Goal: Contribute content: Contribute content

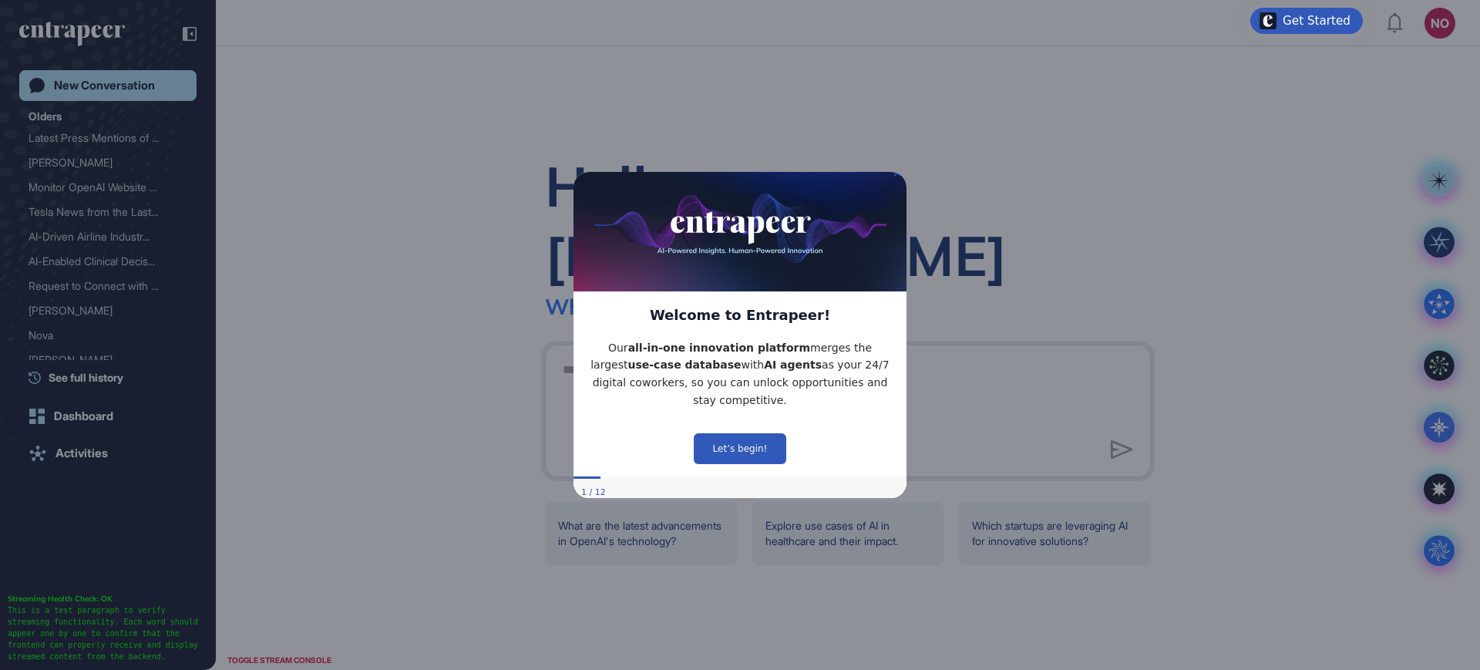
click at [894, 186] on img at bounding box center [739, 227] width 333 height 128
drag, startPoint x: 895, startPoint y: 183, endPoint x: 2034, endPoint y: 230, distance: 1140.0
click at [895, 176] on icon "Close Preview" at bounding box center [897, 173] width 6 height 6
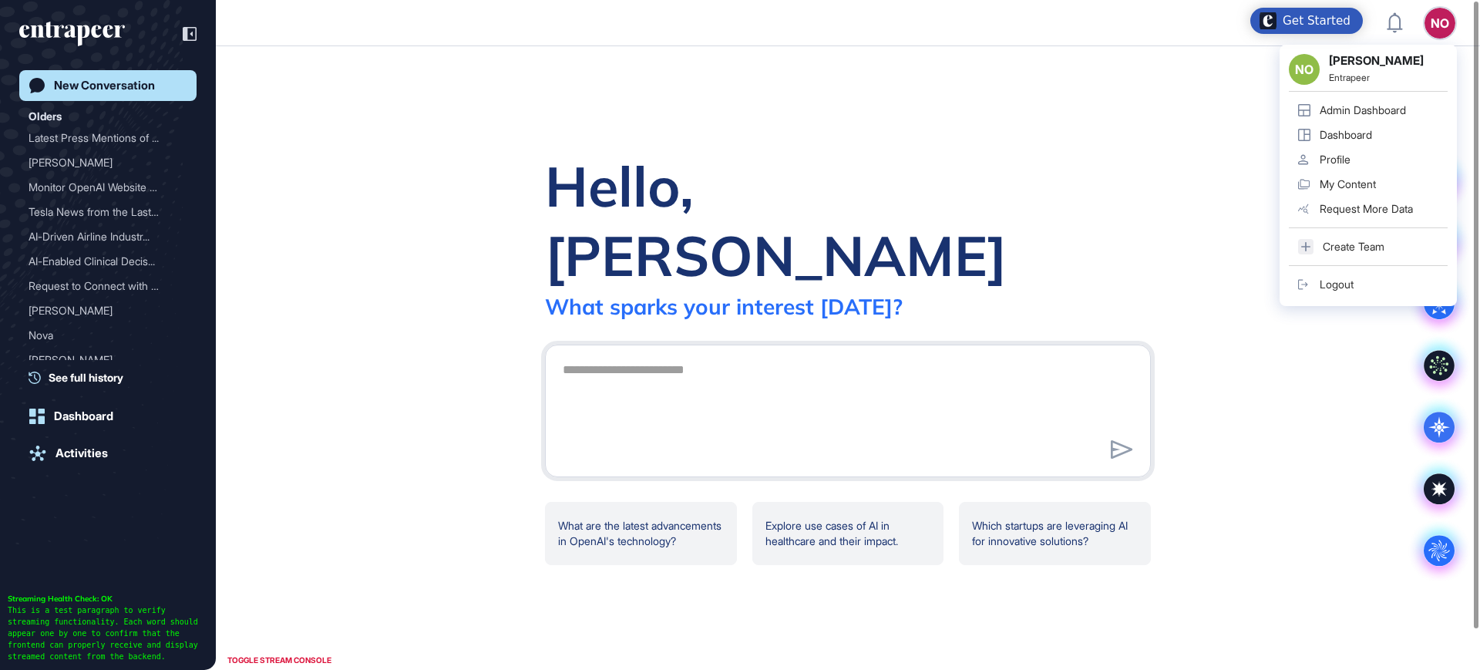
click at [1429, 18] on div "NO" at bounding box center [1439, 23] width 31 height 31
click at [1342, 104] on div "Admin Dashboard" at bounding box center [1362, 110] width 86 height 12
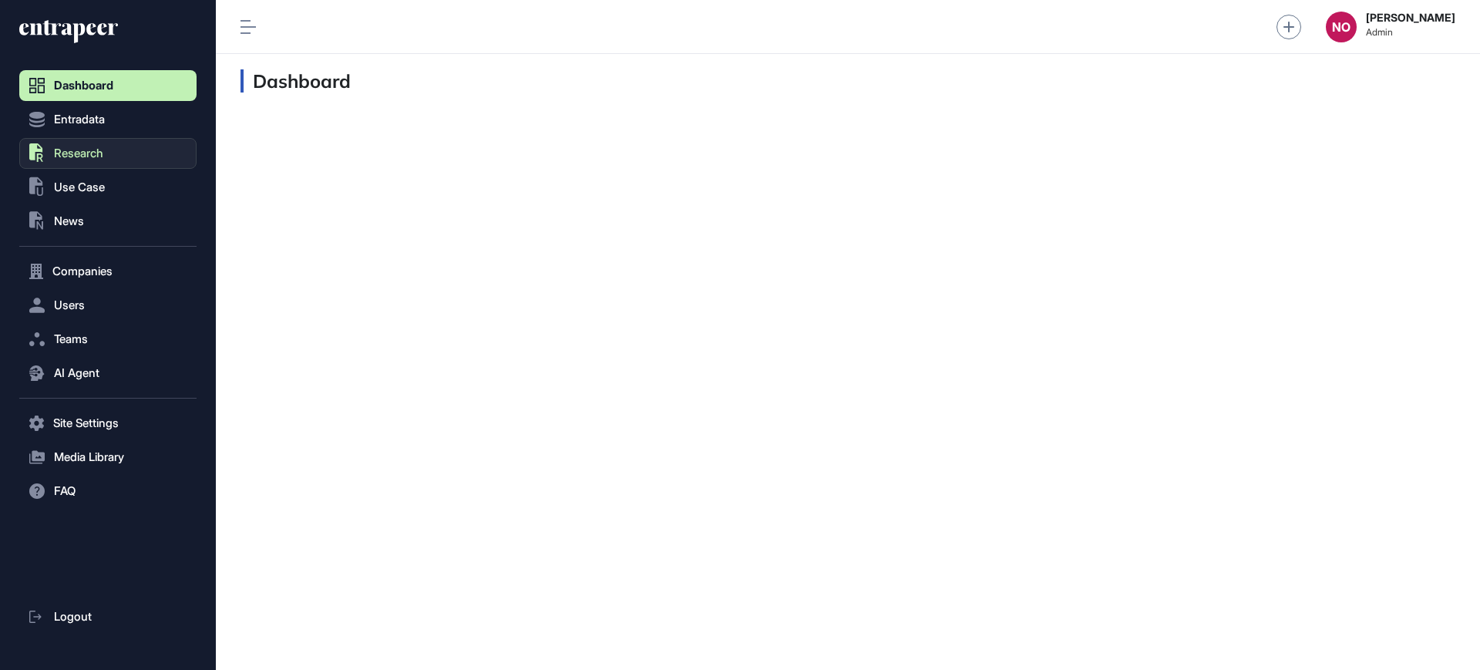
scroll to position [1, 1]
click at [95, 121] on span "Entradata" at bounding box center [79, 119] width 51 height 12
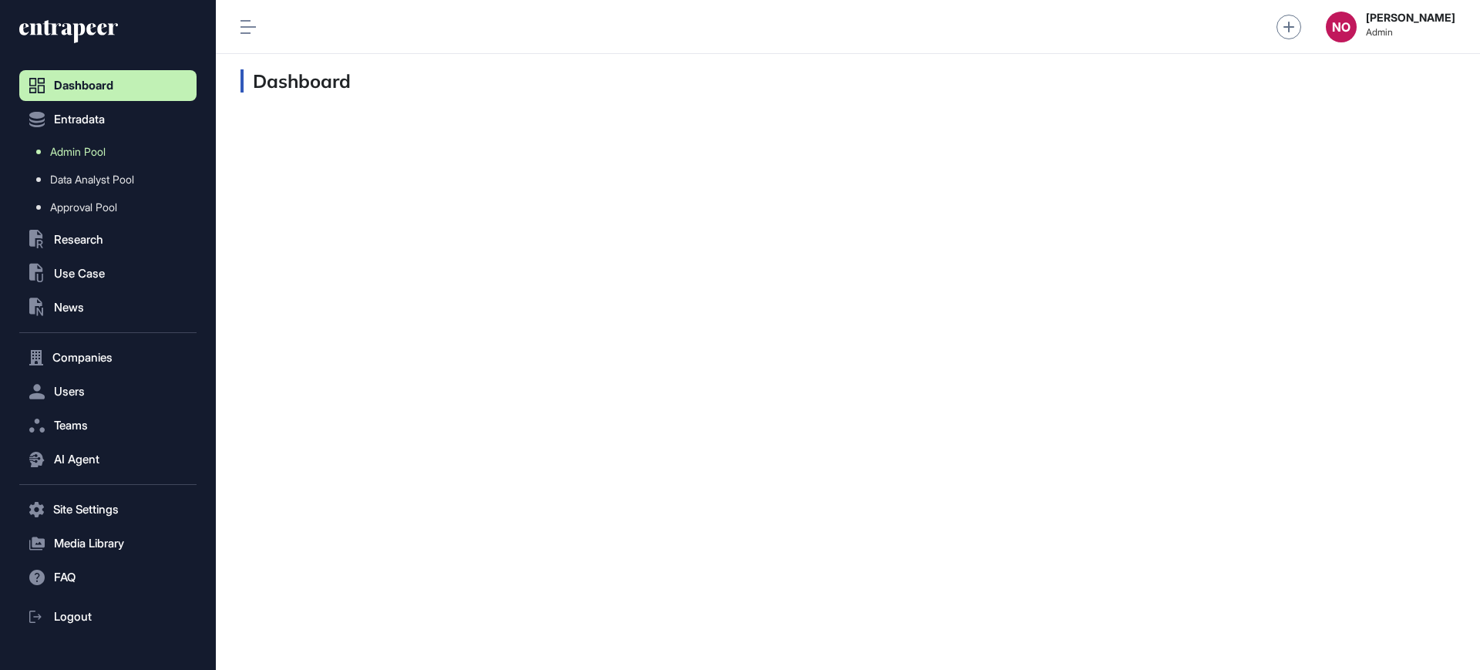
click at [106, 158] on link "Admin Pool" at bounding box center [112, 152] width 170 height 28
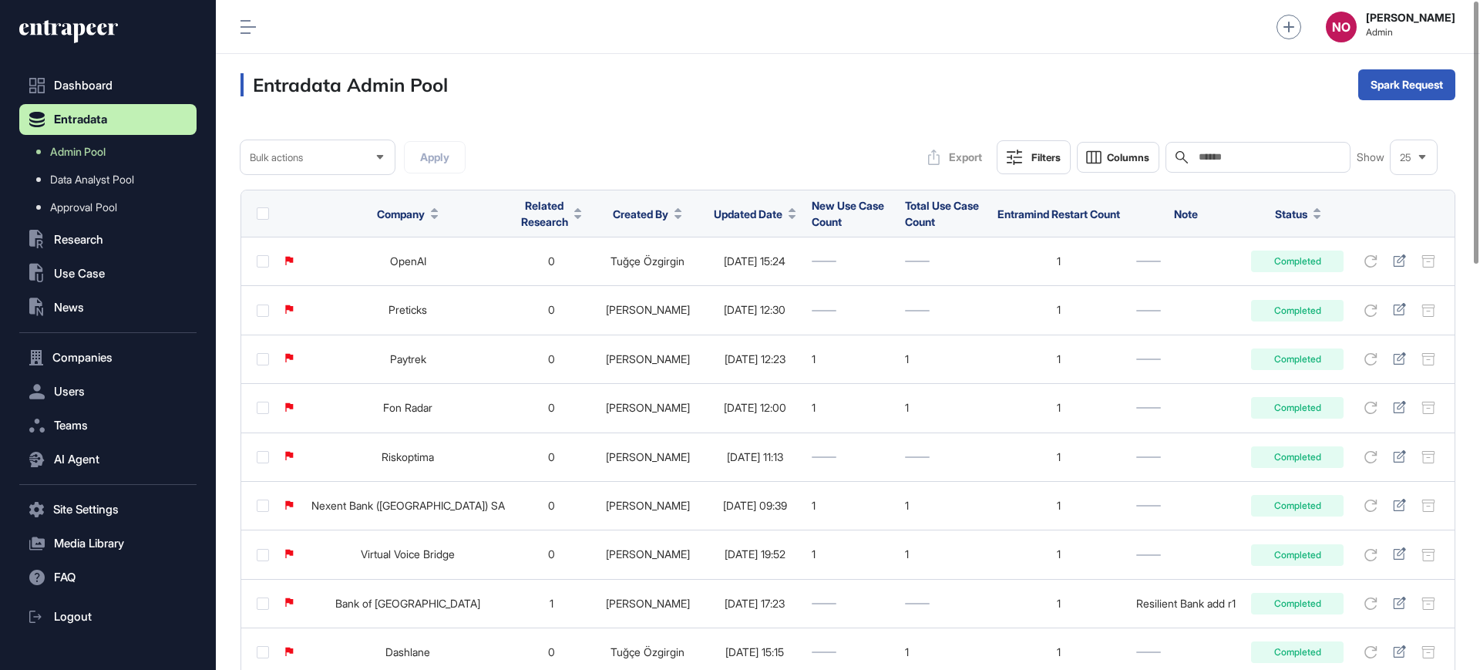
click at [738, 211] on span "Updated Date" at bounding box center [748, 214] width 69 height 16
click at [741, 272] on span "Sort Descending" at bounding box center [732, 278] width 62 height 13
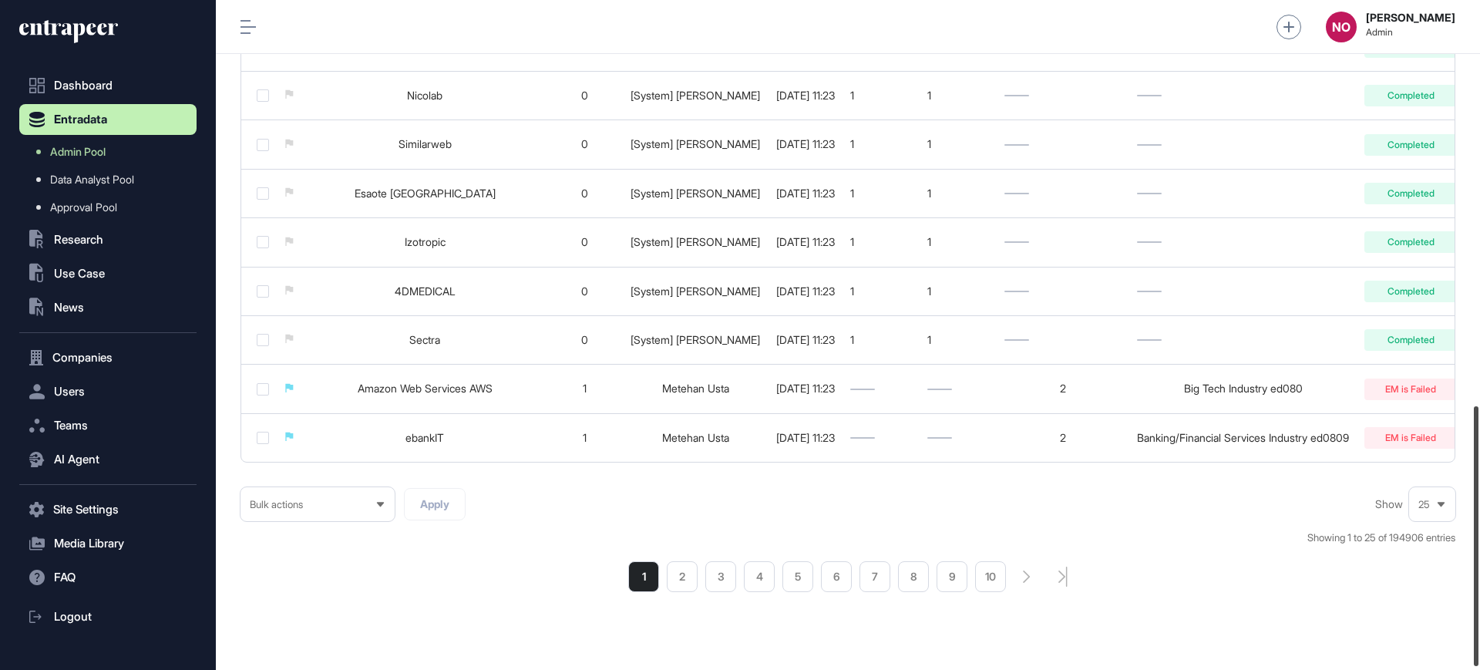
scroll to position [976, 0]
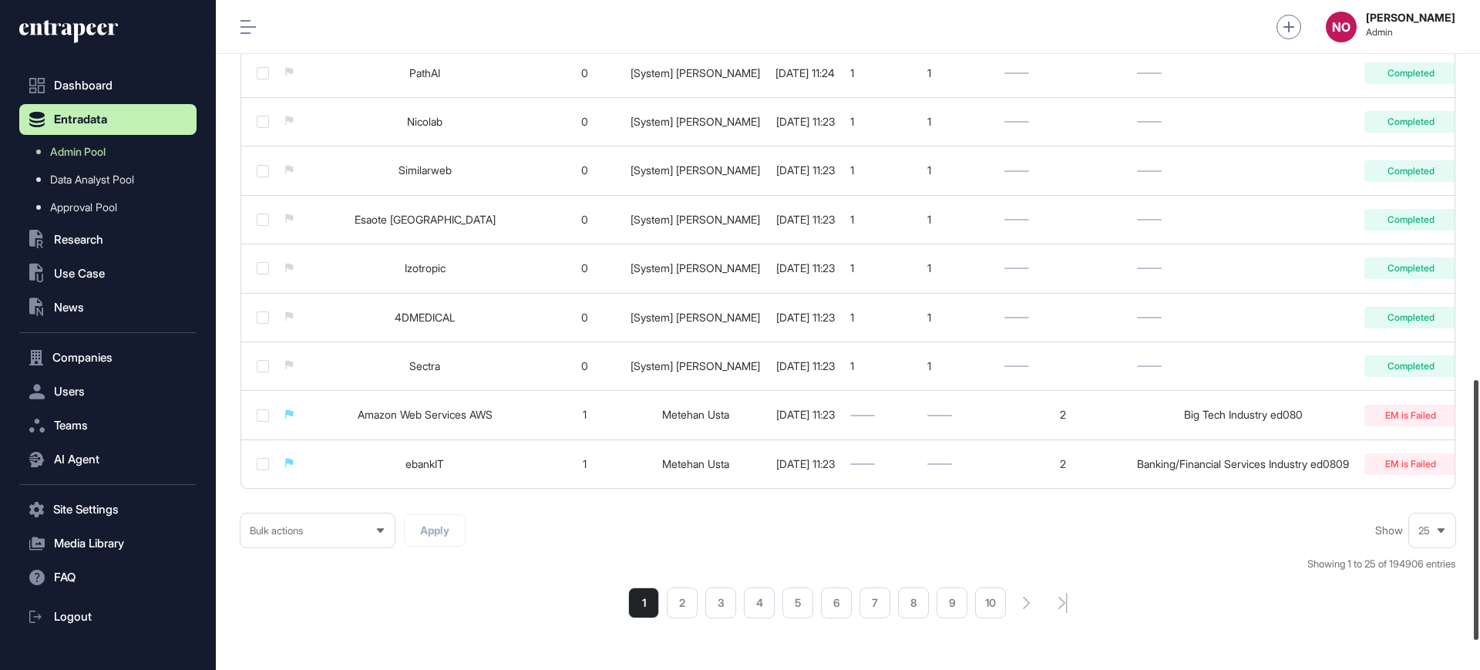
drag, startPoint x: 1479, startPoint y: 199, endPoint x: 1442, endPoint y: 577, distance: 380.2
click at [1442, 577] on div "Admin Dashboard Dashboard Profile My Content Request More Data NO Naciye Ozcan …" at bounding box center [848, 335] width 1264 height 670
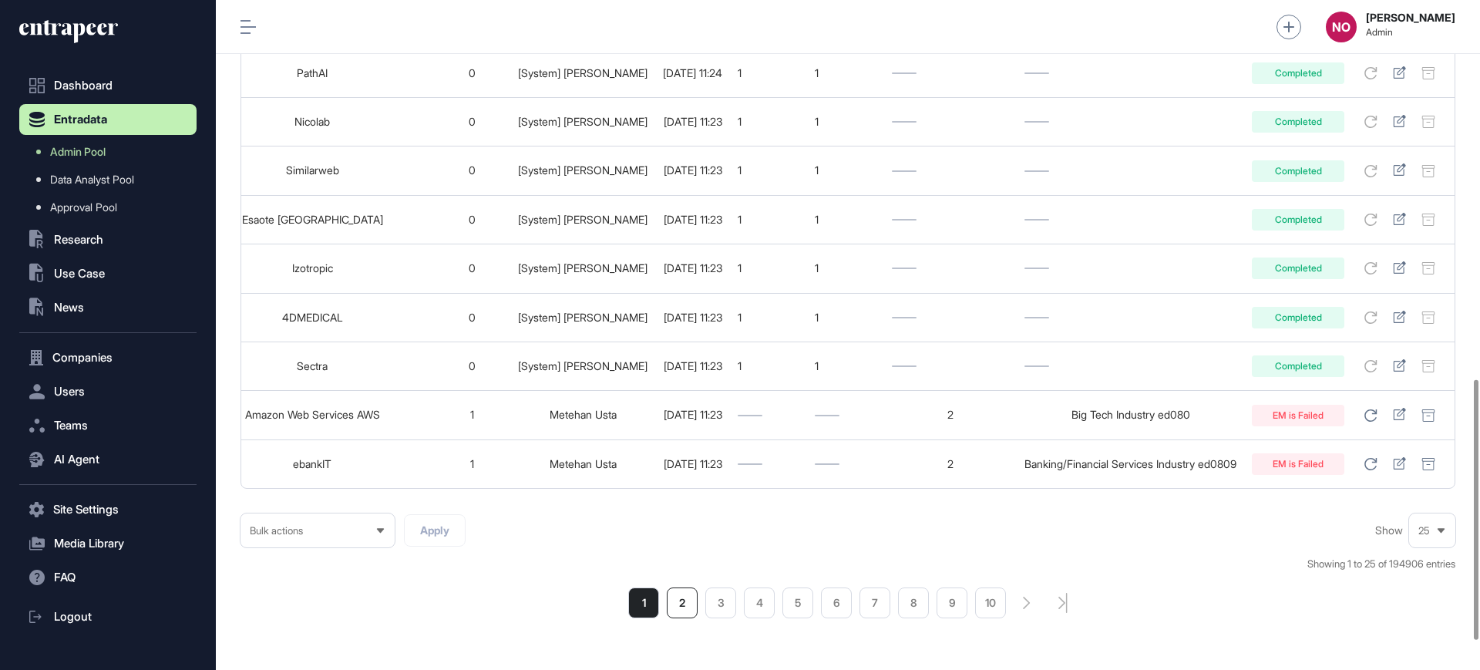
click at [683, 610] on li "2" at bounding box center [682, 602] width 31 height 31
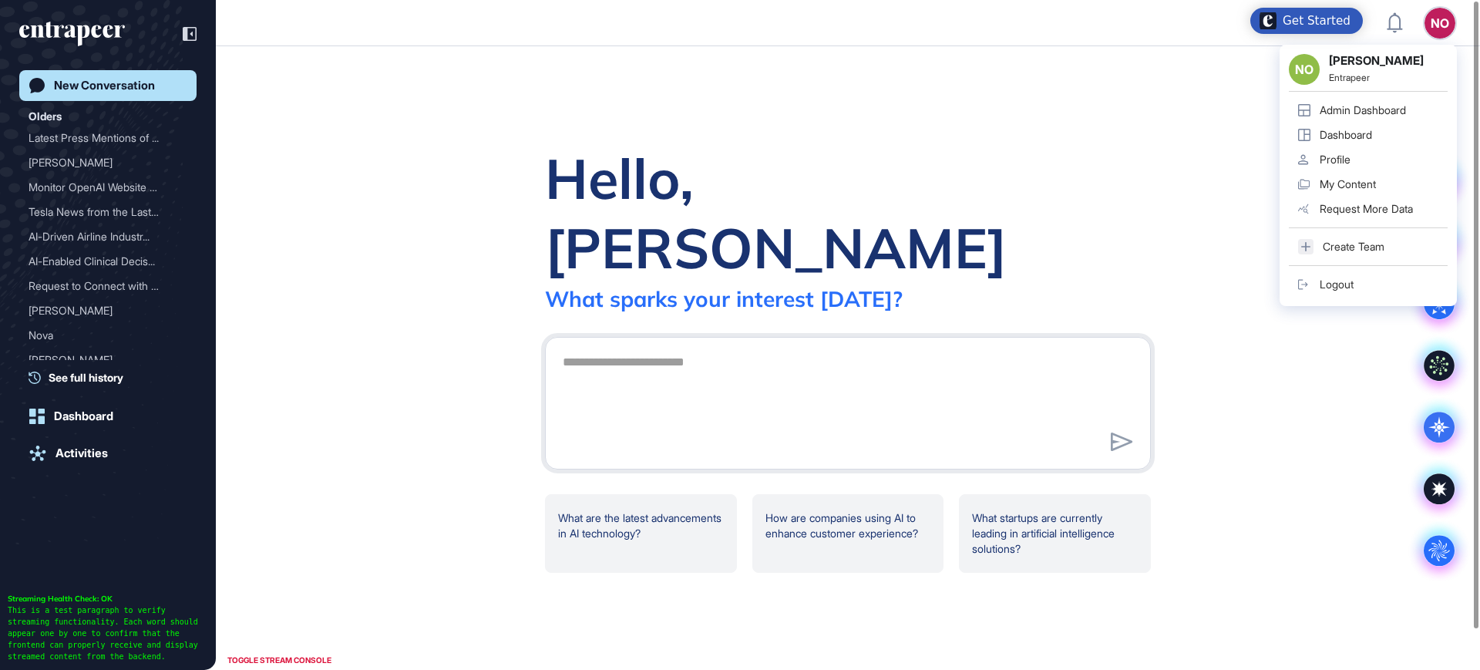
click at [1385, 107] on div "Admin Dashboard" at bounding box center [1362, 110] width 86 height 12
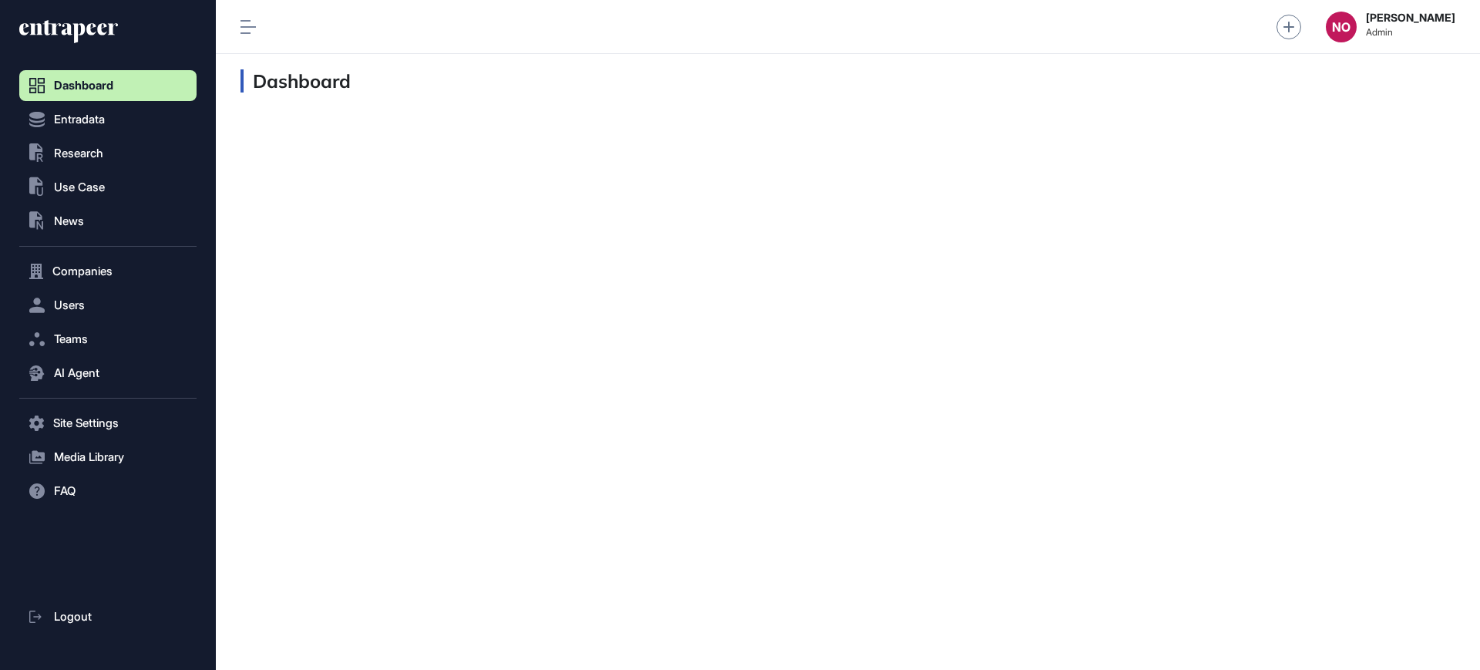
scroll to position [1, 1]
click at [94, 118] on span "Entradata" at bounding box center [79, 119] width 51 height 12
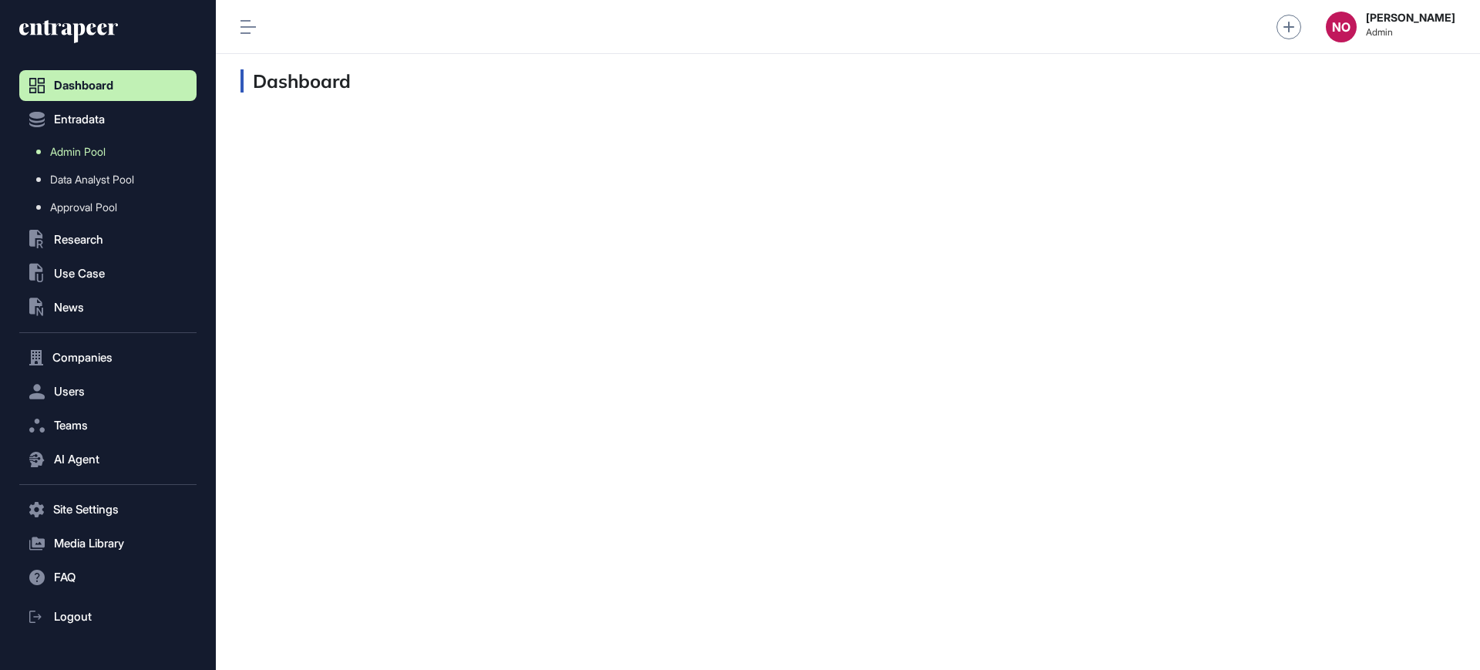
click at [100, 151] on span "Admin Pool" at bounding box center [77, 152] width 55 height 12
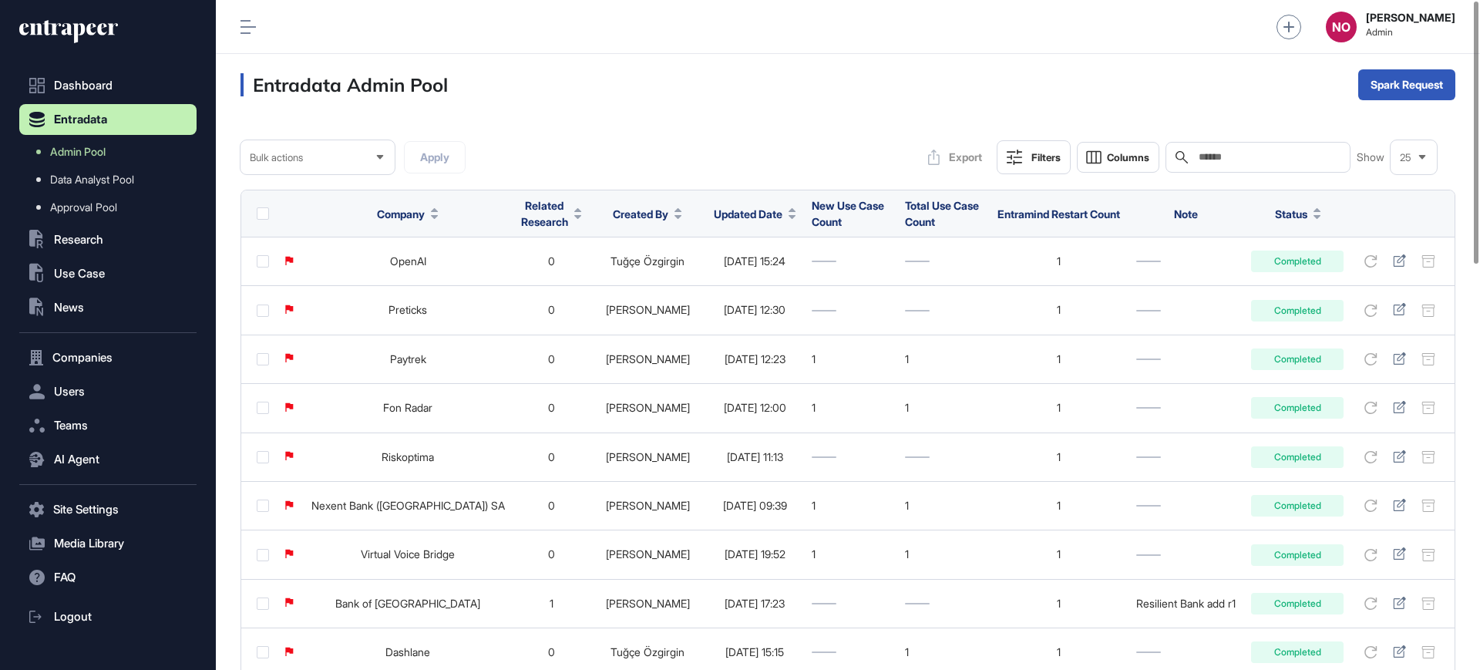
click at [788, 216] on icon at bounding box center [791, 217] width 7 height 4
click at [736, 277] on span "Sort Descending" at bounding box center [732, 278] width 62 height 13
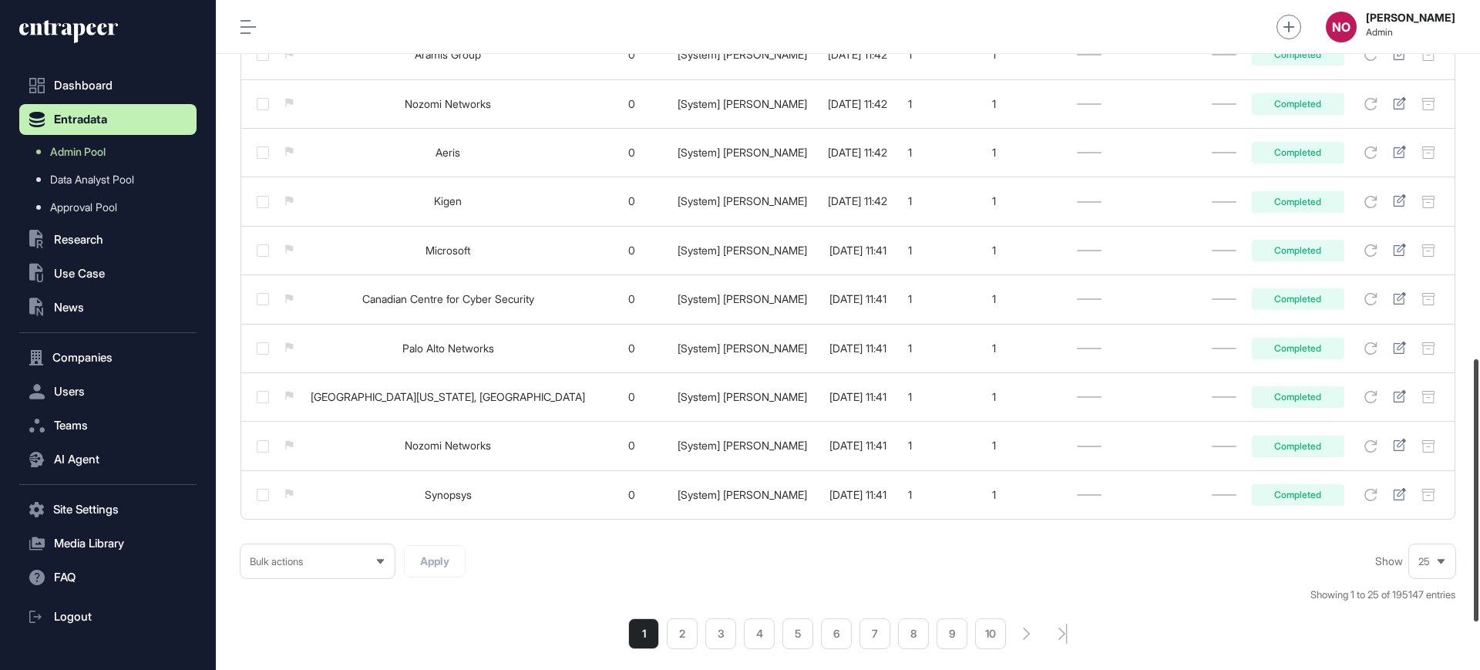
scroll to position [1034, 0]
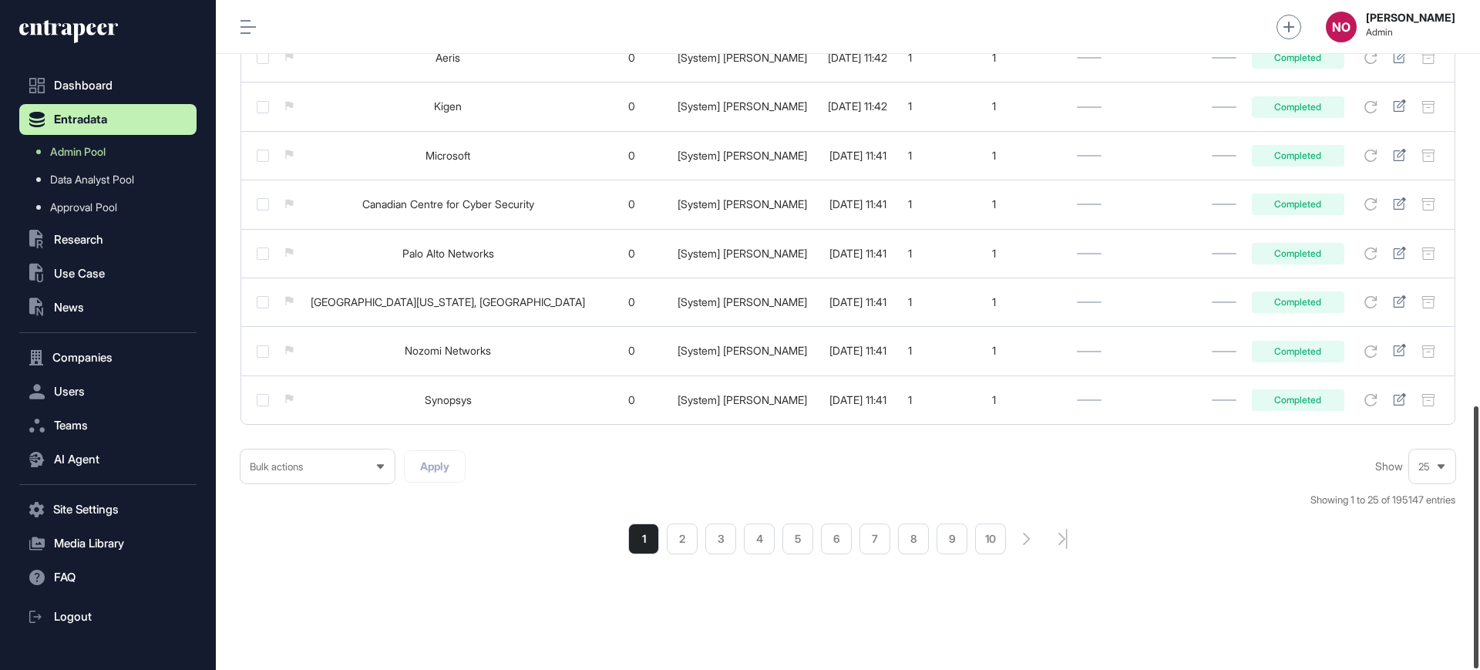
drag, startPoint x: 1479, startPoint y: 172, endPoint x: 1479, endPoint y: 647, distance: 475.5
click at [1478, 647] on div at bounding box center [1475, 537] width 5 height 262
click at [683, 542] on li "2" at bounding box center [682, 538] width 31 height 31
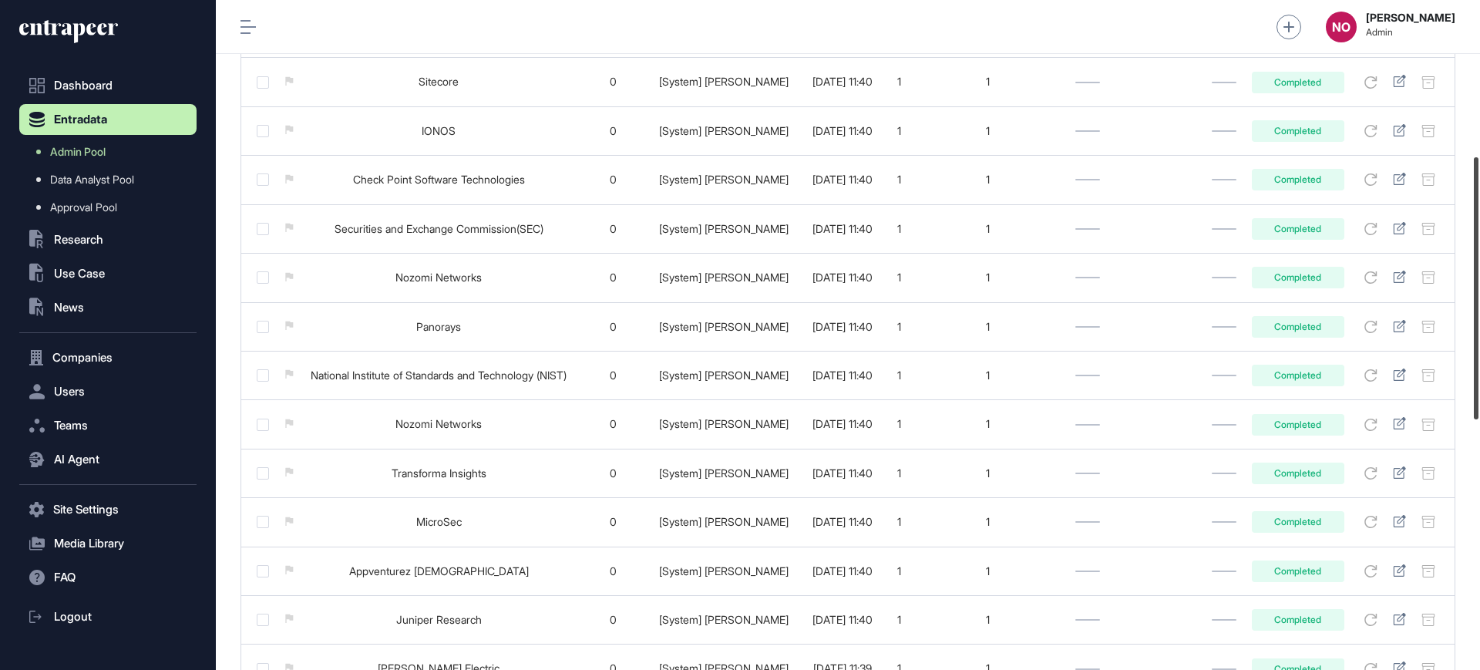
scroll to position [1034, 0]
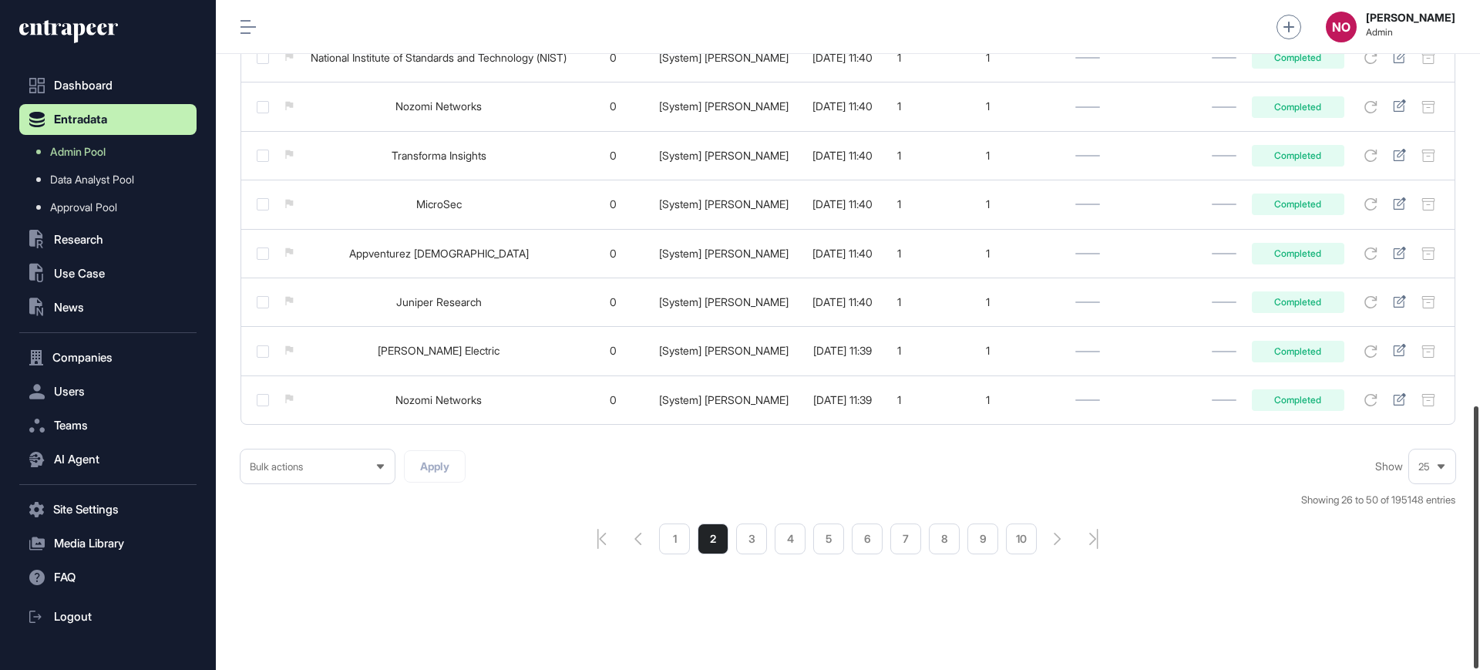
drag, startPoint x: 1479, startPoint y: 115, endPoint x: 1479, endPoint y: 619, distance: 504.0
click at [1478, 619] on div at bounding box center [1475, 537] width 5 height 262
click at [758, 538] on li "3" at bounding box center [751, 538] width 31 height 31
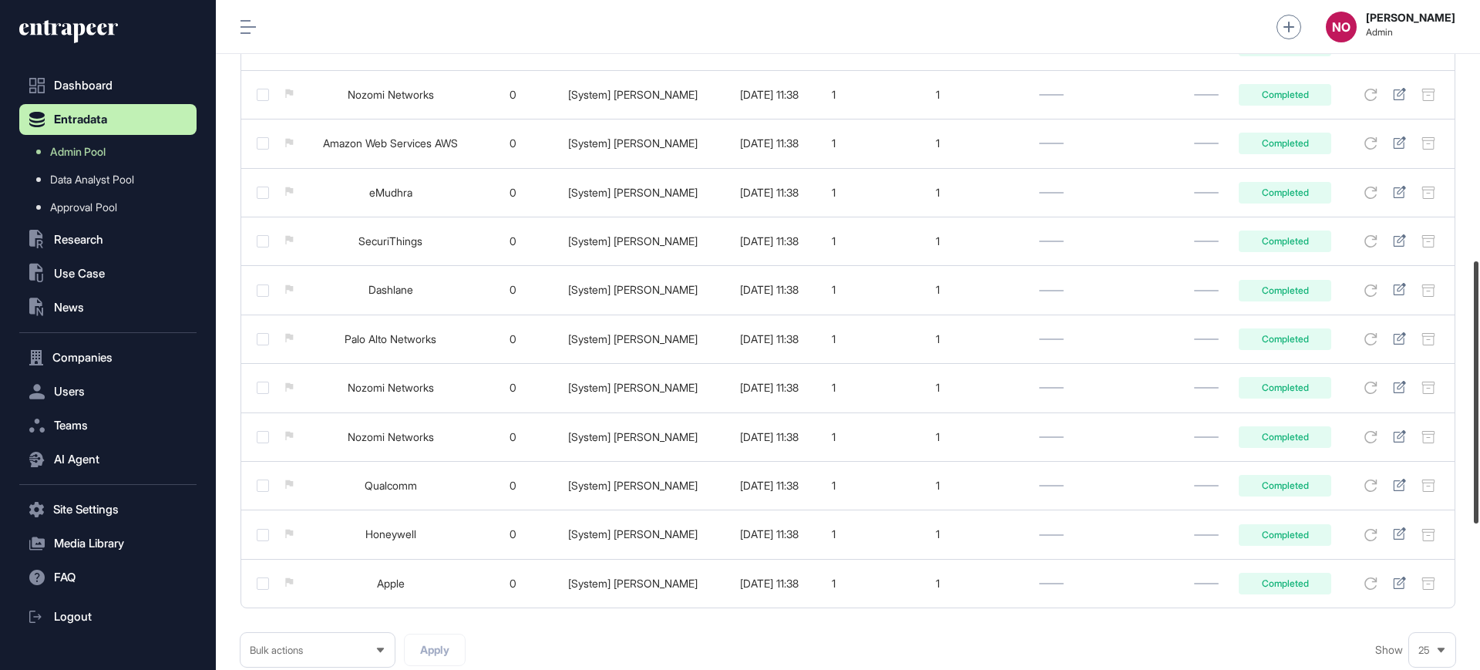
scroll to position [1034, 0]
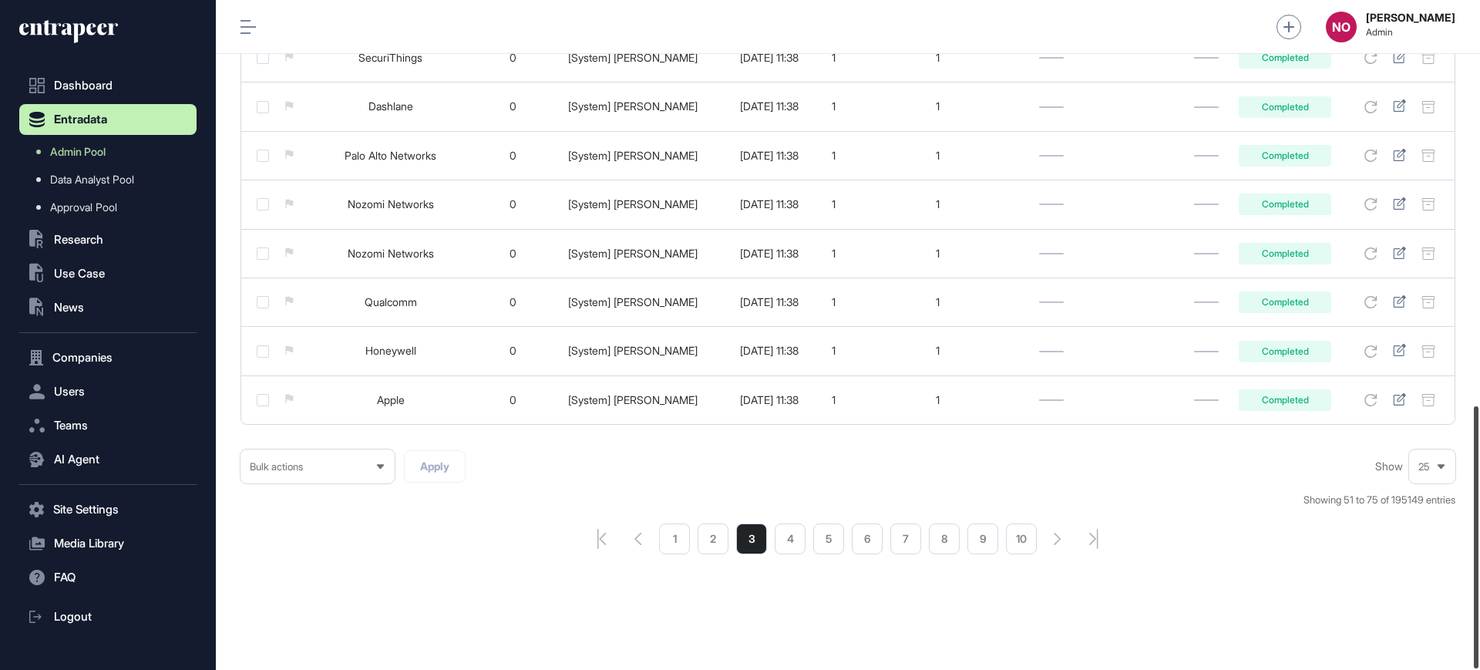
drag, startPoint x: 1479, startPoint y: 126, endPoint x: 1373, endPoint y: 599, distance: 484.2
click at [1478, 618] on div at bounding box center [1475, 537] width 5 height 262
click at [803, 539] on li "4" at bounding box center [790, 538] width 31 height 31
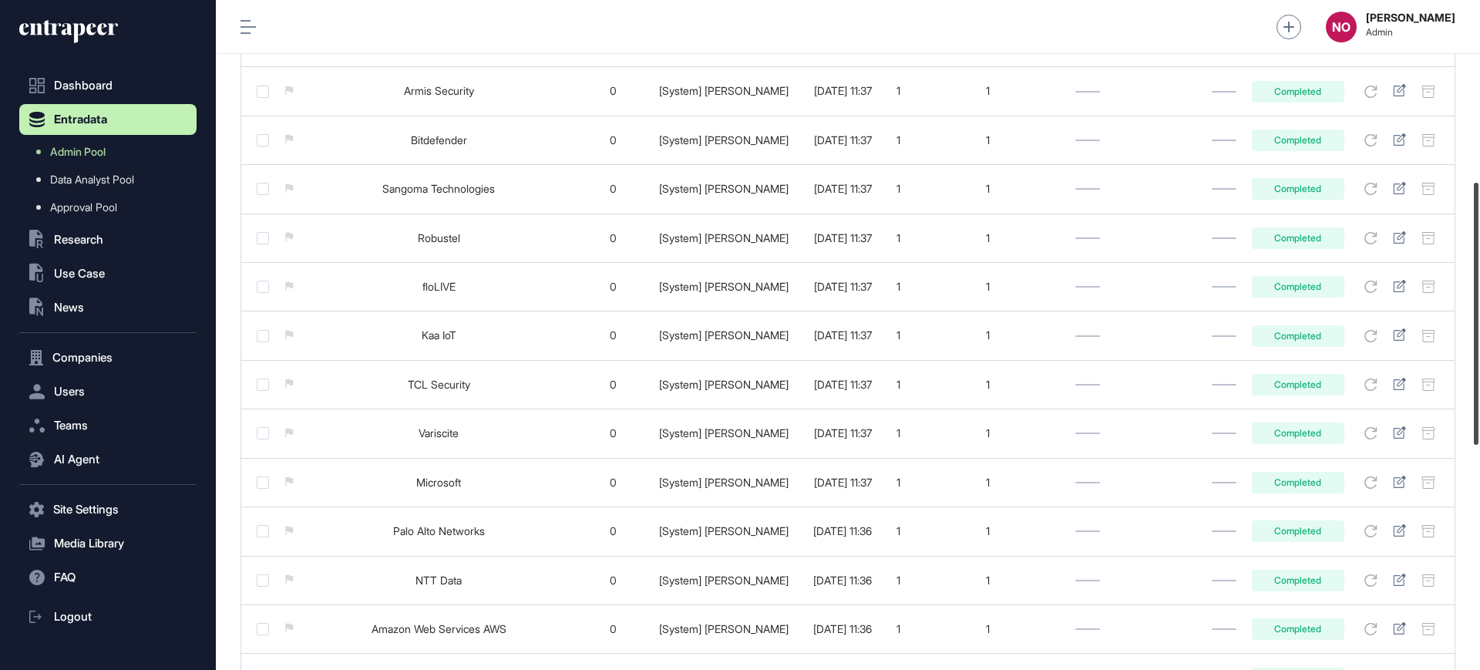
scroll to position [1034, 0]
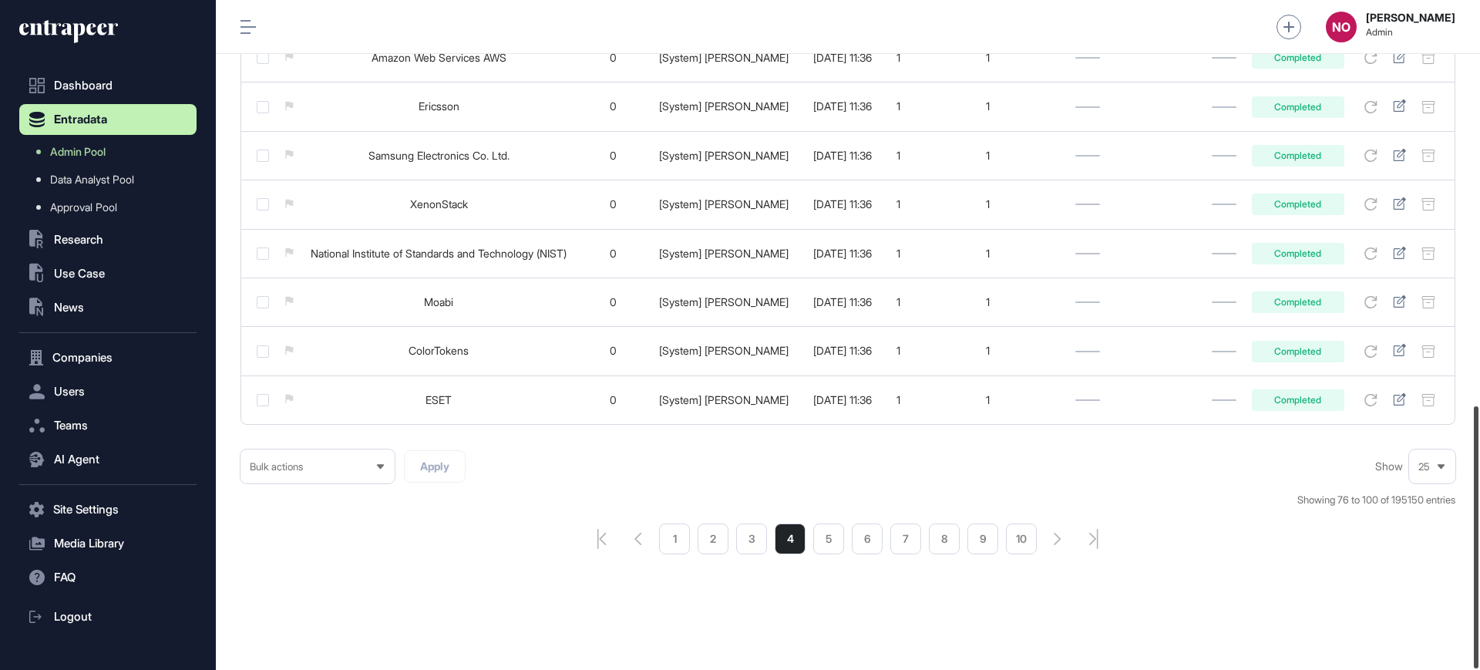
drag, startPoint x: 1479, startPoint y: 72, endPoint x: 1467, endPoint y: 592, distance: 520.3
click at [1467, 592] on div "Admin Dashboard Dashboard Profile My Content Request More Data NO Naciye Ozcan …" at bounding box center [848, 335] width 1264 height 670
click at [835, 539] on li "5" at bounding box center [828, 538] width 31 height 31
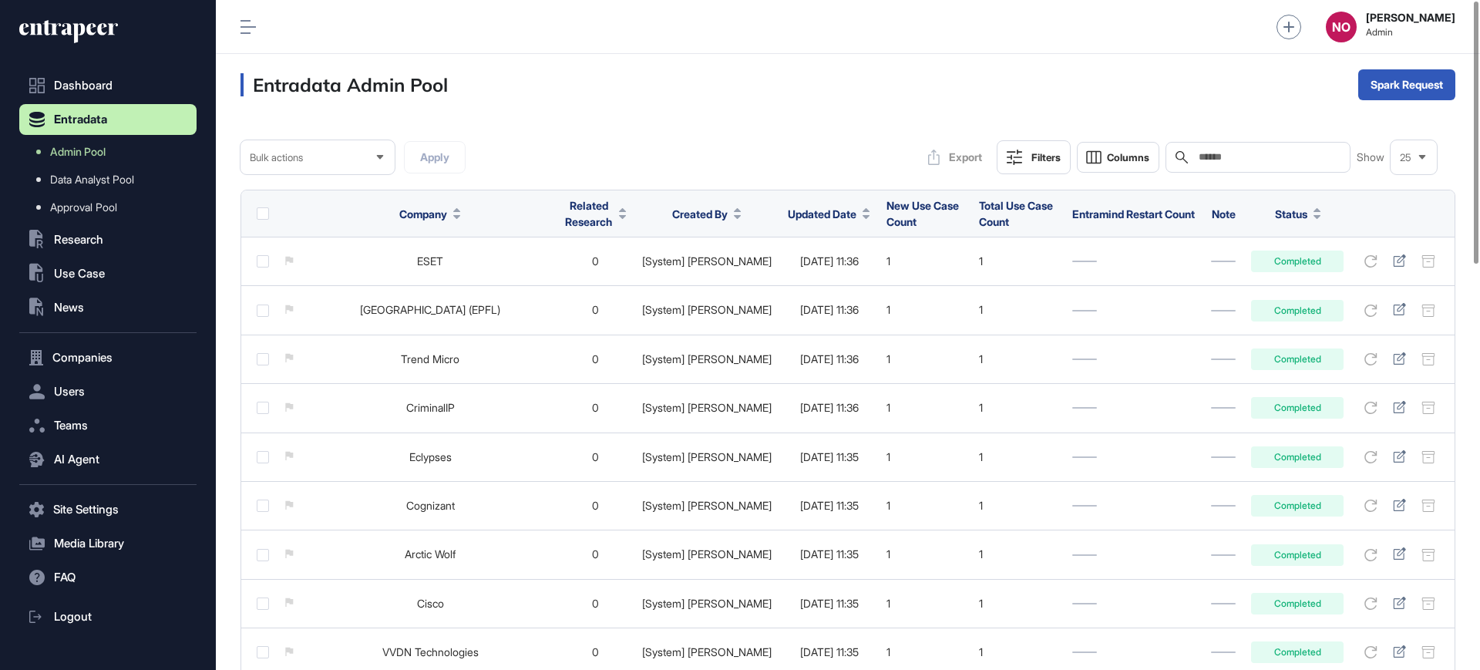
click at [1215, 160] on input "text" at bounding box center [1268, 157] width 143 height 12
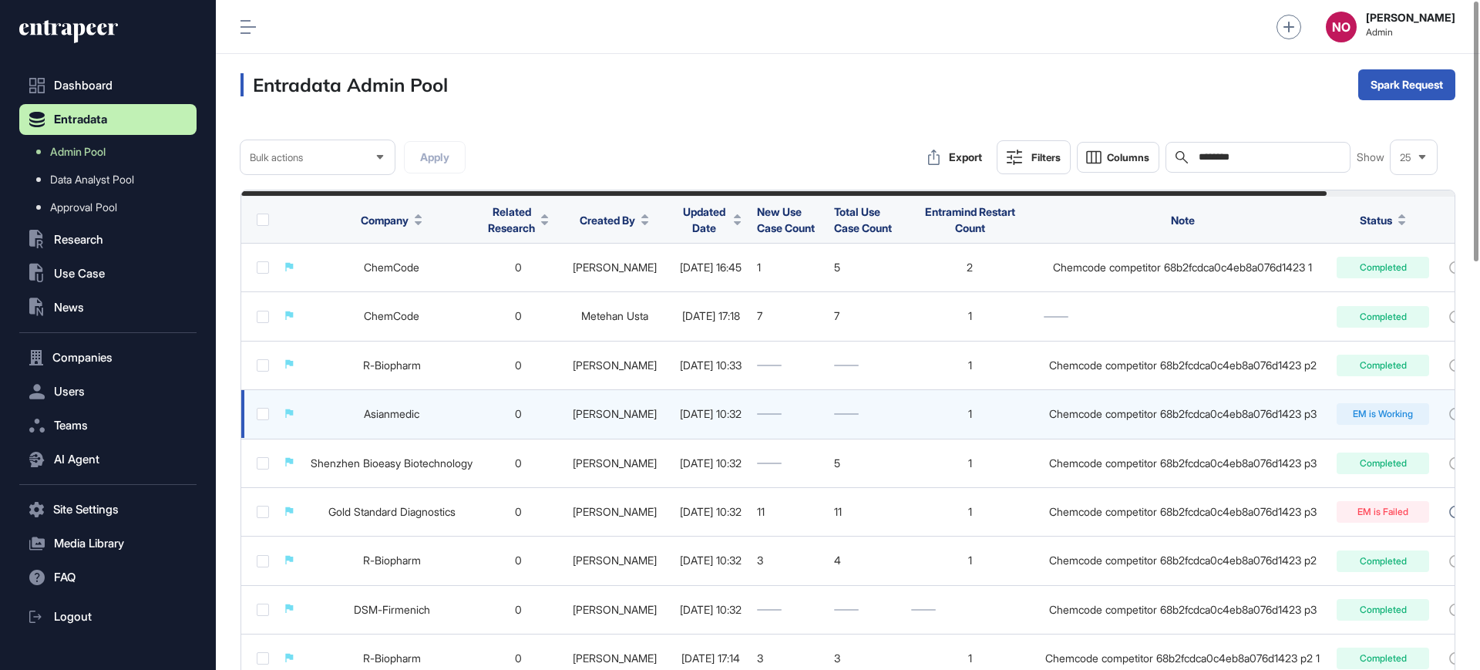
type input "********"
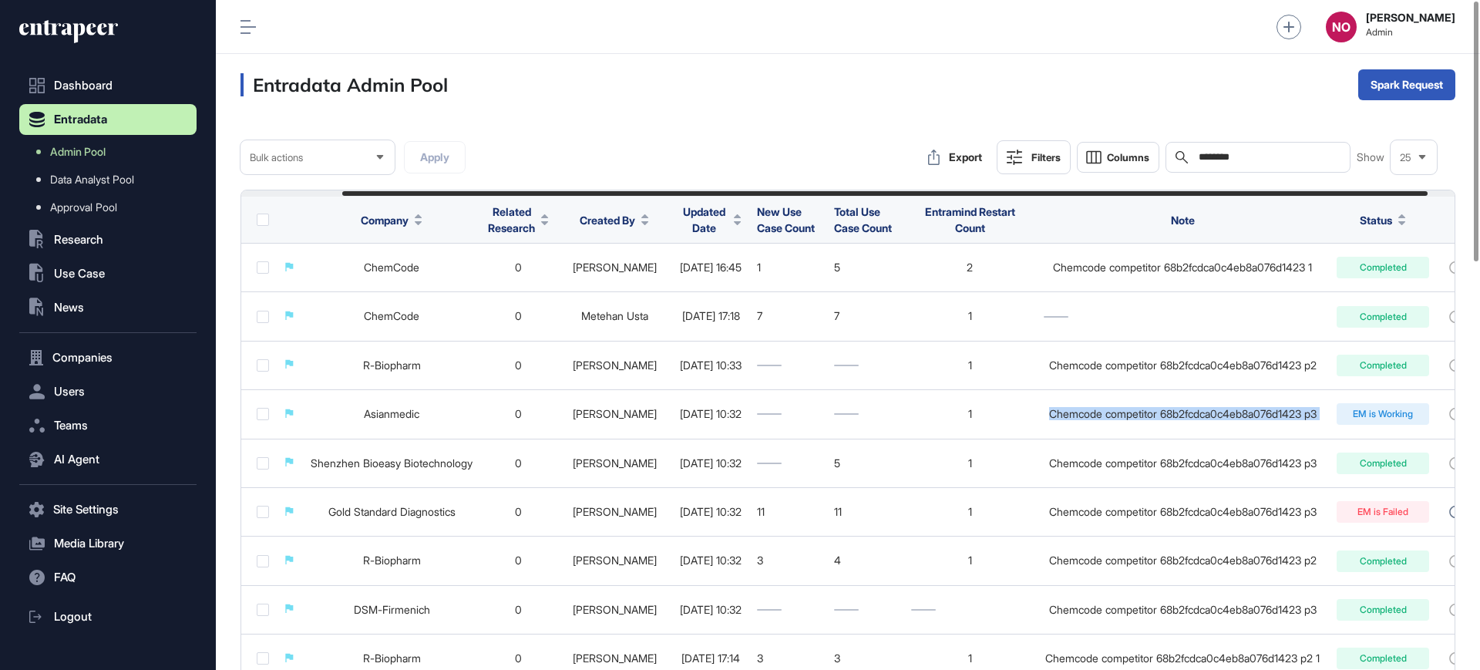
scroll to position [0, 143]
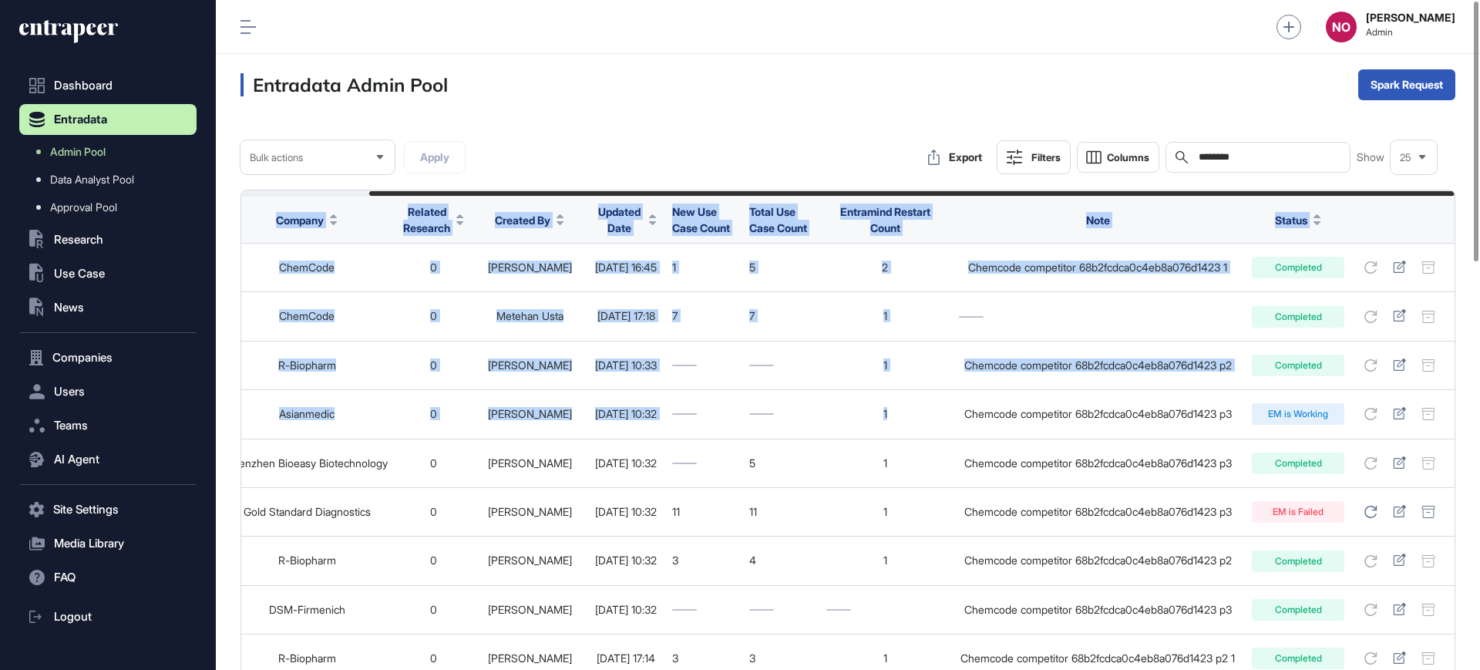
drag, startPoint x: 1052, startPoint y: 408, endPoint x: 1479, endPoint y: 412, distance: 427.0
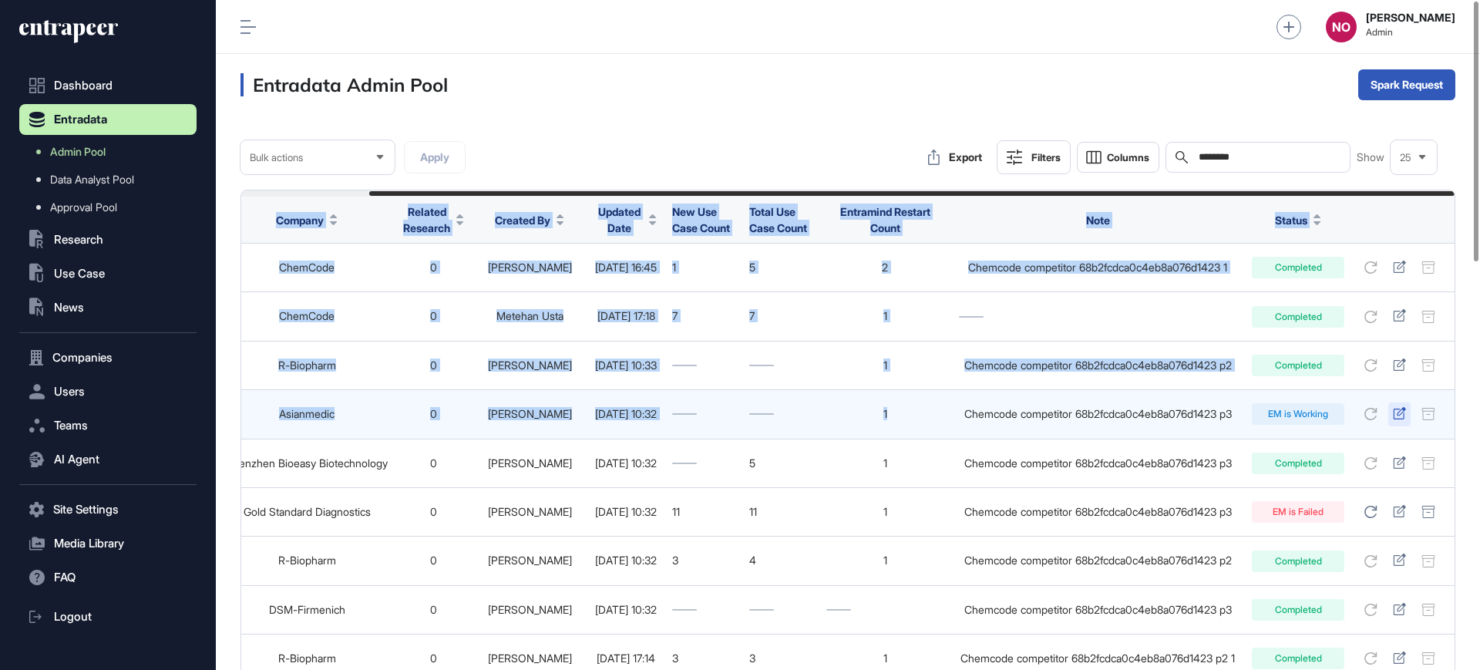
click at [1402, 416] on icon at bounding box center [1399, 413] width 13 height 12
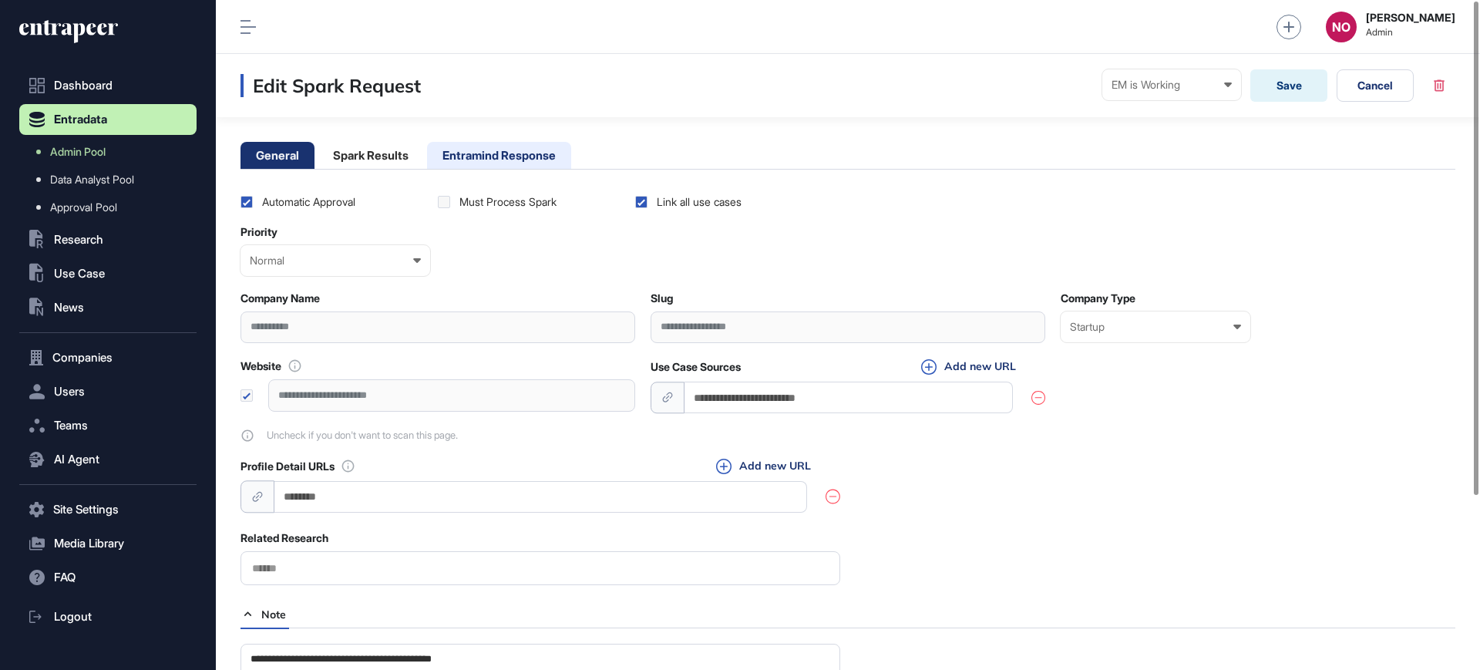
click at [516, 146] on li "Entramind Response" at bounding box center [499, 155] width 144 height 27
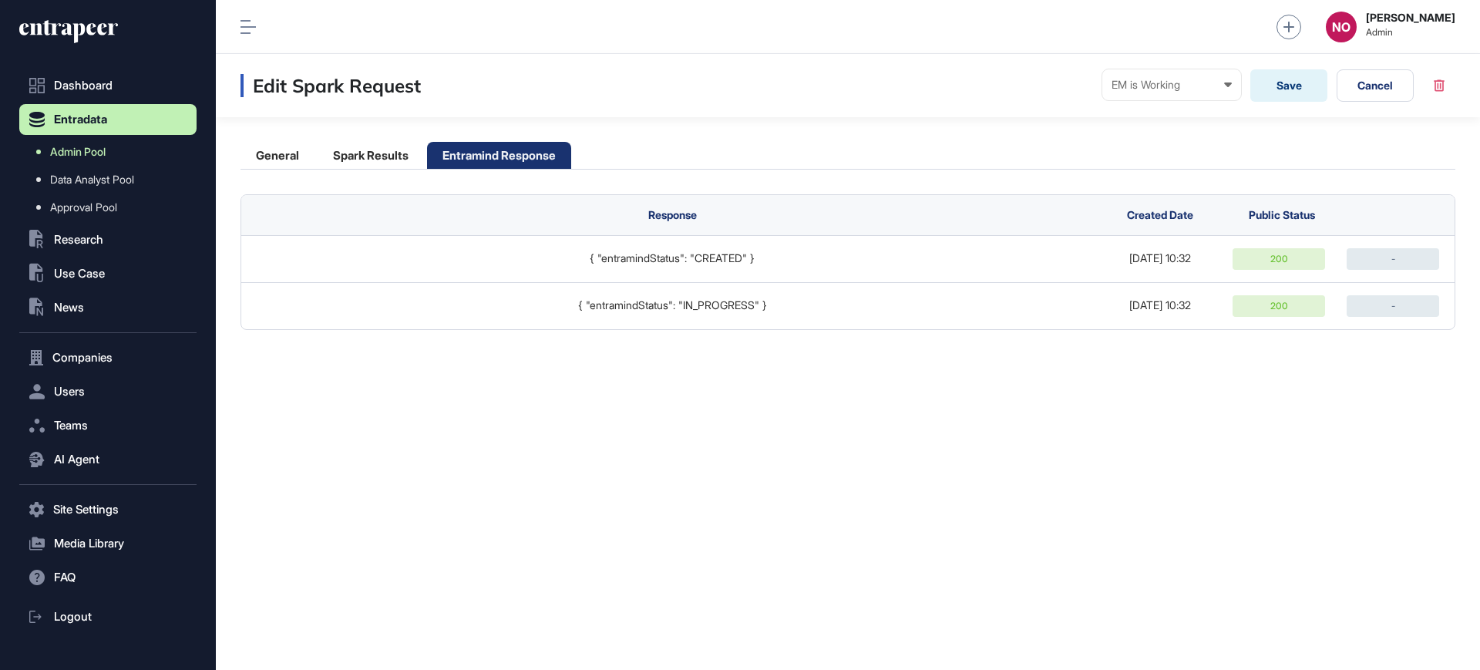
click at [83, 150] on span "Admin Pool" at bounding box center [77, 152] width 55 height 12
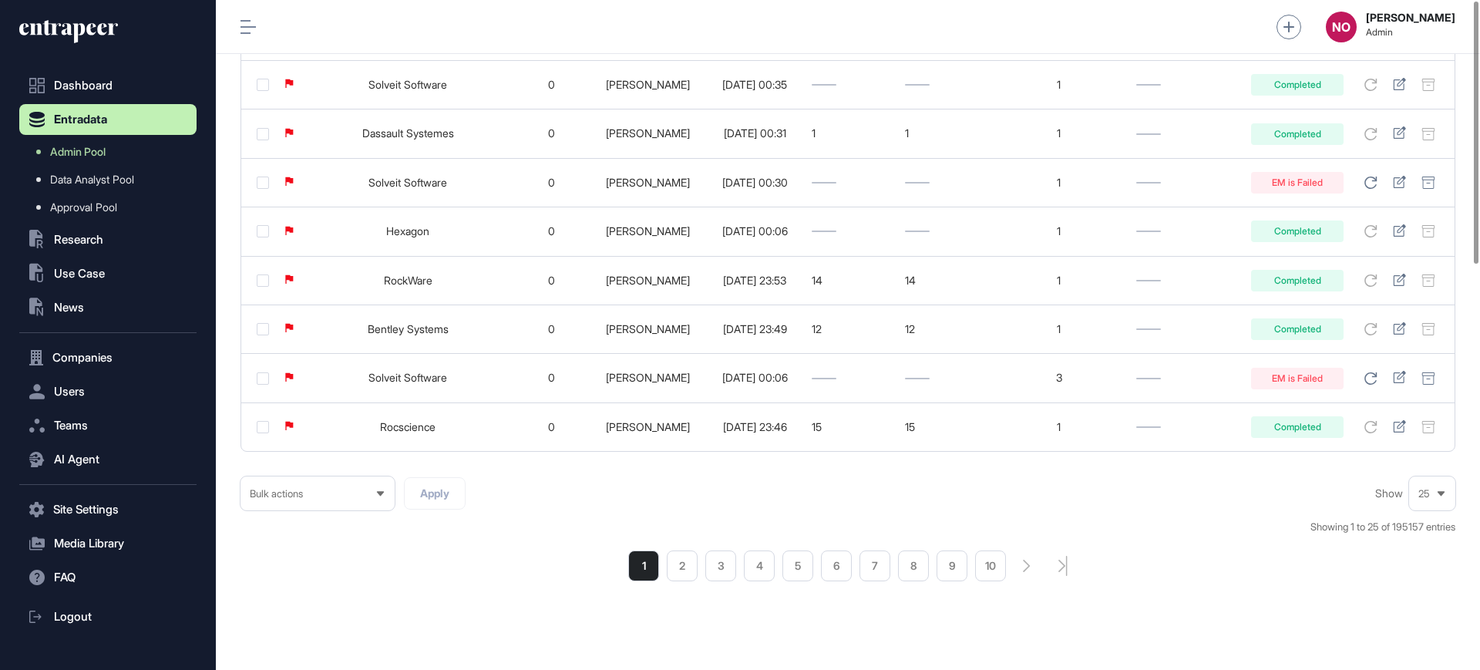
scroll to position [1034, 0]
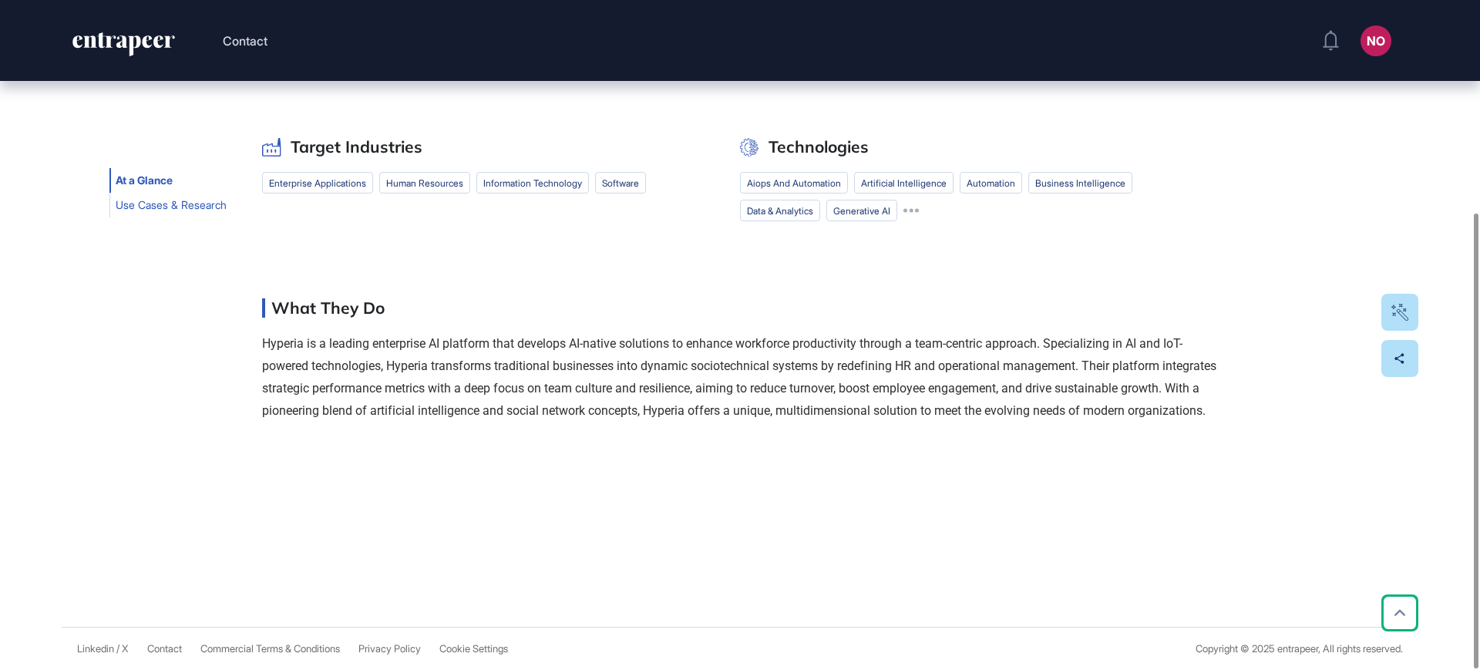
click at [153, 193] on button "Use Cases & Research" at bounding box center [170, 205] width 123 height 25
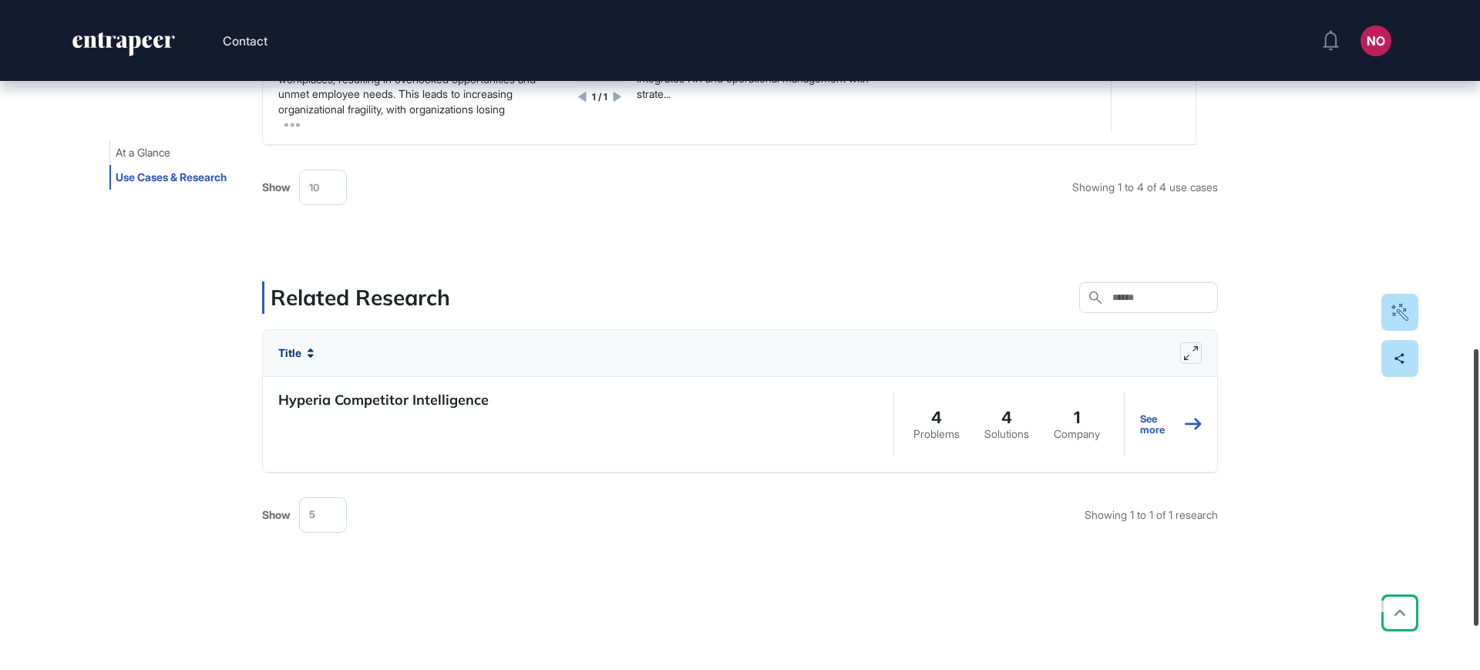
scroll to position [805, 0]
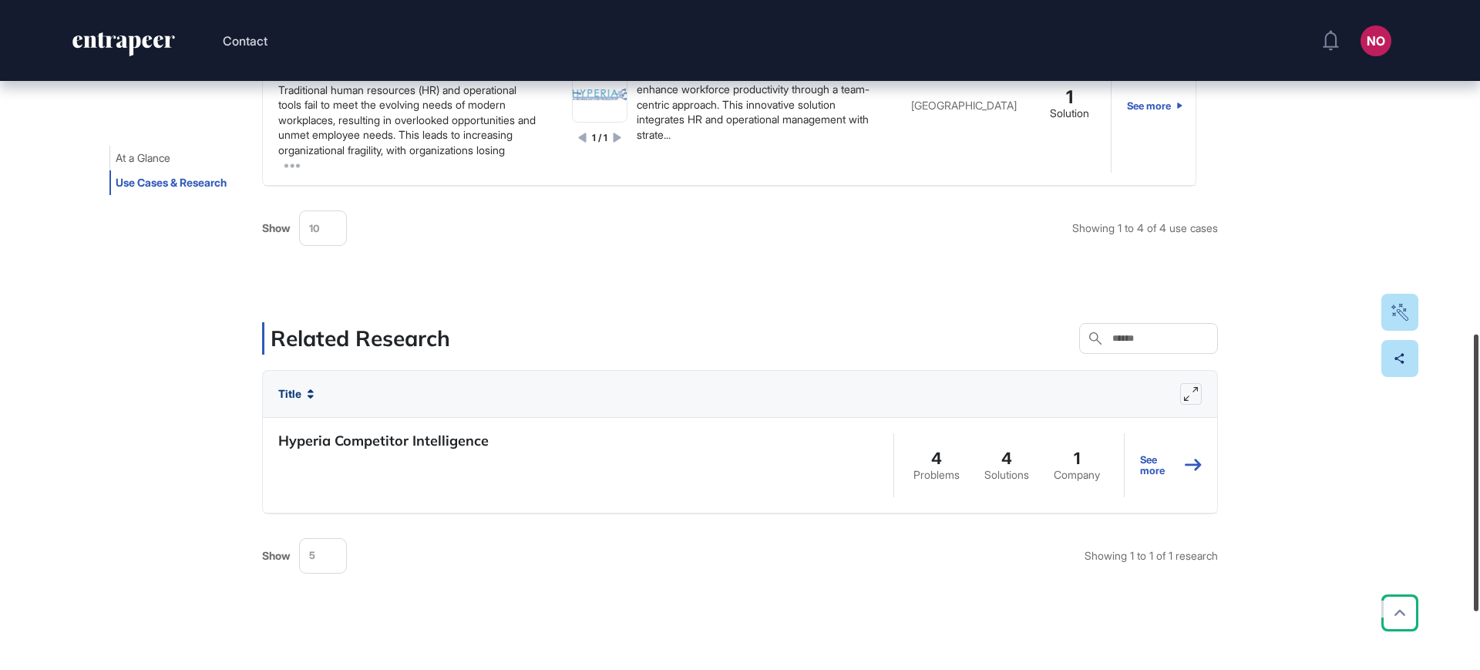
drag, startPoint x: 1479, startPoint y: 516, endPoint x: 1479, endPoint y: 478, distance: 38.5
click at [1478, 478] on div at bounding box center [1475, 472] width 5 height 277
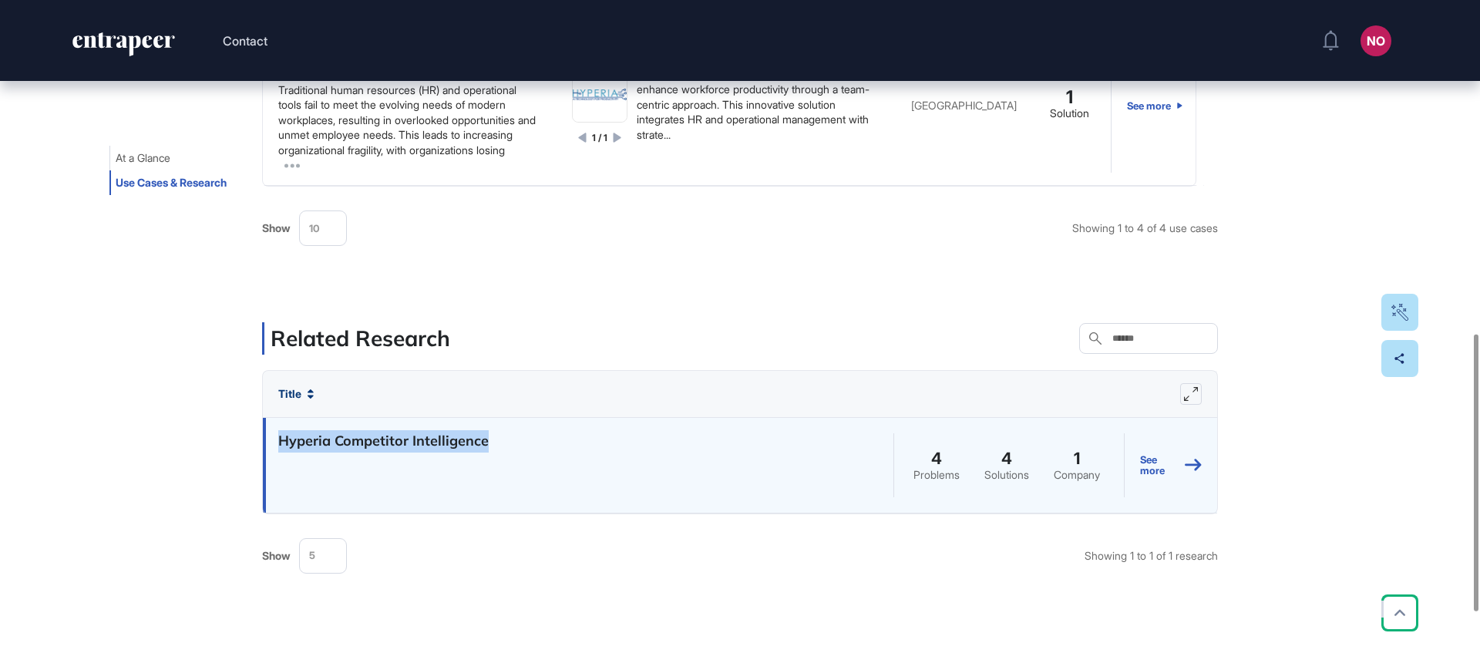
drag, startPoint x: 476, startPoint y: 453, endPoint x: 277, endPoint y: 447, distance: 198.9
click at [277, 447] on div "Hyperia Competitor Intelligence" at bounding box center [578, 465] width 630 height 95
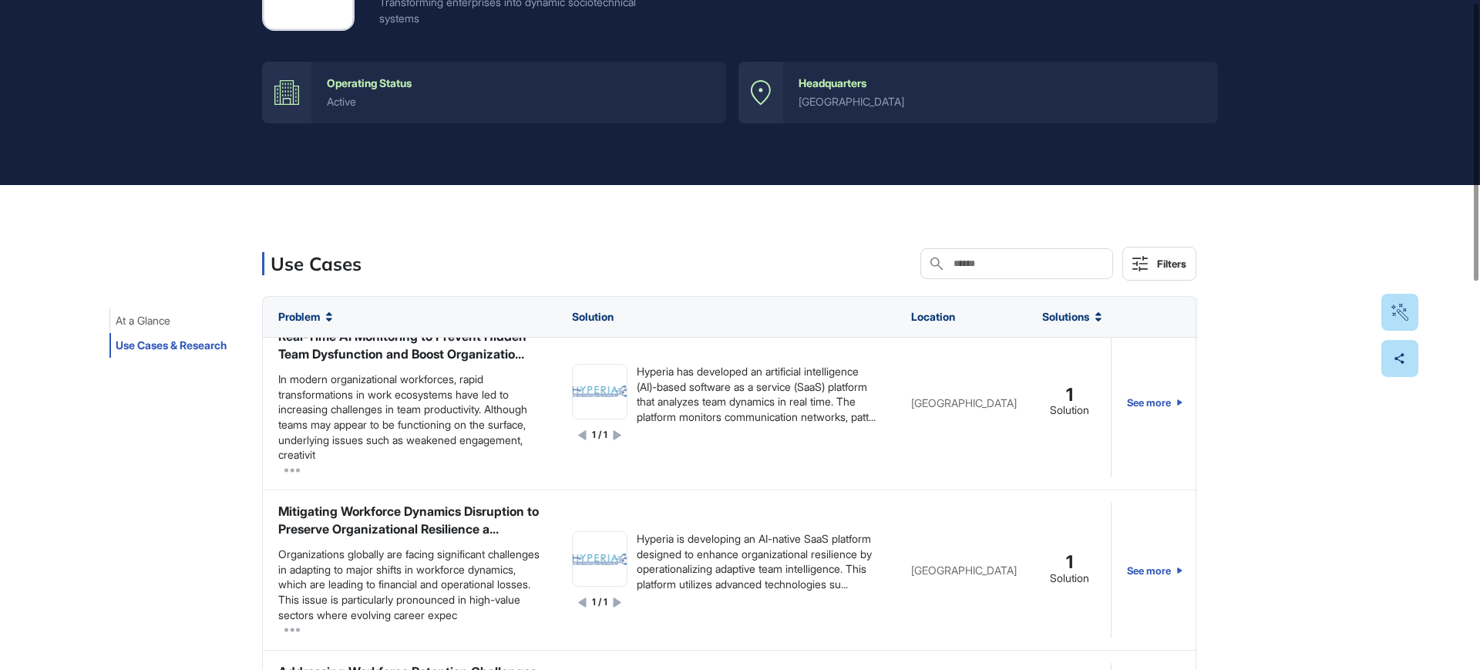
scroll to position [0, 0]
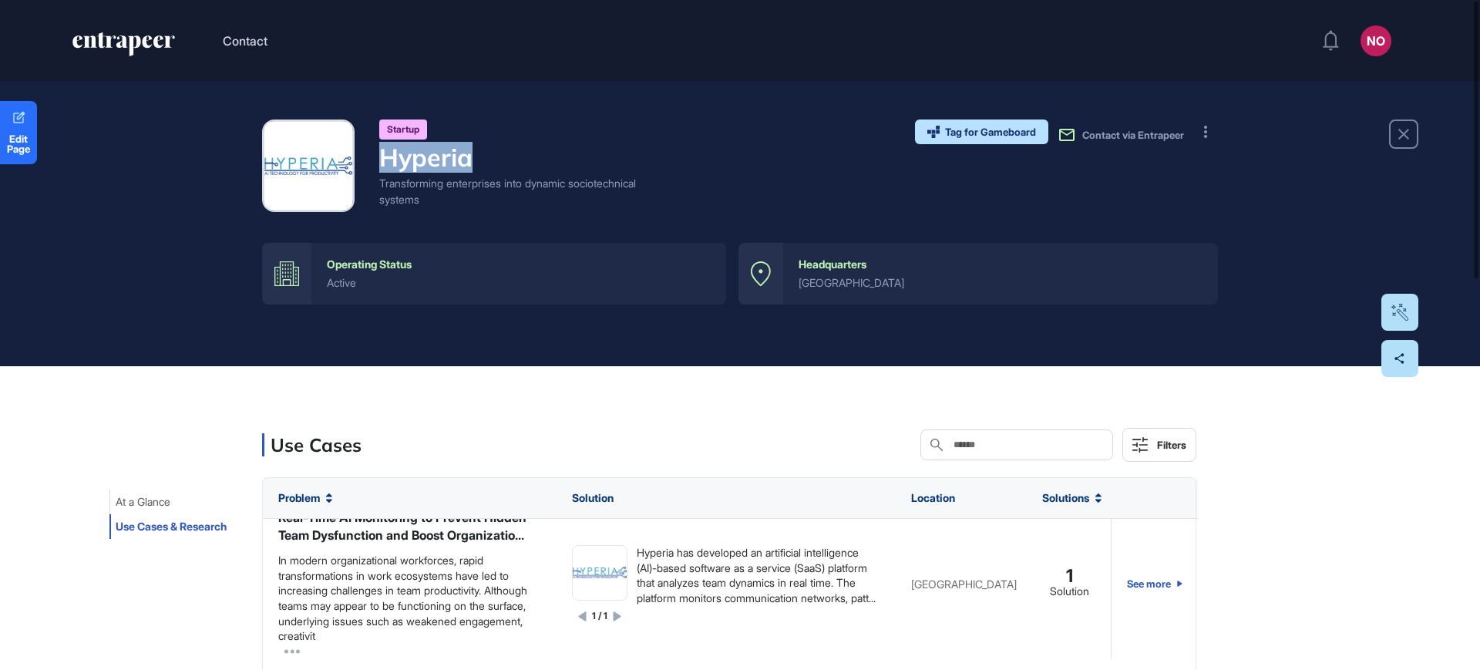
drag, startPoint x: 376, startPoint y: 156, endPoint x: 491, endPoint y: 163, distance: 115.0
click at [491, 163] on div "Startup Hyperia Transforming enterprises into dynamic sociotechnical systems" at bounding box center [451, 165] width 379 height 92
copy h4 "Hyperia"
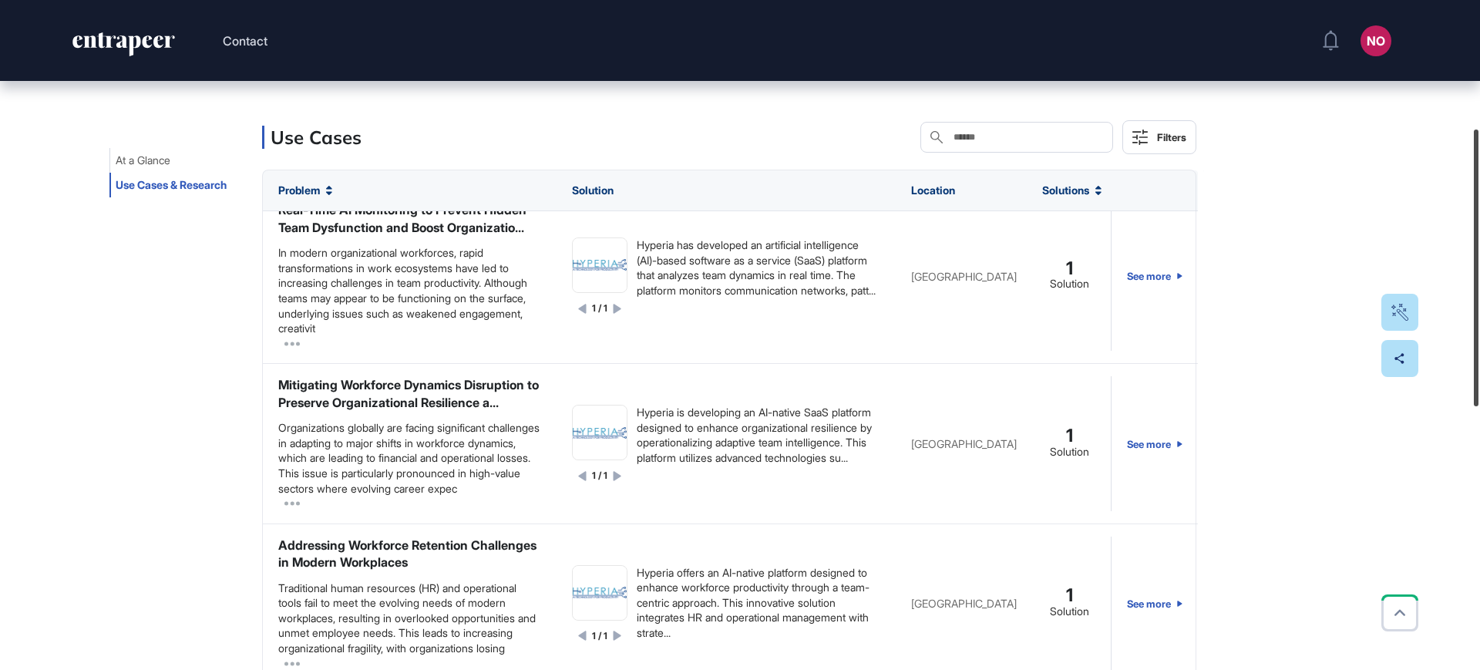
drag, startPoint x: 1479, startPoint y: 200, endPoint x: 1473, endPoint y: 328, distance: 128.0
click at [1473, 328] on div at bounding box center [1475, 267] width 5 height 277
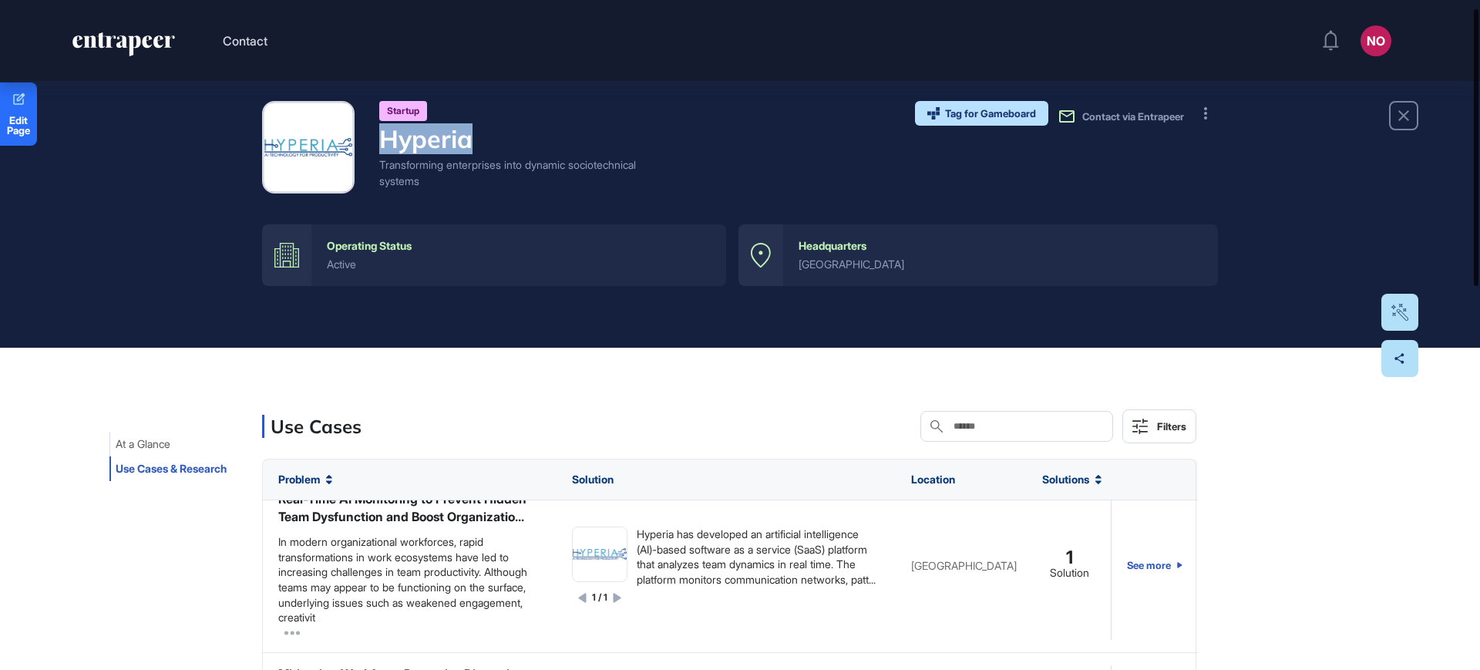
scroll to position [17, 0]
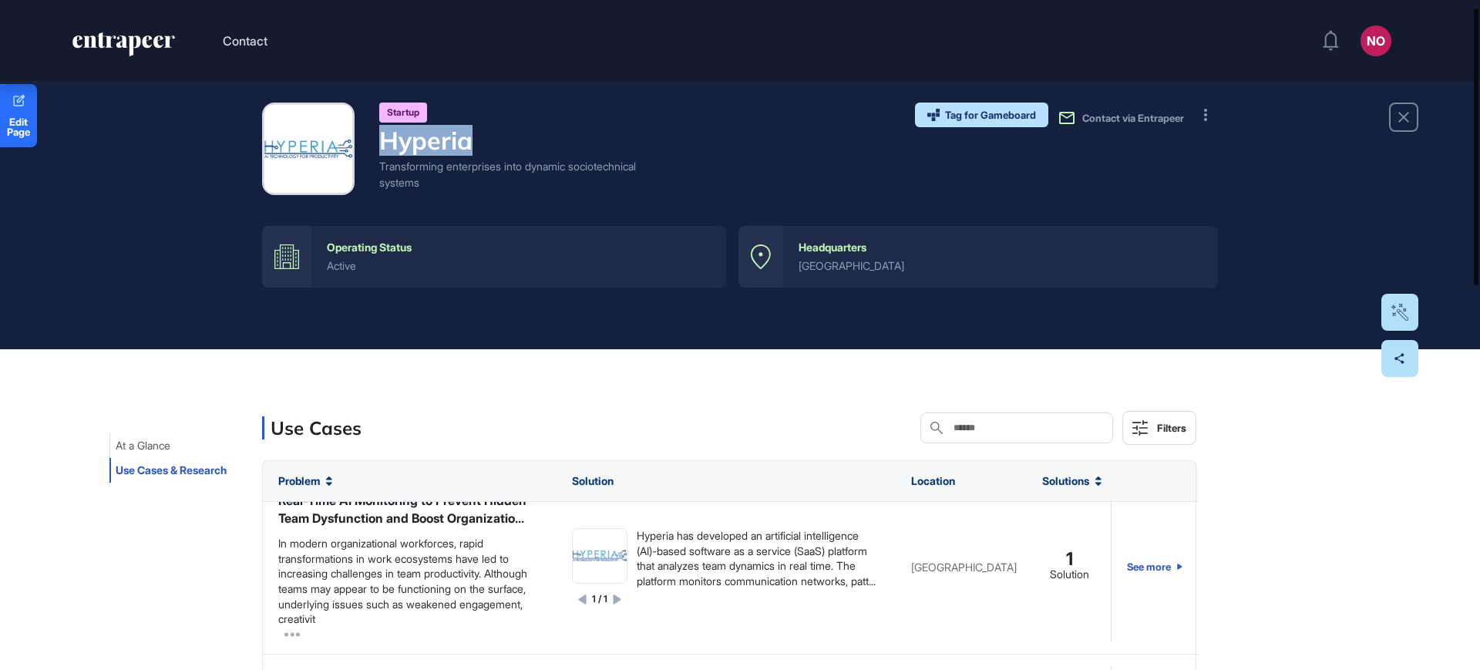
drag, startPoint x: 1479, startPoint y: 378, endPoint x: 1446, endPoint y: 257, distance: 125.4
click at [1446, 257] on div "Contact NO Admin Dashboard Dashboard Profile My Content Request More Data Edit …" at bounding box center [740, 335] width 1480 height 670
click at [1214, 117] on button at bounding box center [1205, 114] width 25 height 25
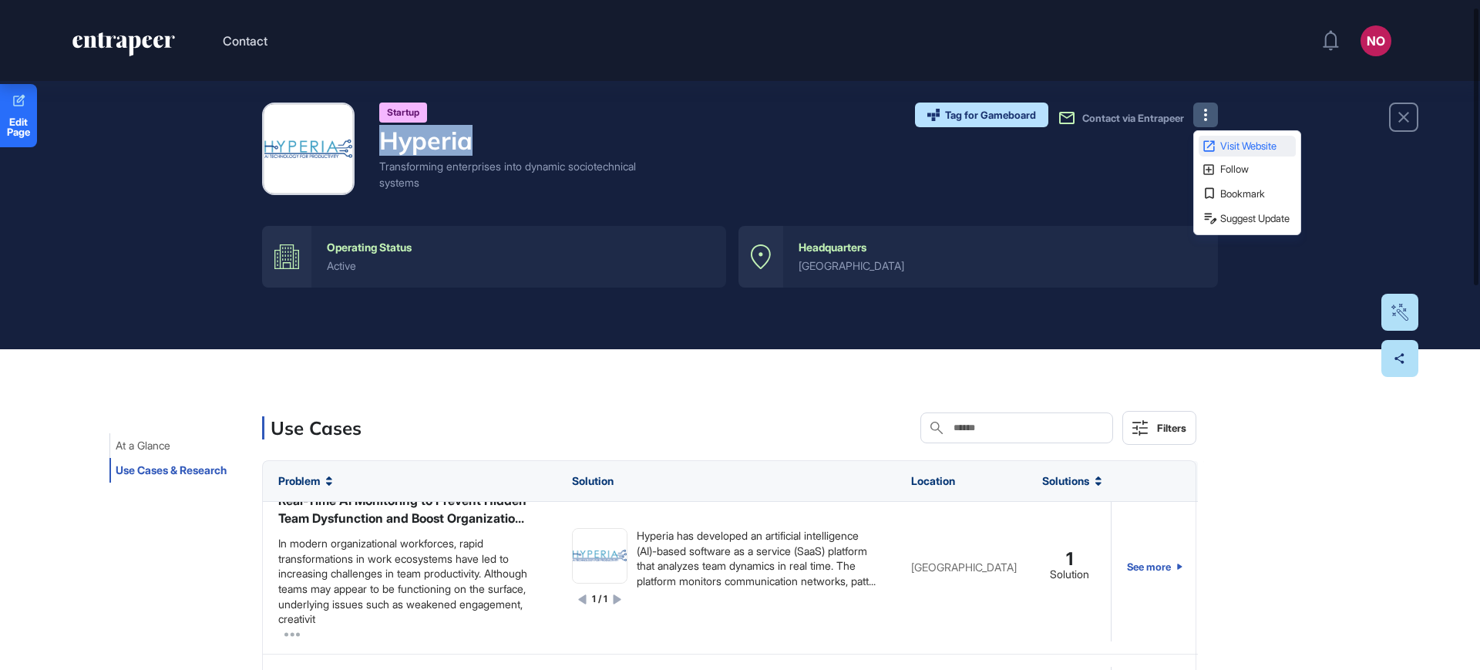
click at [1248, 143] on span "Visit Website" at bounding box center [1256, 146] width 72 height 10
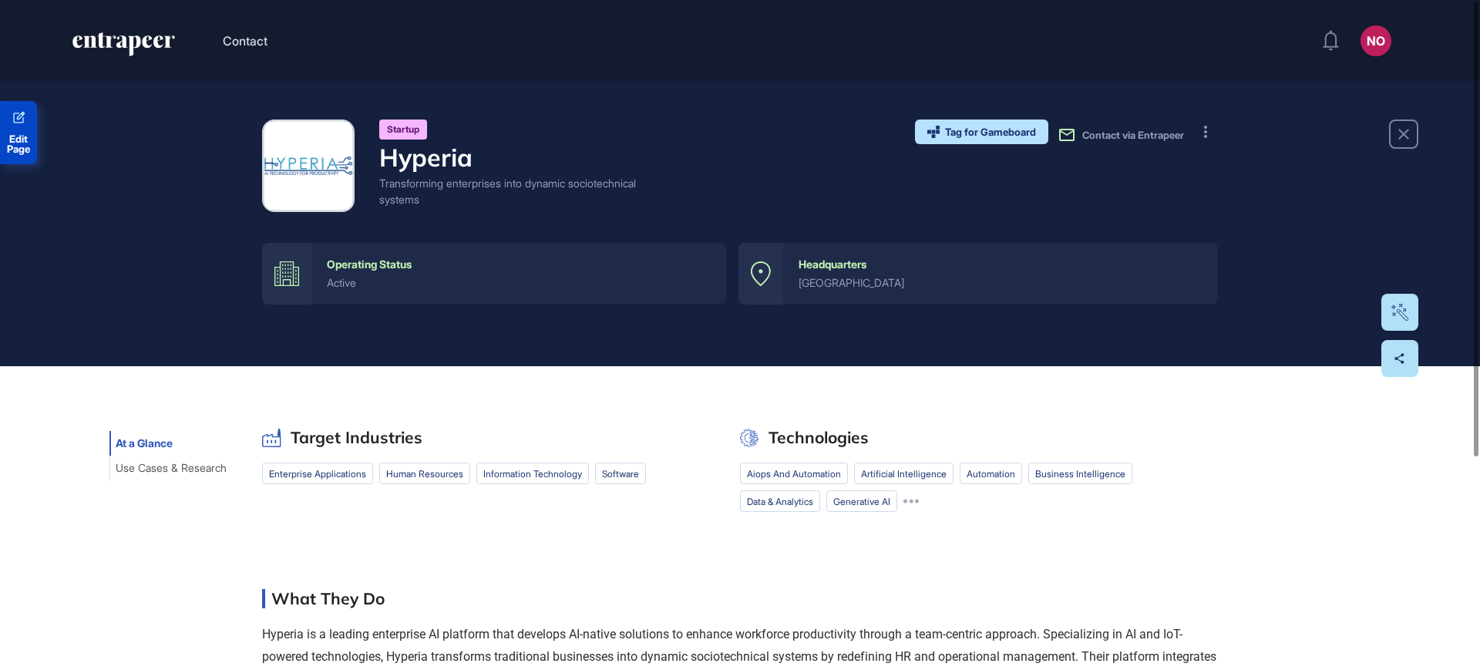
click at [36, 147] on span "Edit Page" at bounding box center [18, 144] width 37 height 20
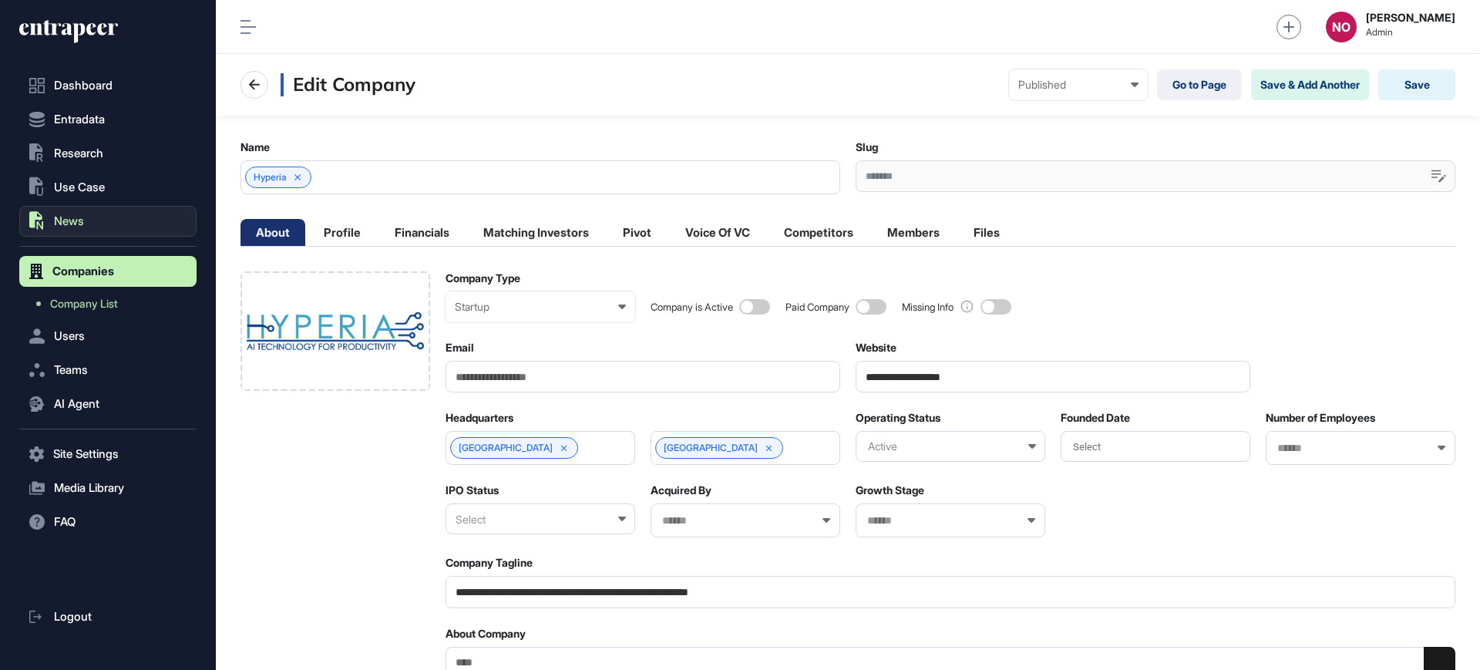
click at [84, 220] on span "News" at bounding box center [69, 221] width 30 height 12
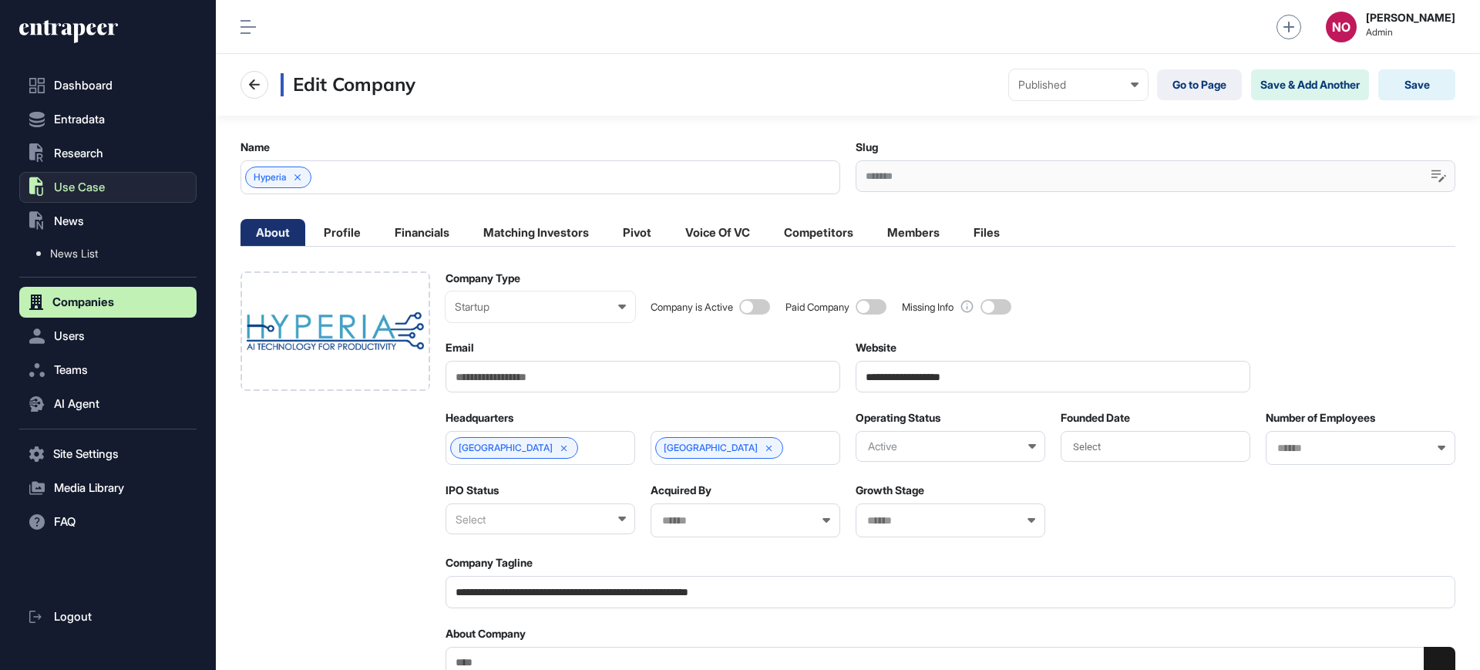
click at [108, 190] on button ".st0{fill:currentColor} Use Case" at bounding box center [107, 187] width 177 height 31
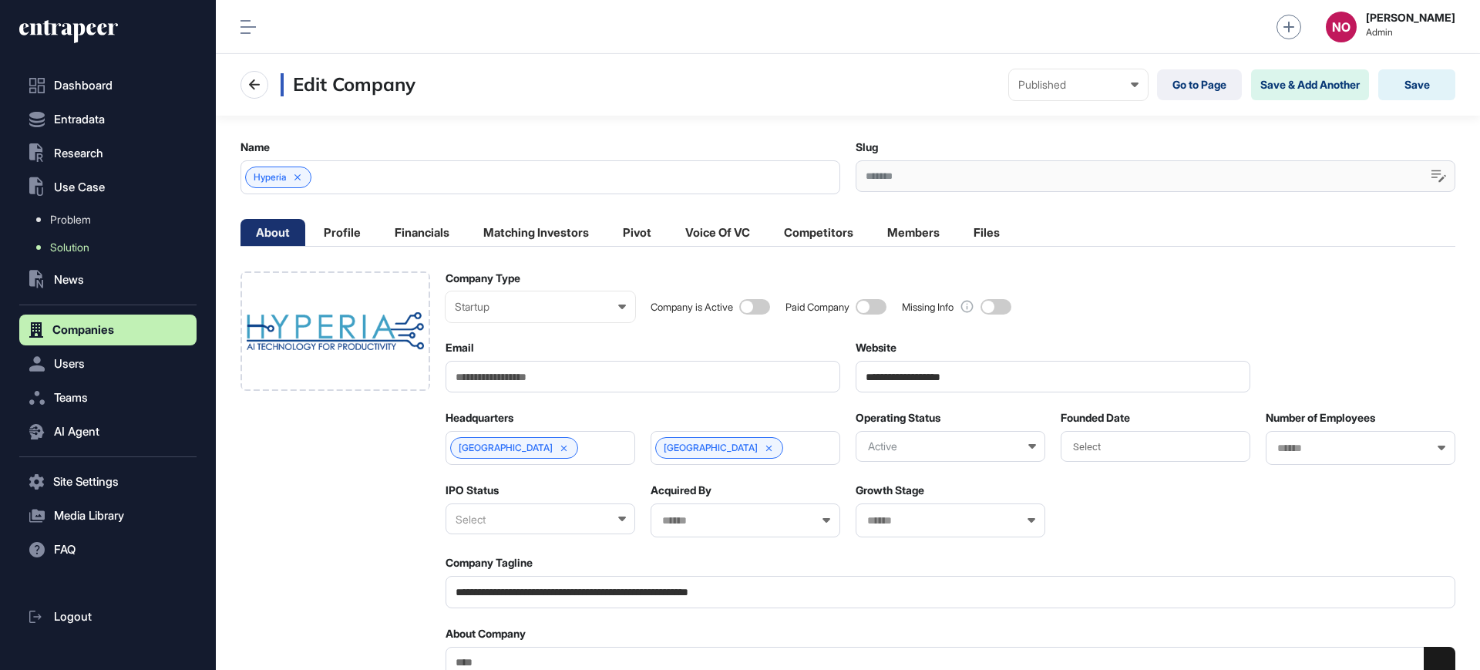
click at [94, 246] on link "Solution" at bounding box center [112, 248] width 170 height 28
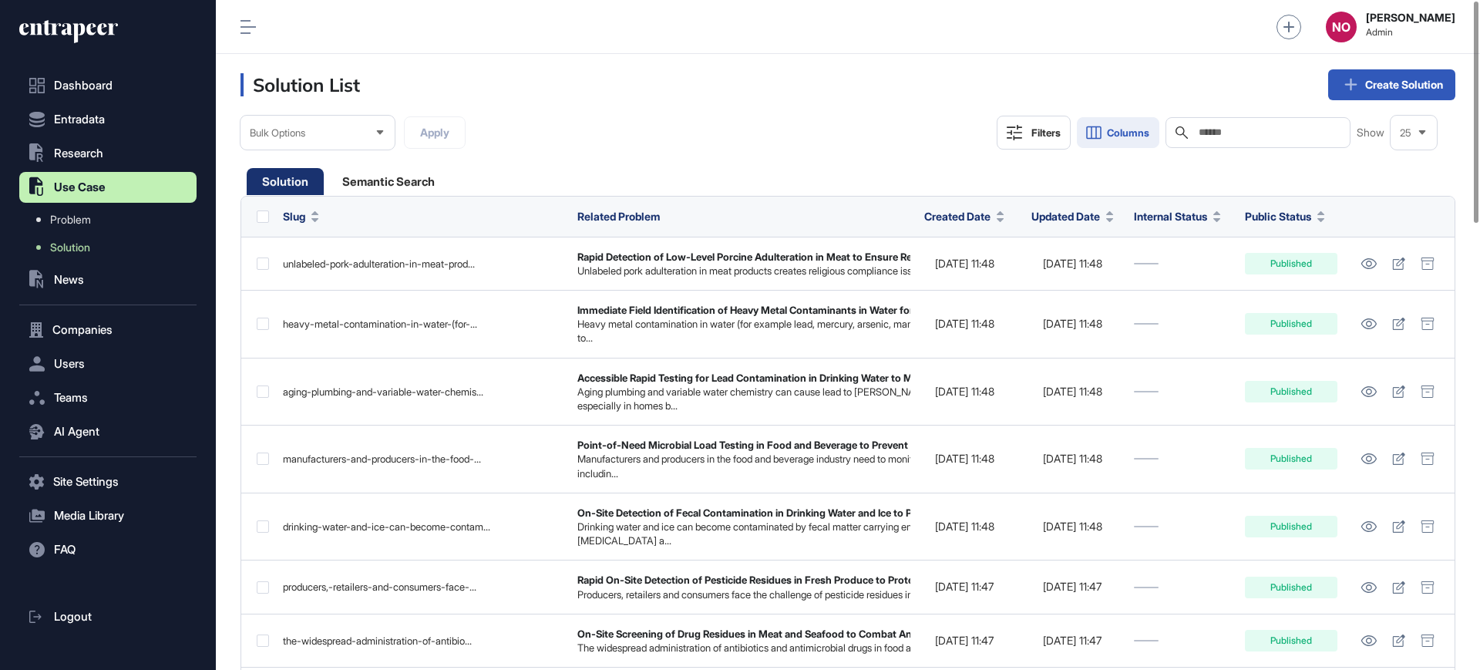
click at [1107, 131] on span "Columns" at bounding box center [1128, 133] width 42 height 12
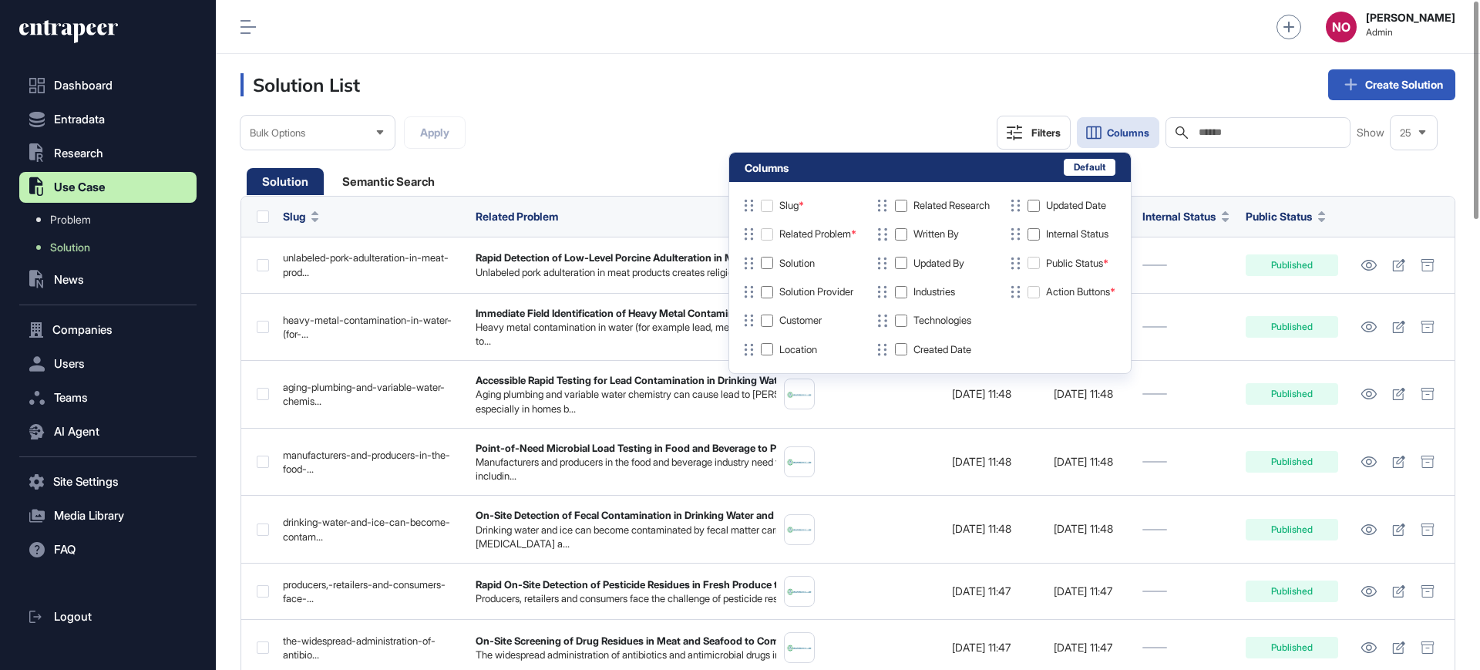
click at [694, 108] on header "Solution List Create Solution" at bounding box center [848, 85] width 1264 height 62
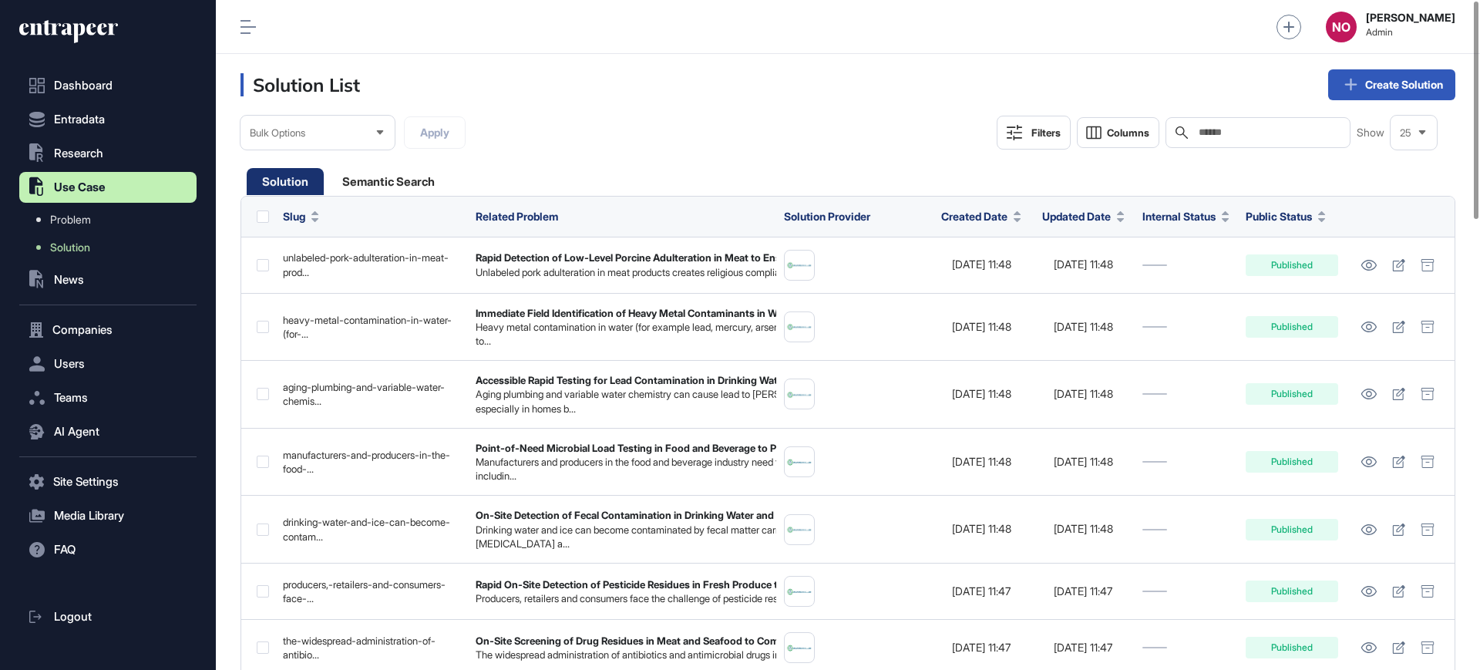
click at [1053, 136] on div "Filters" at bounding box center [1045, 132] width 29 height 12
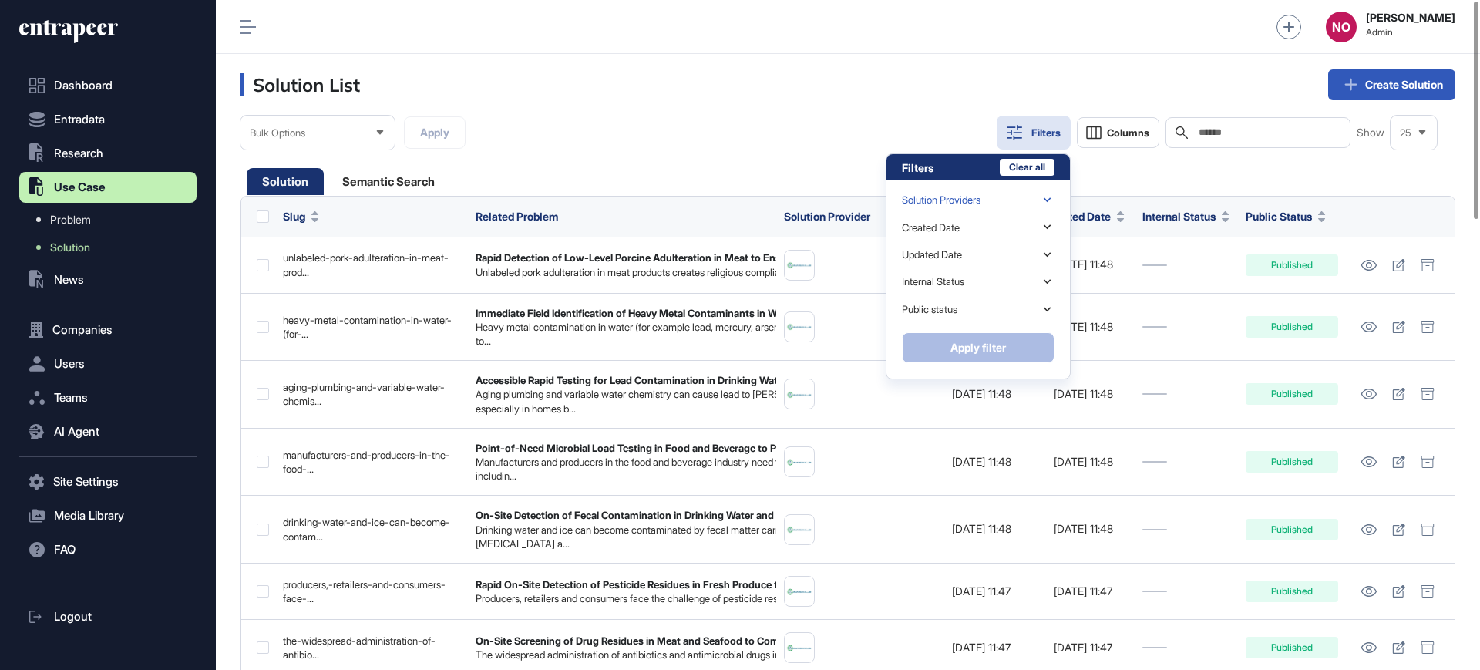
click at [1030, 202] on div "Solution Providers" at bounding box center [978, 199] width 153 height 27
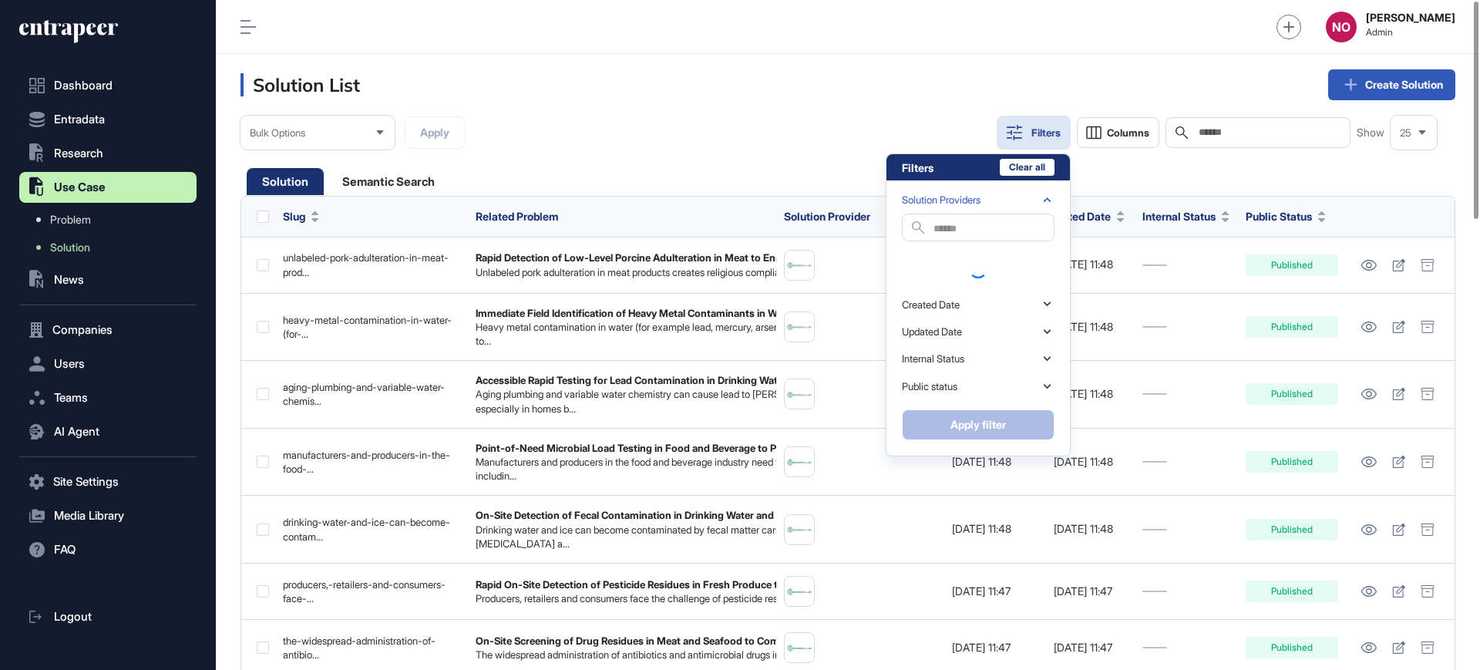
click at [971, 224] on input "text" at bounding box center [993, 229] width 120 height 21
paste input "*******"
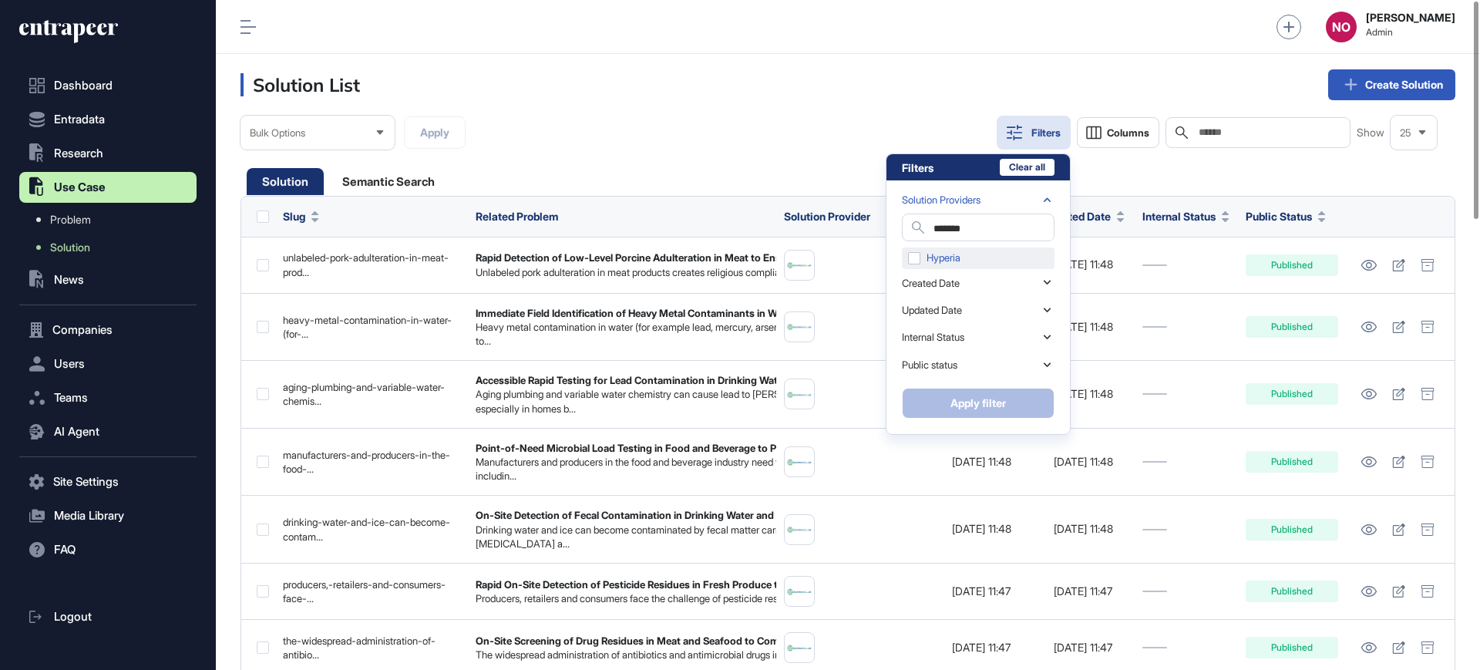
type input "*******"
click at [969, 257] on div "Hyperia" at bounding box center [978, 258] width 153 height 22
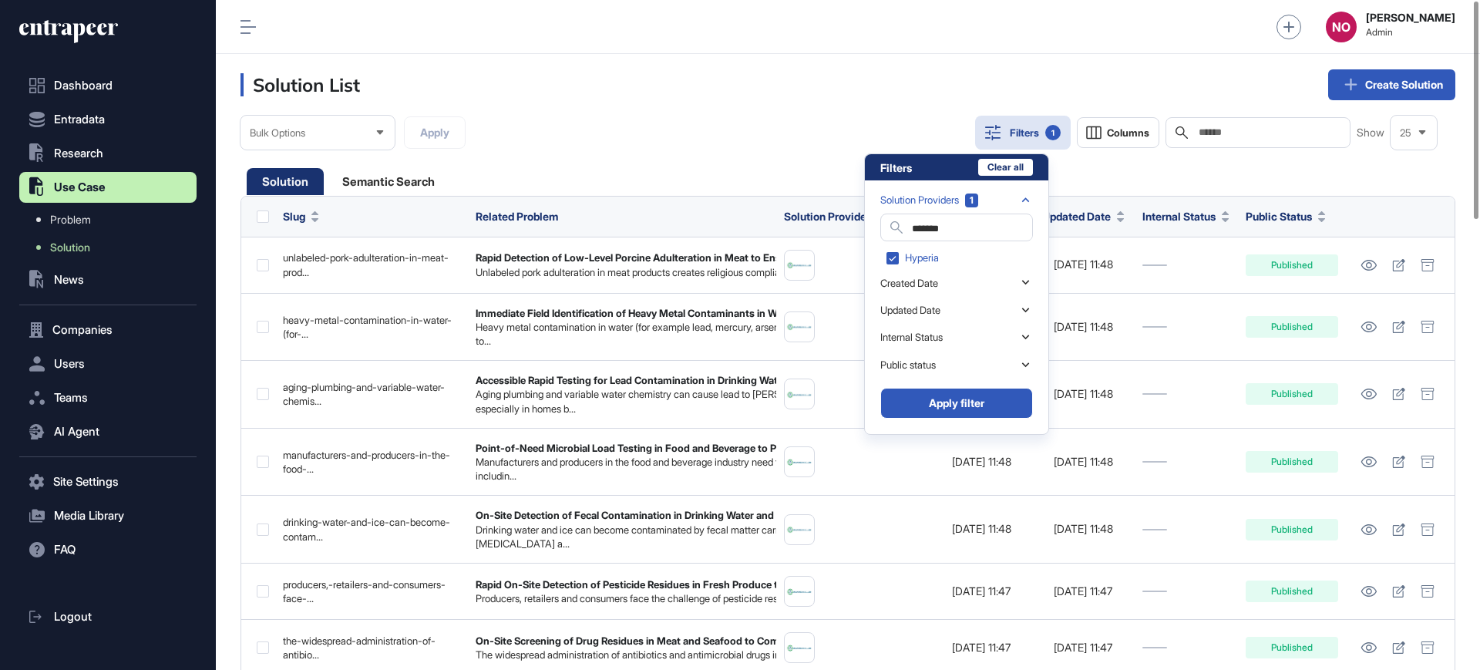
click at [983, 398] on button "Apply filter" at bounding box center [956, 403] width 153 height 31
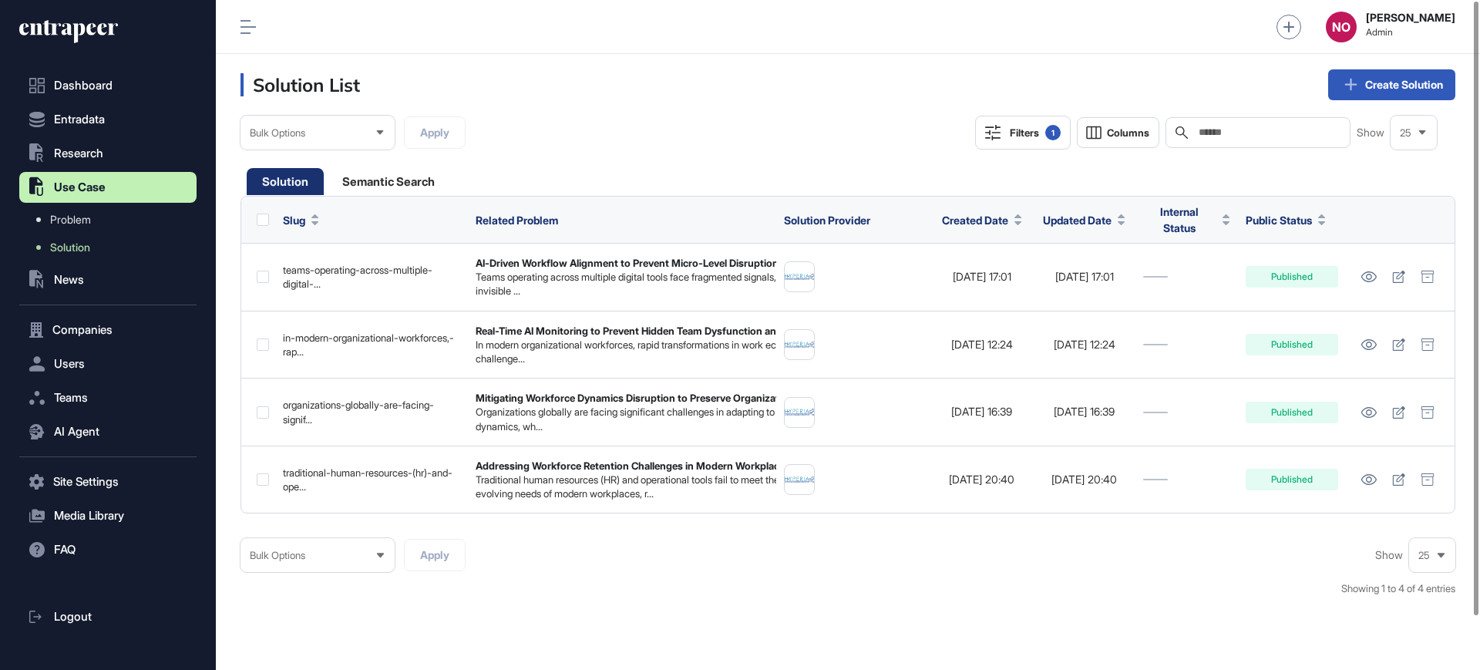
click at [264, 219] on label at bounding box center [263, 219] width 12 height 12
drag, startPoint x: 1479, startPoint y: 477, endPoint x: 1466, endPoint y: 371, distance: 107.2
click at [1466, 371] on div "Admin Dashboard Dashboard Profile My Content Request More Data NO Naciye Ozcan …" at bounding box center [848, 335] width 1264 height 670
click at [302, 550] on span "Bulk Options" at bounding box center [277, 555] width 55 height 12
click at [334, 488] on li "Archive" at bounding box center [317, 487] width 145 height 31
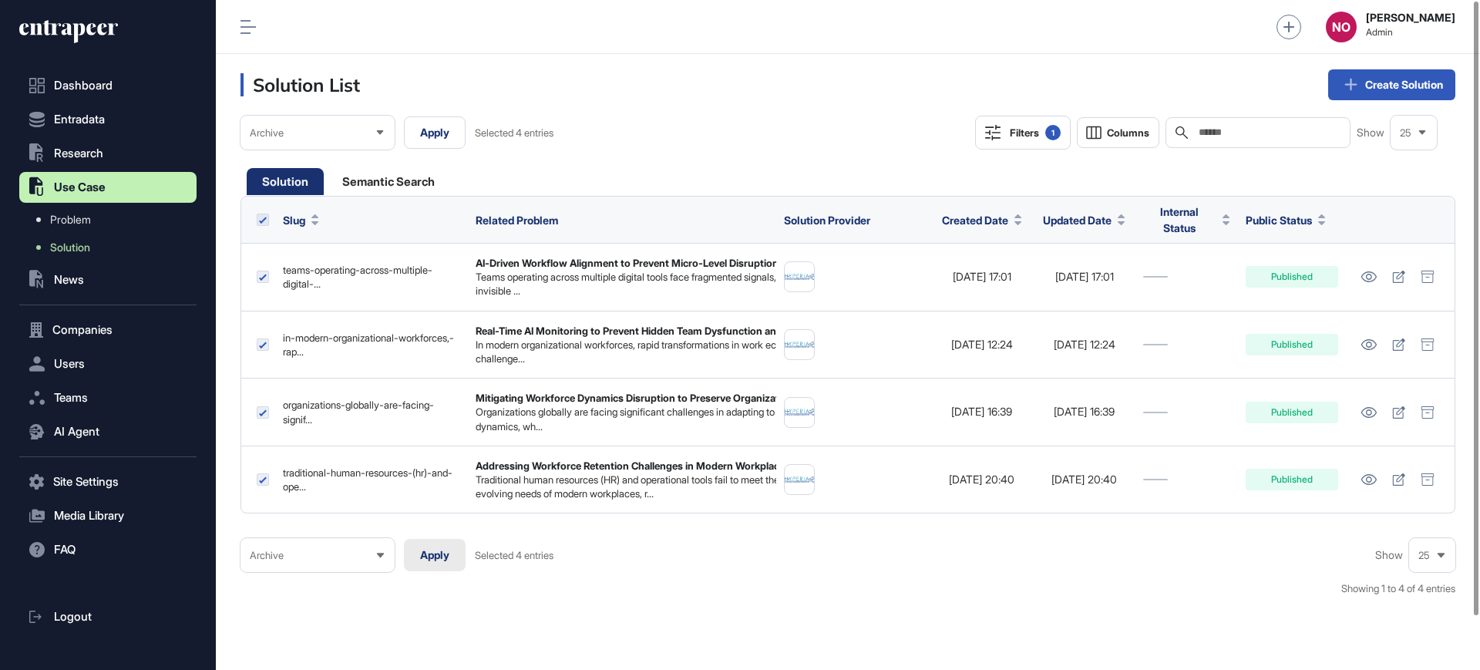
click at [437, 559] on button "Apply" at bounding box center [435, 555] width 62 height 32
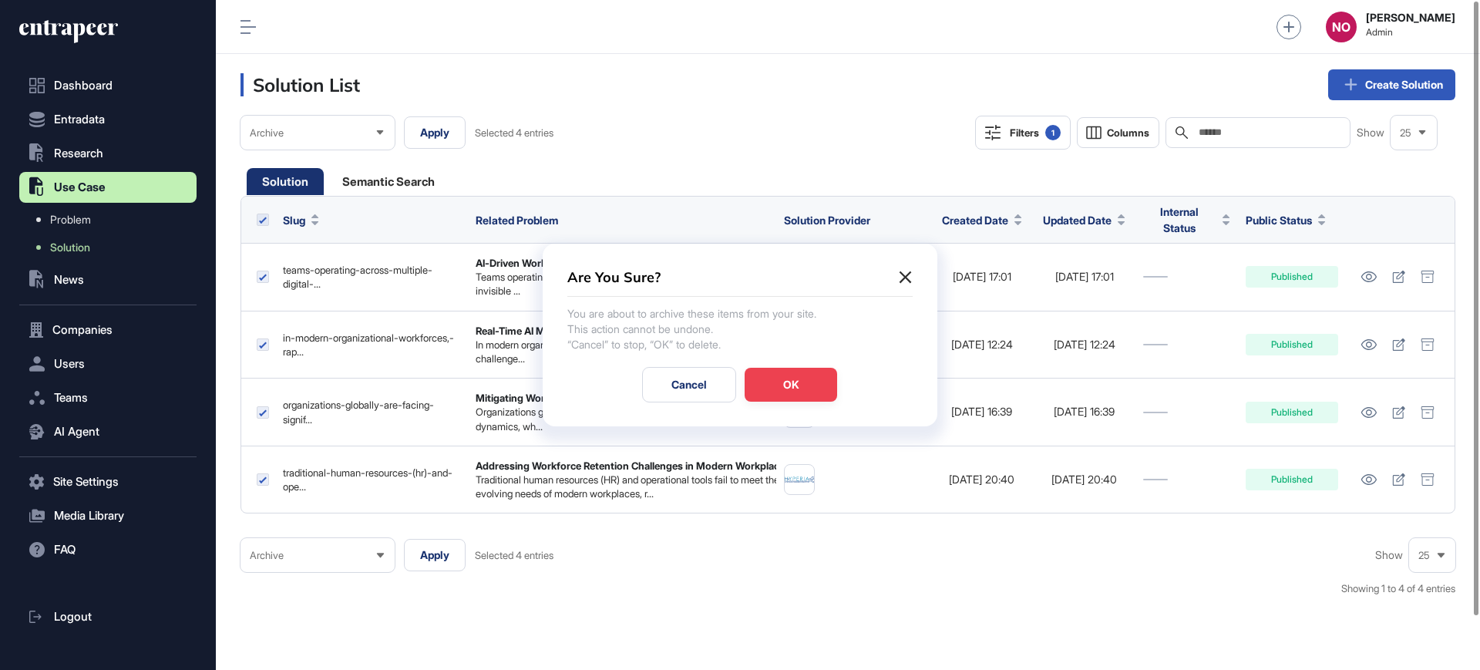
click at [809, 392] on div "OK" at bounding box center [790, 385] width 92 height 34
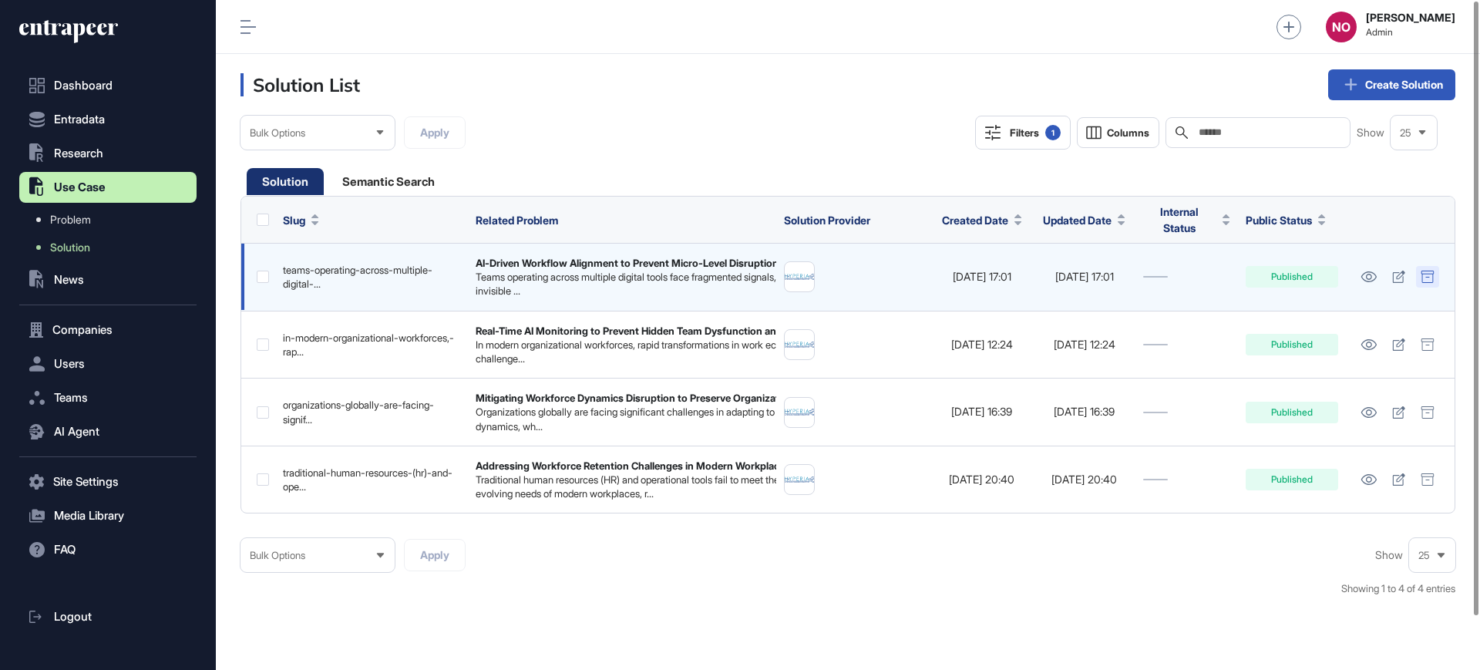
click at [1425, 277] on icon at bounding box center [1427, 276] width 14 height 12
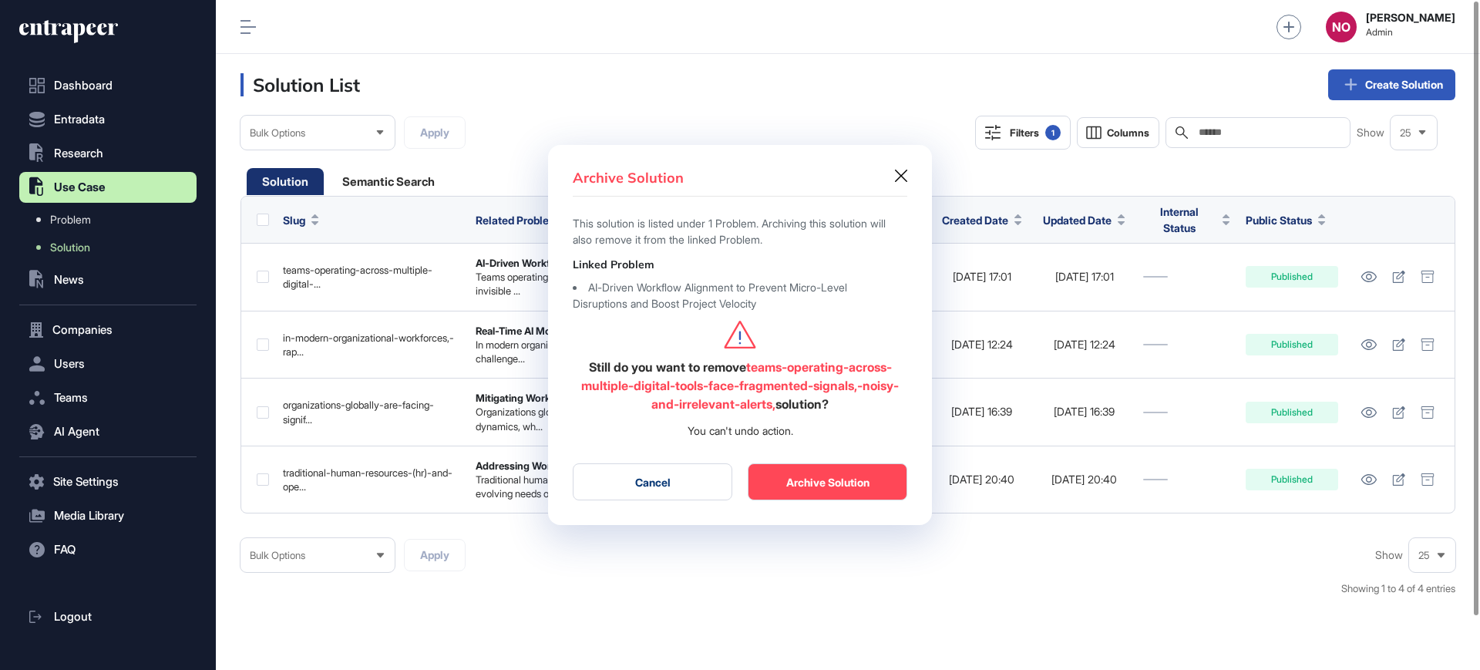
drag, startPoint x: 866, startPoint y: 479, endPoint x: 924, endPoint y: 459, distance: 61.2
click at [866, 480] on button "Archive Solution" at bounding box center [828, 481] width 160 height 37
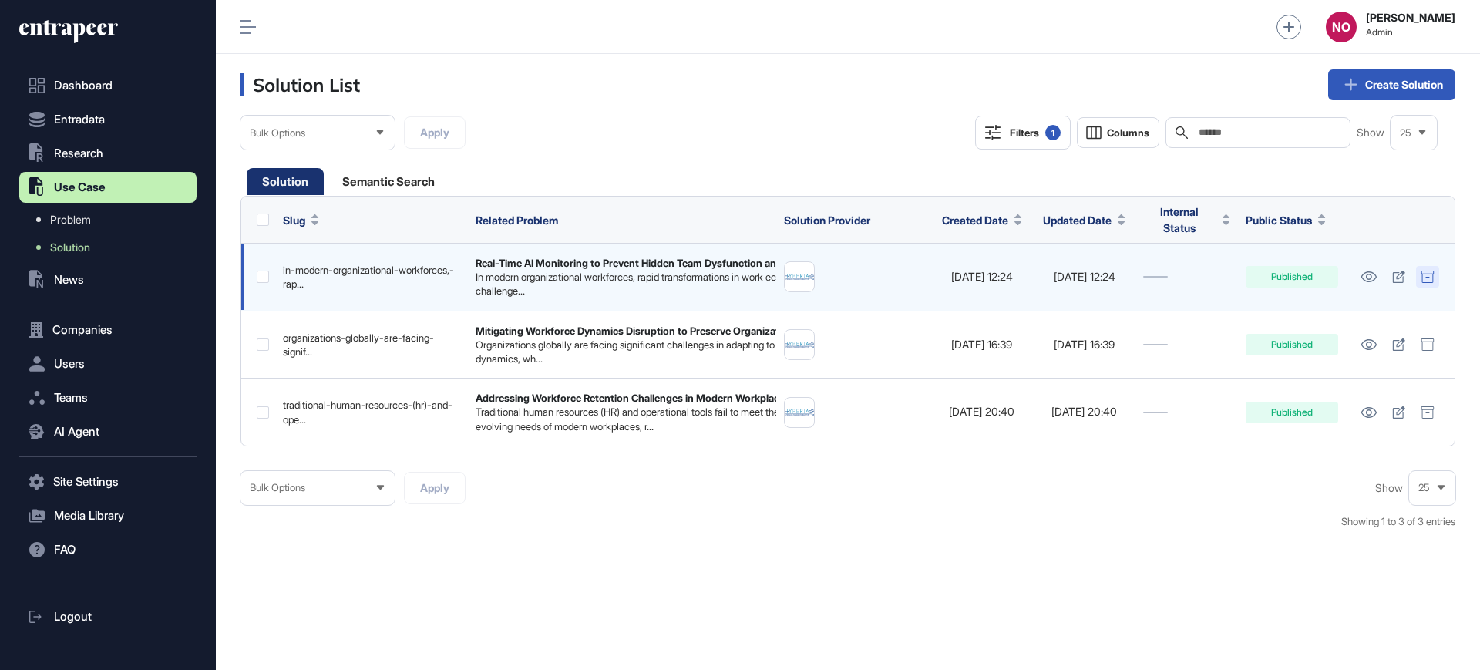
click at [1432, 277] on icon at bounding box center [1427, 276] width 14 height 12
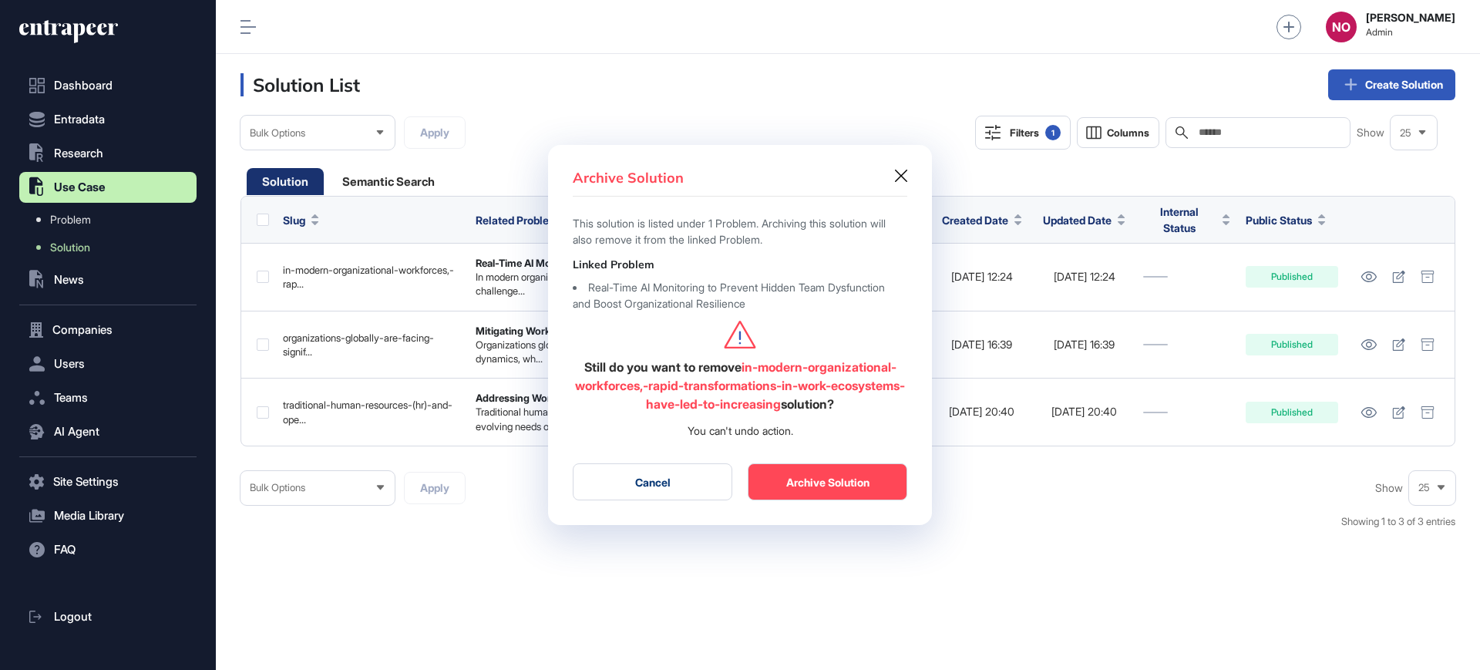
click at [835, 480] on button "Archive Solution" at bounding box center [828, 481] width 160 height 37
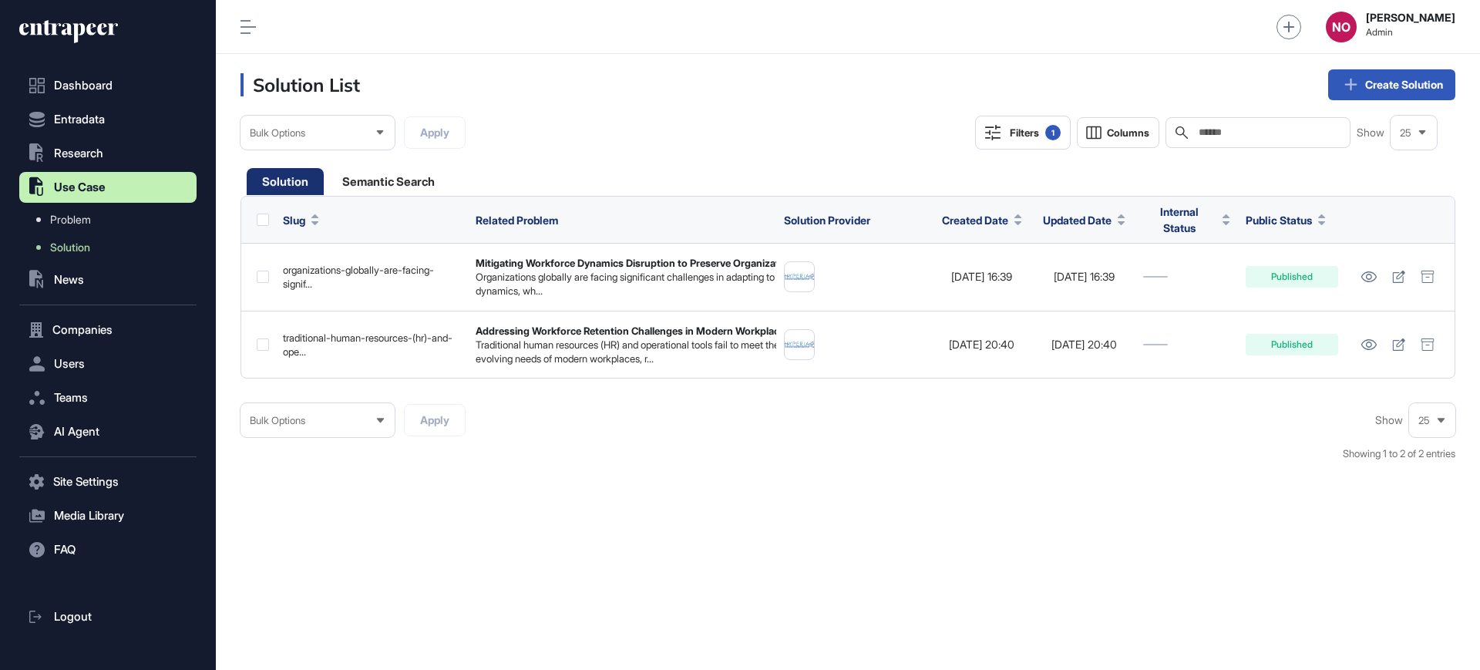
click at [1431, 277] on icon at bounding box center [1427, 276] width 14 height 12
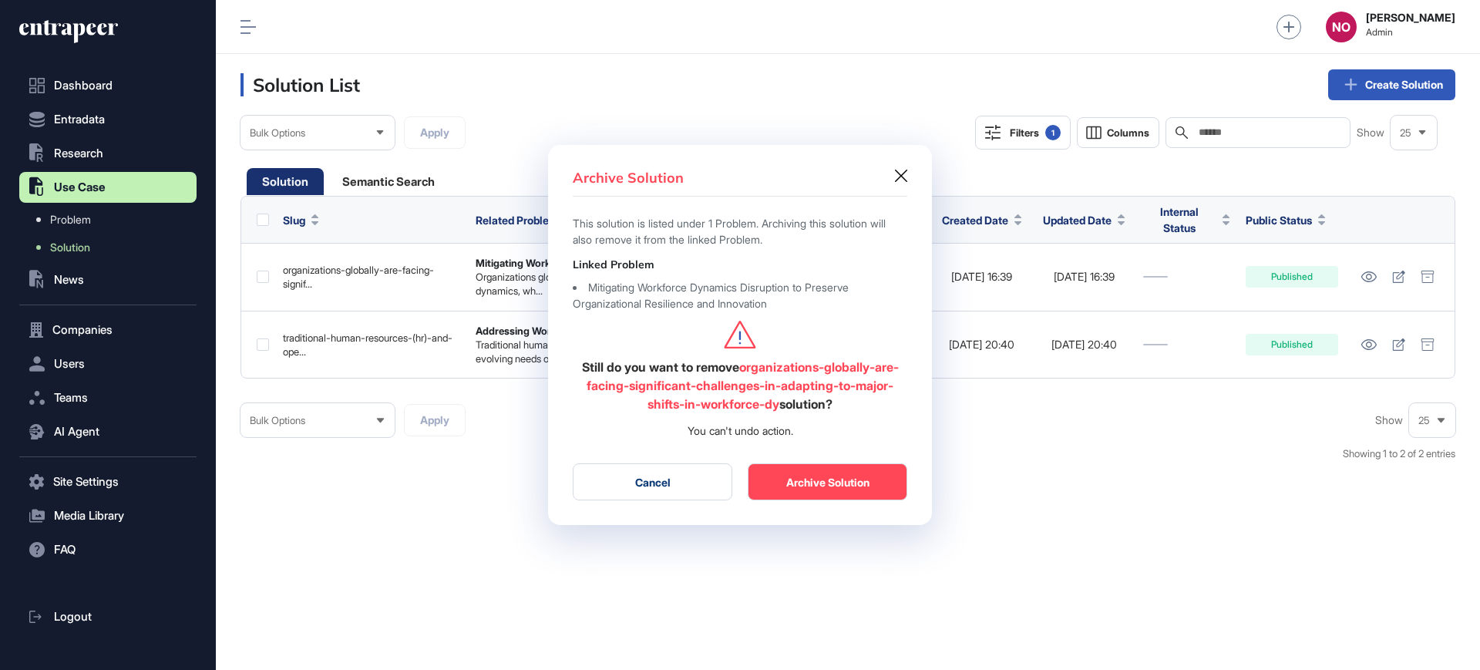
click at [824, 477] on button "Archive Solution" at bounding box center [828, 481] width 160 height 37
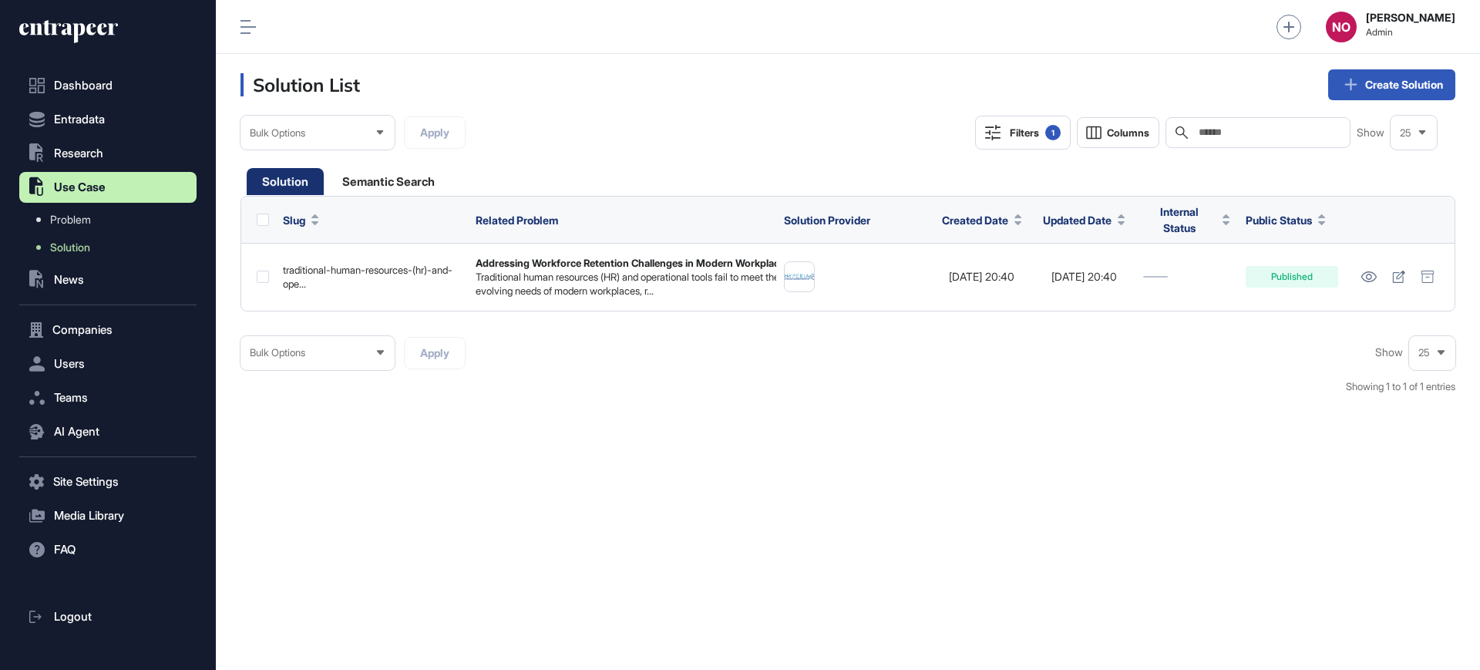
click at [1431, 271] on icon at bounding box center [1427, 276] width 14 height 12
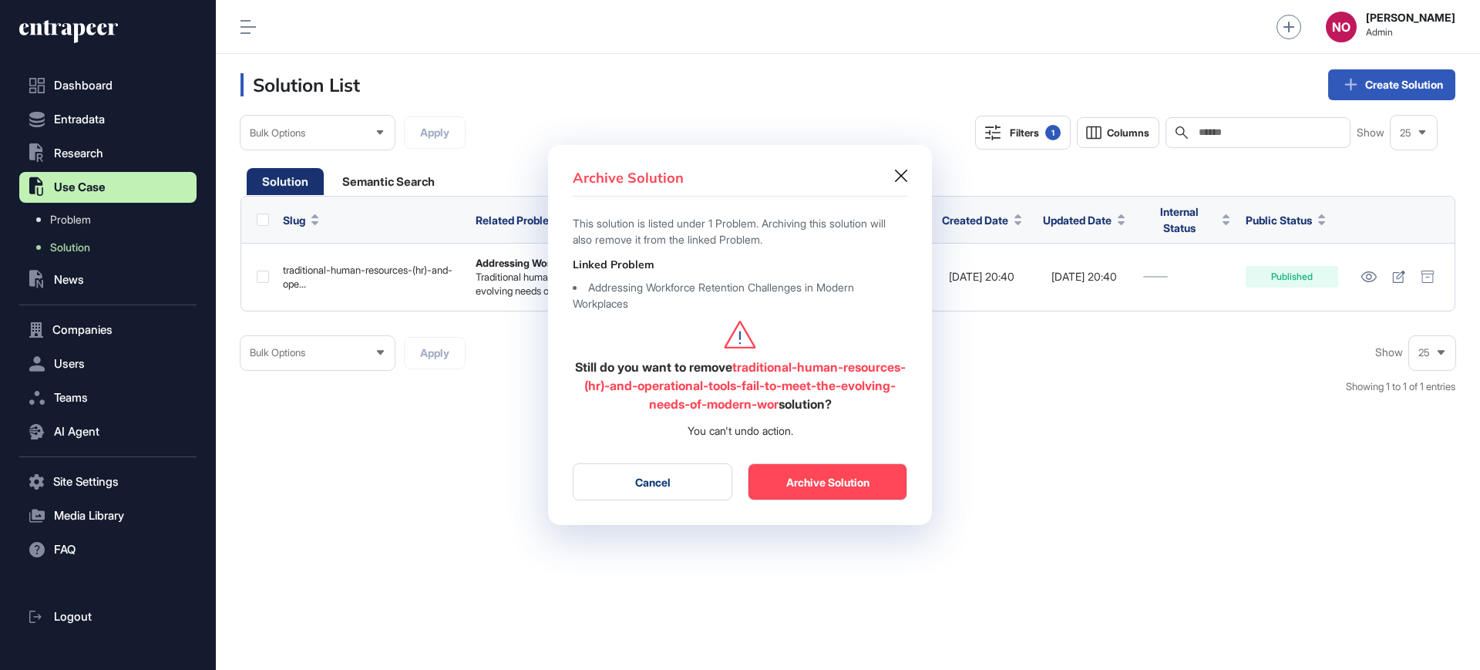
click at [796, 479] on button "Archive Solution" at bounding box center [828, 481] width 160 height 37
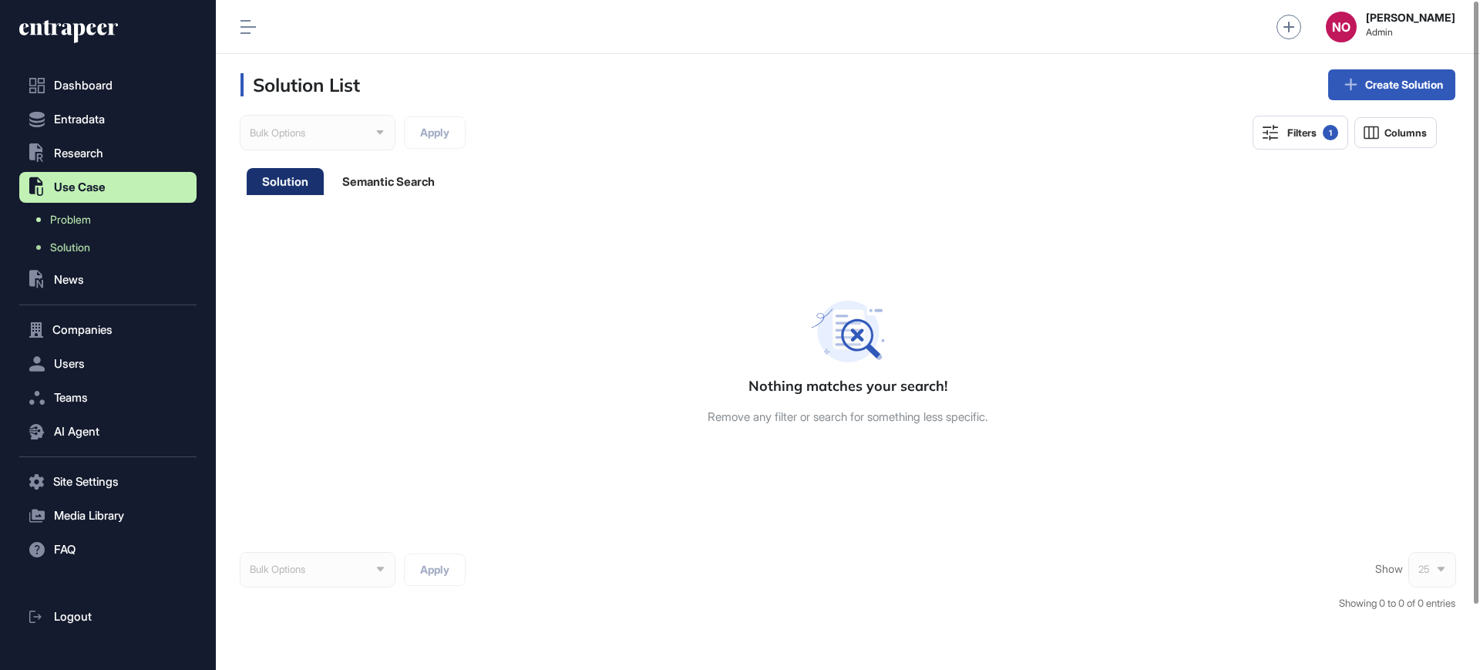
click at [96, 224] on link "Problem" at bounding box center [112, 220] width 170 height 28
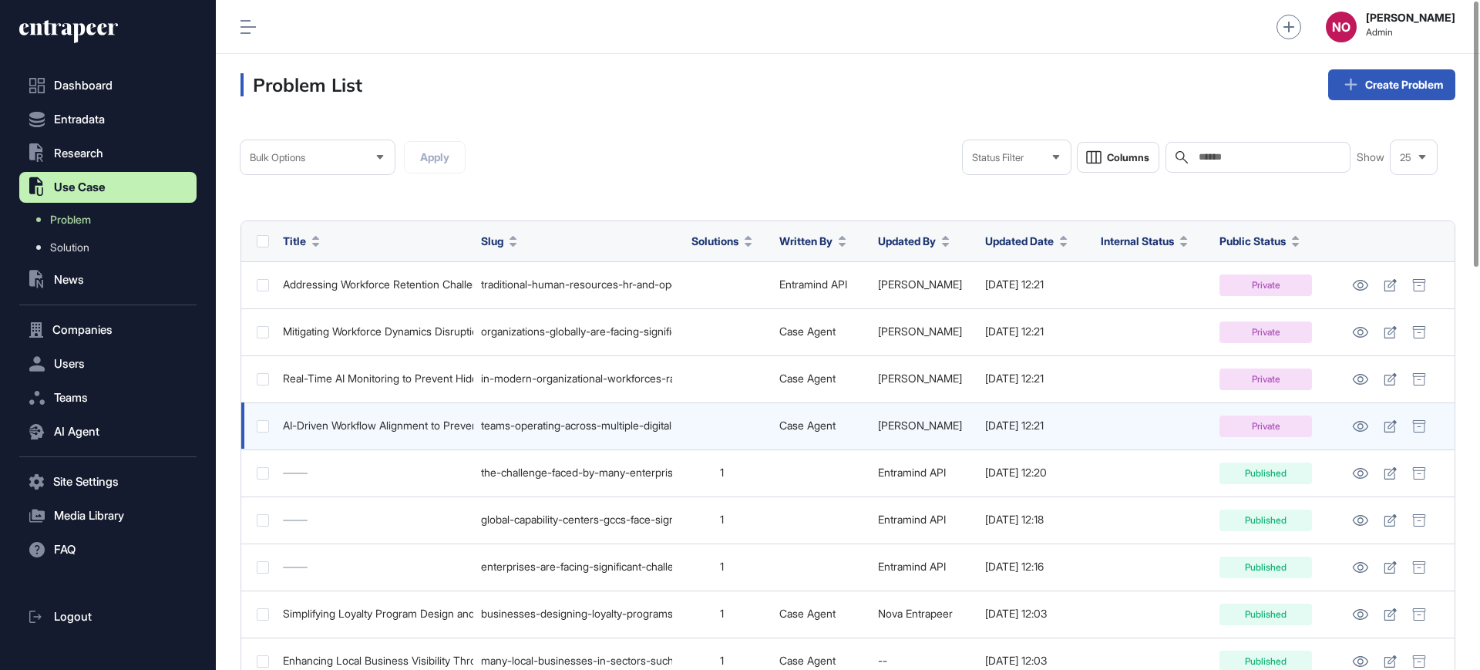
click at [266, 422] on label at bounding box center [263, 426] width 12 height 12
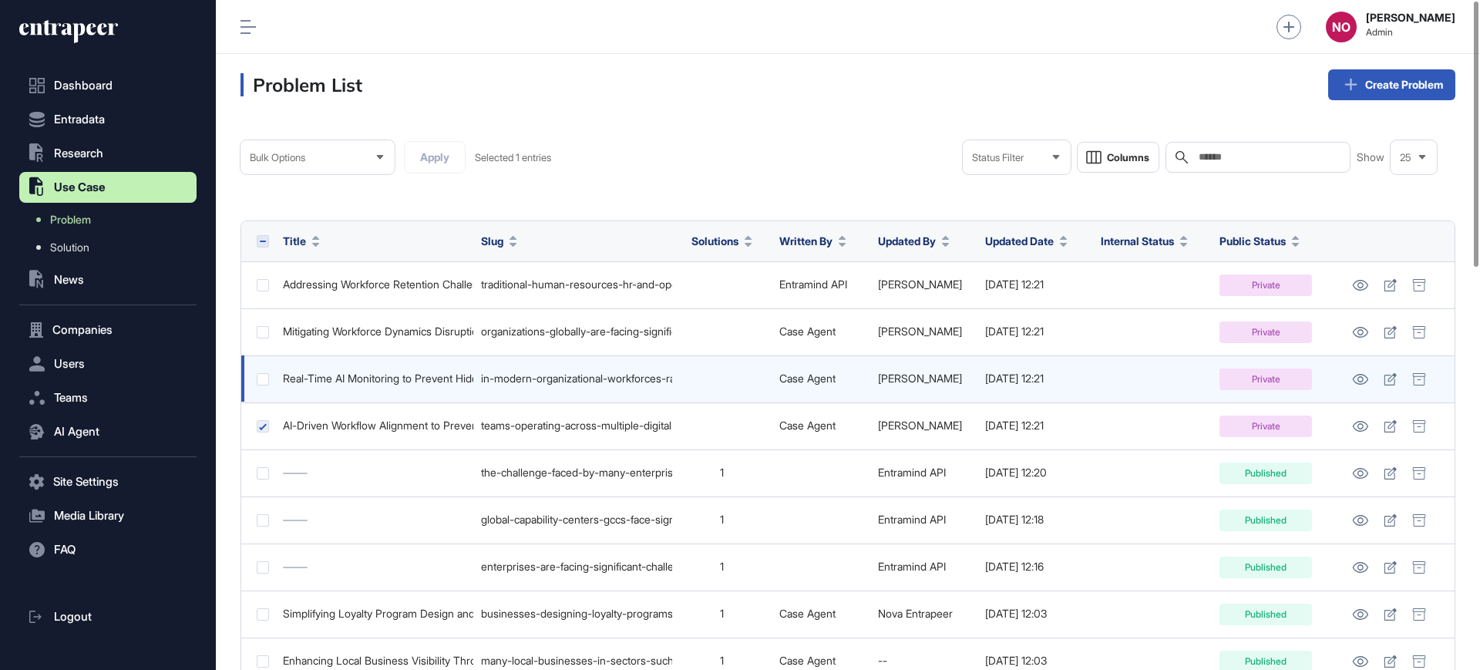
click at [268, 369] on td at bounding box center [258, 378] width 34 height 47
click at [263, 377] on label at bounding box center [263, 379] width 12 height 12
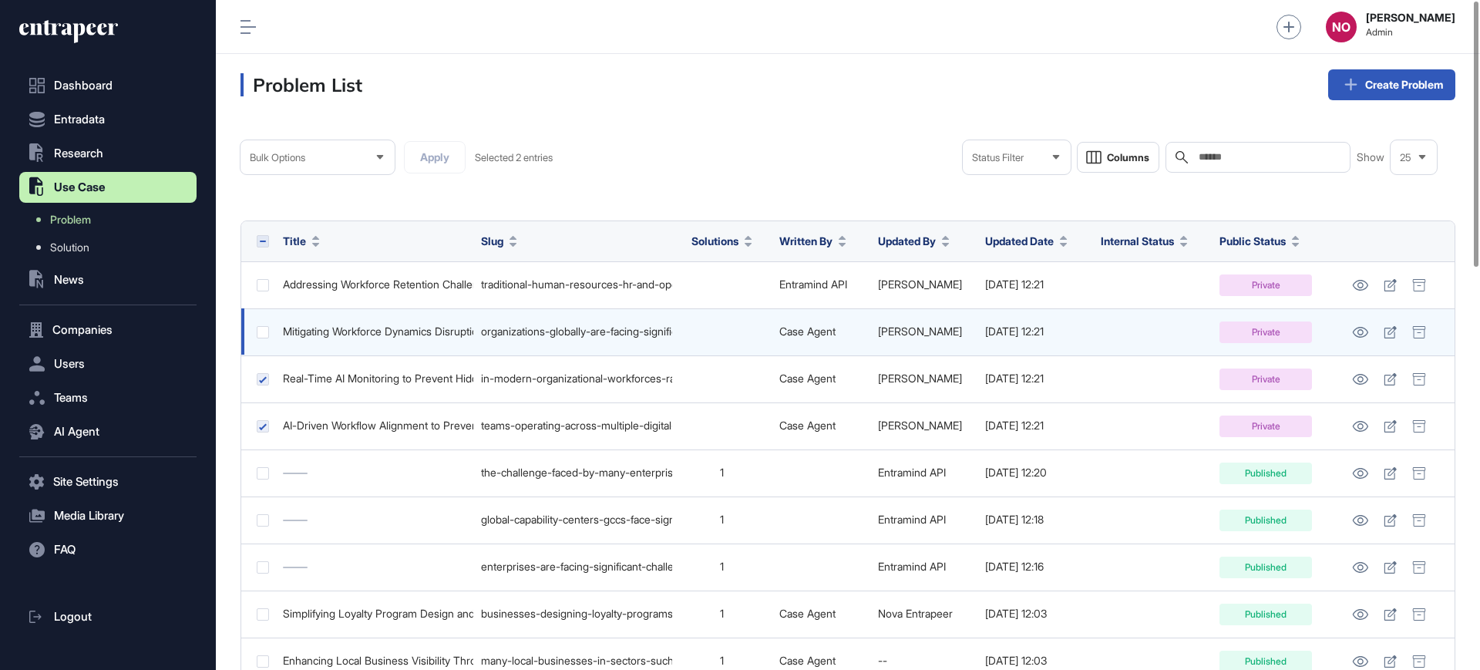
click at [260, 336] on label at bounding box center [263, 332] width 12 height 12
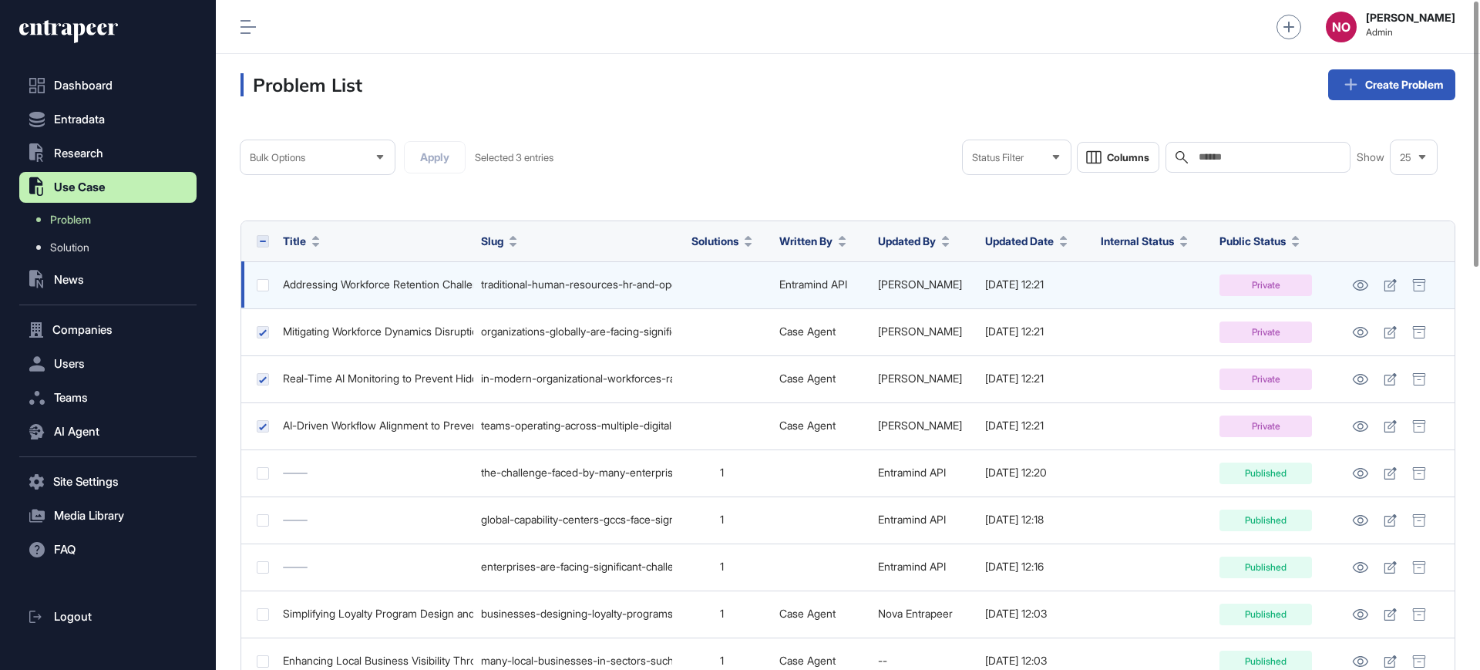
click at [264, 282] on label at bounding box center [263, 285] width 12 height 12
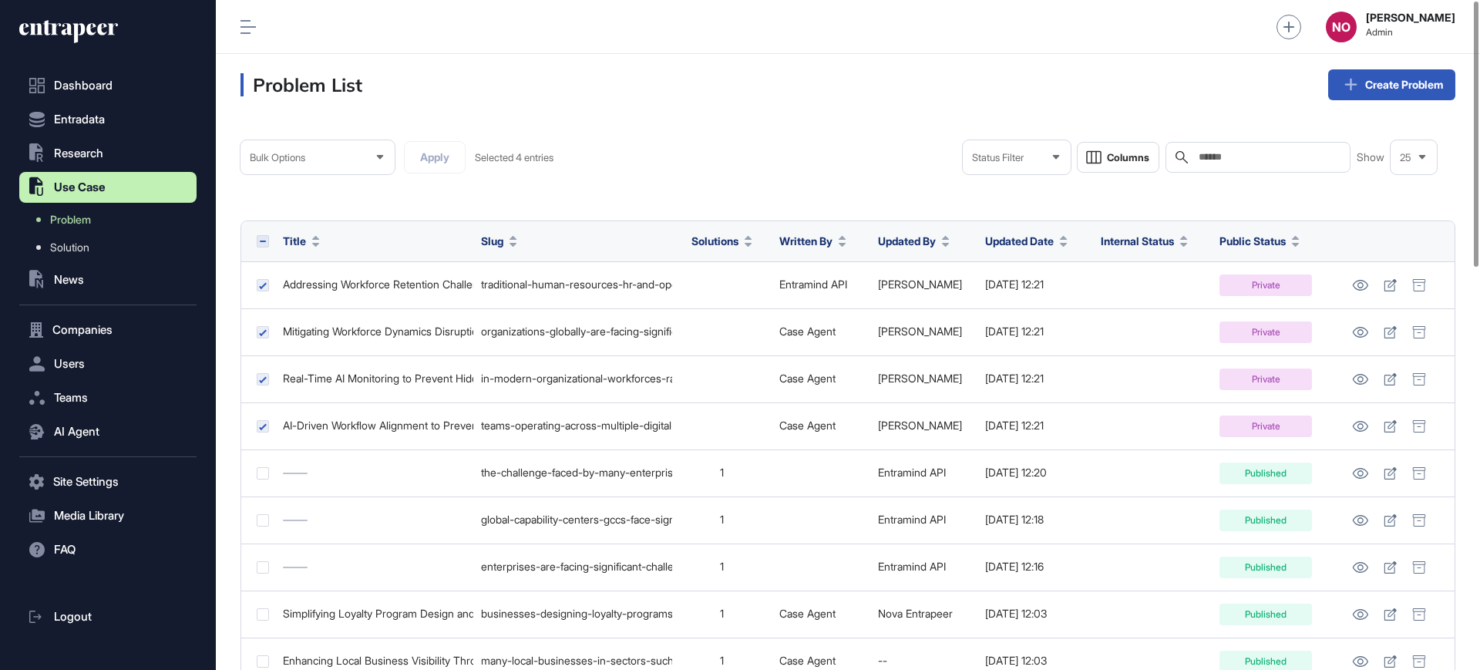
click at [312, 156] on div "Bulk Options" at bounding box center [317, 158] width 154 height 30
click at [310, 230] on li "Archive" at bounding box center [317, 225] width 145 height 31
click at [444, 166] on button "Apply" at bounding box center [435, 157] width 62 height 32
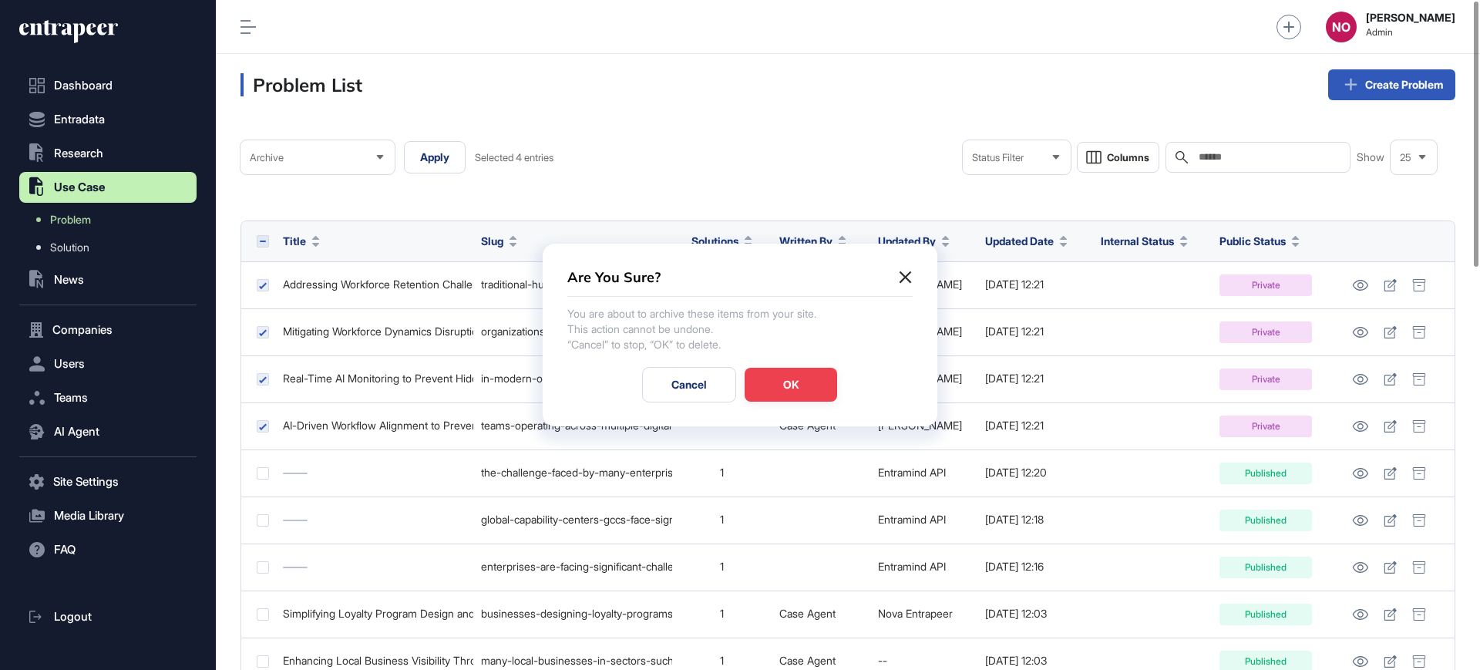
click at [793, 381] on div "OK" at bounding box center [790, 385] width 92 height 34
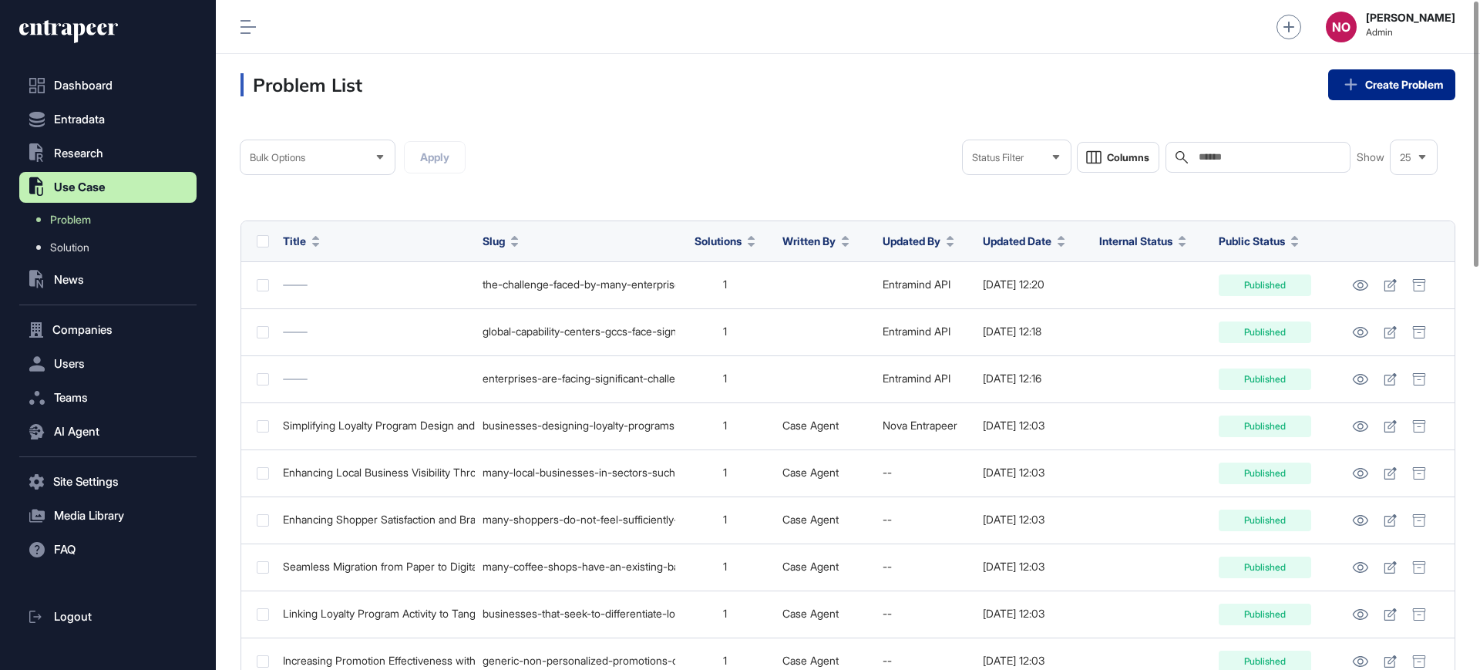
click at [1415, 86] on link "Create Problem" at bounding box center [1391, 84] width 127 height 31
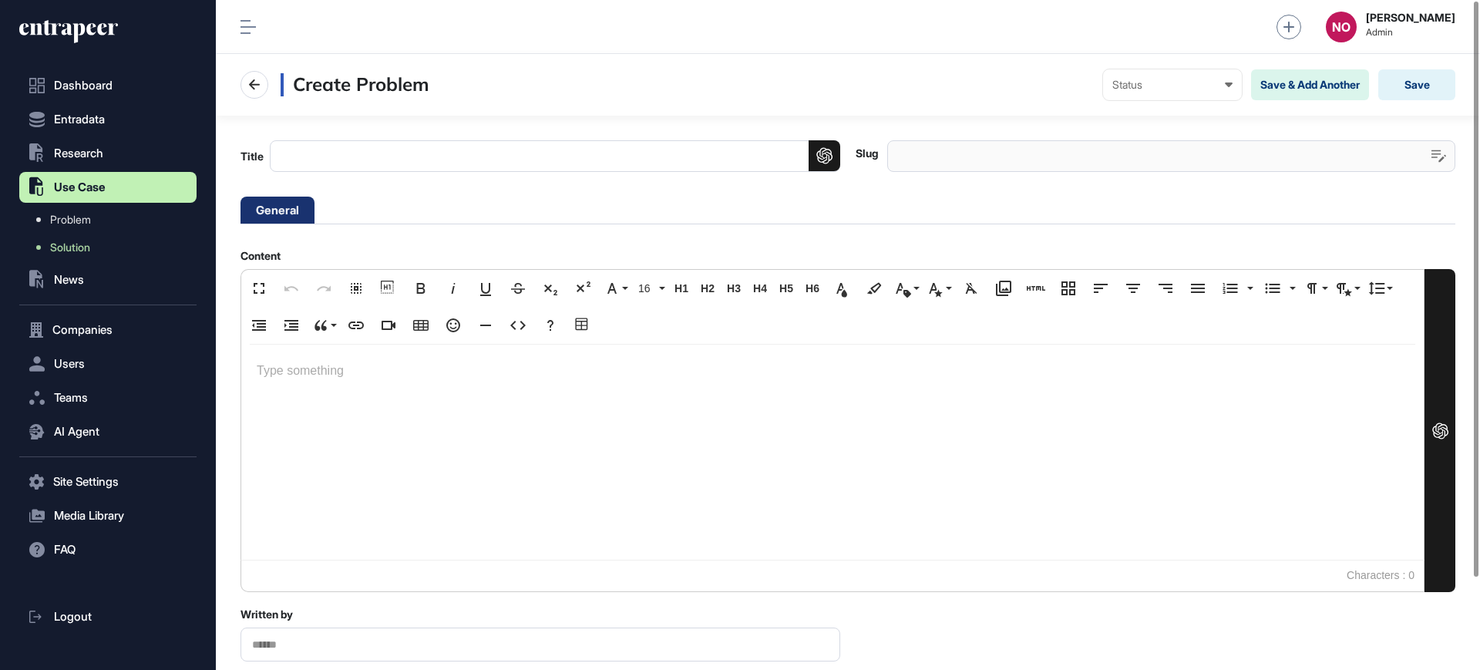
drag, startPoint x: 484, startPoint y: 425, endPoint x: 654, endPoint y: 413, distance: 170.7
click at [486, 425] on div at bounding box center [832, 451] width 1182 height 215
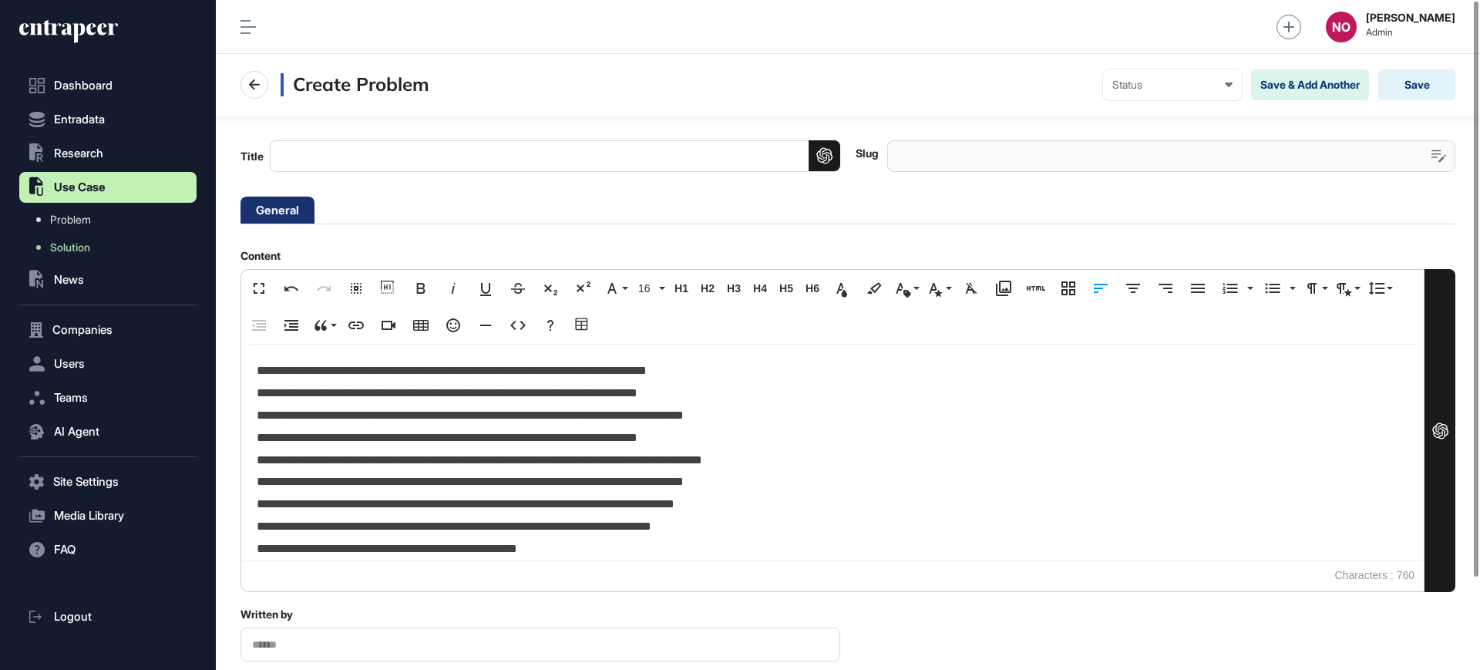
click at [634, 499] on span "**********" at bounding box center [466, 504] width 418 height 12
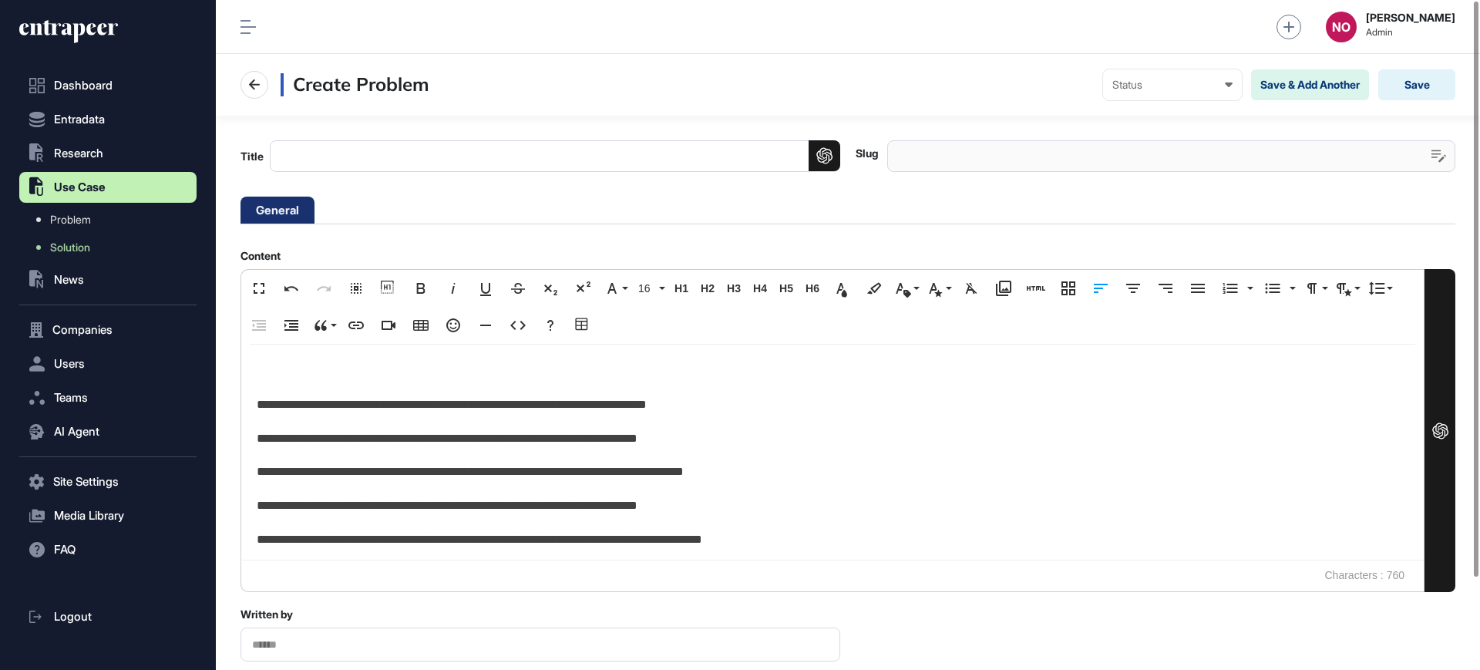
drag, startPoint x: 262, startPoint y: 398, endPoint x: 581, endPoint y: 428, distance: 320.5
click at [263, 398] on p "**********" at bounding box center [827, 405] width 1141 height 22
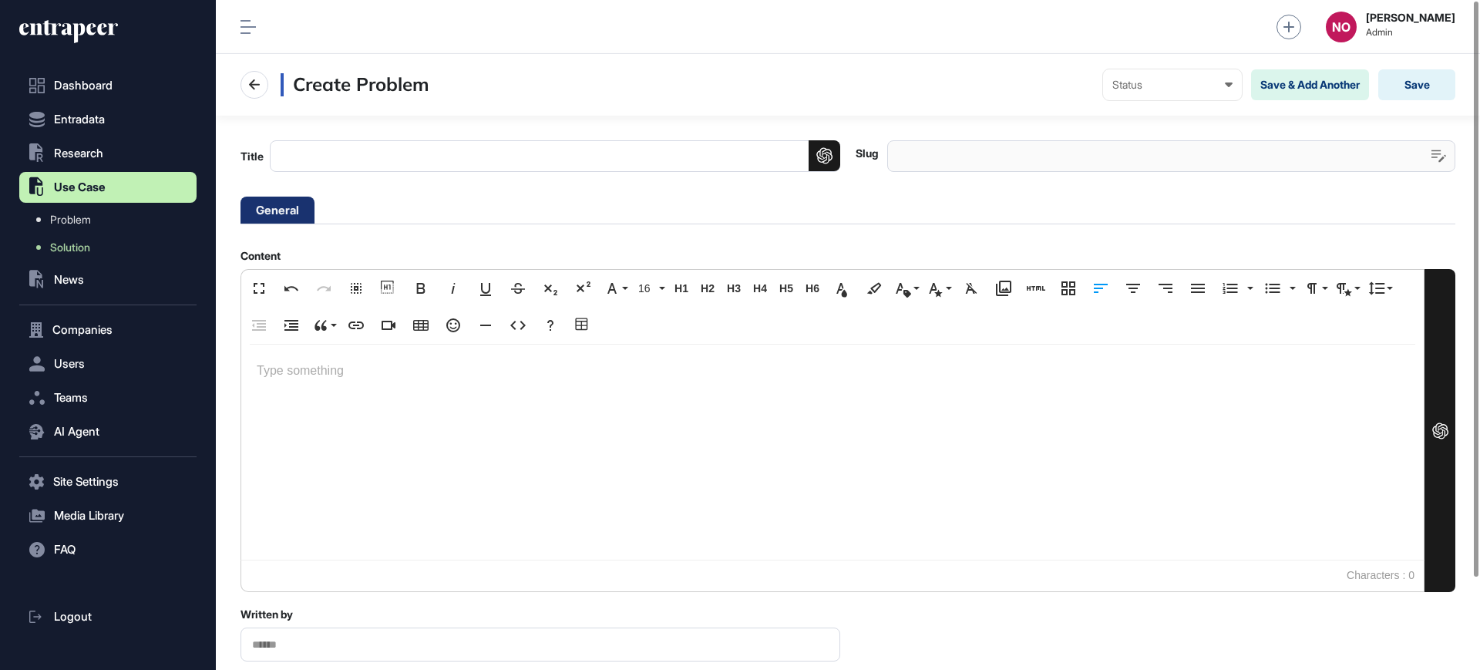
click at [348, 379] on p at bounding box center [832, 371] width 1151 height 22
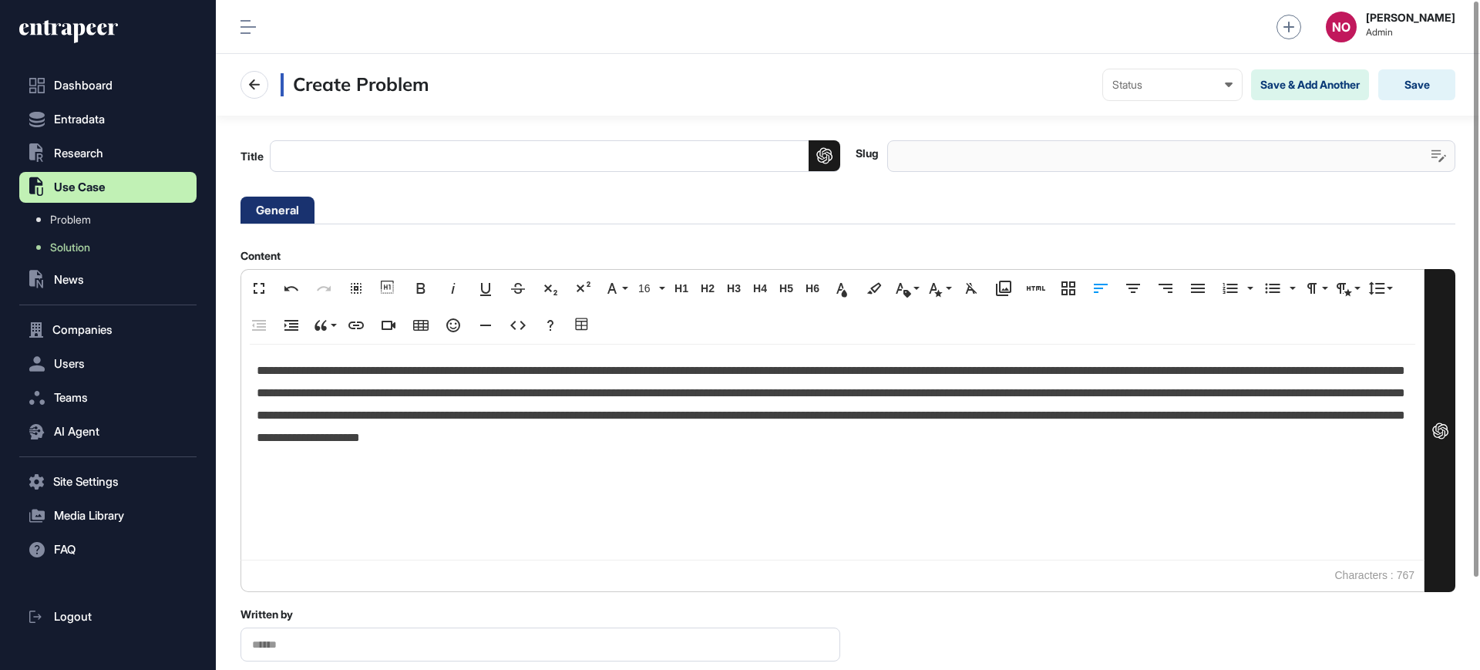
click at [343, 144] on input "Title" at bounding box center [555, 156] width 570 height 32
paste input "**********"
type input "**********"
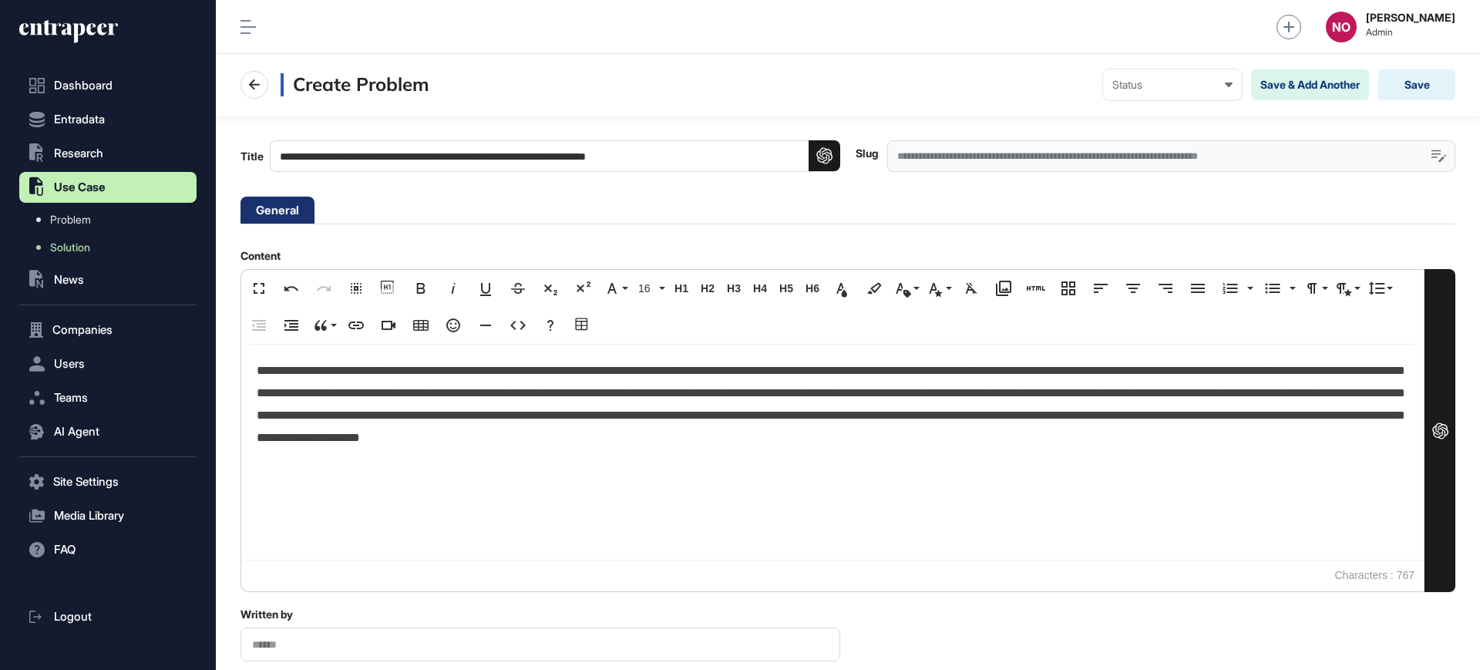
type input "**********"
click at [1174, 75] on div "Status Draft Pending Review Published Private" at bounding box center [1172, 84] width 139 height 31
click at [0, 0] on div "Private" at bounding box center [0, 0] width 0 height 0
click at [1407, 84] on button "Save" at bounding box center [1416, 84] width 77 height 31
click at [86, 241] on span "Solution" at bounding box center [69, 247] width 39 height 12
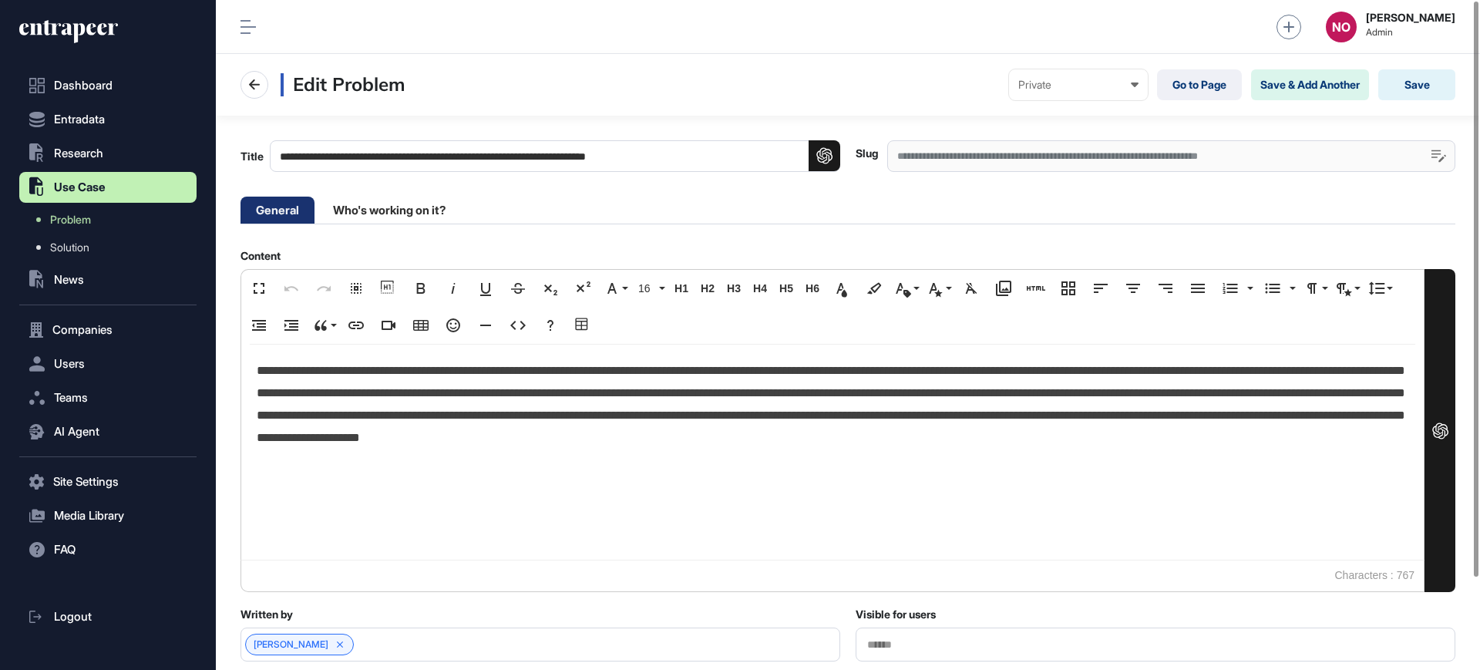
click at [455, 136] on div "**********" at bounding box center [848, 389] width 1264 height 546
click at [453, 147] on input "**********" at bounding box center [555, 156] width 570 height 32
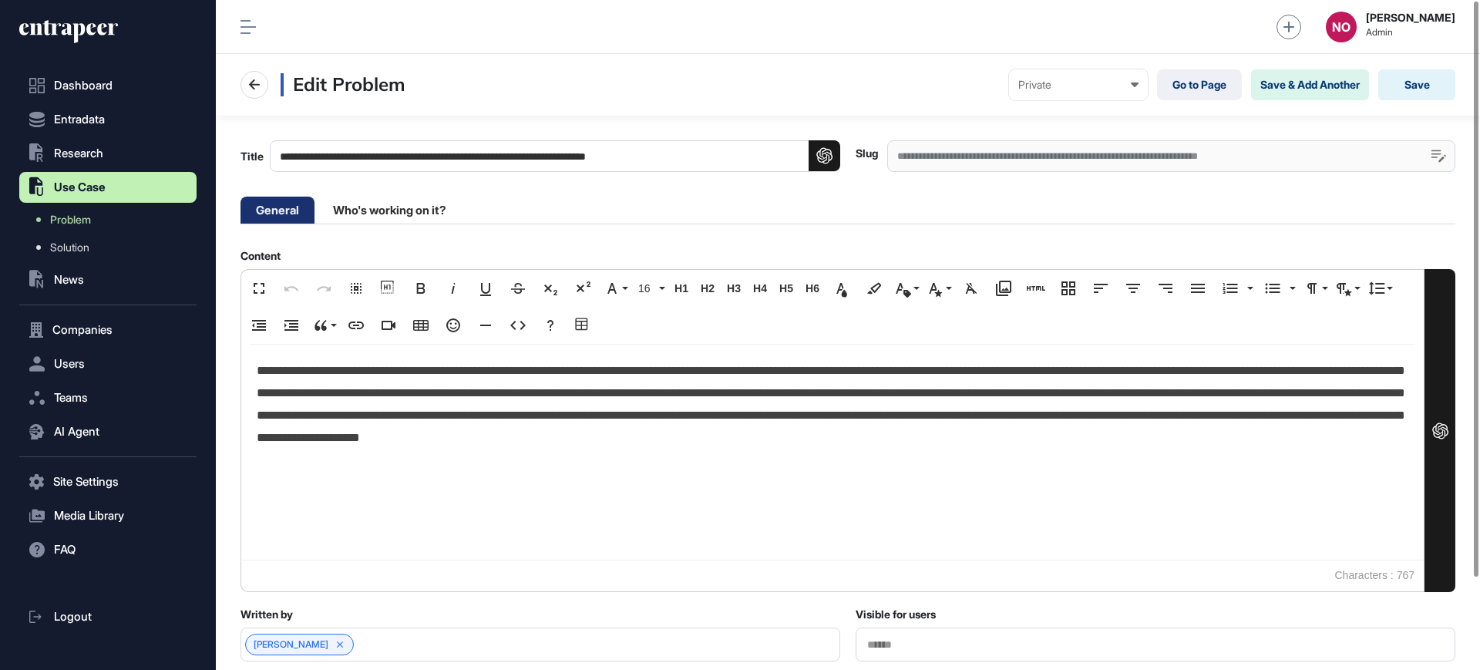
click at [453, 147] on input "**********" at bounding box center [555, 156] width 570 height 32
paste input
type input "**********"
drag, startPoint x: 1433, startPoint y: 152, endPoint x: 1423, endPoint y: 153, distance: 9.4
click at [1433, 153] on icon at bounding box center [1438, 156] width 15 height 13
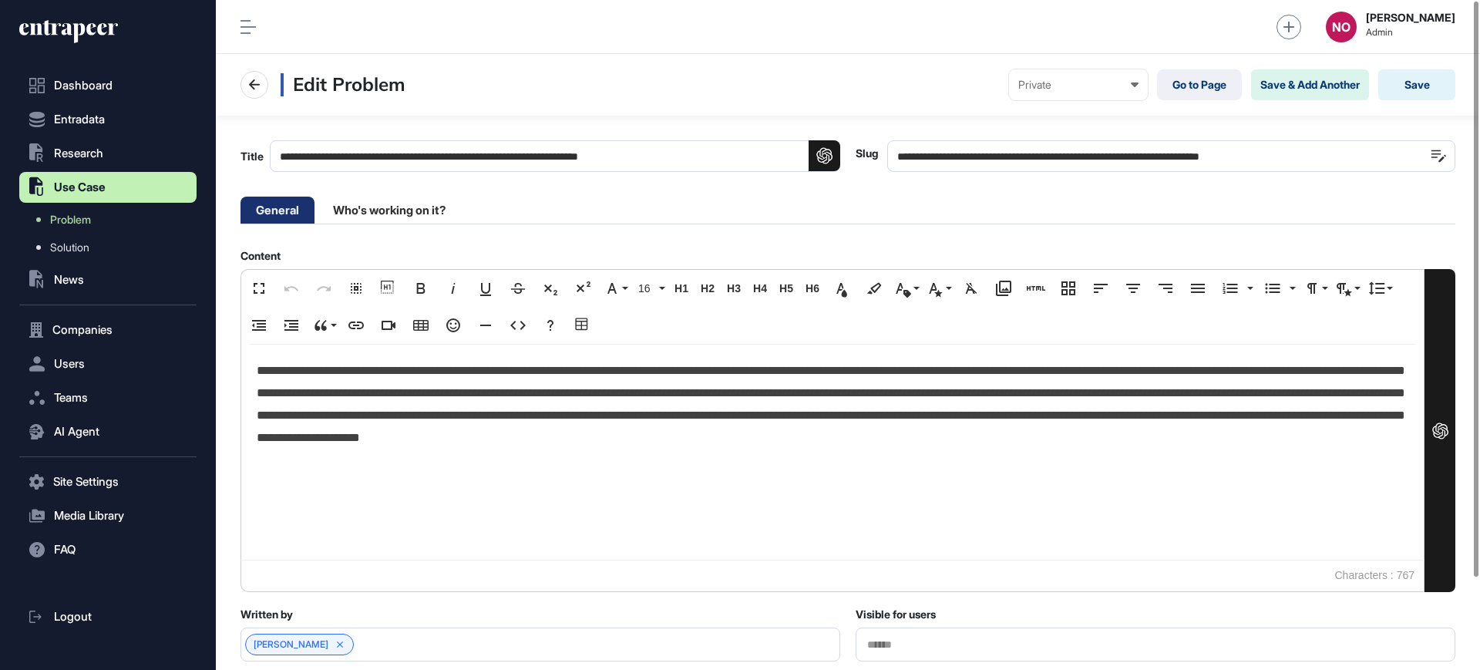
click at [1064, 167] on input "**********" at bounding box center [1171, 156] width 568 height 32
click at [1071, 145] on input "**********" at bounding box center [1171, 156] width 568 height 32
paste input "text"
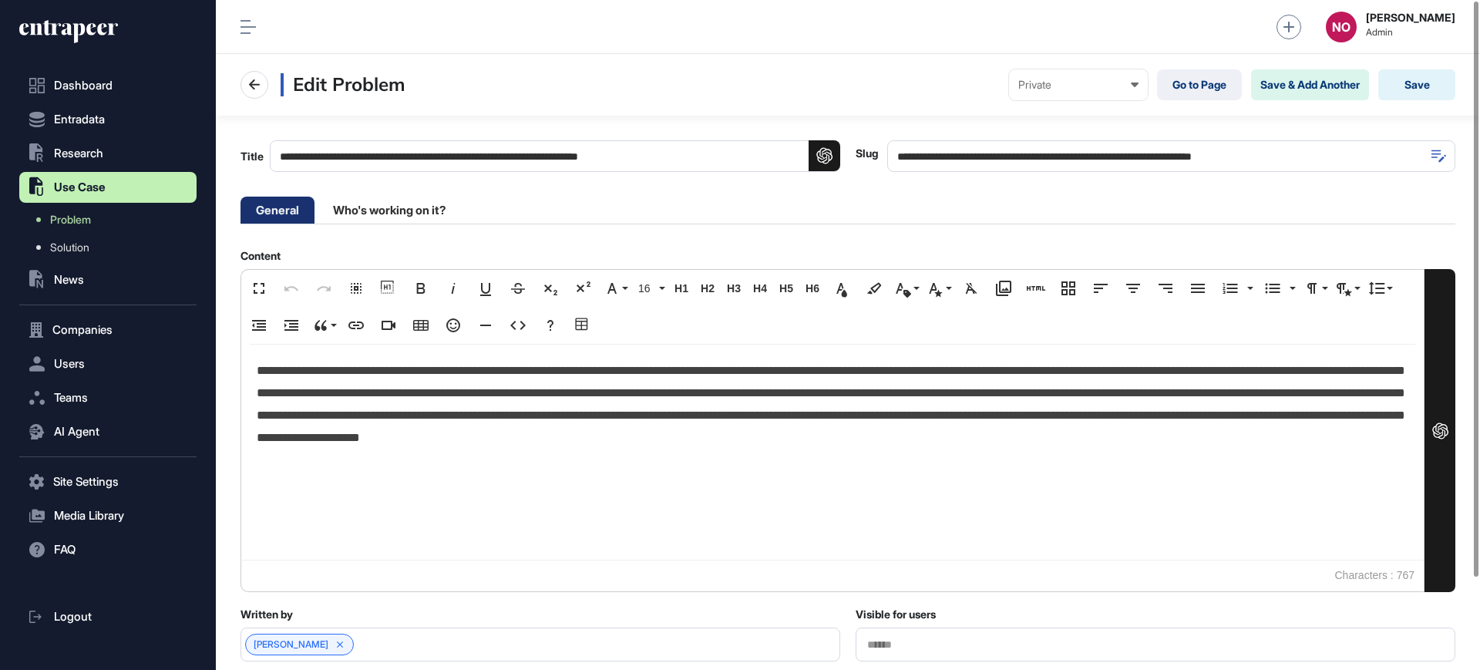
type input "**********"
click at [1444, 158] on icon at bounding box center [1438, 156] width 15 height 13
click at [1412, 85] on button "Save" at bounding box center [1416, 84] width 77 height 31
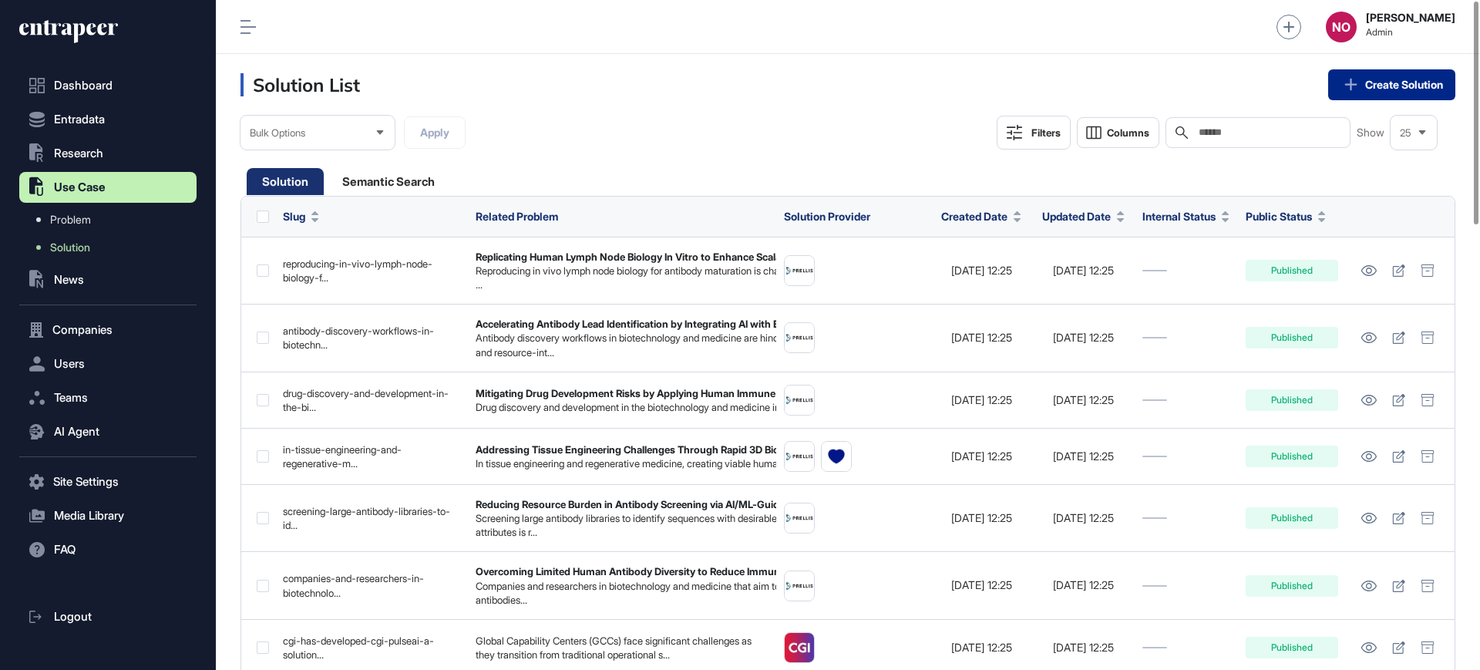
drag, startPoint x: 1442, startPoint y: 92, endPoint x: 1424, endPoint y: 92, distance: 17.7
click at [1442, 92] on link "Create Solution" at bounding box center [1391, 84] width 127 height 31
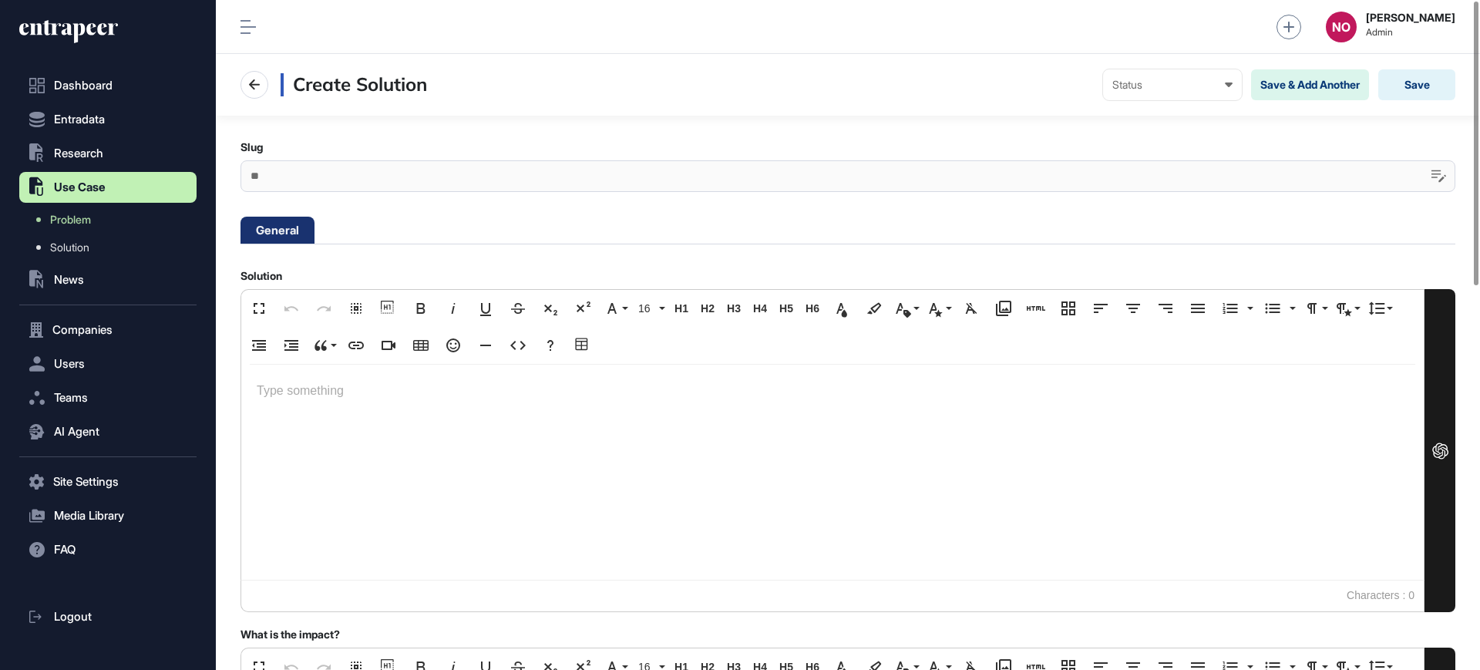
click at [395, 424] on div at bounding box center [832, 472] width 1182 height 215
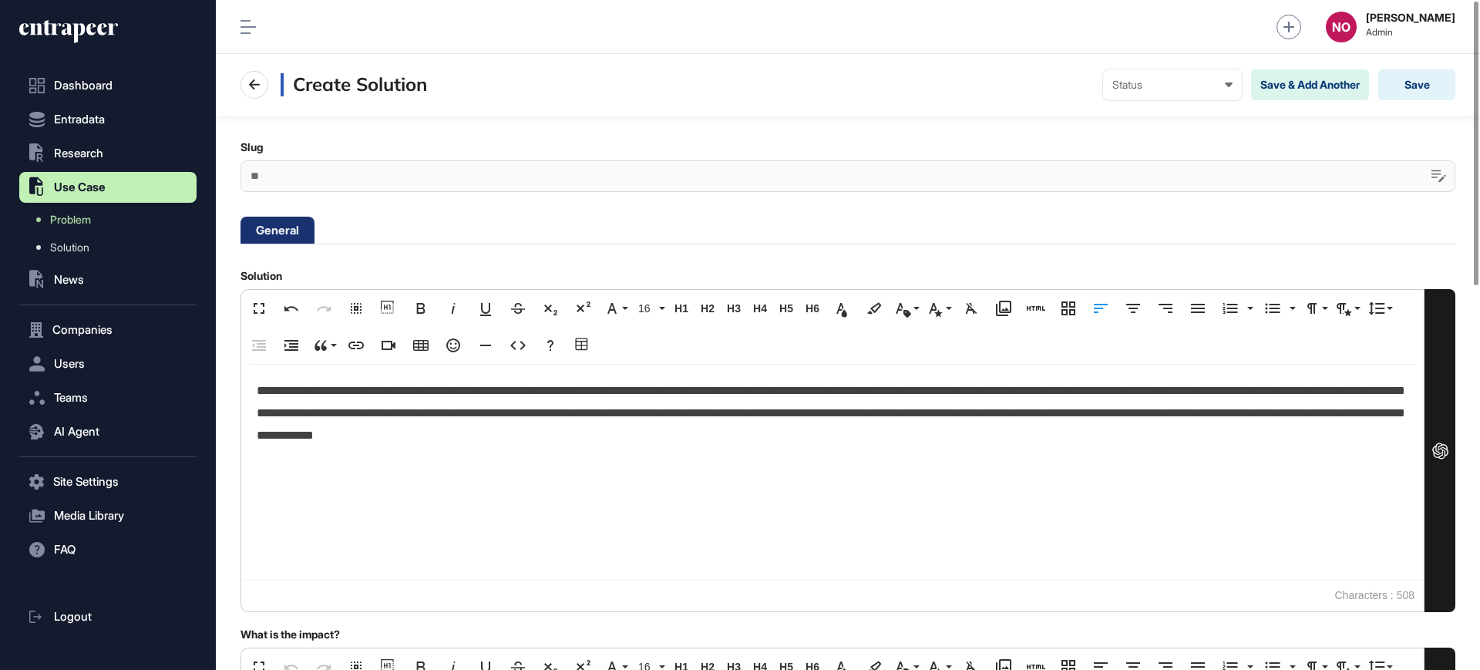
scroll to position [586, 0]
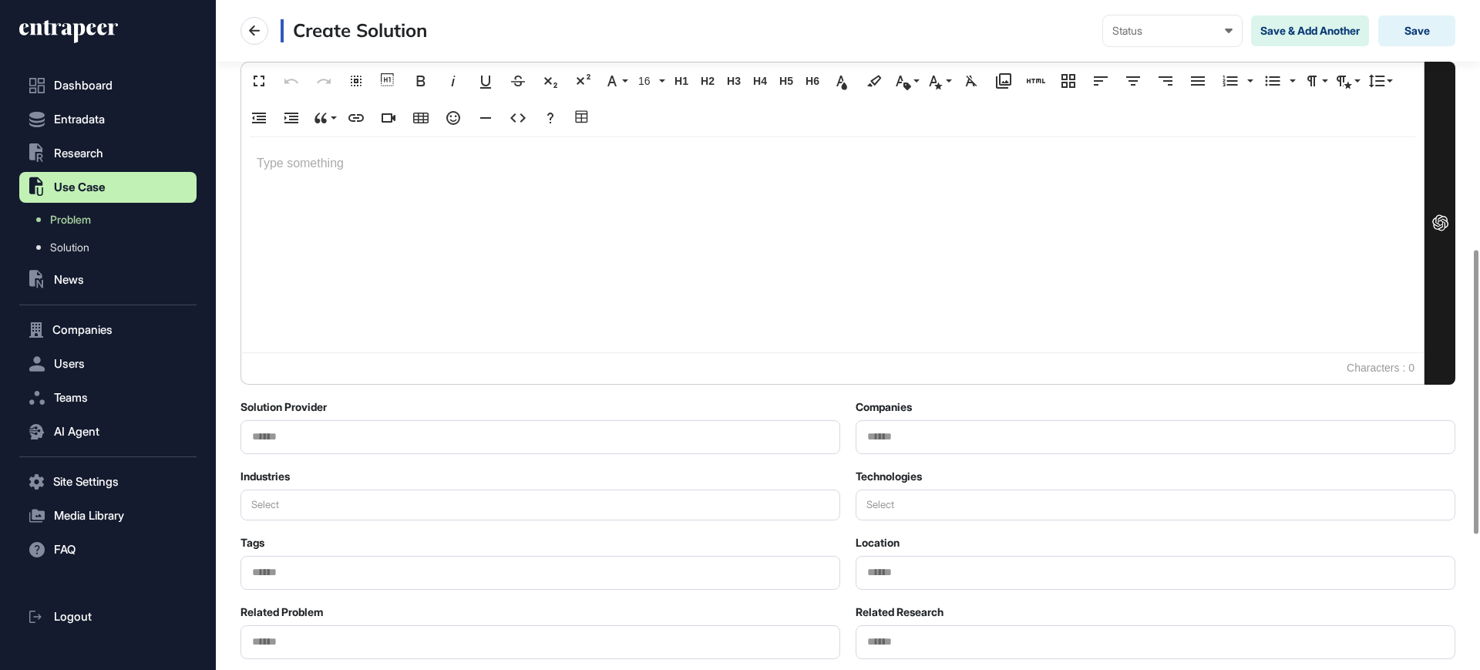
click at [353, 230] on div at bounding box center [832, 244] width 1182 height 215
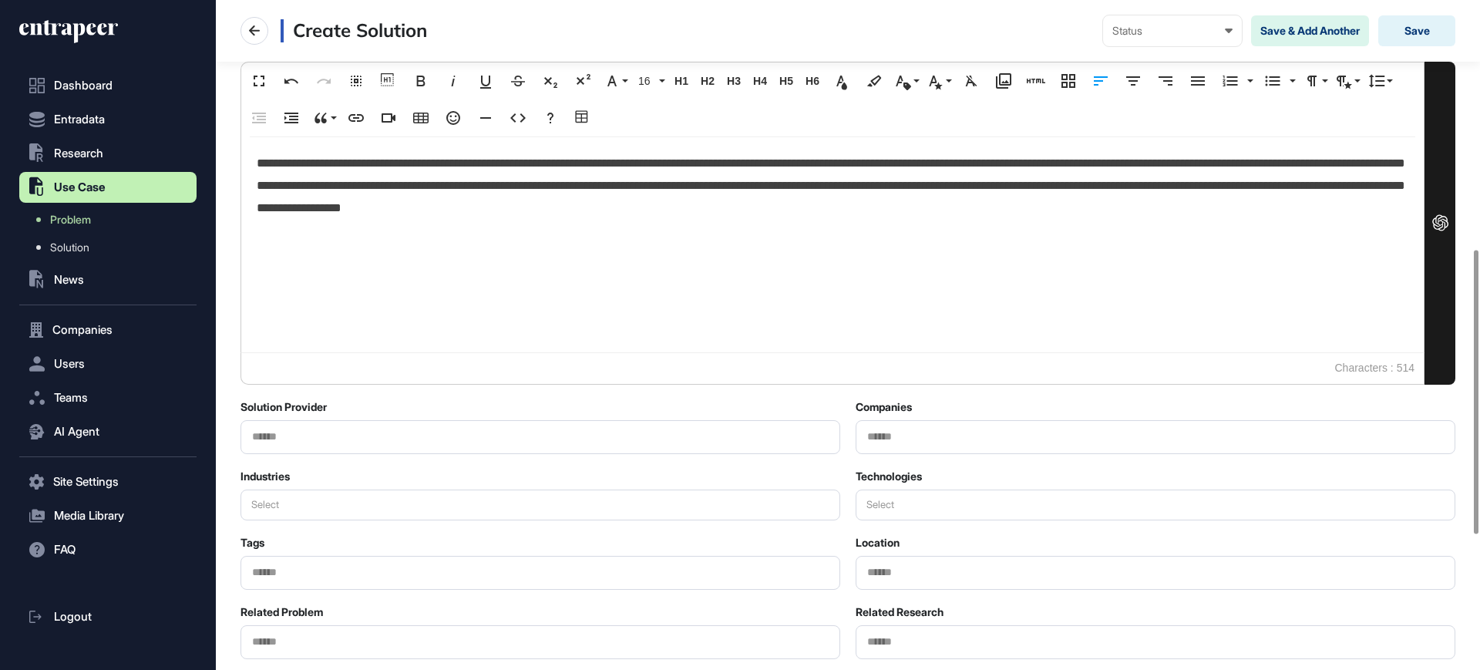
scroll to position [0, 0]
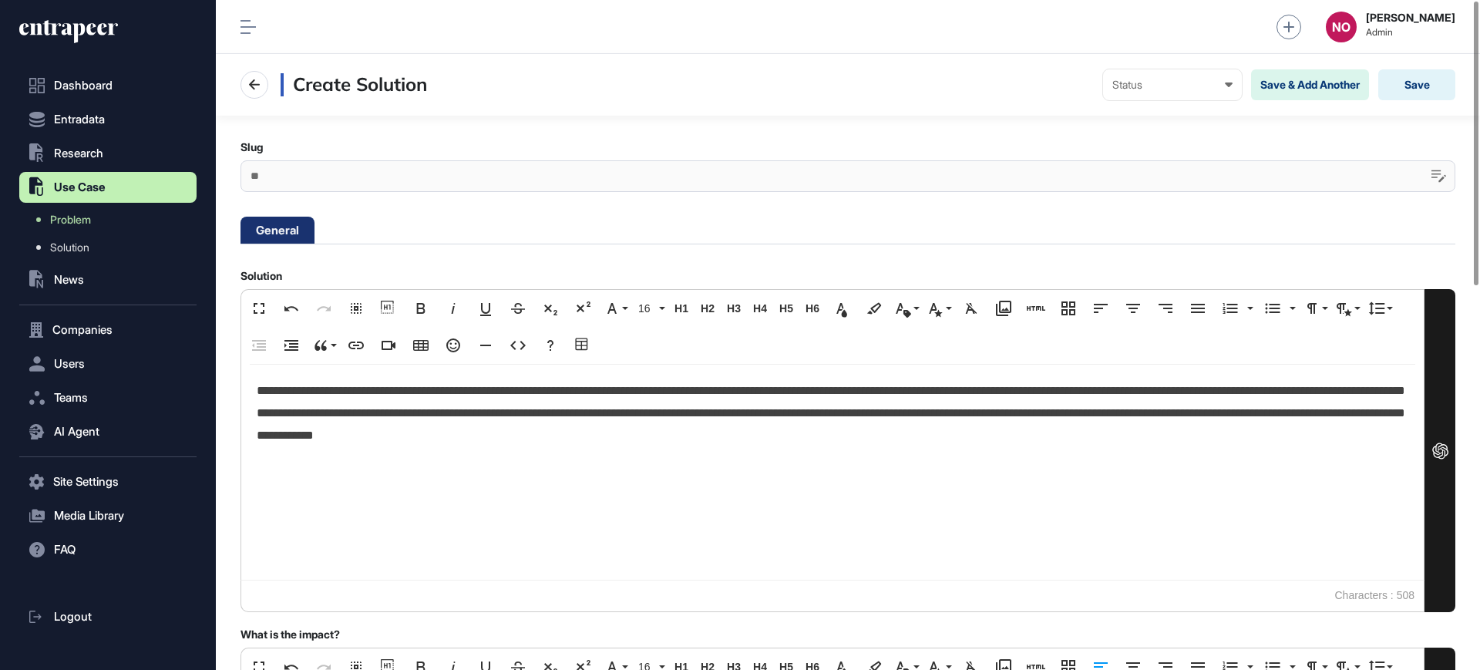
click at [377, 392] on p "**********" at bounding box center [832, 413] width 1151 height 66
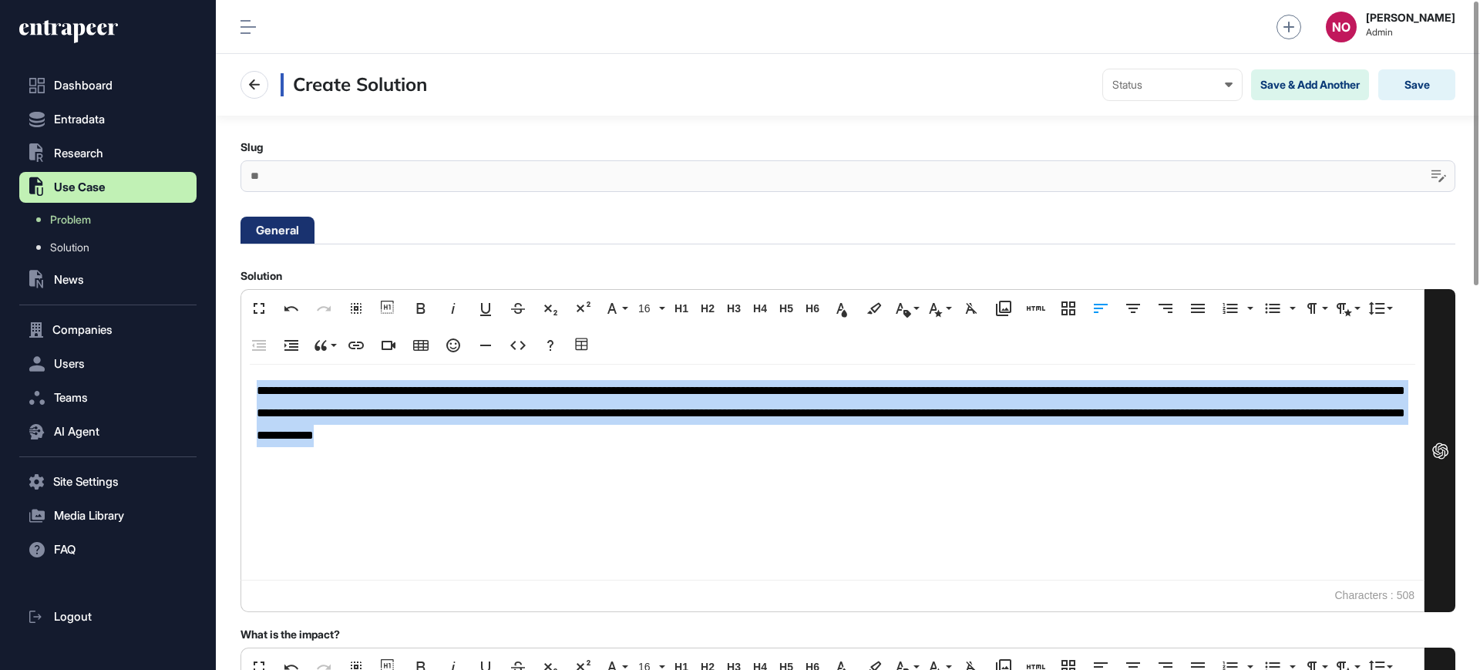
click at [377, 392] on p "**********" at bounding box center [832, 413] width 1151 height 66
copy p "**********"
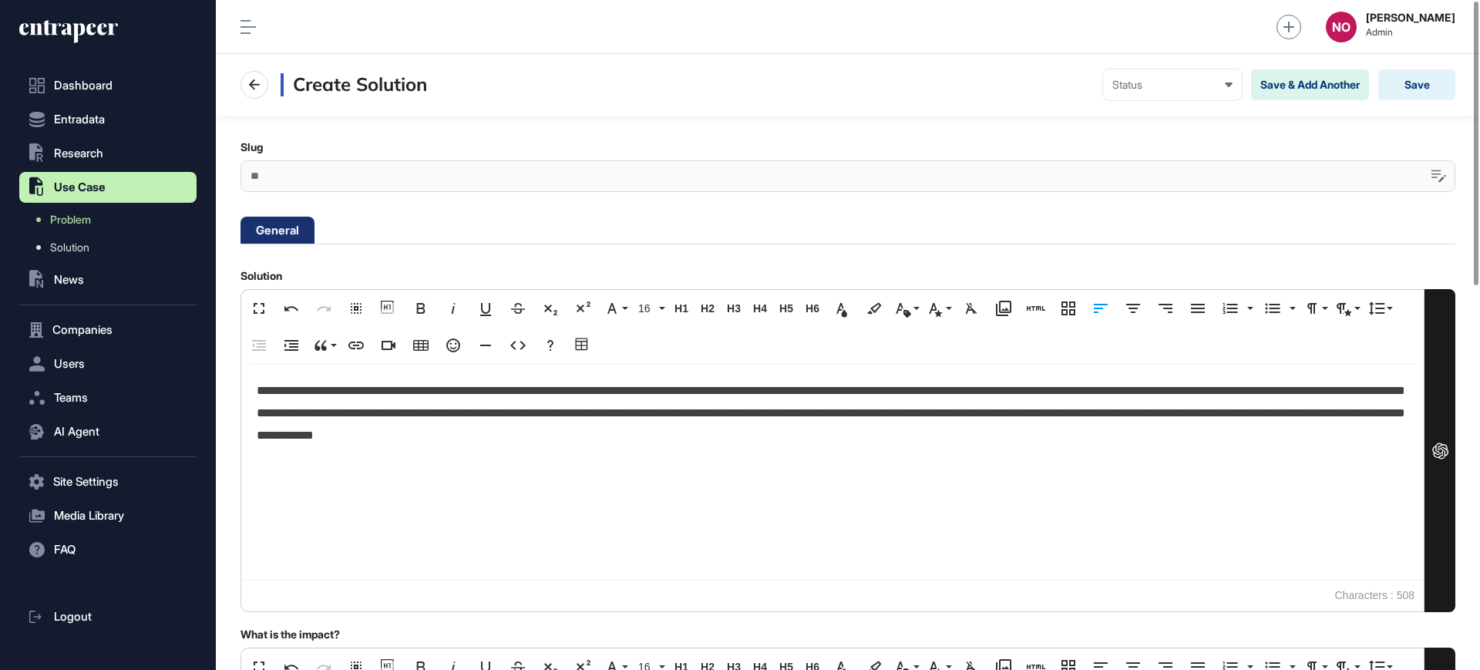
click at [426, 169] on div at bounding box center [847, 176] width 1215 height 32
click at [1435, 175] on icon at bounding box center [1438, 176] width 15 height 13
paste input "**********"
type input "**********"
click at [1437, 173] on icon at bounding box center [1438, 176] width 15 height 13
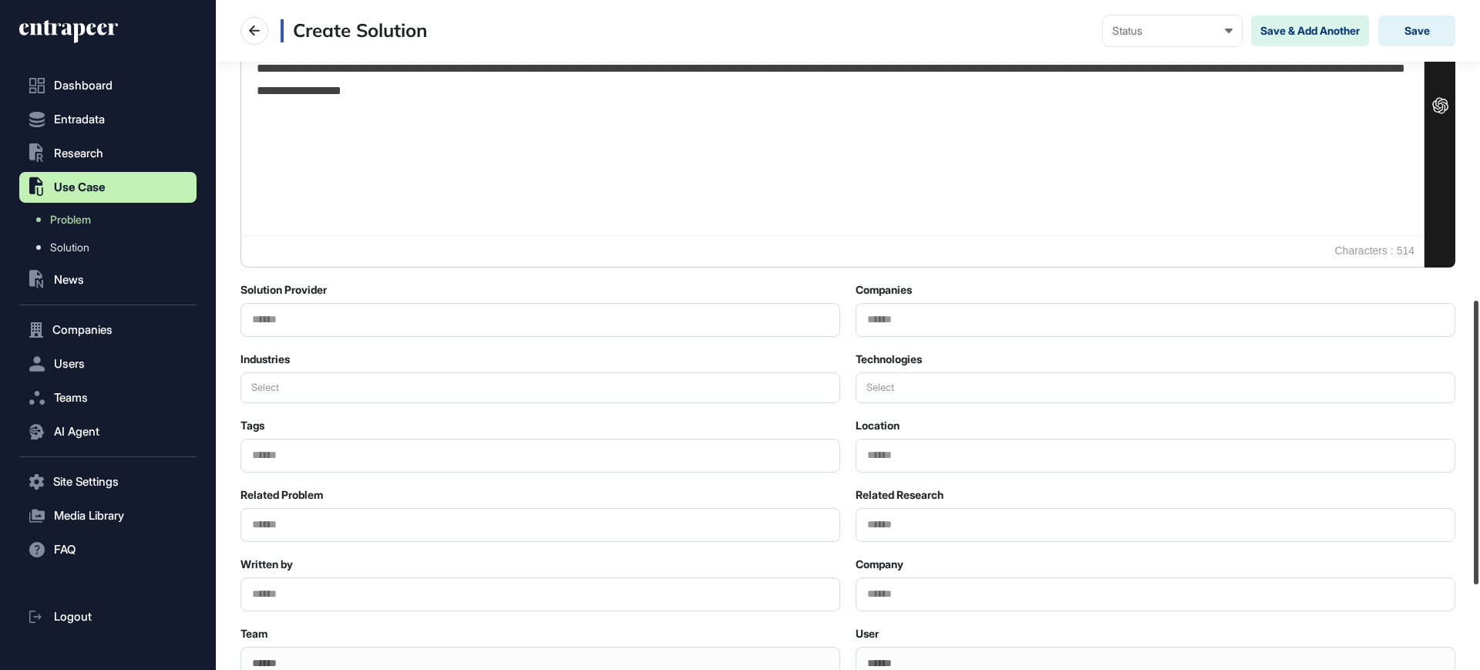
drag, startPoint x: 1479, startPoint y: 163, endPoint x: 1479, endPoint y: 462, distance: 299.0
click at [1478, 462] on div at bounding box center [1475, 443] width 5 height 284
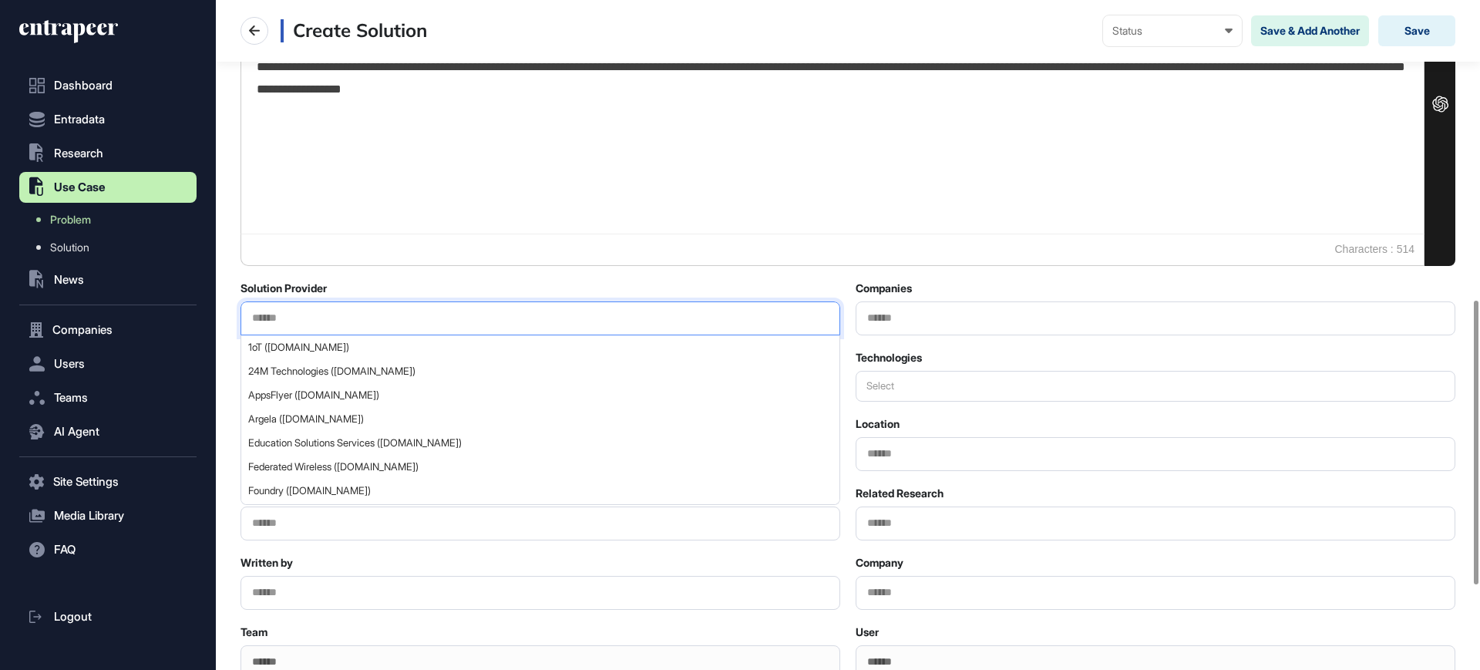
click at [330, 319] on input "text" at bounding box center [540, 317] width 580 height 13
type input "*******"
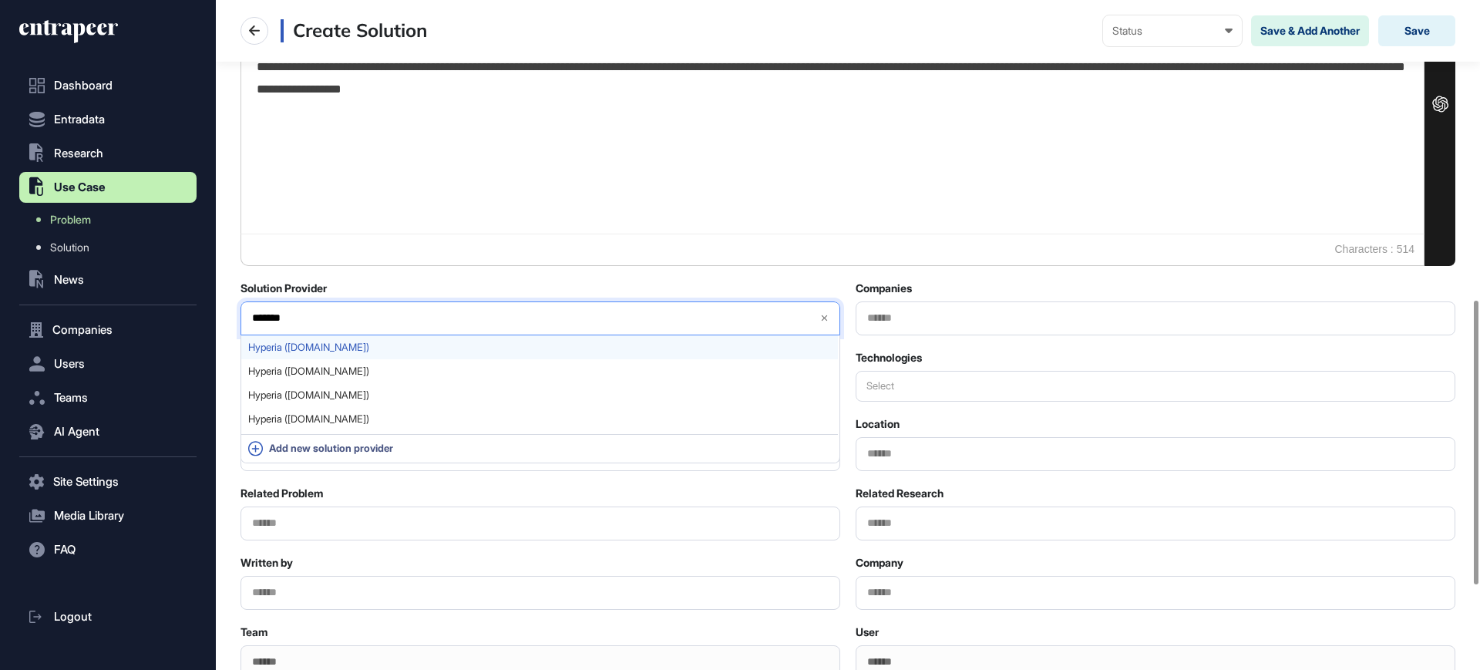
click at [353, 348] on span "Hyperia (hyperia.tr)" at bounding box center [539, 347] width 583 height 12
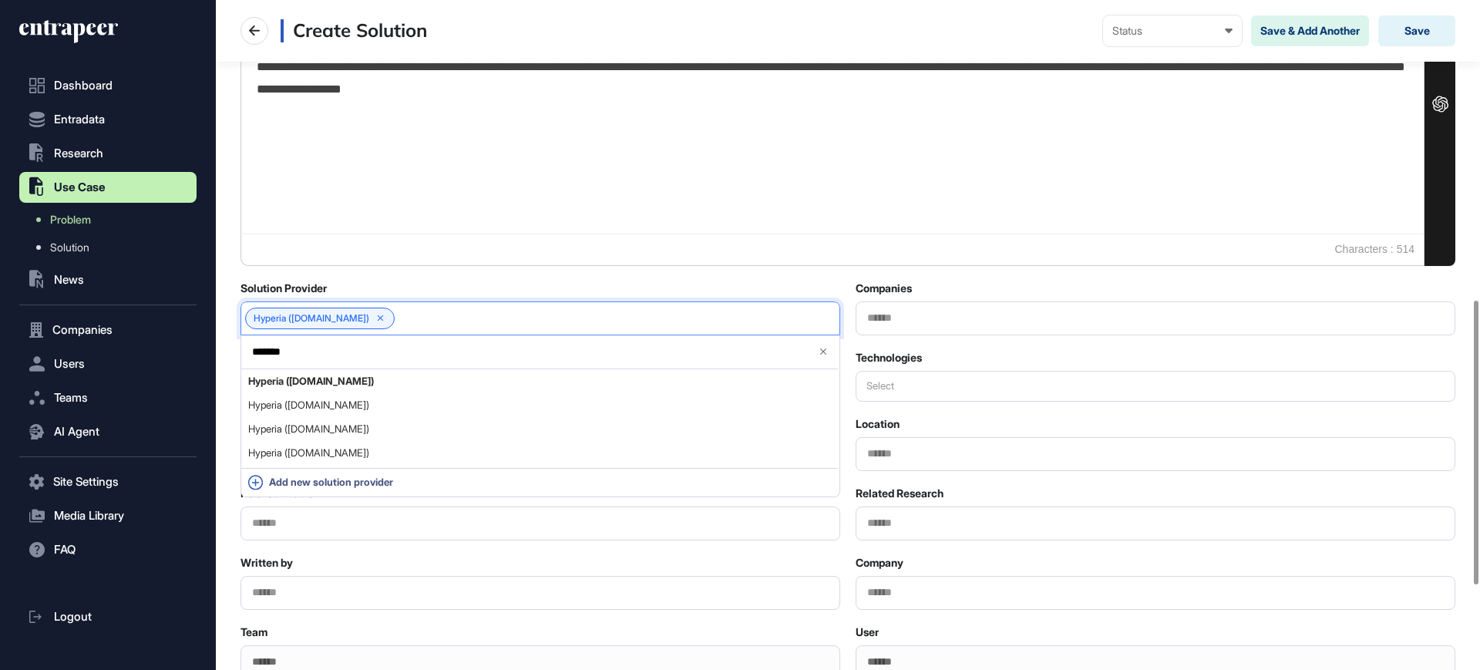
click at [401, 284] on div "Solution Provider" at bounding box center [540, 288] width 600 height 14
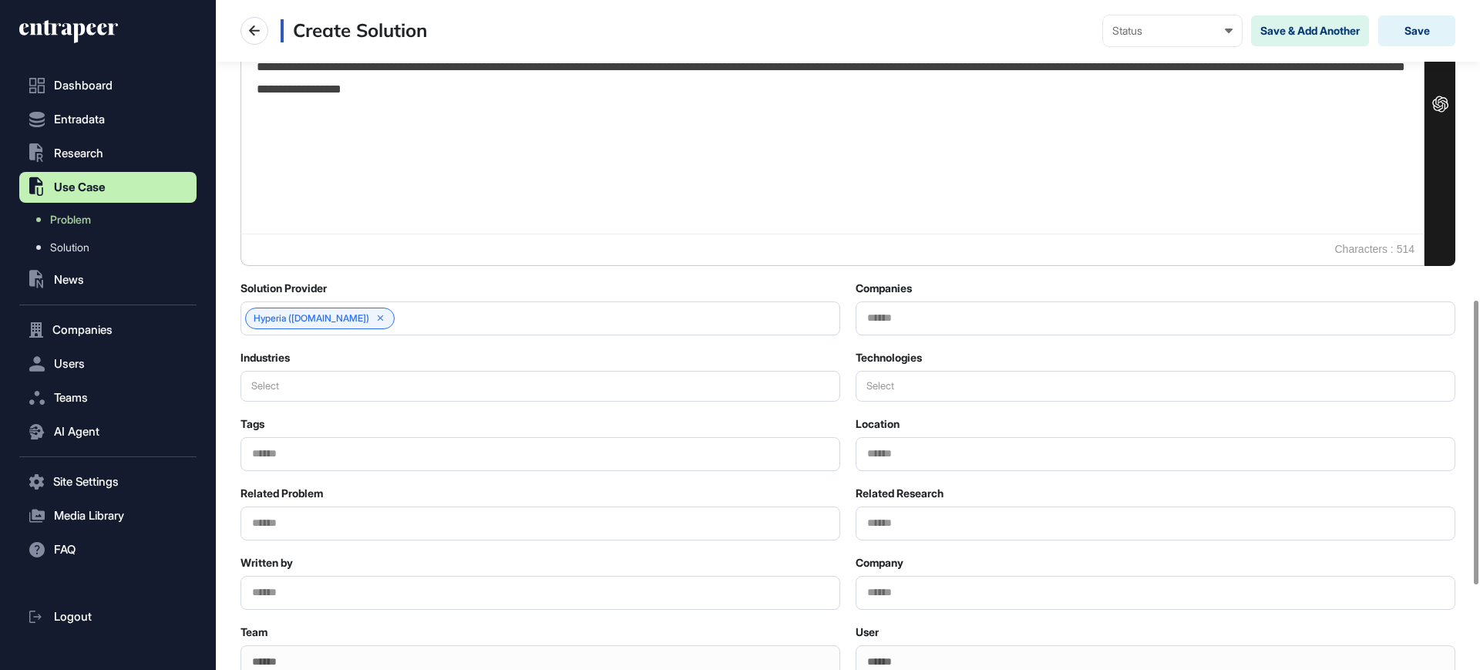
click at [896, 527] on input "text" at bounding box center [1155, 522] width 580 height 13
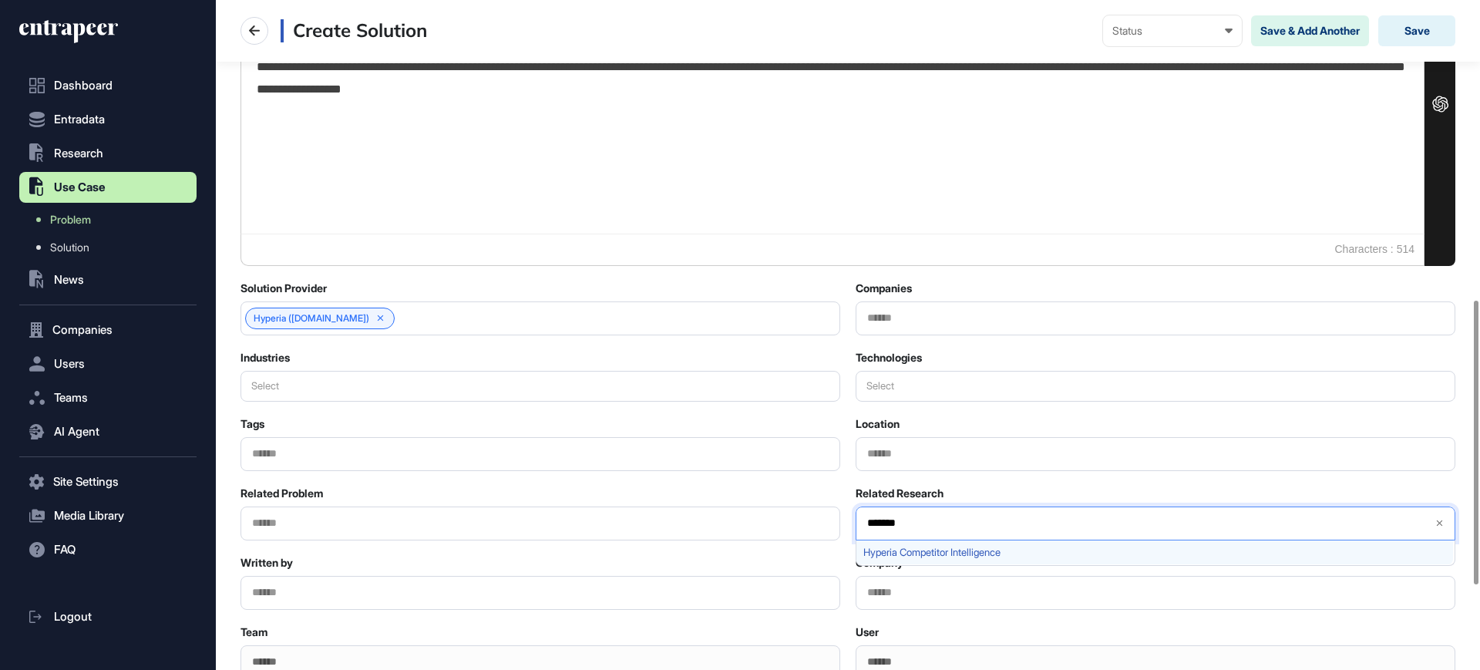
type input "*******"
click at [930, 553] on span "Hyperia Competitor Intelligence" at bounding box center [1154, 552] width 583 height 12
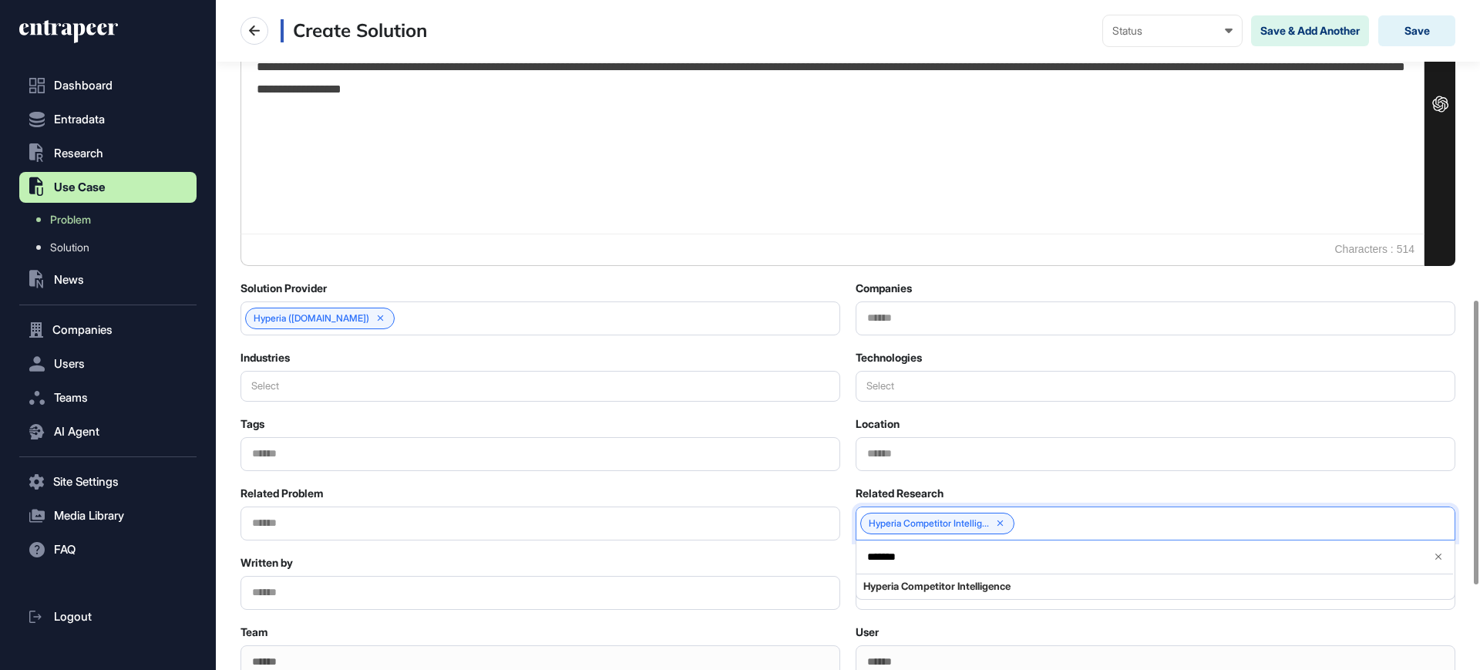
click at [754, 558] on div "Written by" at bounding box center [540, 563] width 600 height 14
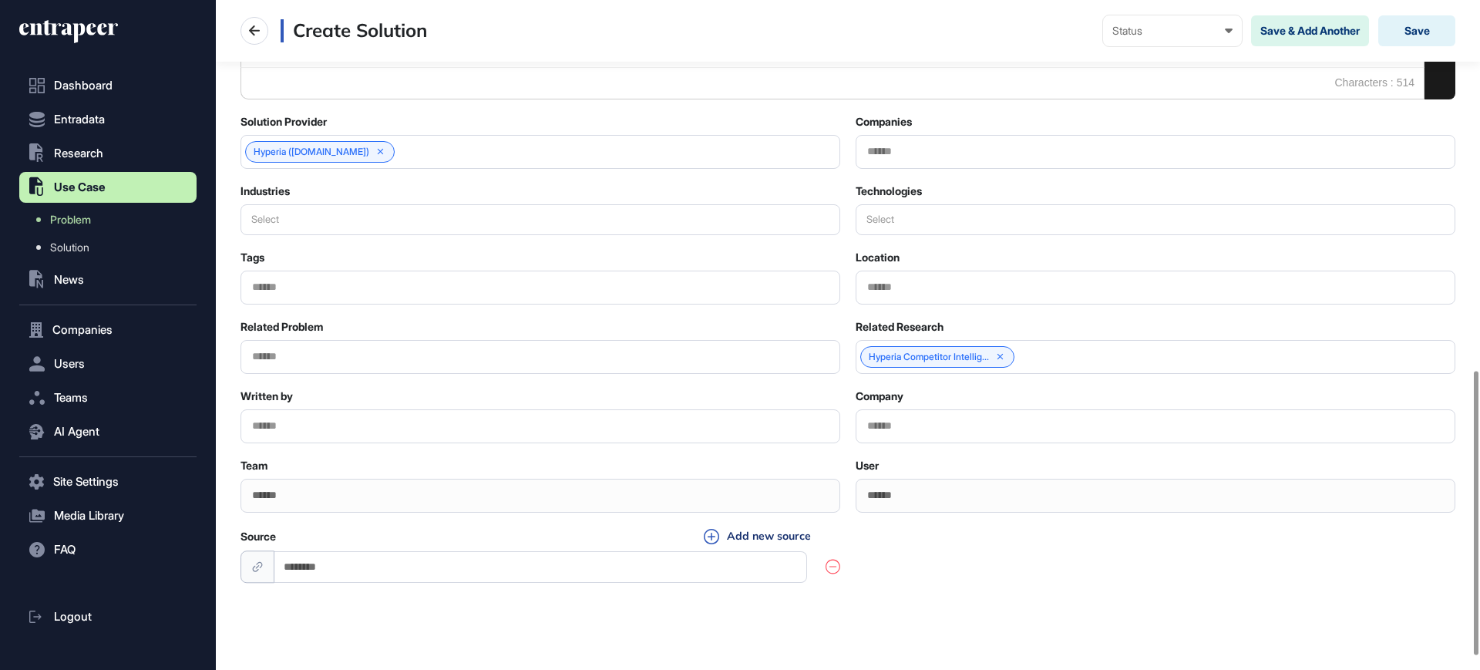
scroll to position [902, 0]
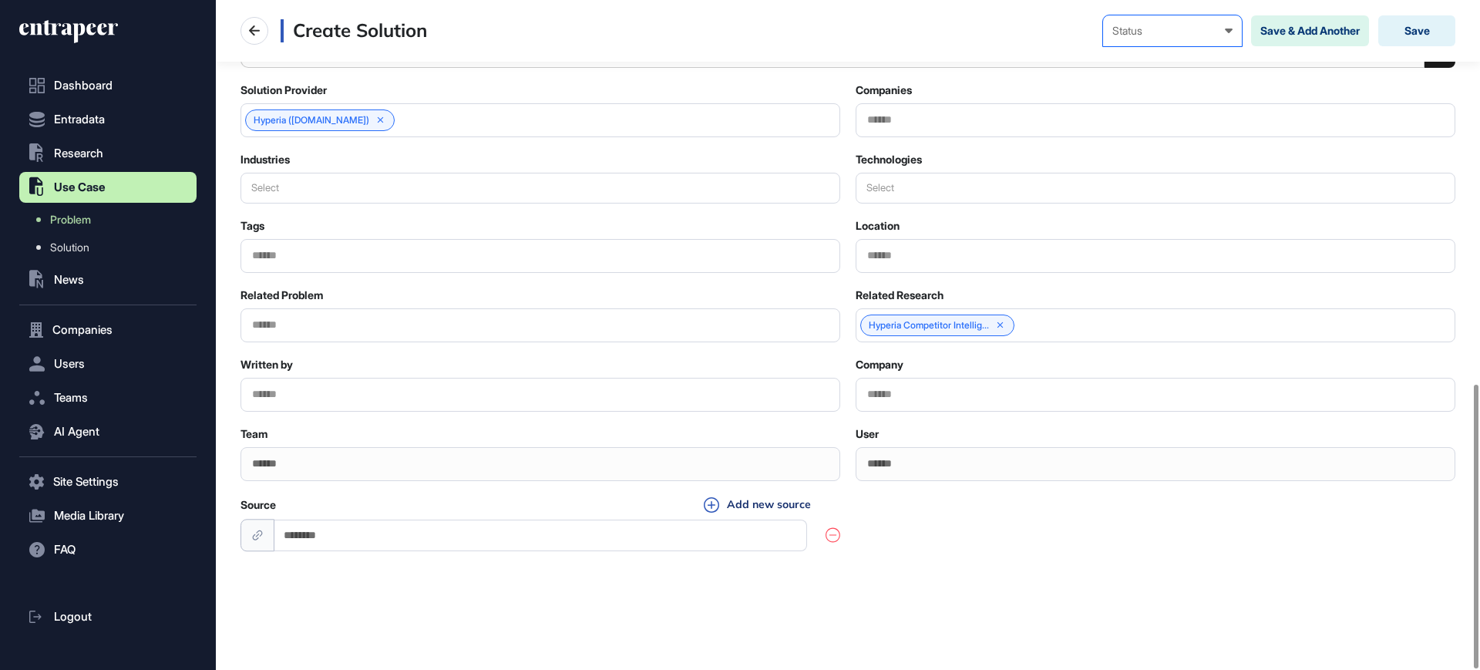
click at [1184, 40] on div "Status Draft Pending Review Published Private" at bounding box center [1172, 30] width 139 height 31
click at [0, 0] on div "Published" at bounding box center [0, 0] width 0 height 0
click at [307, 392] on input "text" at bounding box center [540, 394] width 580 height 13
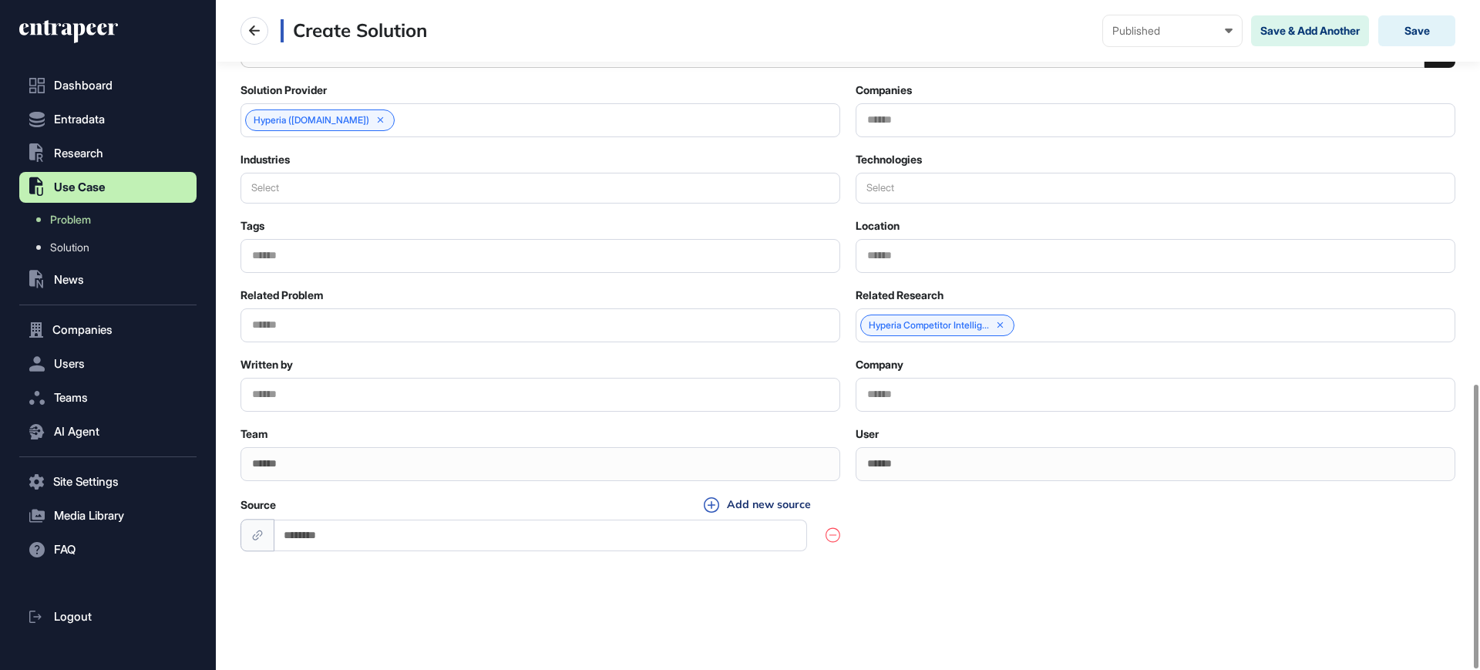
click at [333, 321] on input "text" at bounding box center [540, 324] width 580 height 13
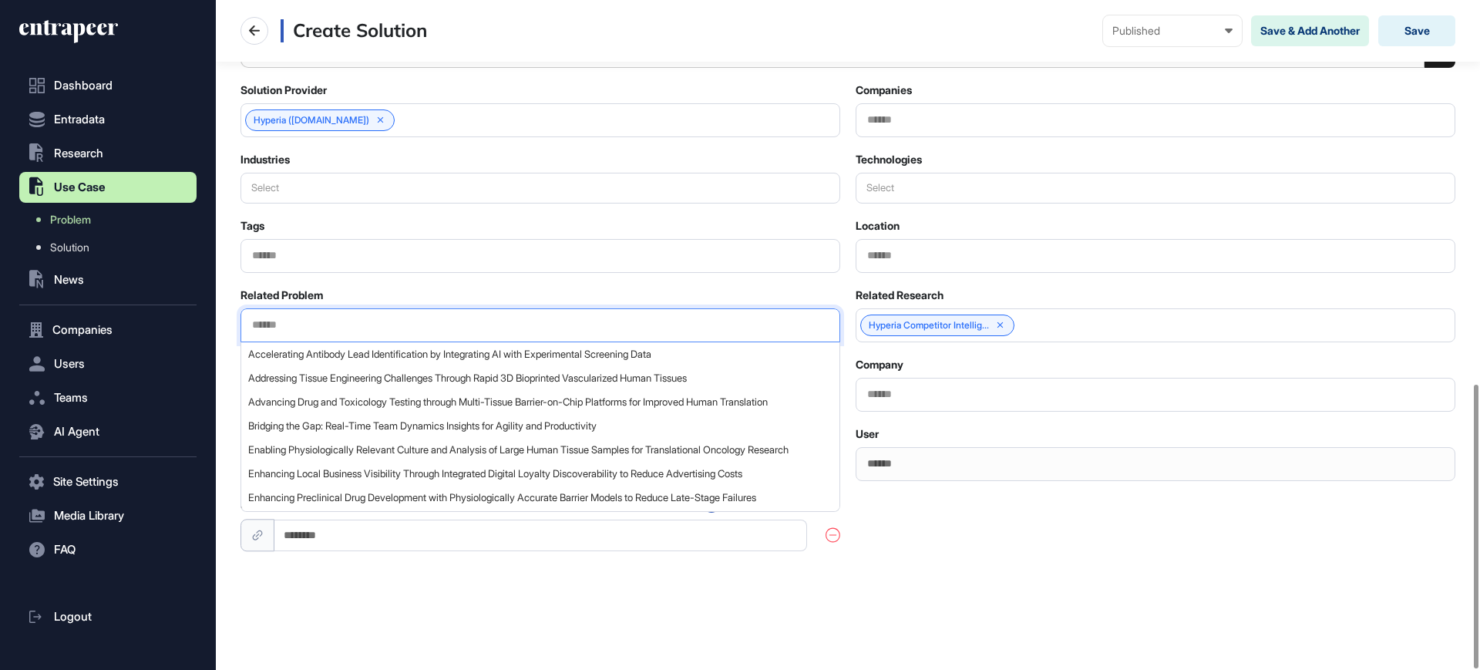
paste input "**********"
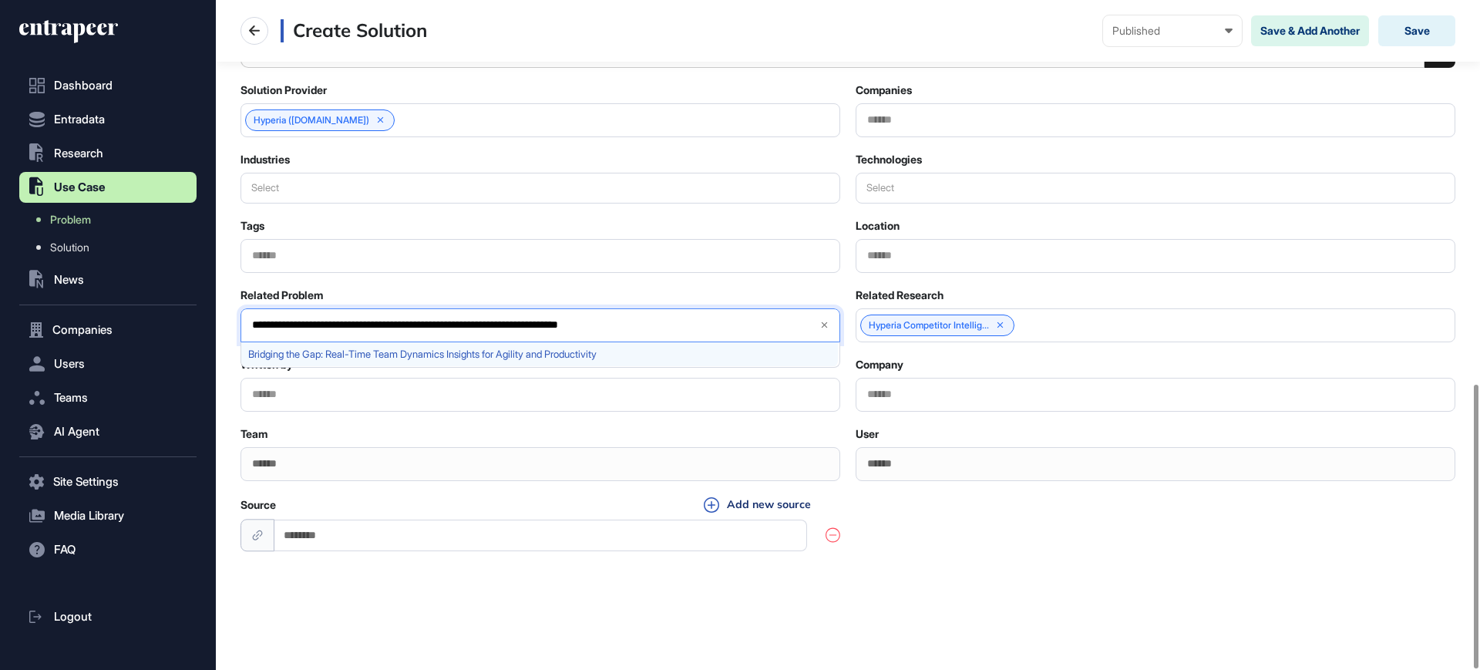
type input "**********"
click at [398, 353] on span "Bridging the Gap: Real-Time Team Dynamics Insights for Agility and Productivity" at bounding box center [539, 354] width 583 height 12
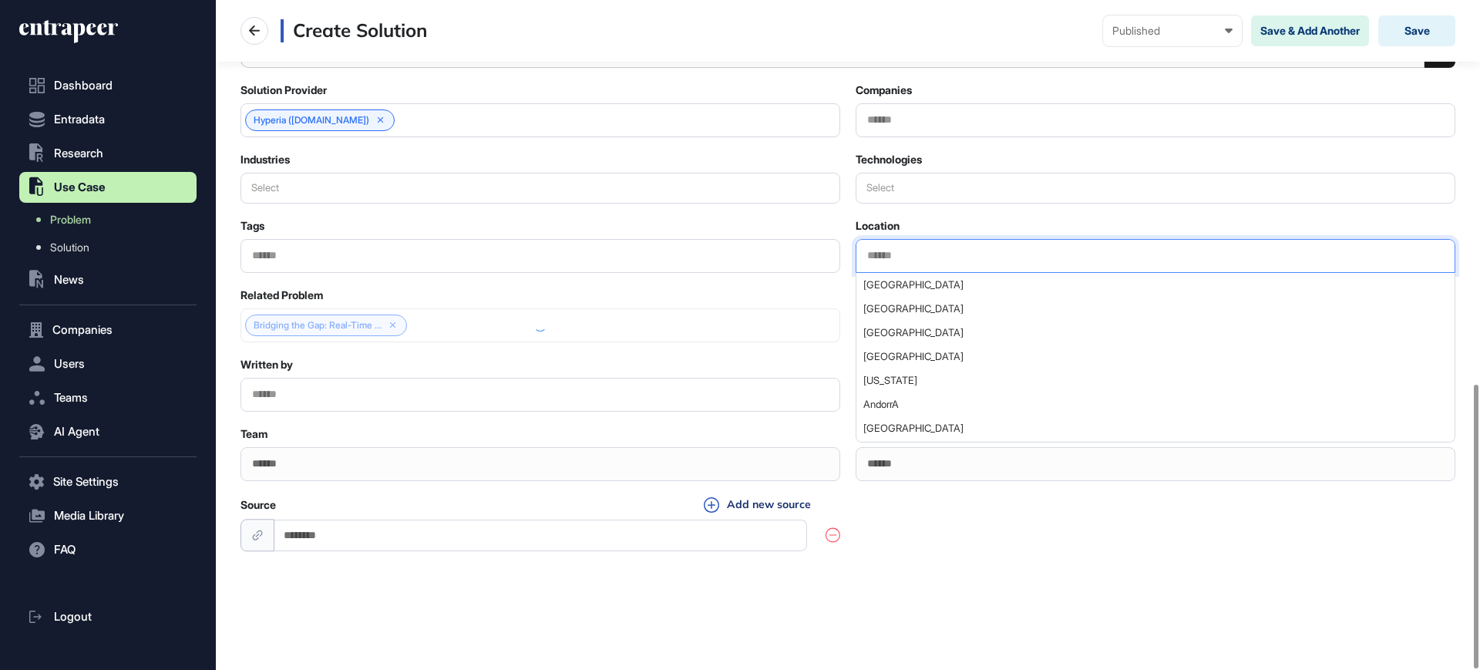
click at [932, 249] on input "text" at bounding box center [1155, 255] width 580 height 13
click at [1006, 539] on div "Source Add new source" at bounding box center [847, 525] width 1215 height 58
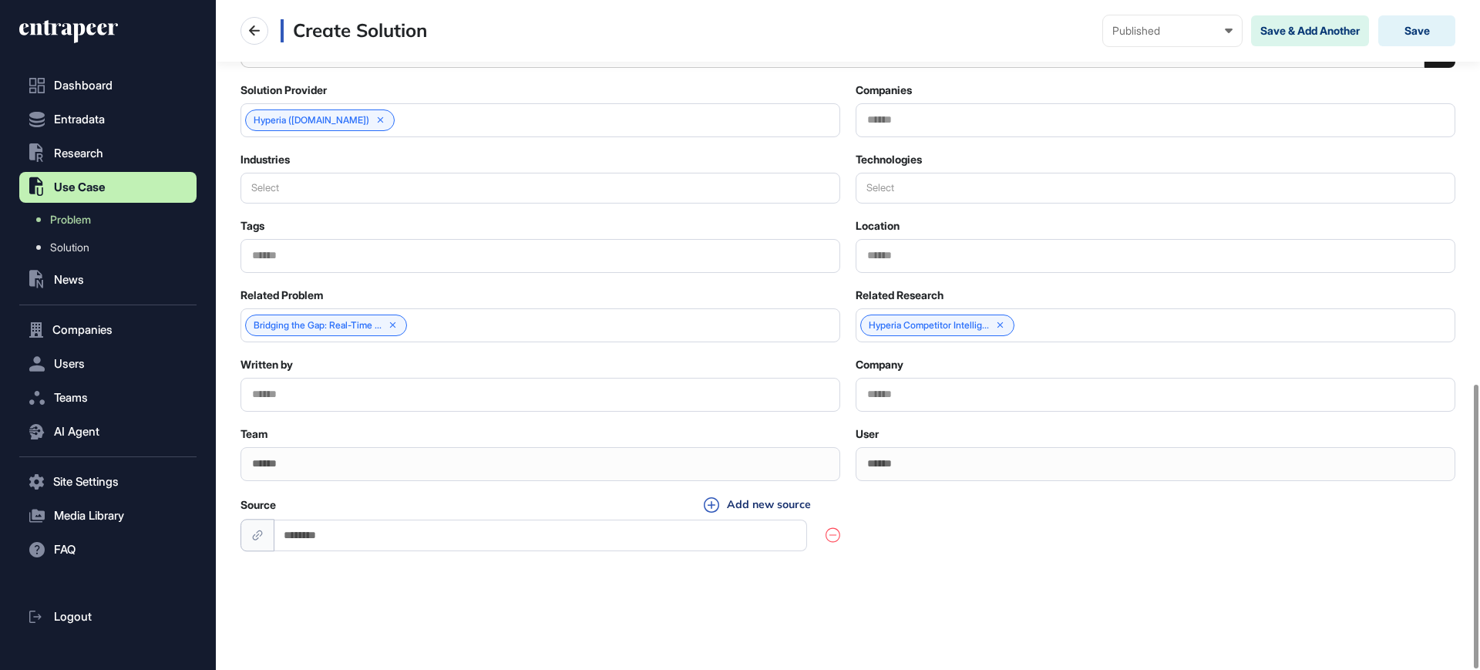
click at [552, 536] on input "Source" at bounding box center [540, 535] width 533 height 32
paste input "**********"
type input "**********"
click at [1412, 30] on button "Save" at bounding box center [1416, 30] width 77 height 31
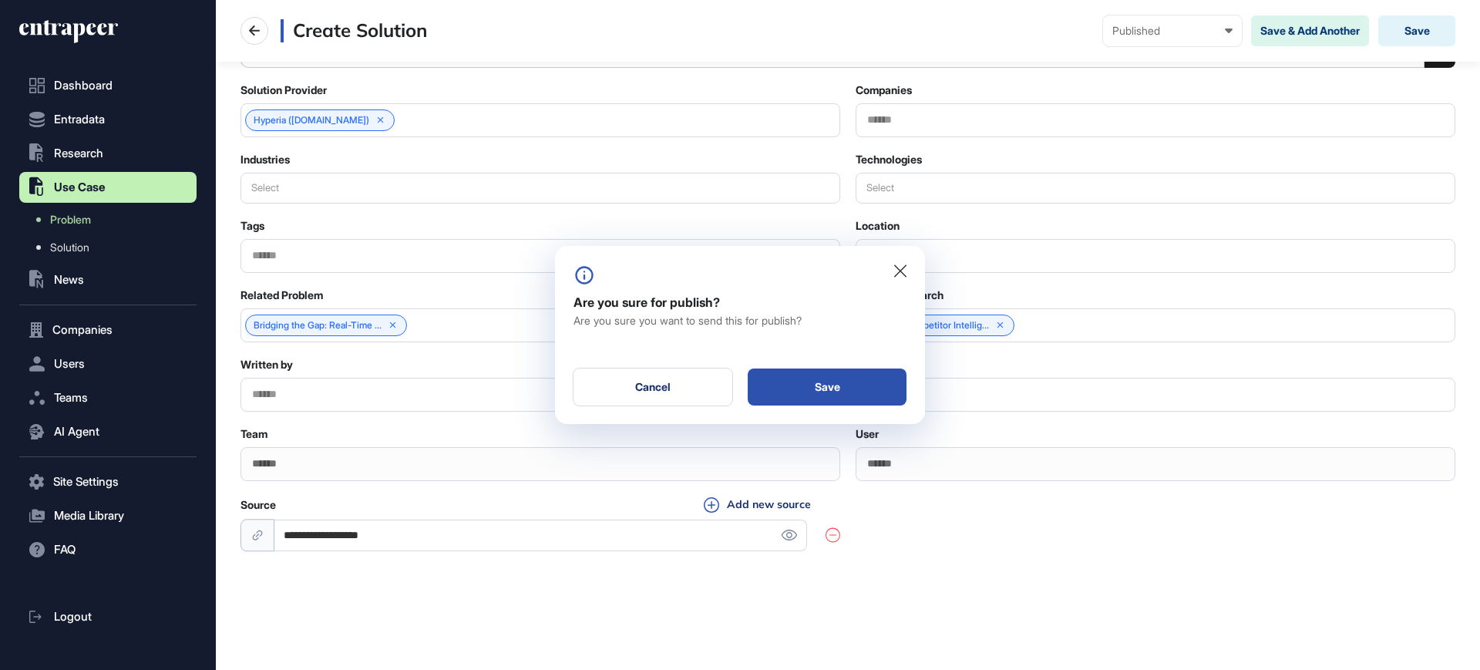
click at [822, 394] on div "Save" at bounding box center [827, 386] width 159 height 37
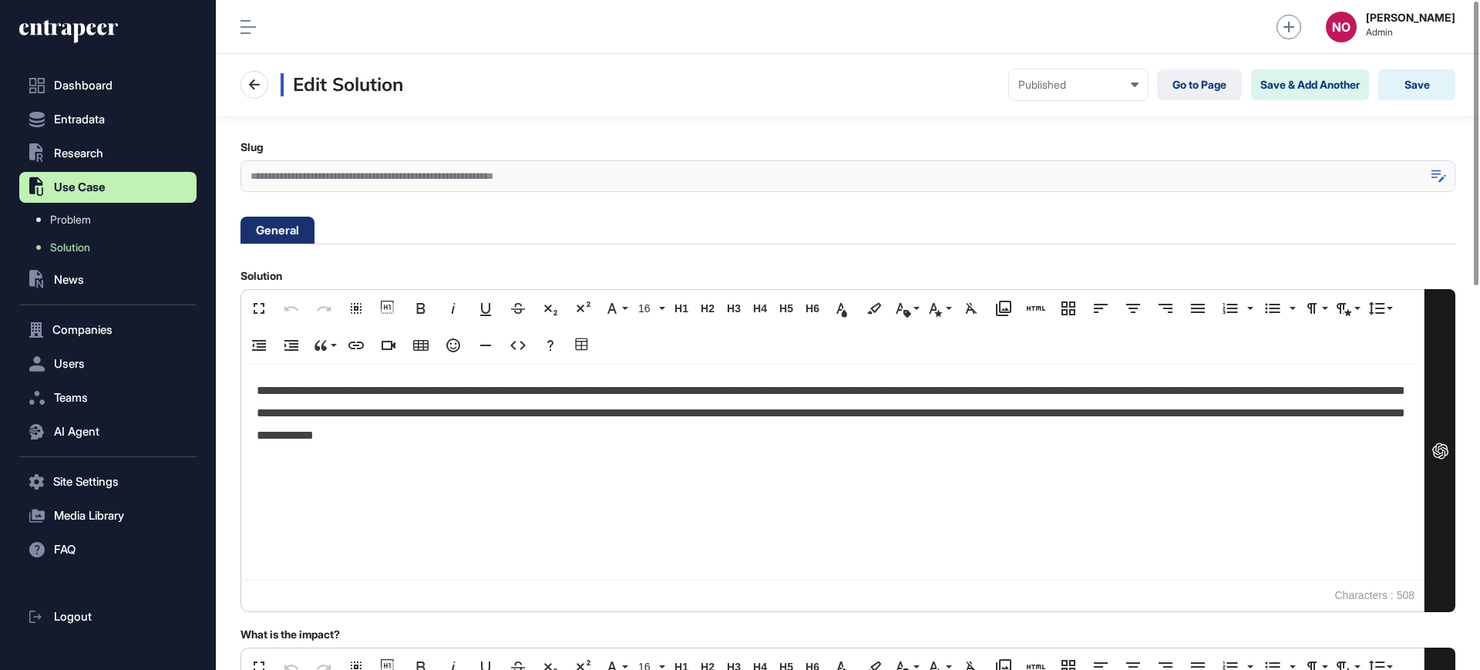
click at [1429, 169] on div at bounding box center [1438, 176] width 33 height 32
click at [1441, 175] on icon at bounding box center [1438, 176] width 15 height 13
click at [1420, 175] on div "**********" at bounding box center [847, 176] width 1215 height 32
click at [1446, 174] on div at bounding box center [1438, 176] width 33 height 32
click at [304, 182] on input "**********" at bounding box center [847, 176] width 1215 height 32
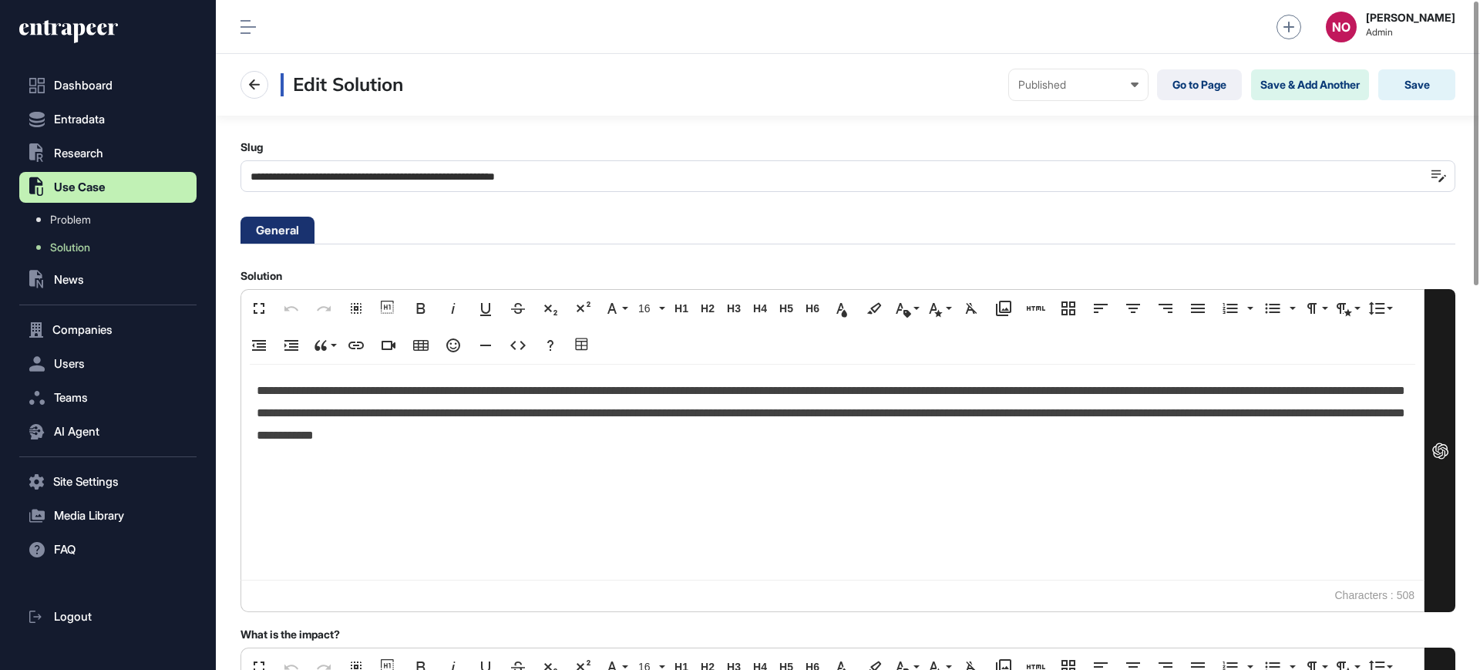
click at [304, 182] on input "**********" at bounding box center [847, 176] width 1215 height 32
paste input "text"
type input "**********"
click at [1429, 180] on div at bounding box center [1438, 176] width 33 height 32
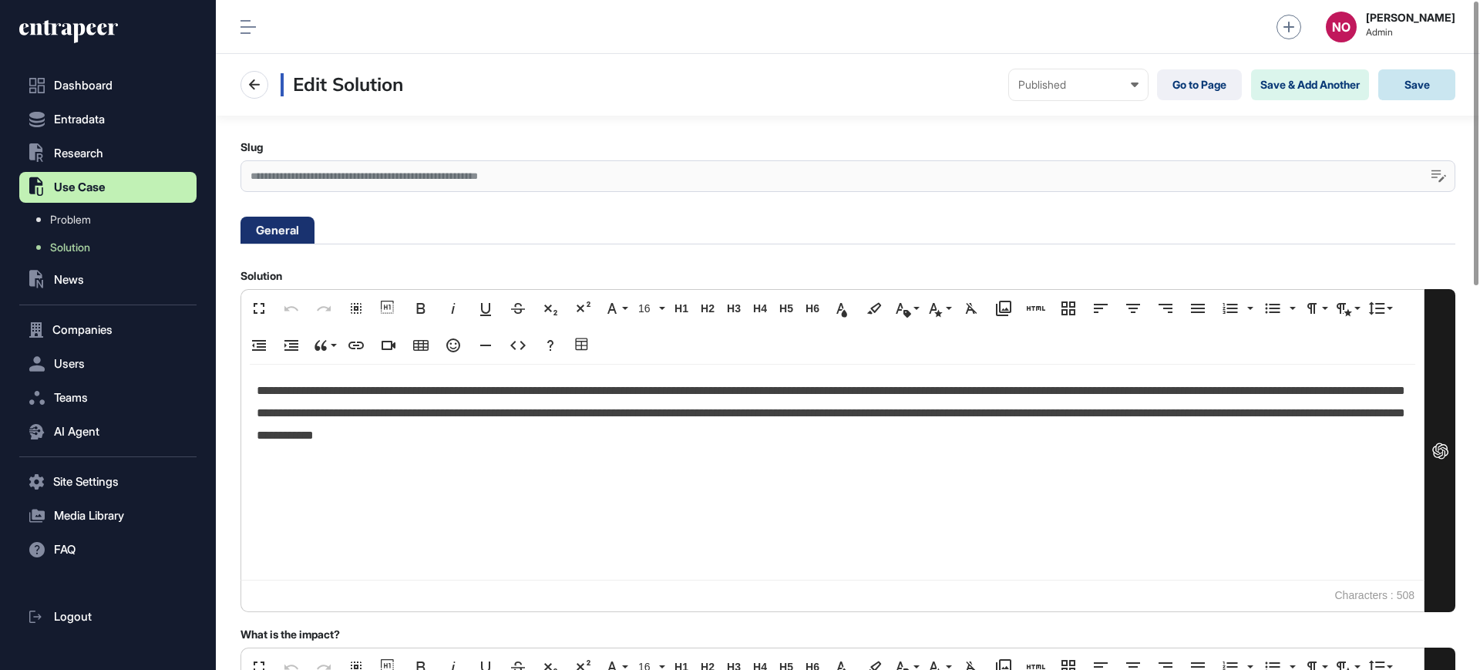
click at [1413, 86] on button "Save" at bounding box center [1416, 84] width 77 height 31
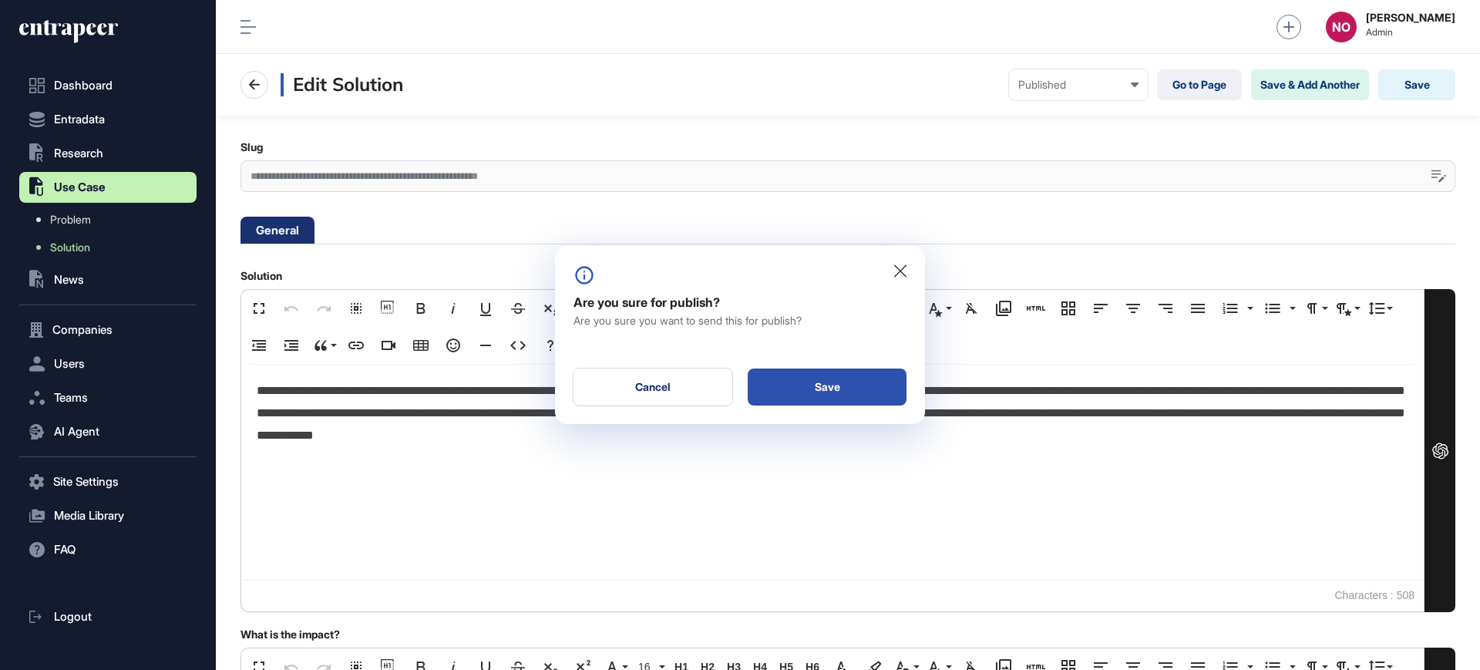
click at [809, 390] on div "Save" at bounding box center [827, 386] width 159 height 37
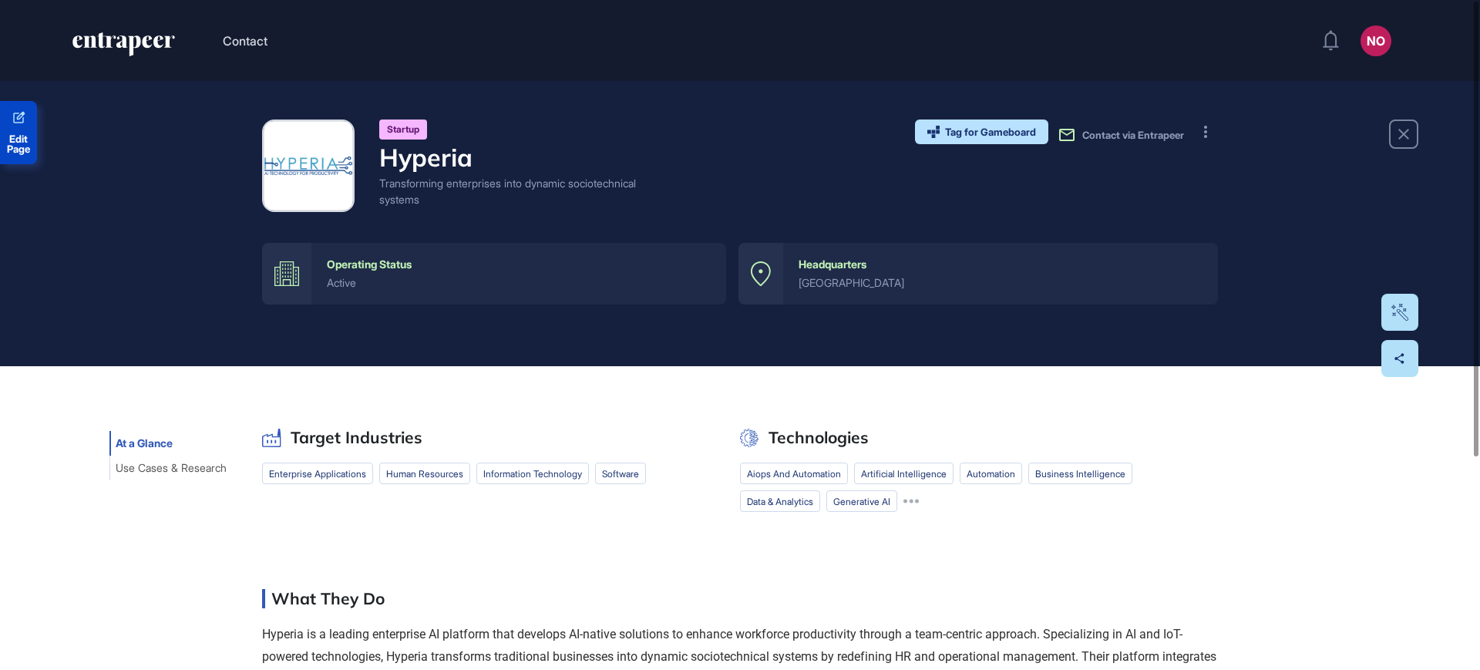
click at [30, 134] on span "Edit Page" at bounding box center [18, 144] width 37 height 20
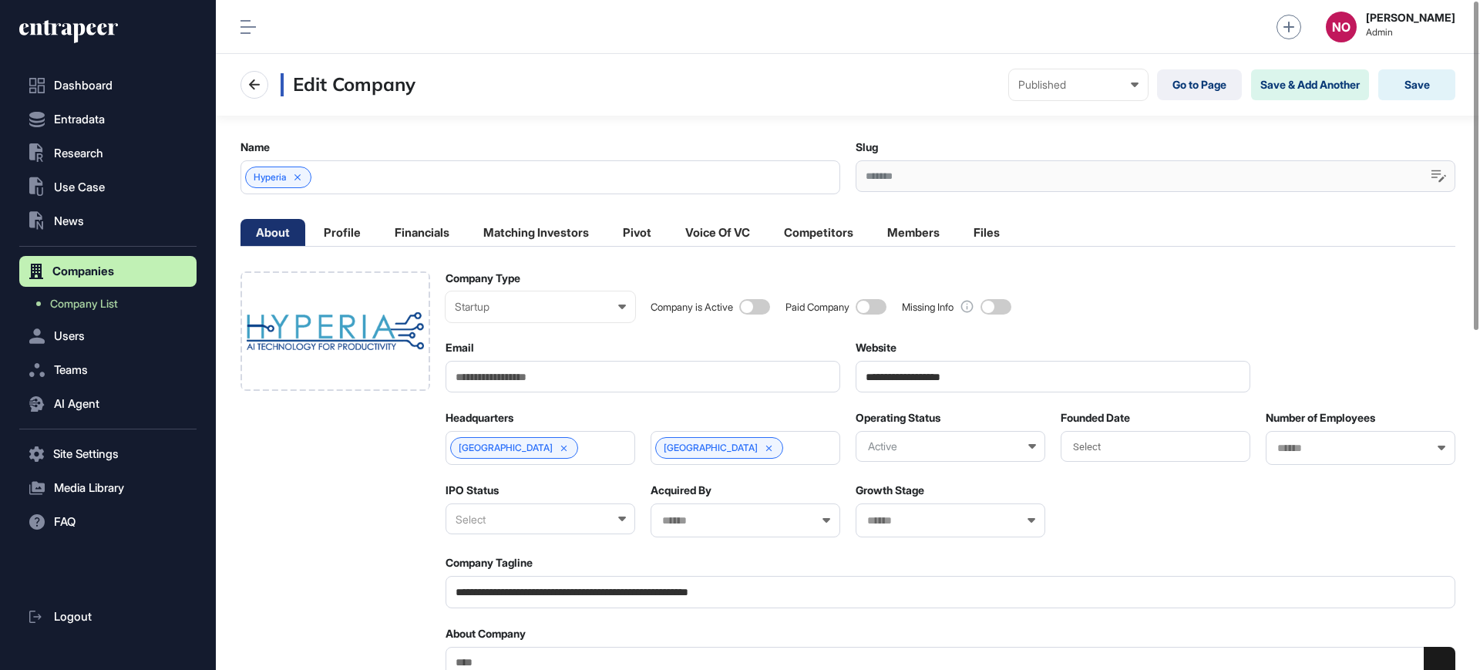
click at [493, 518] on div "Select" at bounding box center [540, 518] width 190 height 31
click at [502, 583] on div "Private" at bounding box center [539, 594] width 186 height 24
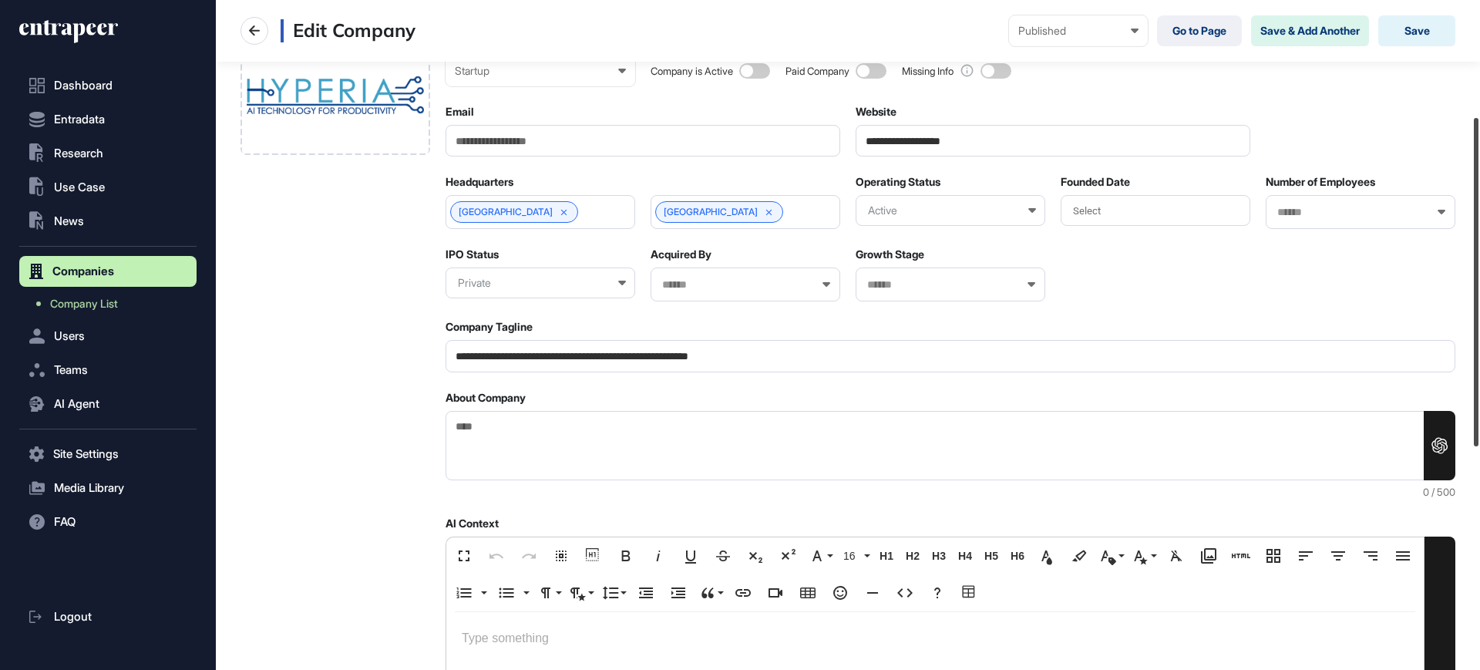
scroll to position [238, 0]
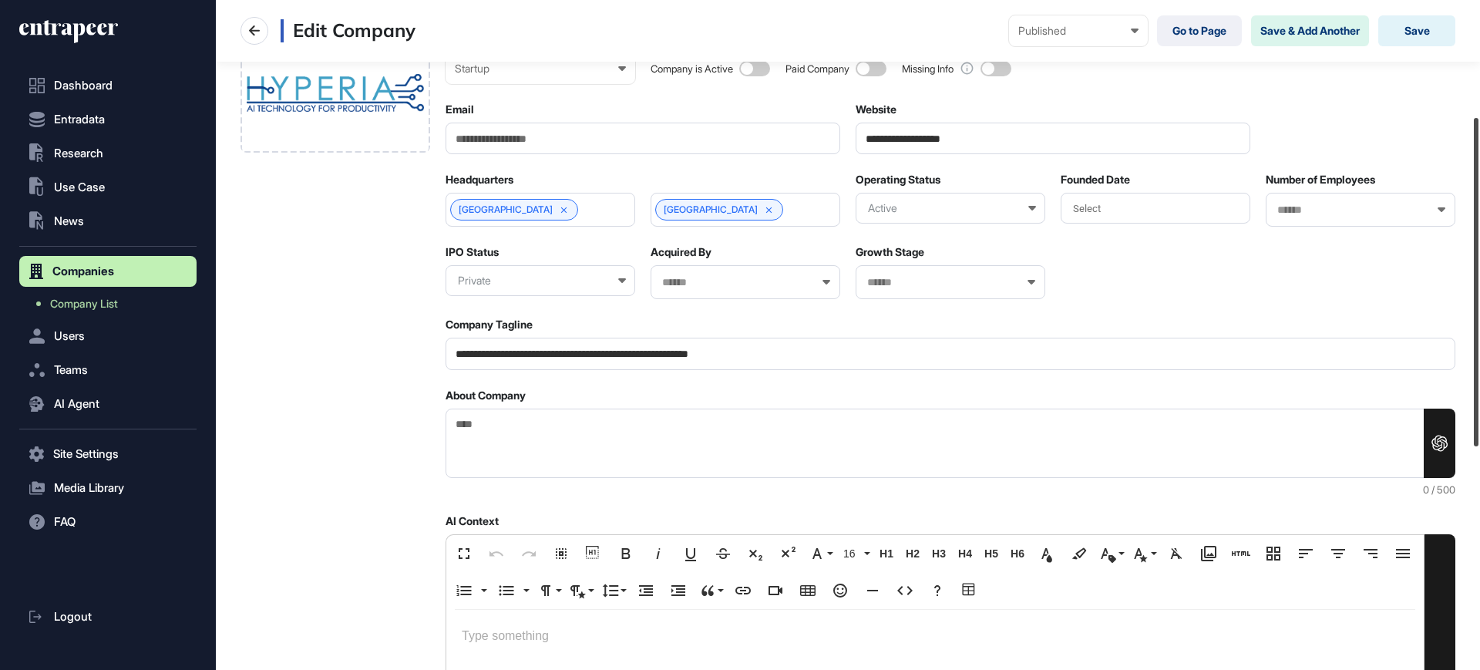
drag, startPoint x: 1479, startPoint y: 260, endPoint x: 1479, endPoint y: 377, distance: 116.4
click at [1478, 377] on div at bounding box center [1475, 282] width 5 height 328
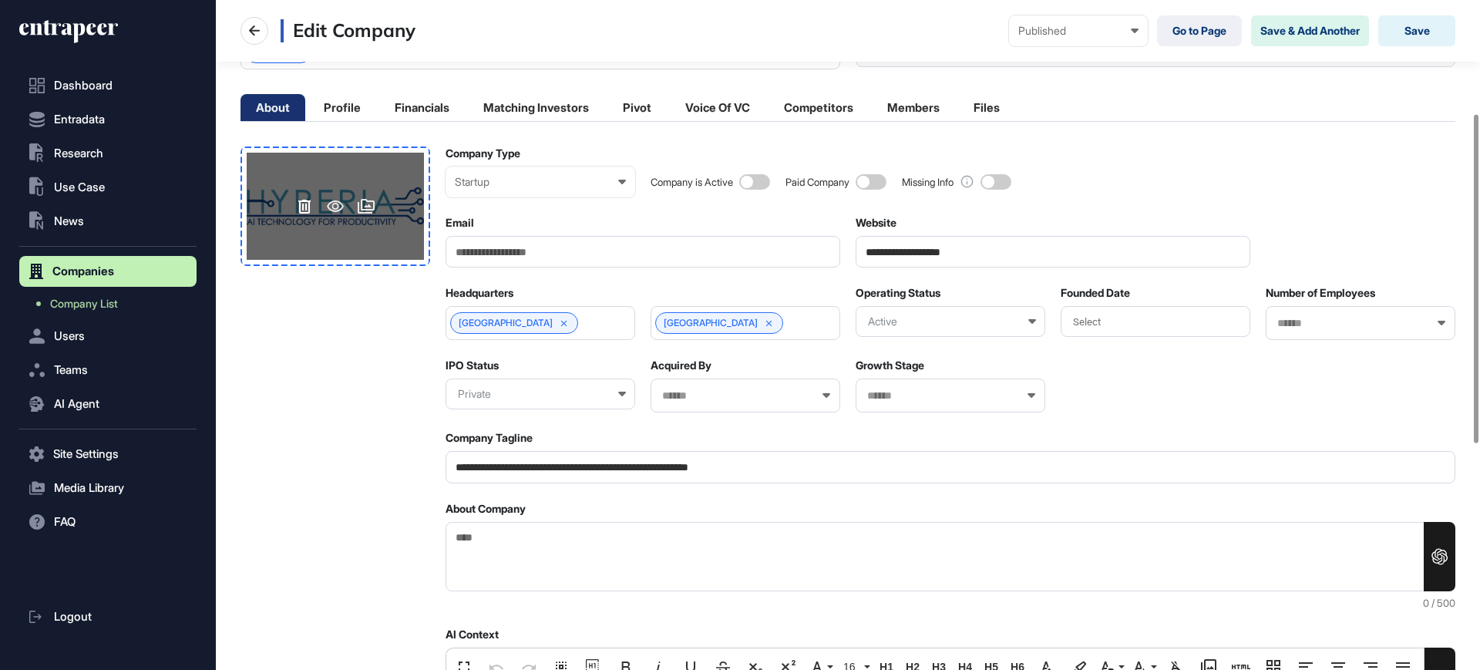
scroll to position [0, 0]
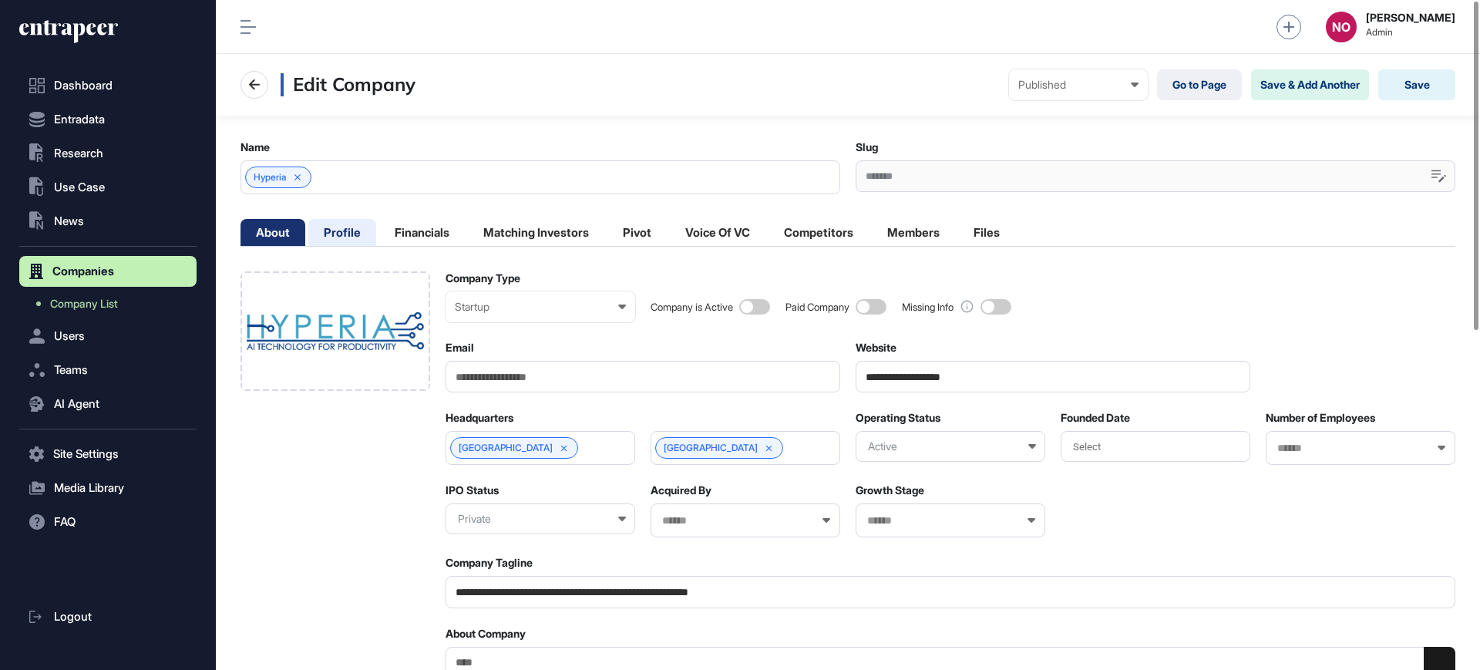
click at [336, 223] on li "Profile" at bounding box center [342, 232] width 68 height 27
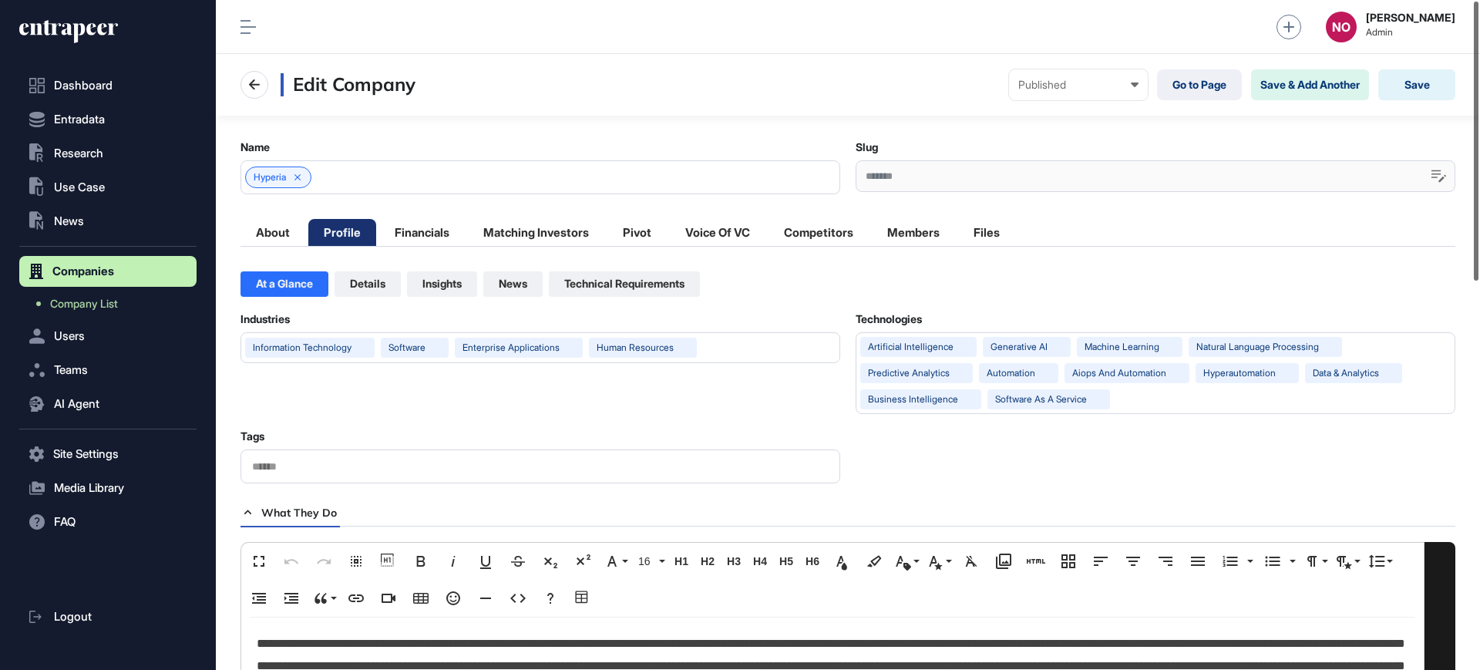
scroll to position [1, 7]
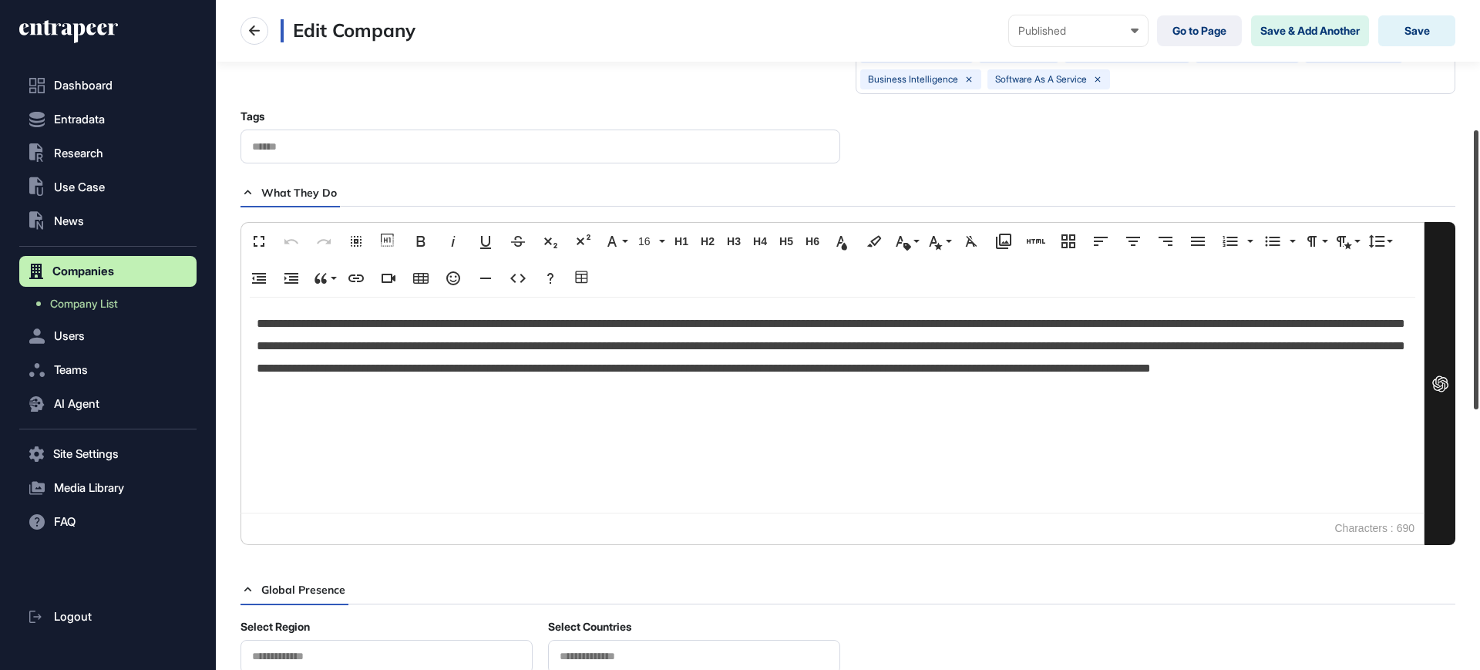
drag, startPoint x: 1479, startPoint y: 280, endPoint x: 1479, endPoint y: 341, distance: 60.9
click at [1478, 341] on div at bounding box center [1475, 269] width 5 height 279
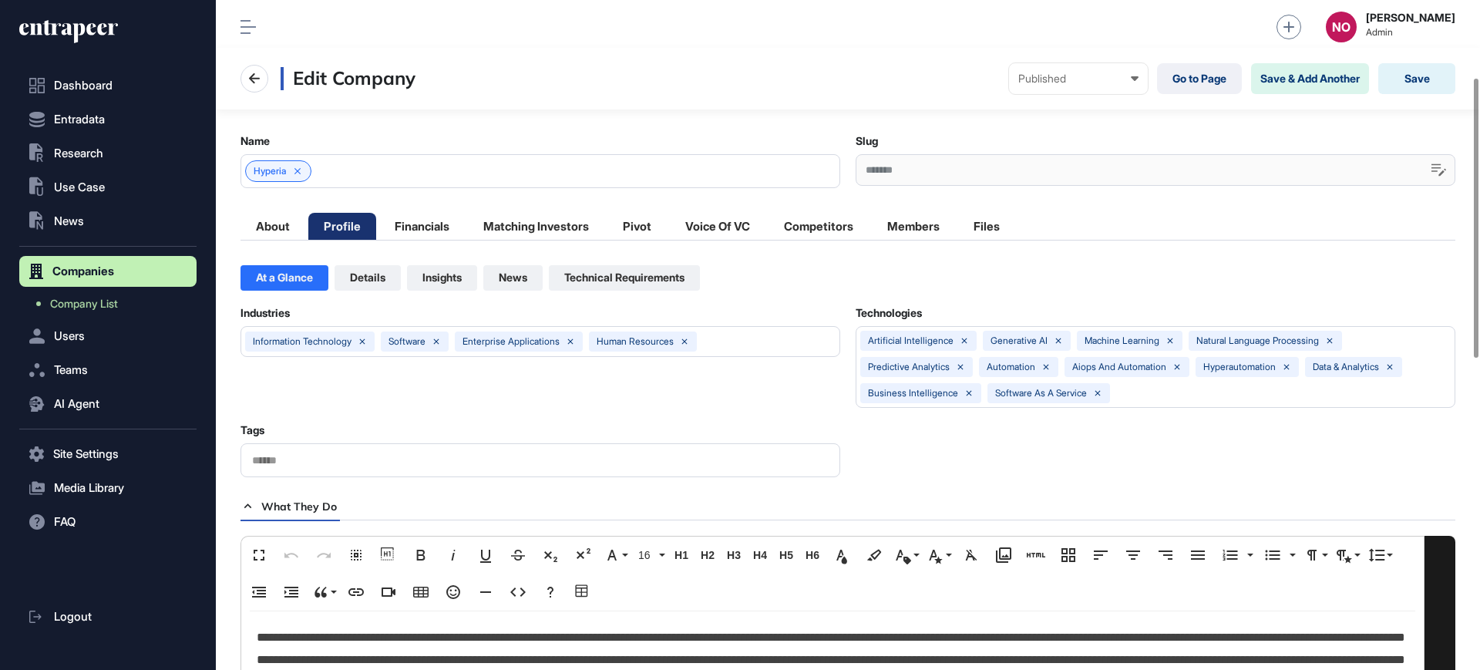
scroll to position [0, 0]
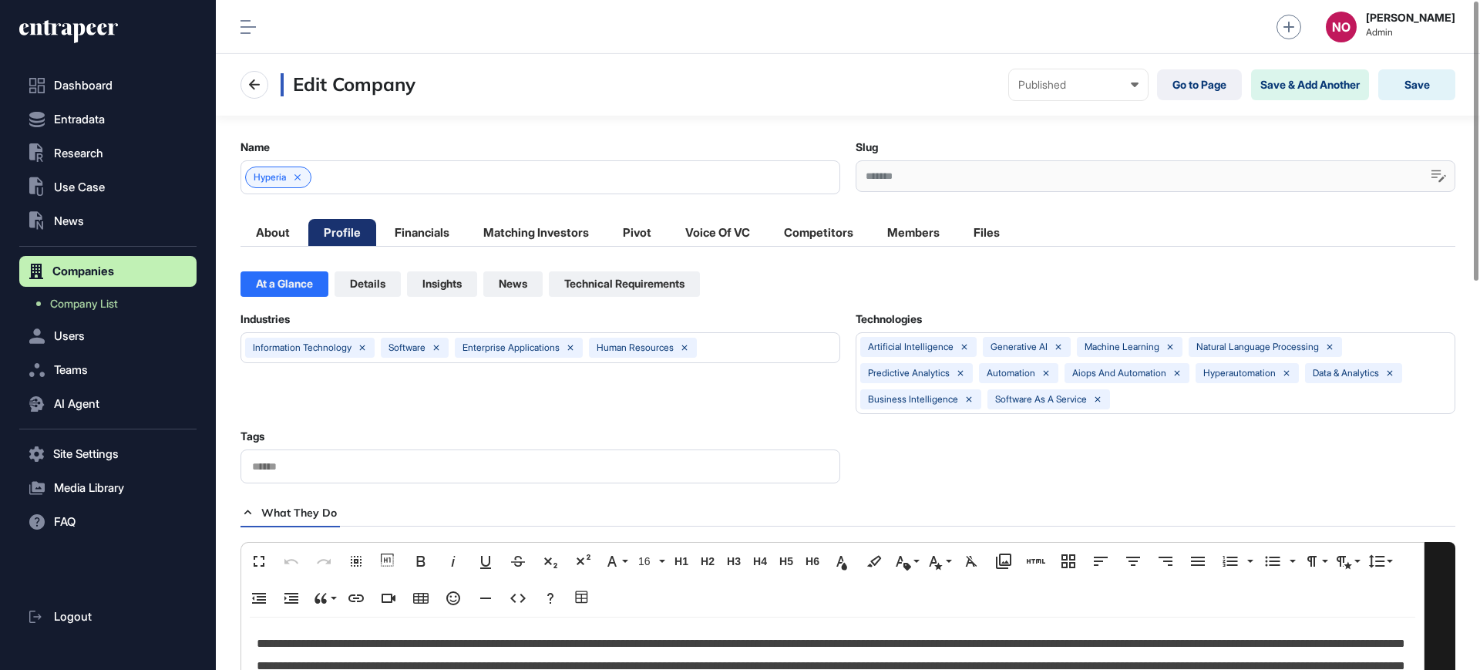
click at [377, 283] on li "Details" at bounding box center [367, 283] width 66 height 25
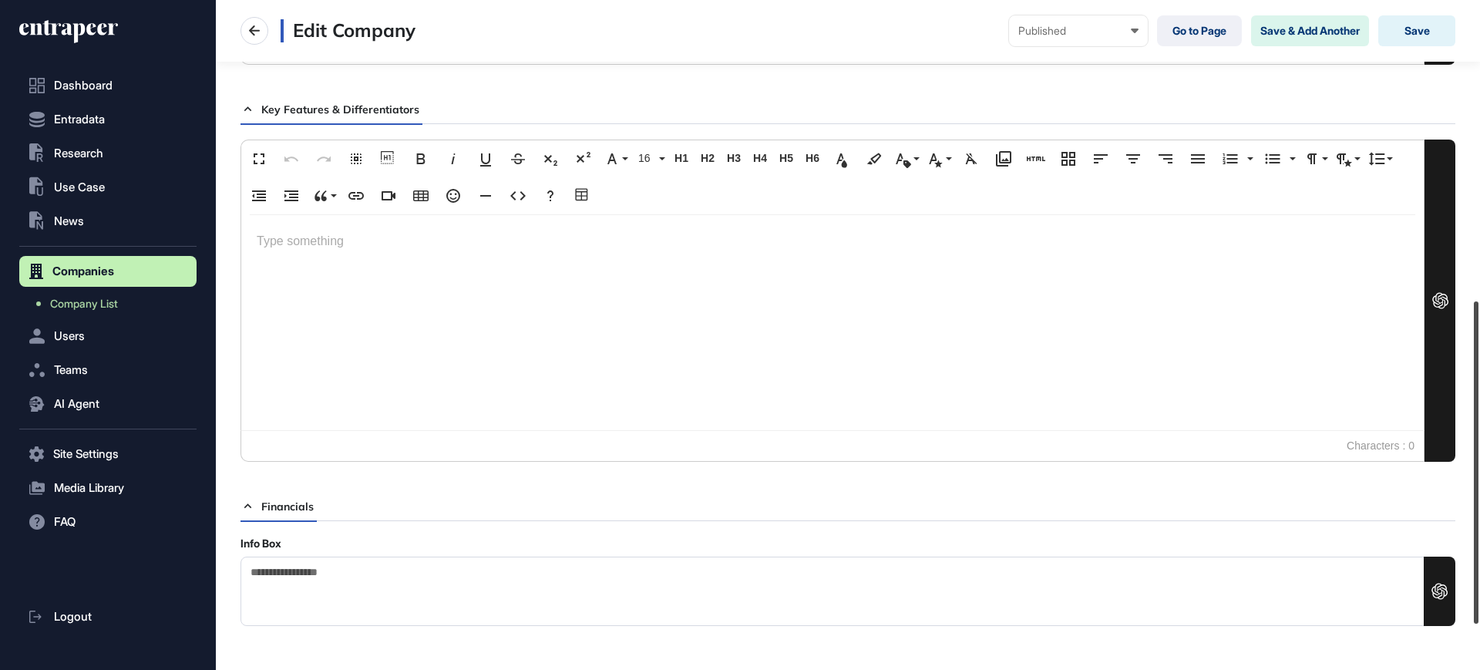
scroll to position [623, 0]
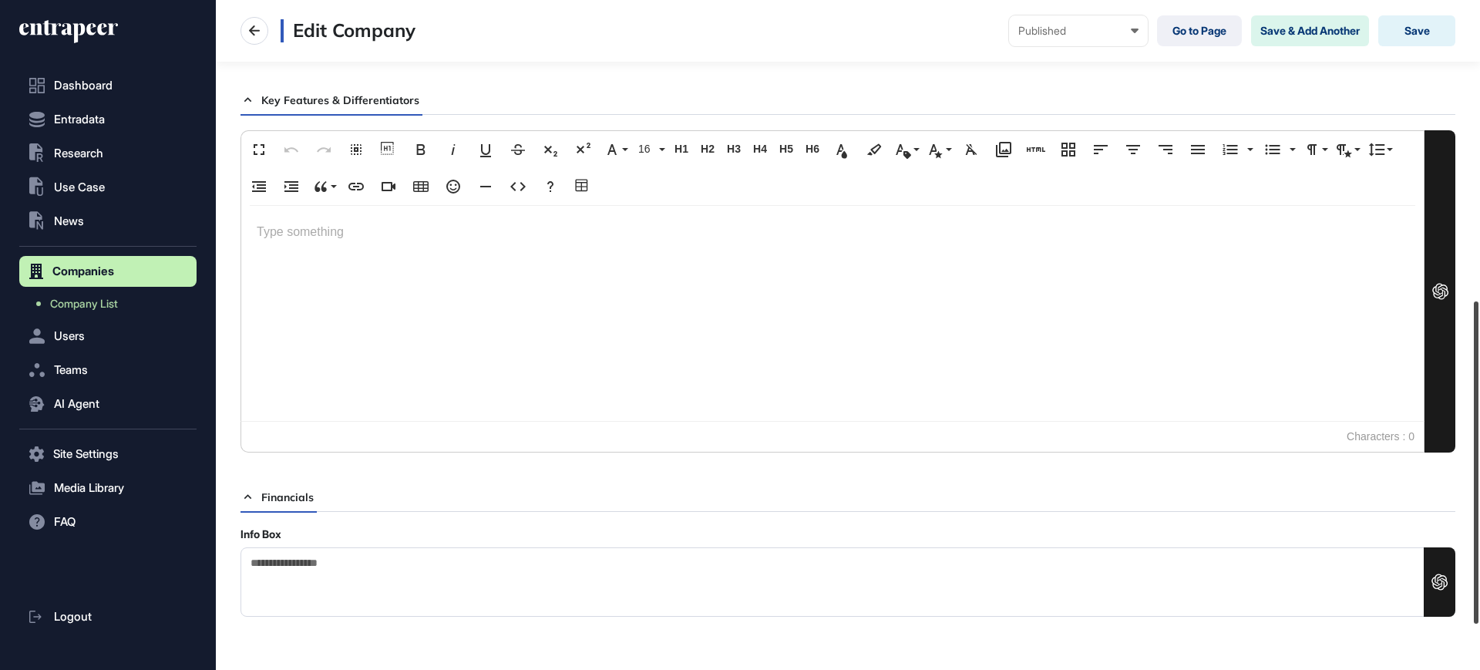
drag, startPoint x: 1479, startPoint y: 166, endPoint x: 1479, endPoint y: 447, distance: 280.5
click at [1478, 447] on div at bounding box center [1475, 462] width 5 height 322
click at [475, 297] on div at bounding box center [832, 313] width 1182 height 215
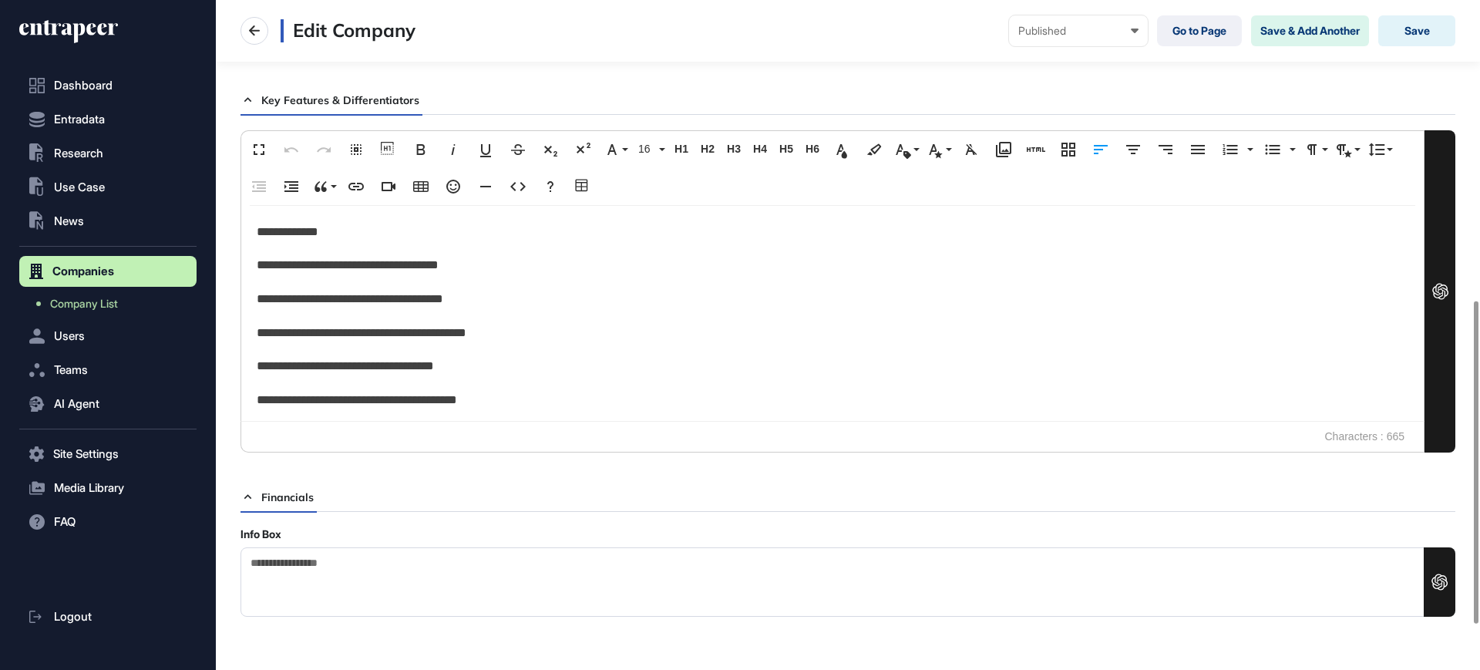
scroll to position [9604, 2]
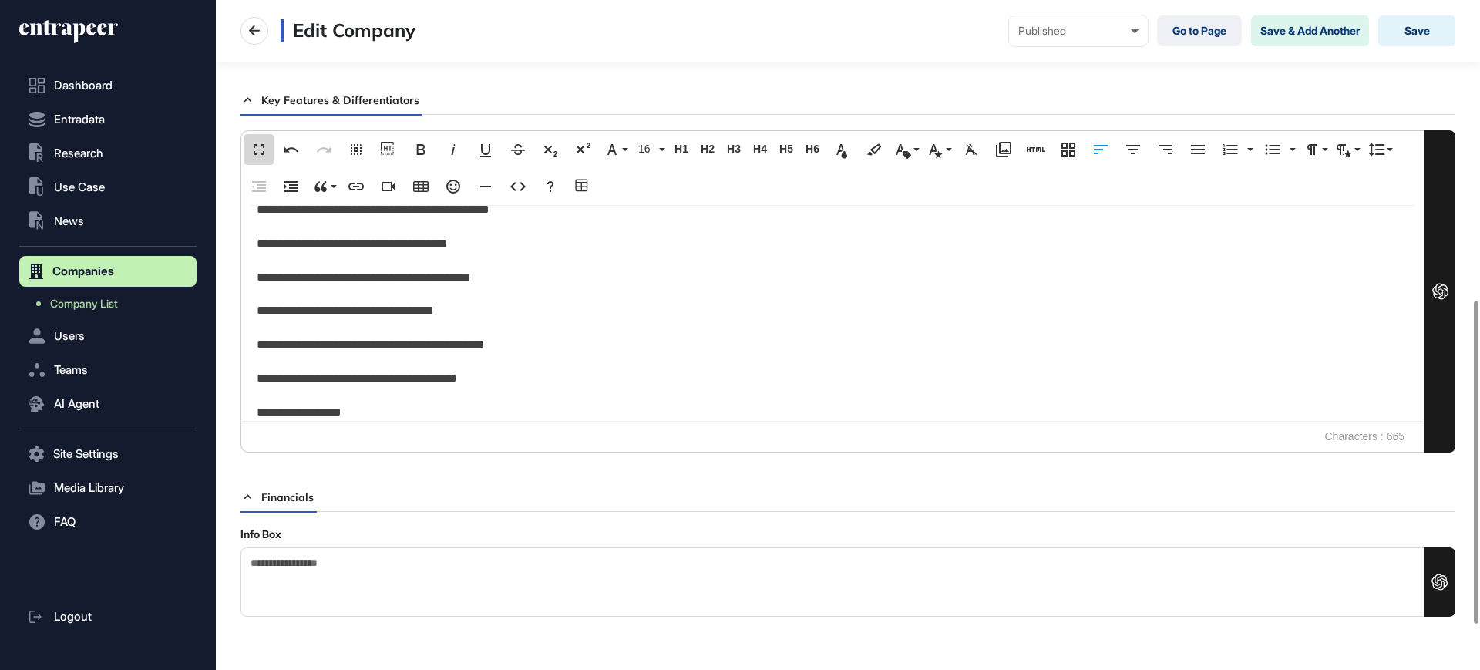
click at [264, 138] on button "Fullscreen" at bounding box center [258, 149] width 29 height 31
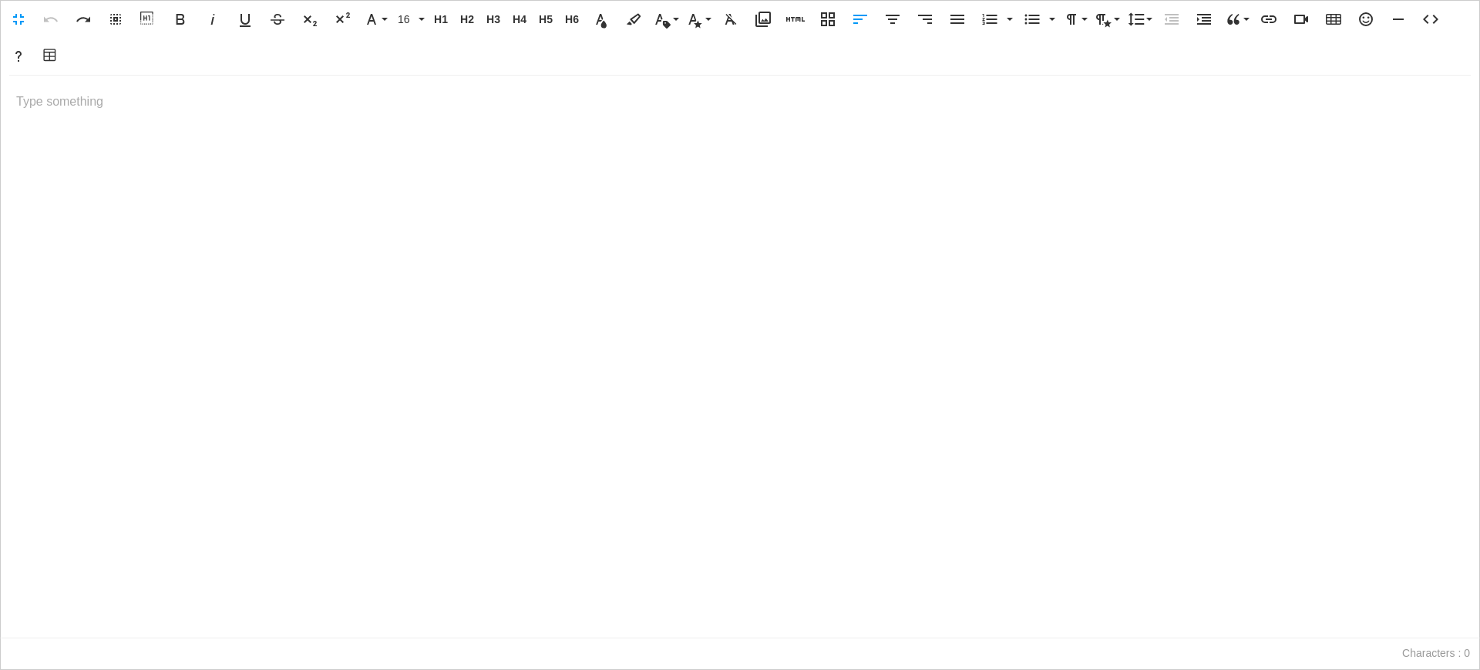
scroll to position [12, 0]
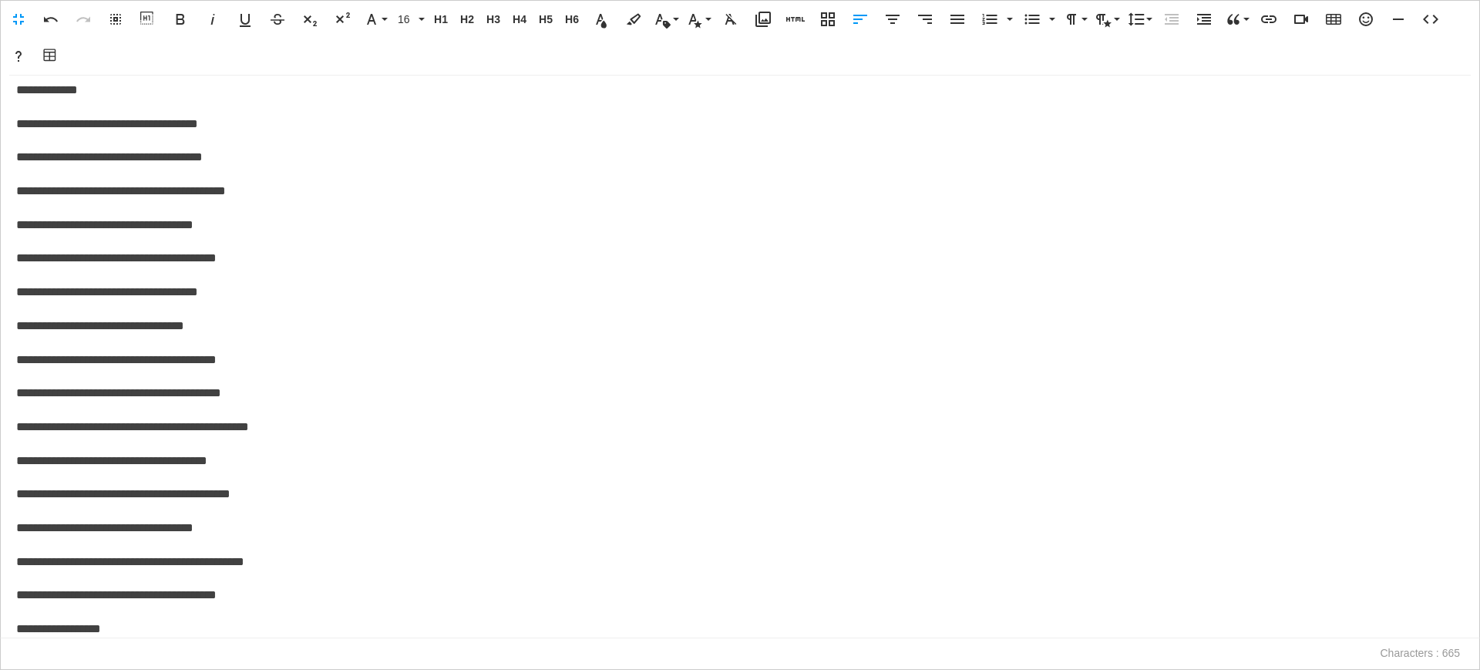
click at [21, 127] on p "**********" at bounding box center [734, 124] width 1437 height 22
click at [105, 97] on p "**********" at bounding box center [734, 90] width 1437 height 22
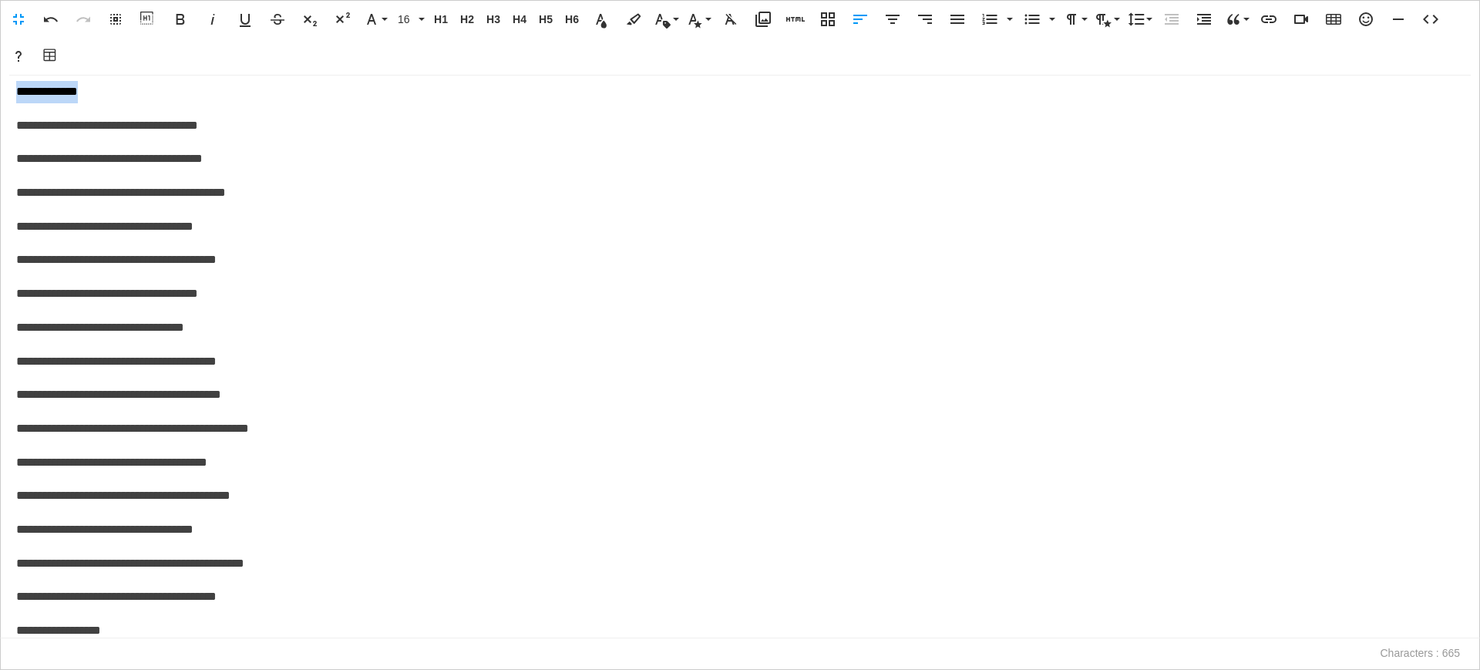
drag, startPoint x: 102, startPoint y: 90, endPoint x: 0, endPoint y: 95, distance: 102.6
click at [0, 95] on div "**********" at bounding box center [740, 357] width 1480 height 563
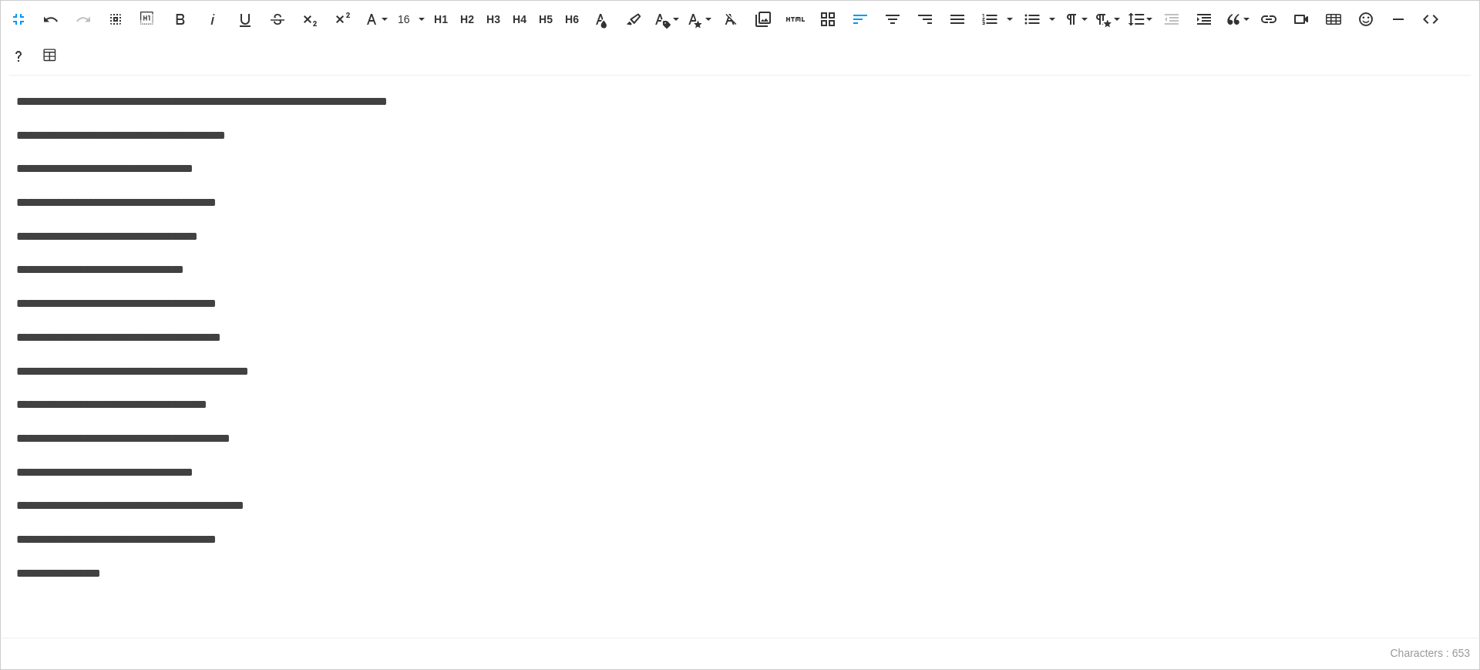
click at [5, 140] on div "**********" at bounding box center [740, 357] width 1478 height 562
click at [18, 141] on p "**********" at bounding box center [739, 136] width 1447 height 22
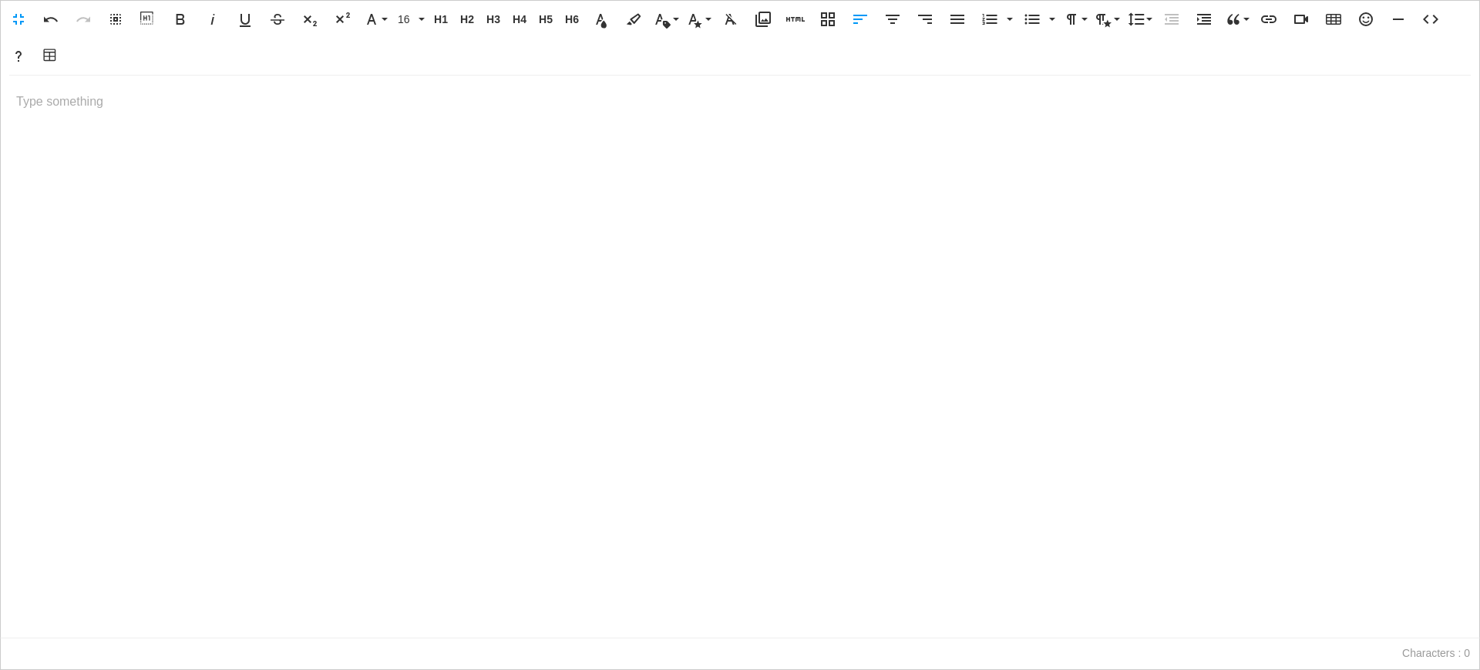
scroll to position [9448, 2]
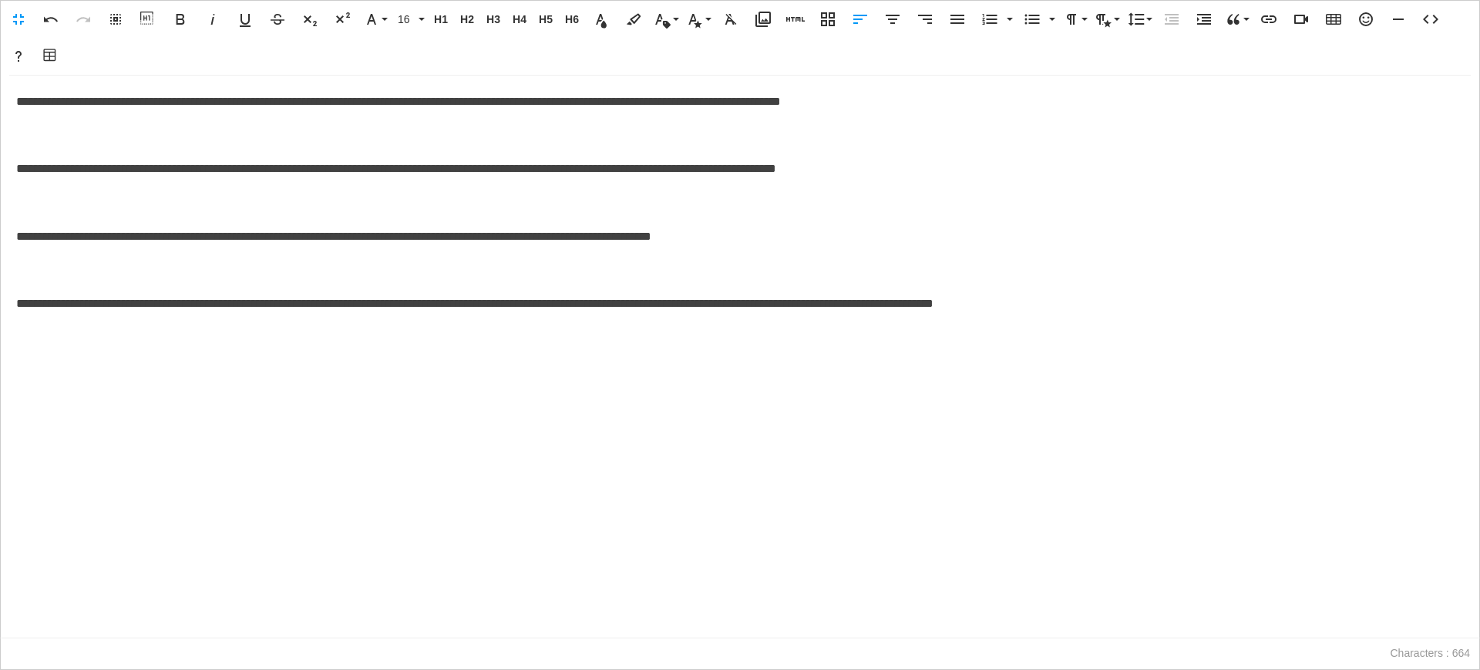
click at [36, 133] on p at bounding box center [739, 136] width 1447 height 22
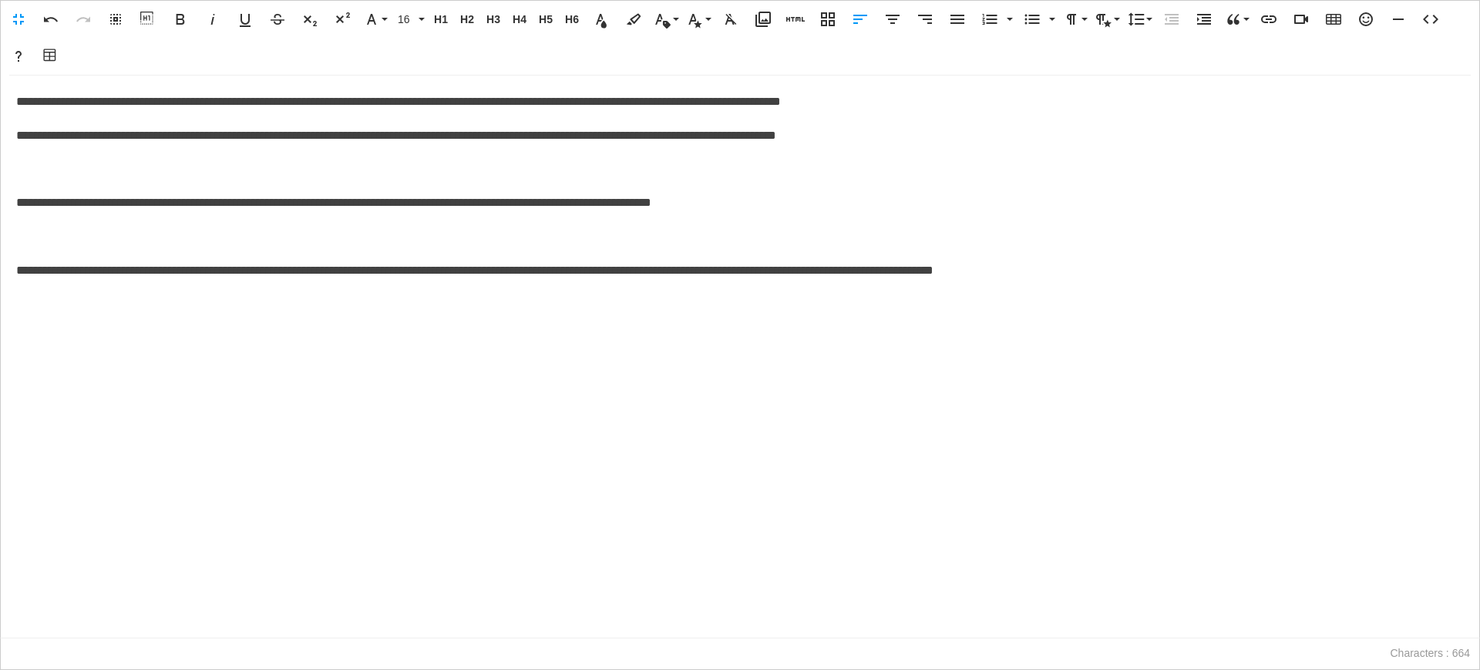
click at [32, 153] on div "**********" at bounding box center [740, 357] width 1478 height 562
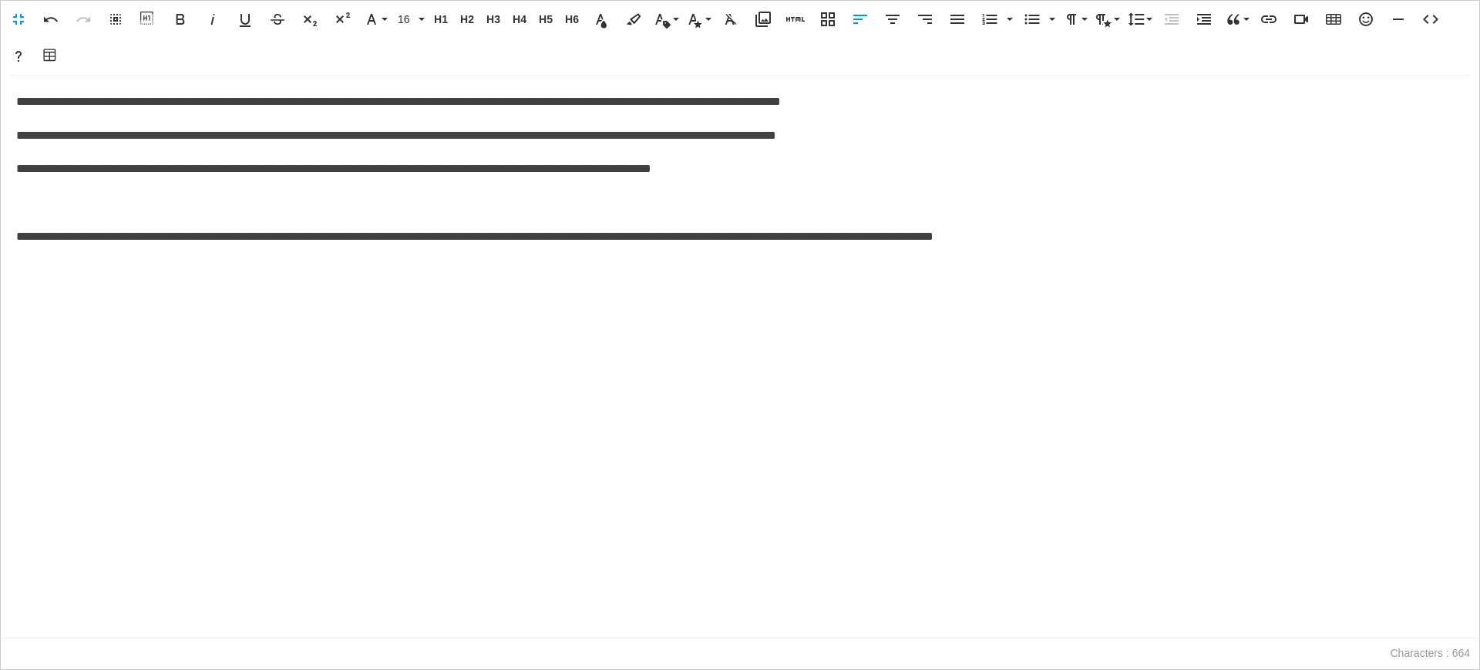
click at [36, 208] on p at bounding box center [739, 203] width 1447 height 22
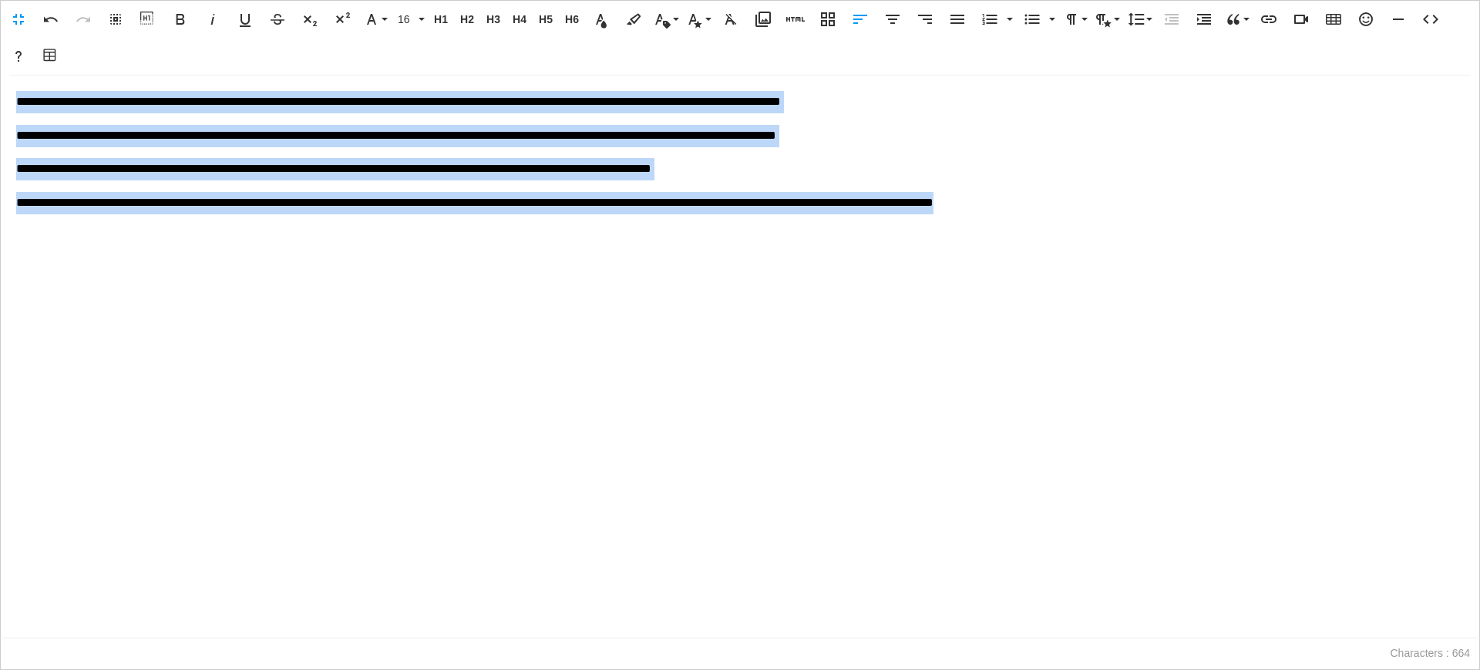
drag, startPoint x: 1023, startPoint y: 210, endPoint x: 0, endPoint y: 105, distance: 1028.0
click at [0, 105] on div "**********" at bounding box center [740, 357] width 1480 height 563
click at [1035, 23] on icon "button" at bounding box center [1032, 20] width 15 height 10
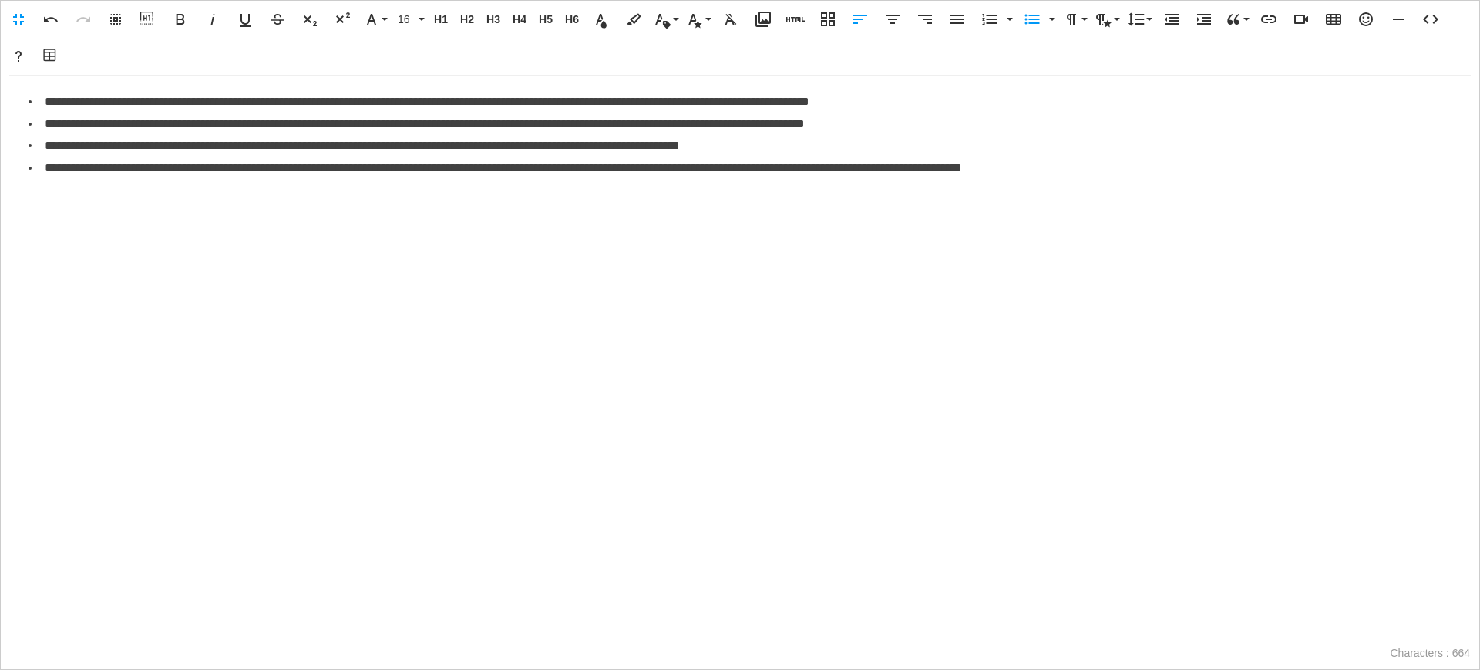
click at [111, 336] on div "**********" at bounding box center [740, 357] width 1478 height 562
drag, startPoint x: 187, startPoint y: 102, endPoint x: 47, endPoint y: 104, distance: 140.3
click at [47, 104] on li "**********" at bounding box center [746, 102] width 1435 height 22
click at [170, 24] on button "Bold" at bounding box center [180, 19] width 29 height 31
drag, startPoint x: 192, startPoint y: 124, endPoint x: 47, endPoint y: 127, distance: 144.9
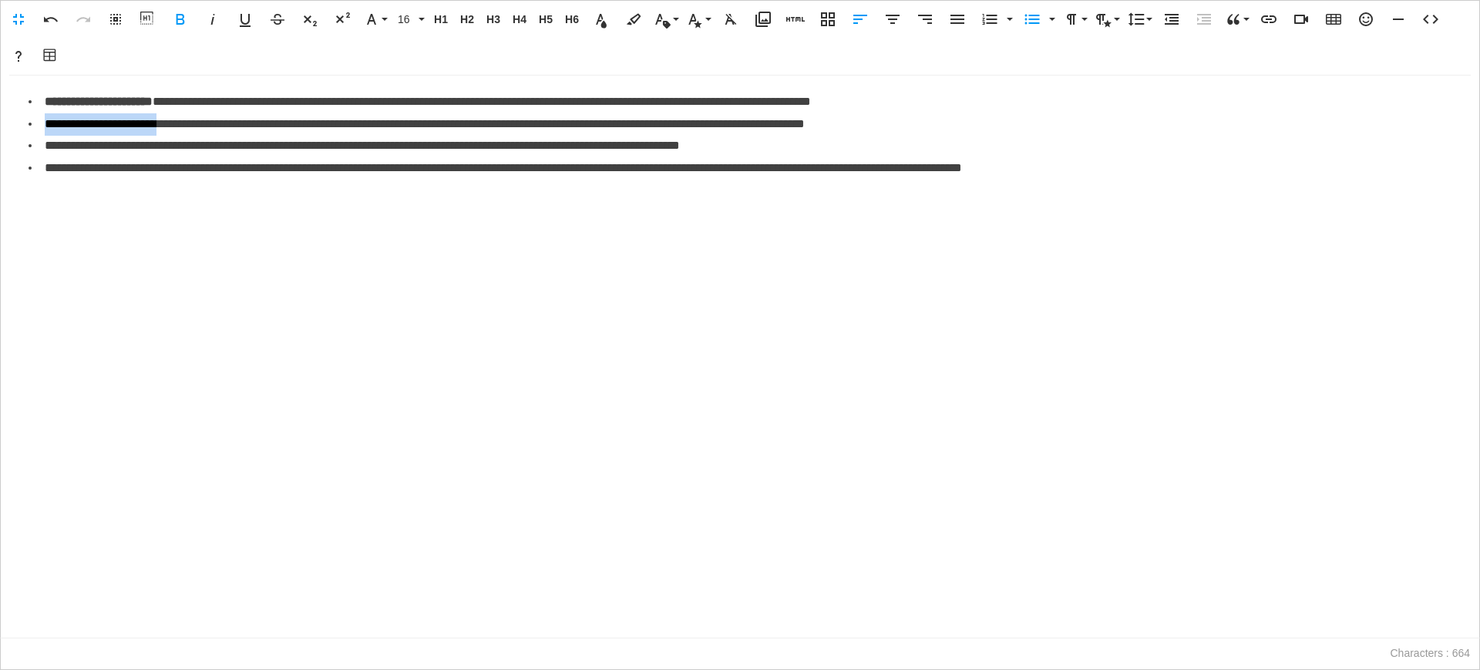
click at [47, 127] on li "**********" at bounding box center [746, 124] width 1435 height 22
click at [187, 17] on icon "button" at bounding box center [180, 19] width 18 height 18
drag, startPoint x: 172, startPoint y: 146, endPoint x: 49, endPoint y: 148, distance: 123.3
click at [49, 148] on li "**********" at bounding box center [746, 146] width 1435 height 22
click at [178, 13] on icon "button" at bounding box center [180, 19] width 18 height 18
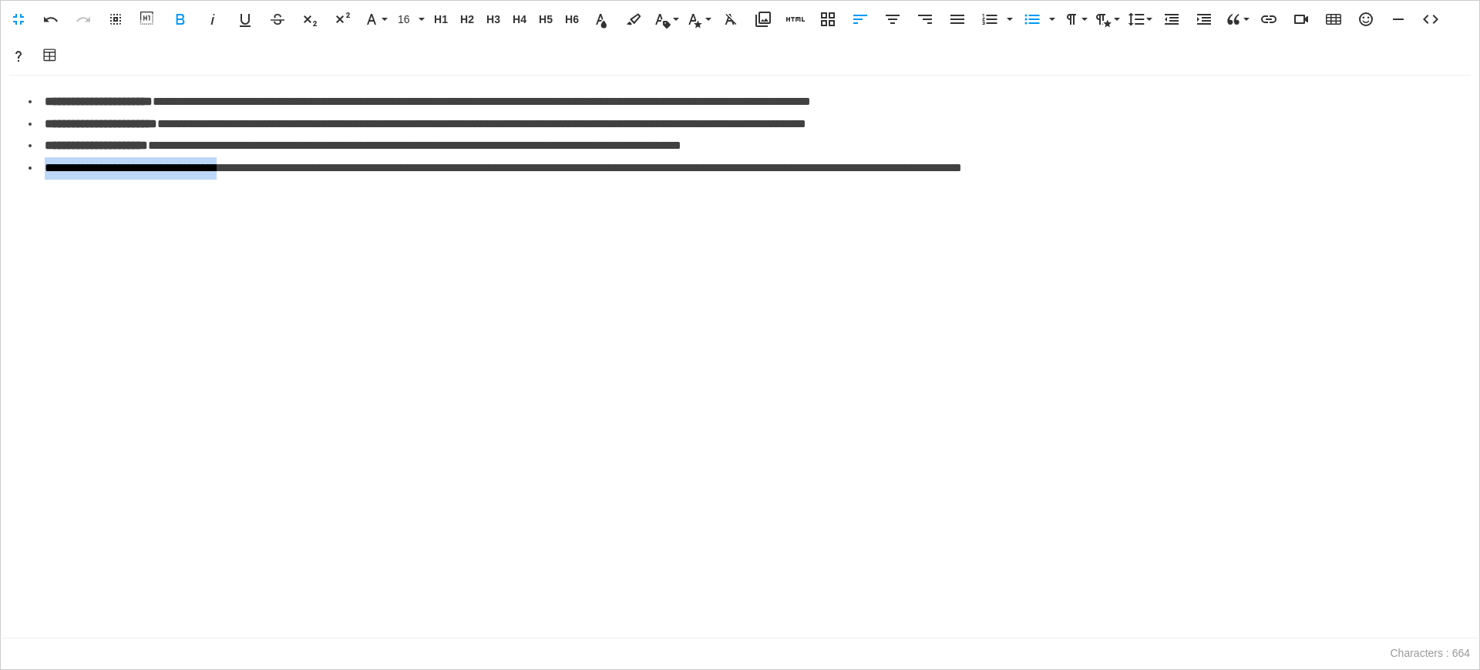
drag, startPoint x: 267, startPoint y: 164, endPoint x: 45, endPoint y: 175, distance: 222.2
click at [45, 175] on li "**********" at bounding box center [746, 168] width 1435 height 22
click at [177, 18] on icon "button" at bounding box center [180, 19] width 18 height 18
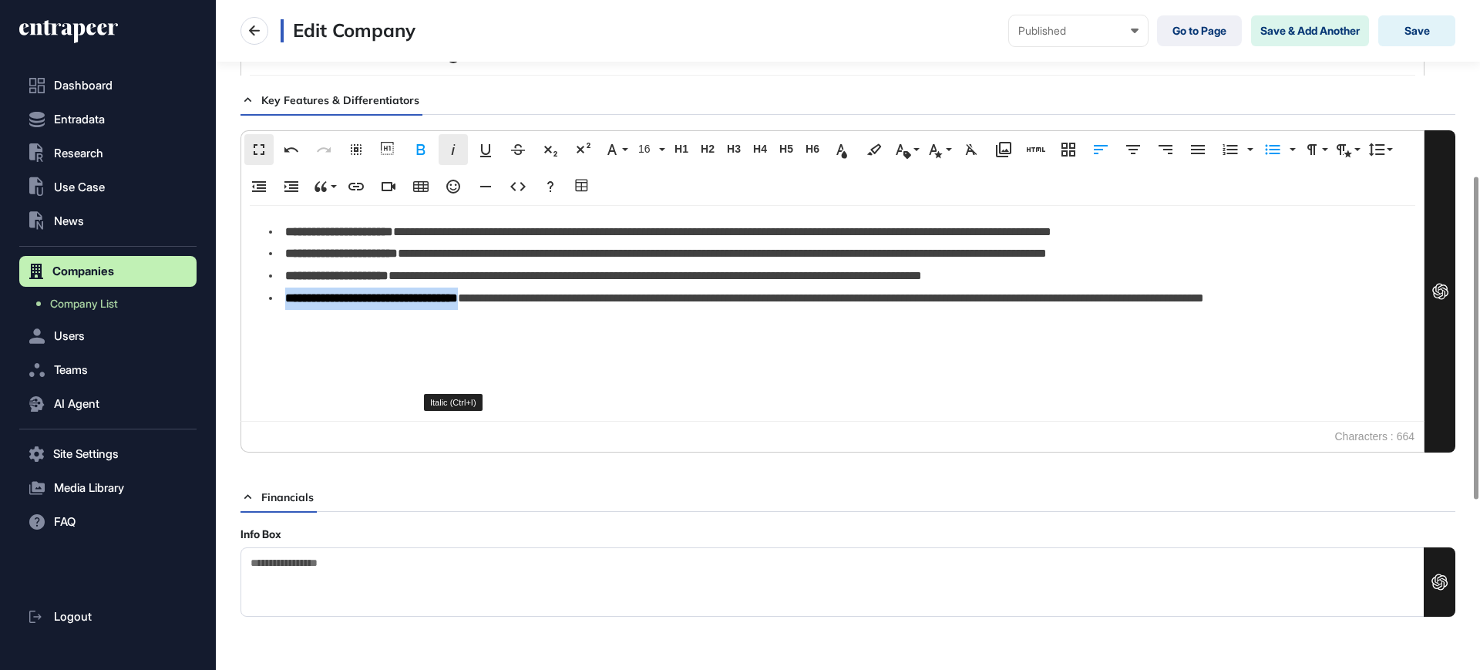
scroll to position [0, 0]
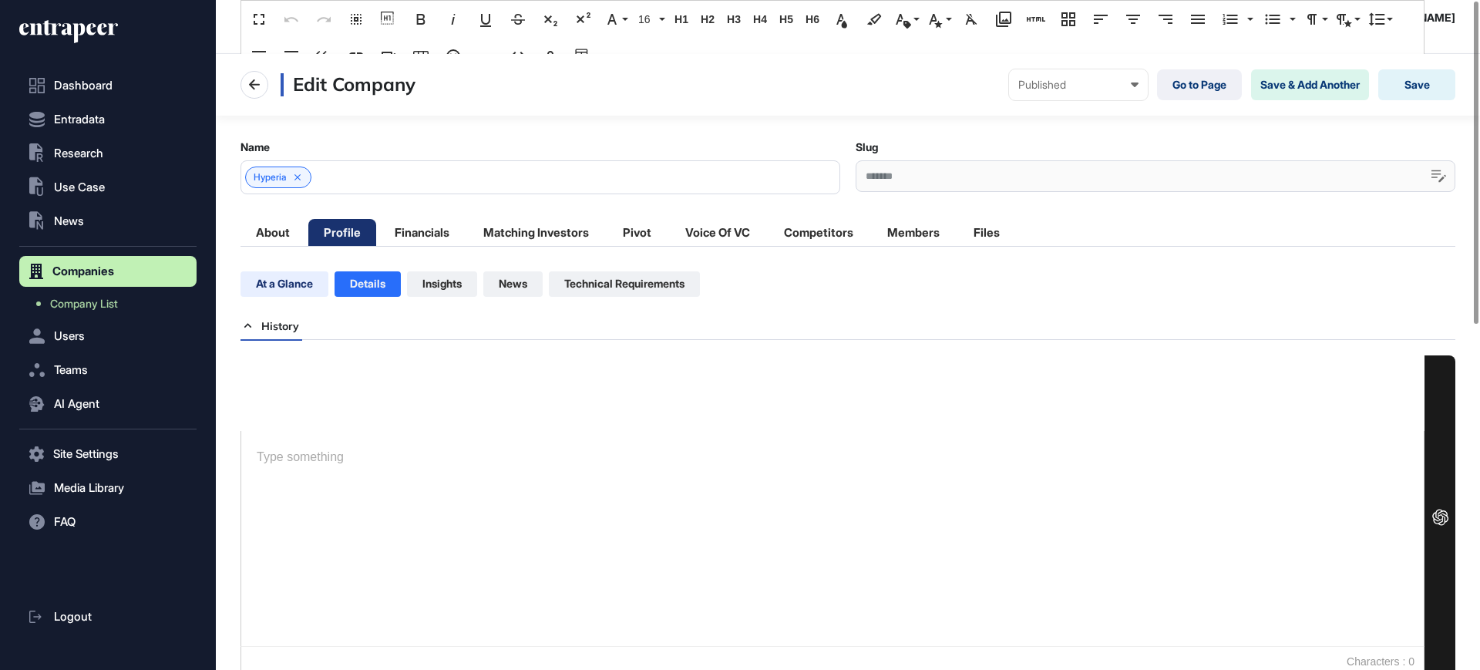
click at [307, 284] on li "At a Glance" at bounding box center [284, 283] width 88 height 25
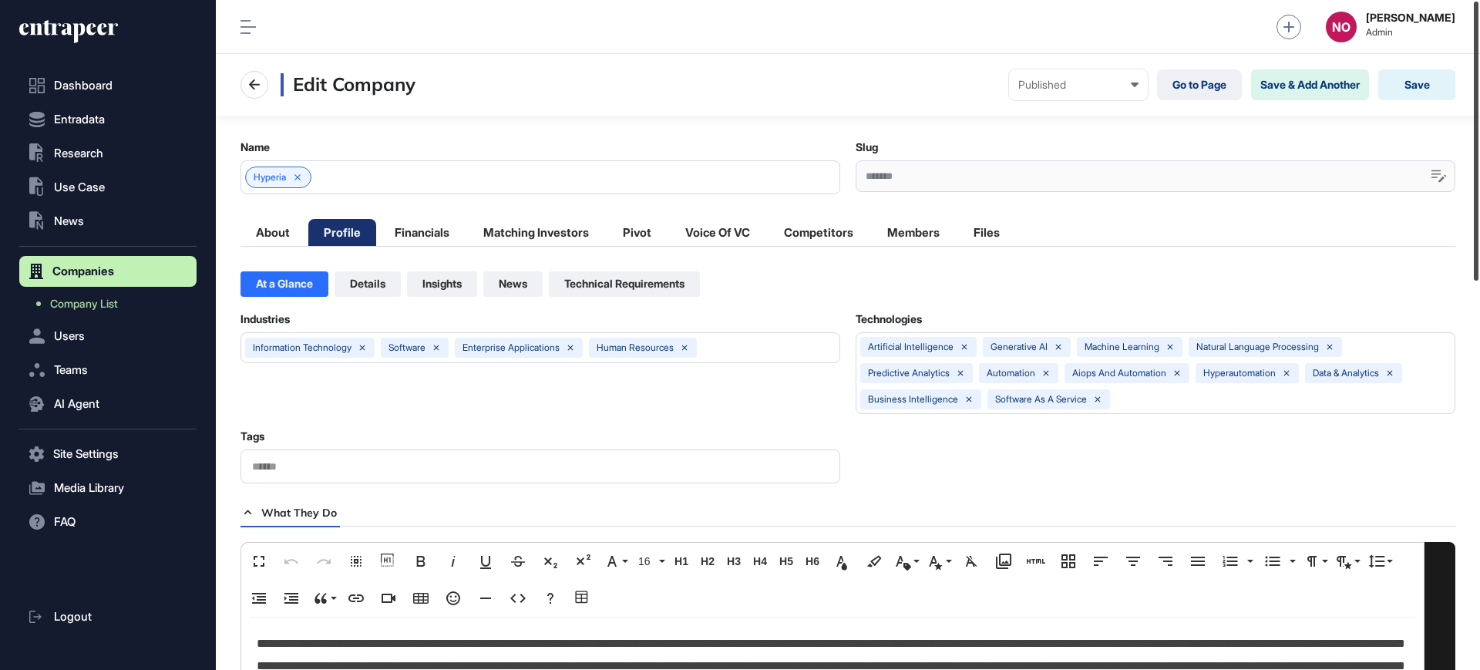
drag, startPoint x: 1479, startPoint y: 101, endPoint x: 1467, endPoint y: 59, distance: 44.1
click at [1467, 59] on div "Admin Dashboard Dashboard Profile My Content Request More Data NO Naciye Ozcan …" at bounding box center [848, 335] width 1264 height 670
click at [311, 235] on li "Profile" at bounding box center [342, 232] width 68 height 27
click at [274, 228] on li "About" at bounding box center [272, 232] width 65 height 27
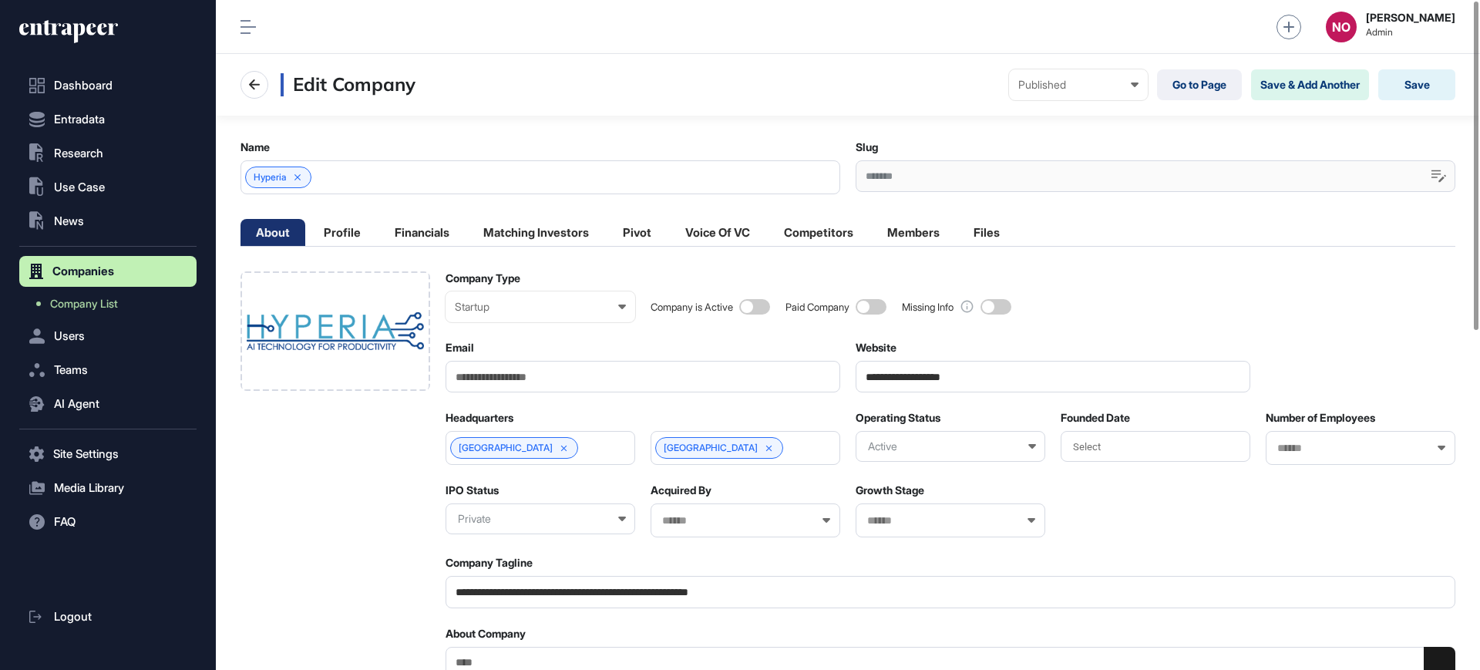
drag, startPoint x: 985, startPoint y: 379, endPoint x: 904, endPoint y: 390, distance: 81.6
click at [904, 390] on input "**********" at bounding box center [1052, 377] width 395 height 32
click at [343, 244] on li "Profile" at bounding box center [342, 232] width 68 height 27
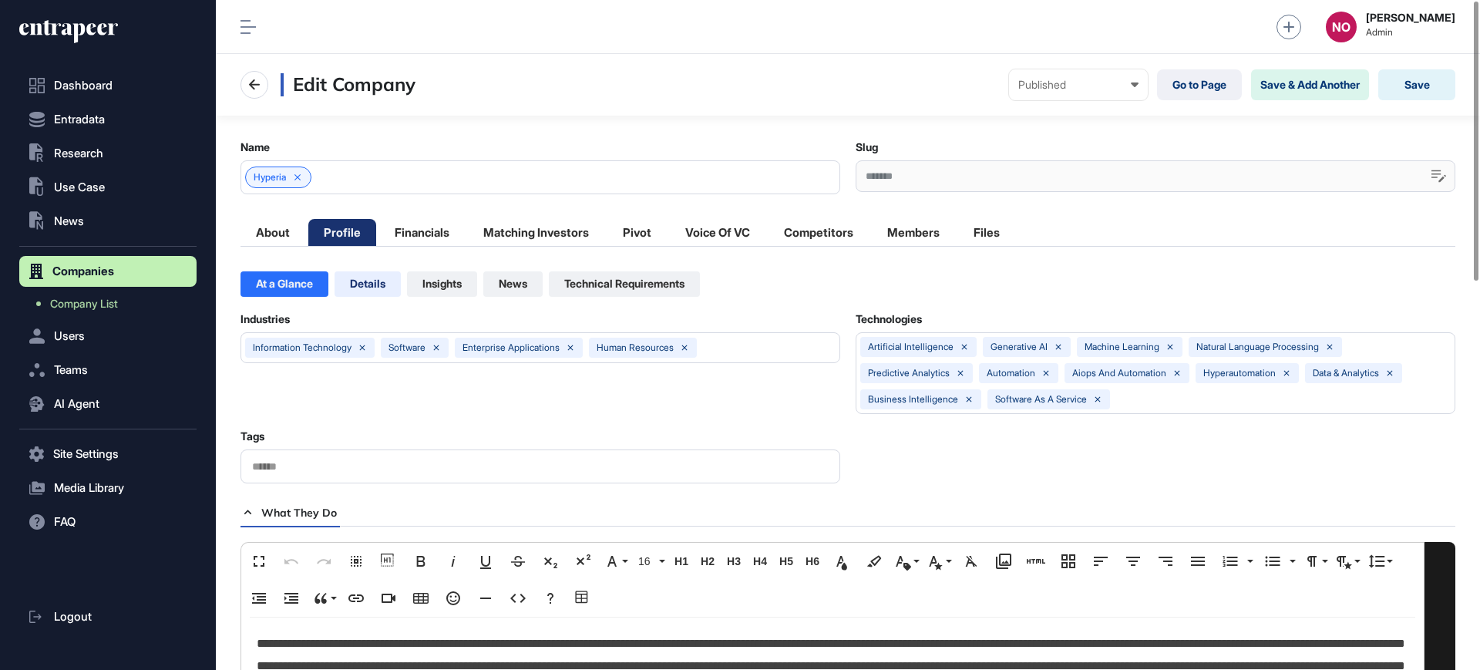
click at [366, 282] on li "Details" at bounding box center [367, 283] width 66 height 25
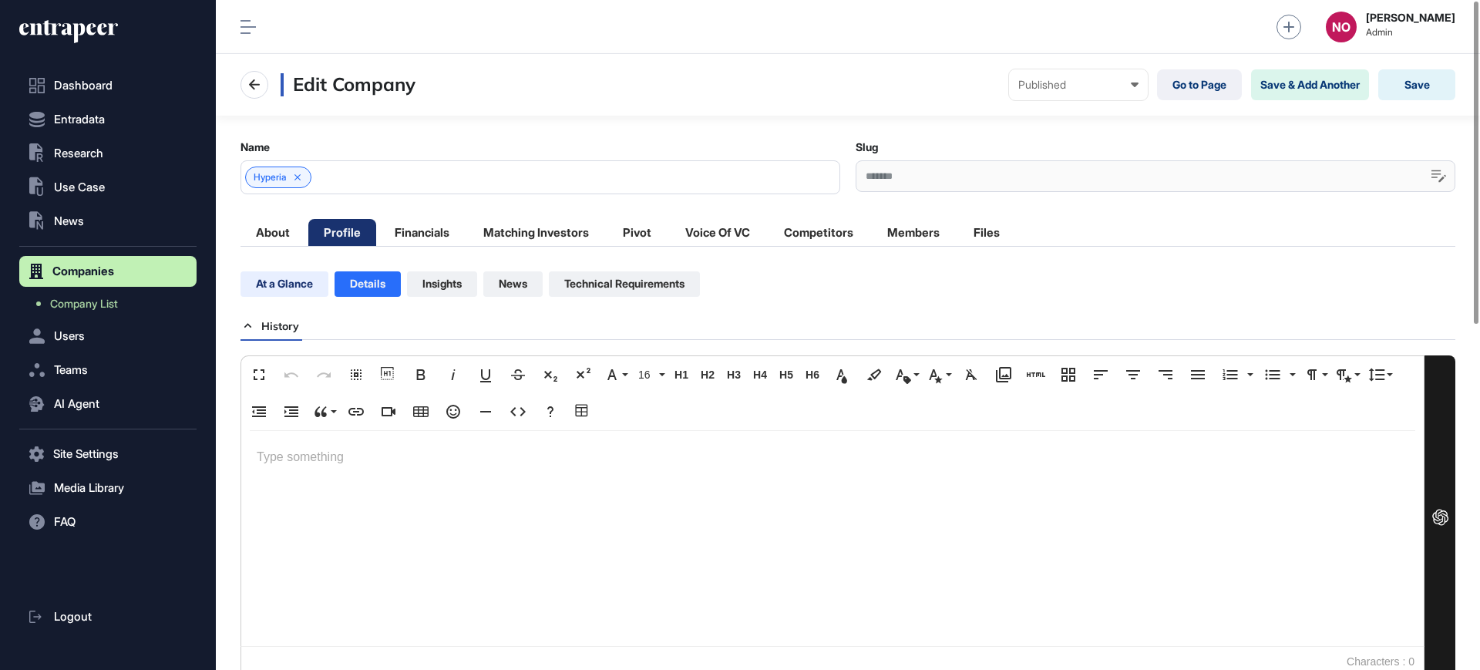
click at [302, 277] on li "At a Glance" at bounding box center [284, 283] width 88 height 25
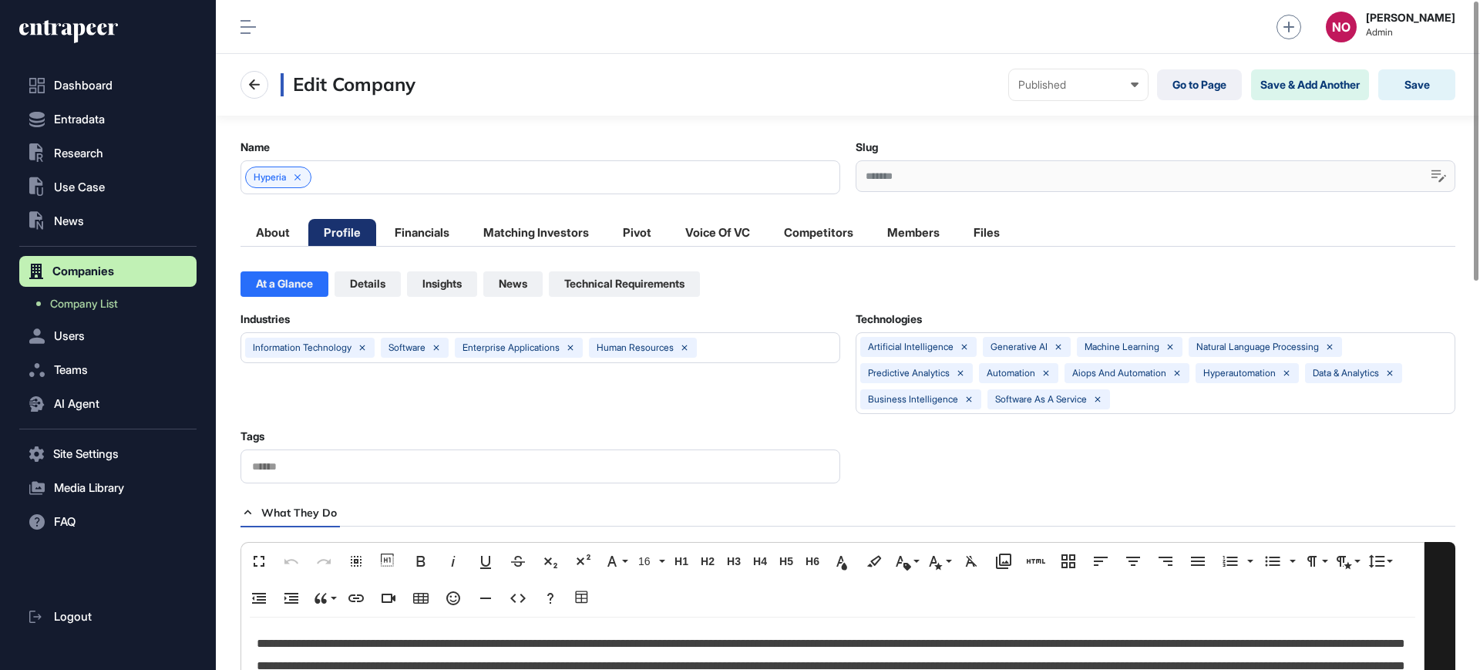
scroll to position [1, 7]
drag, startPoint x: 902, startPoint y: 181, endPoint x: 841, endPoint y: 180, distance: 60.9
click at [841, 180] on div "Name Hyperia Slug *******" at bounding box center [847, 167] width 1215 height 54
click at [870, 180] on div "*******" at bounding box center [1155, 176] width 600 height 32
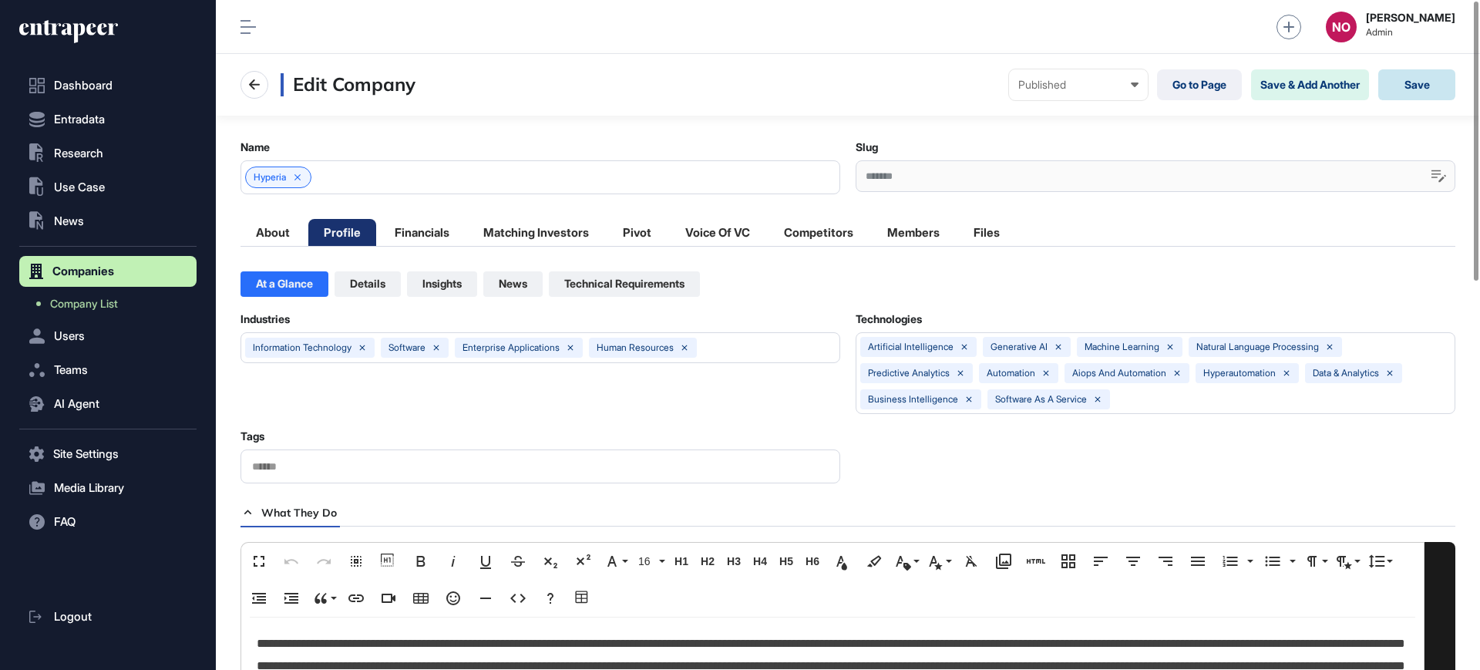
click at [1442, 86] on button "Save" at bounding box center [1416, 84] width 77 height 31
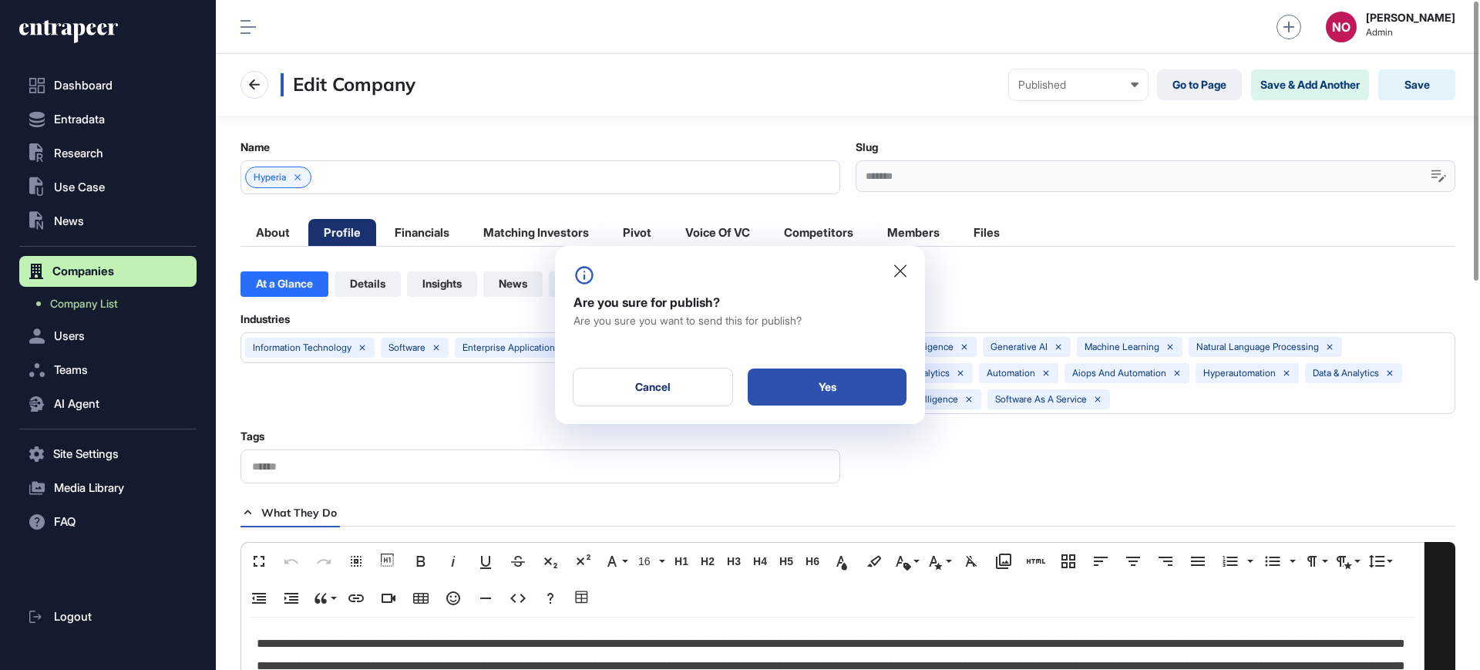
click at [810, 378] on div "Yes" at bounding box center [827, 386] width 159 height 37
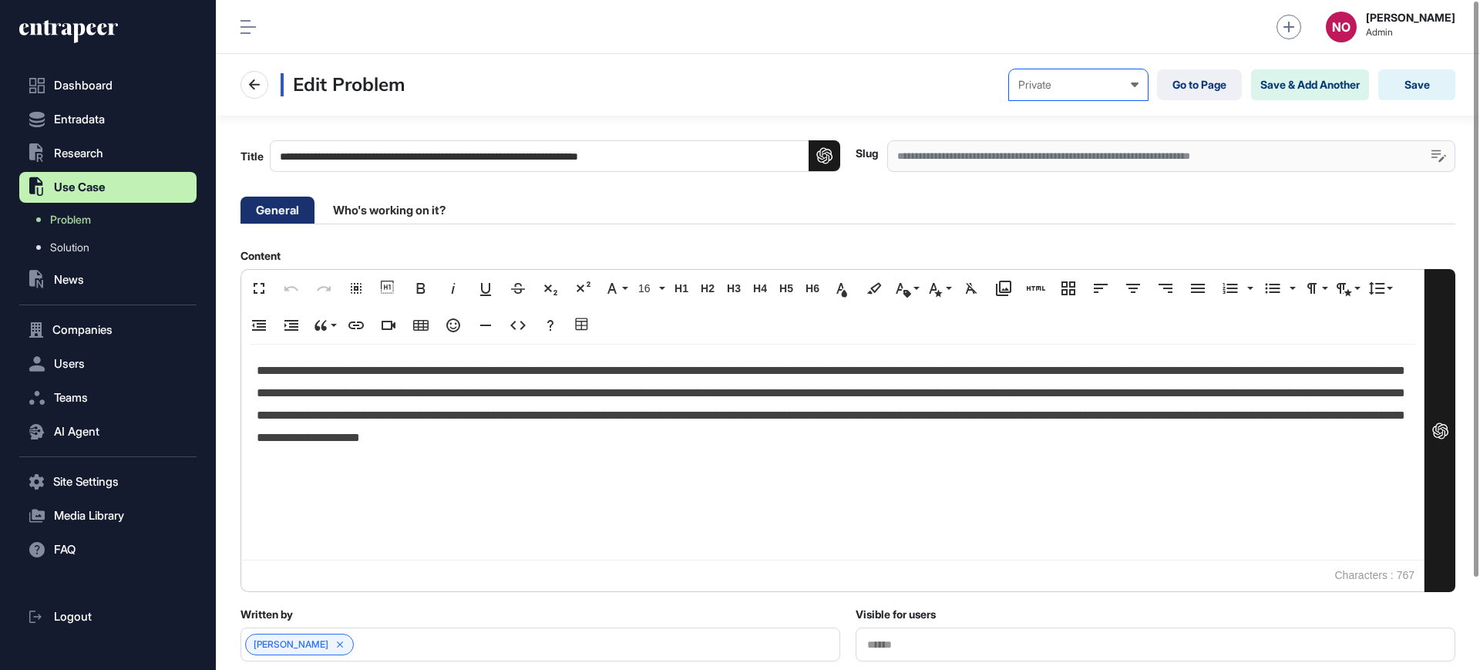
click at [1070, 80] on div "Private" at bounding box center [1078, 85] width 120 height 12
click at [0, 0] on div "Published" at bounding box center [0, 0] width 0 height 0
click at [1430, 86] on button "Save" at bounding box center [1416, 84] width 77 height 31
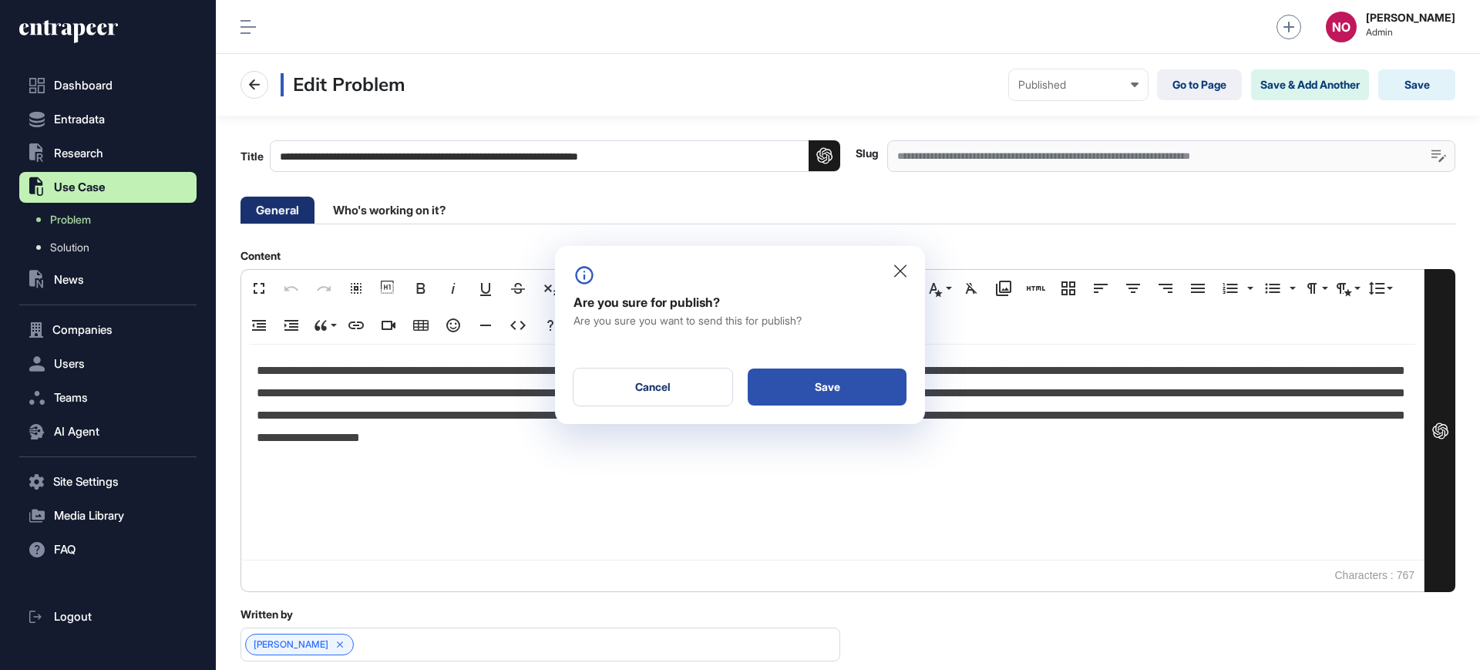
click at [811, 377] on div "Save" at bounding box center [827, 386] width 159 height 37
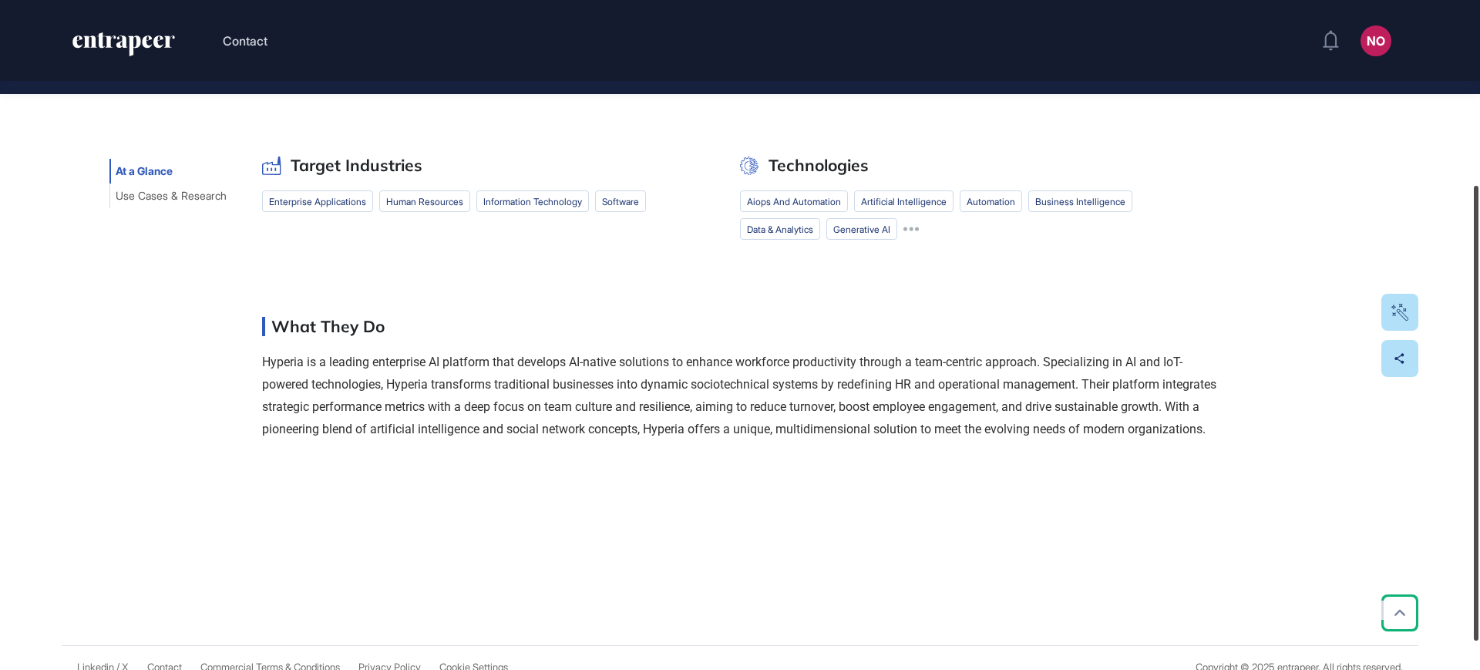
drag, startPoint x: 1479, startPoint y: 136, endPoint x: 1479, endPoint y: 321, distance: 185.7
click at [1478, 321] on div at bounding box center [1475, 413] width 5 height 455
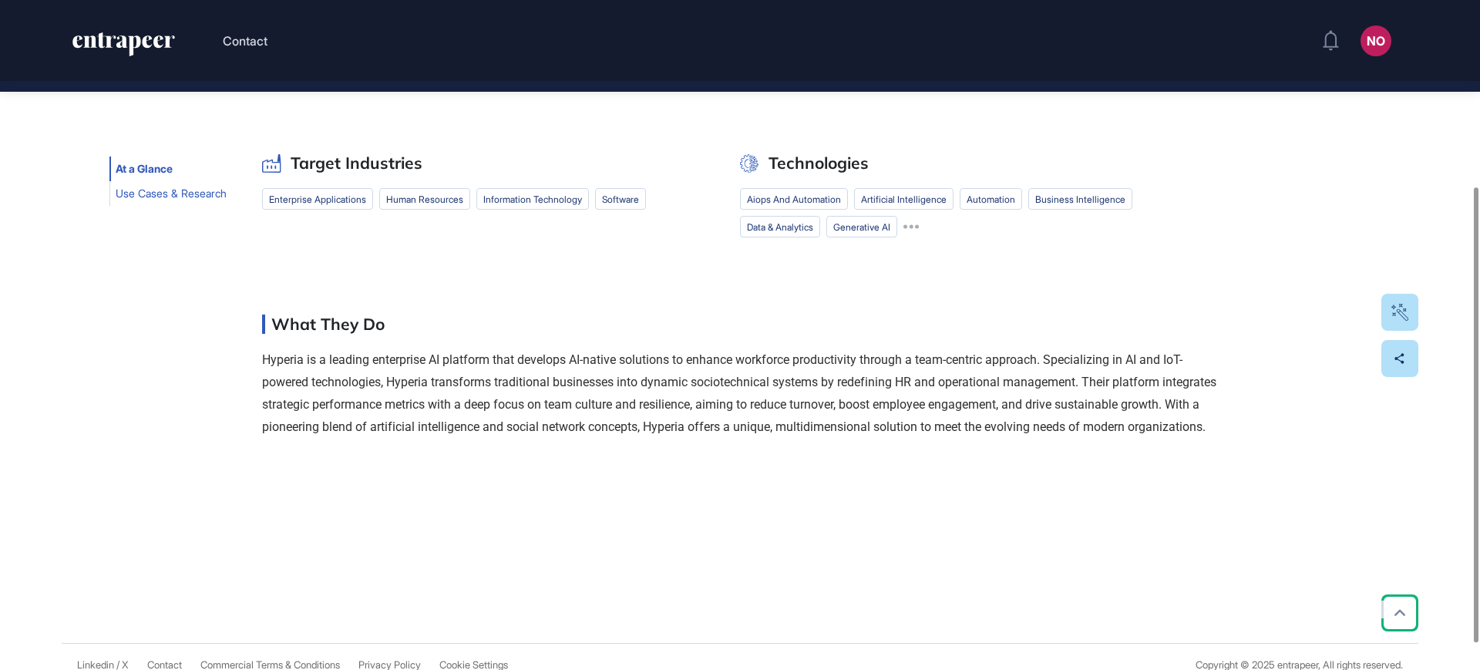
click at [160, 196] on span "Use Cases & Research" at bounding box center [171, 193] width 111 height 12
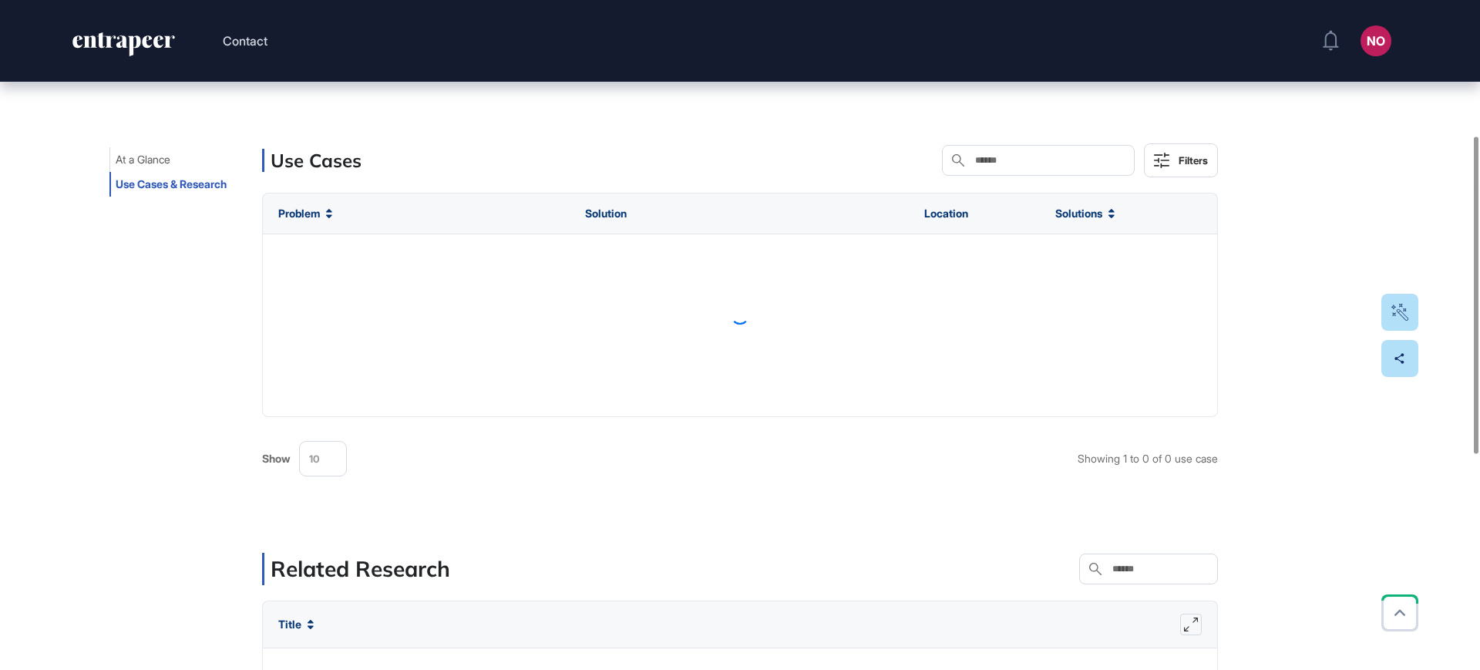
scroll to position [289, 0]
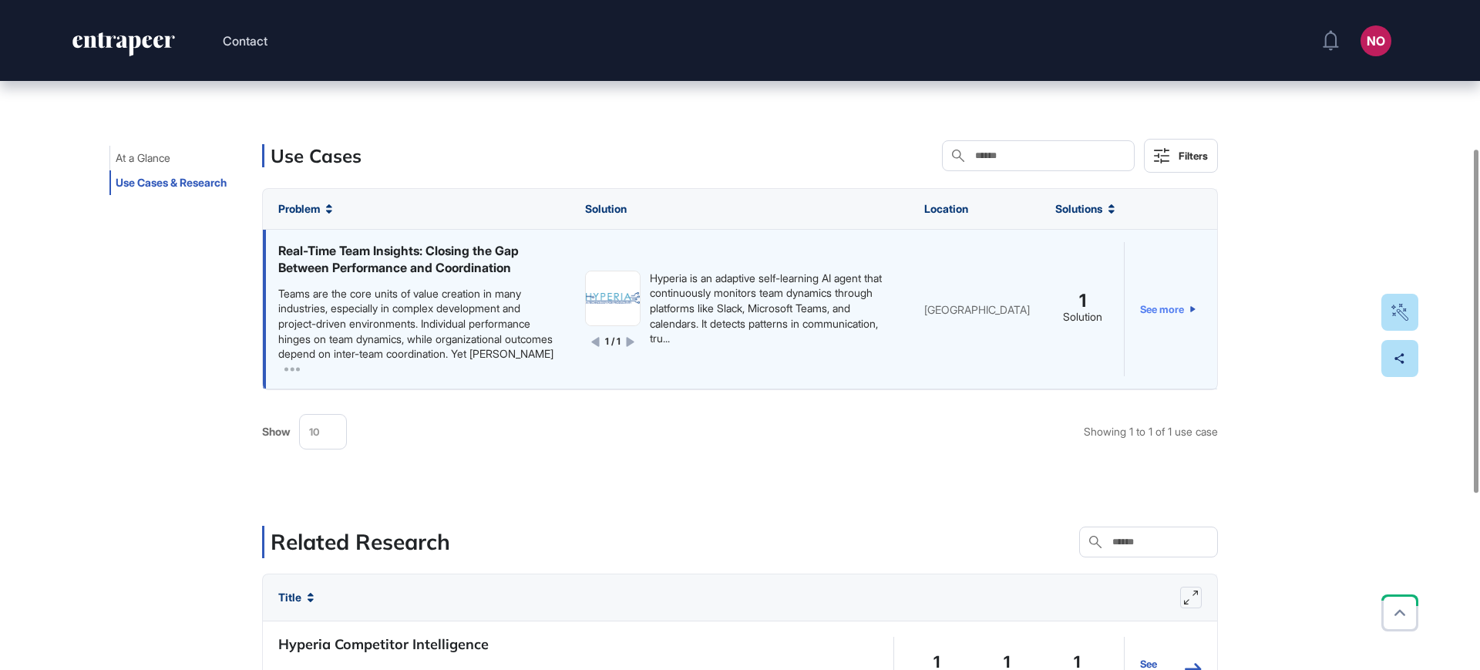
click at [1164, 311] on link "See more" at bounding box center [1167, 309] width 55 height 134
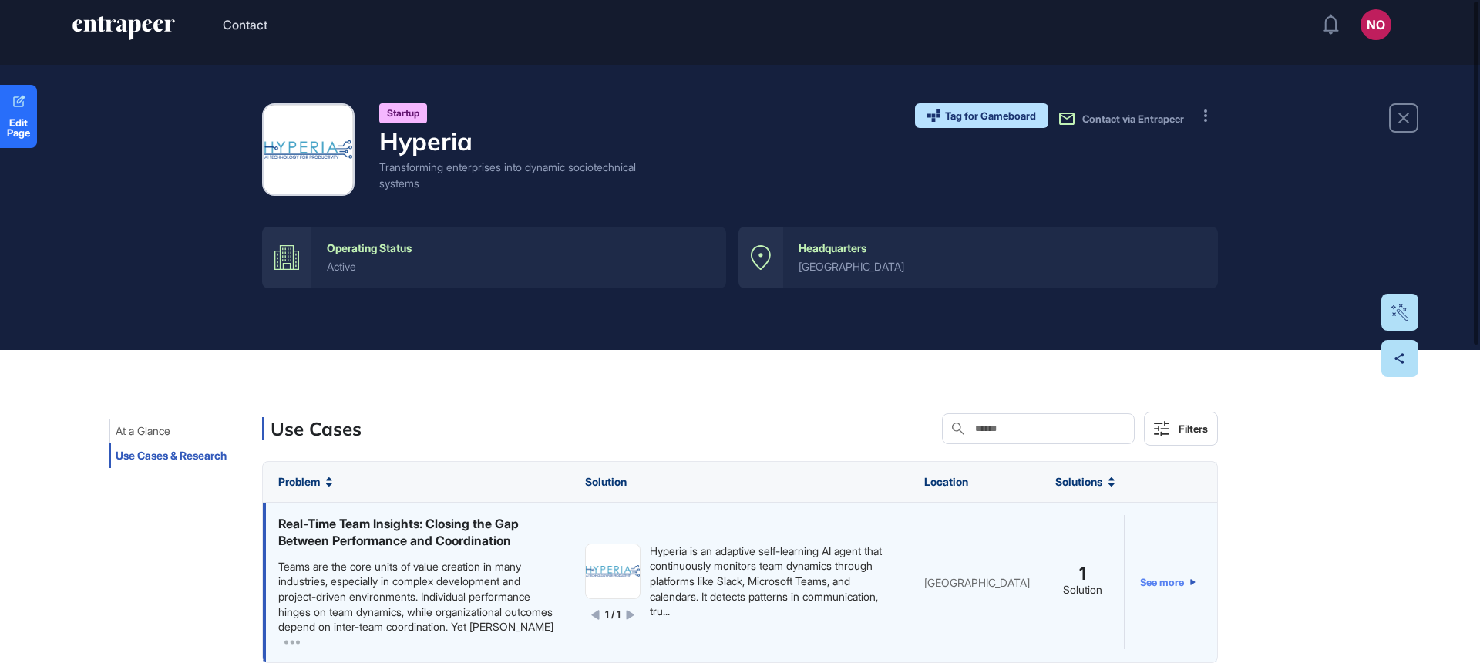
scroll to position [0, 0]
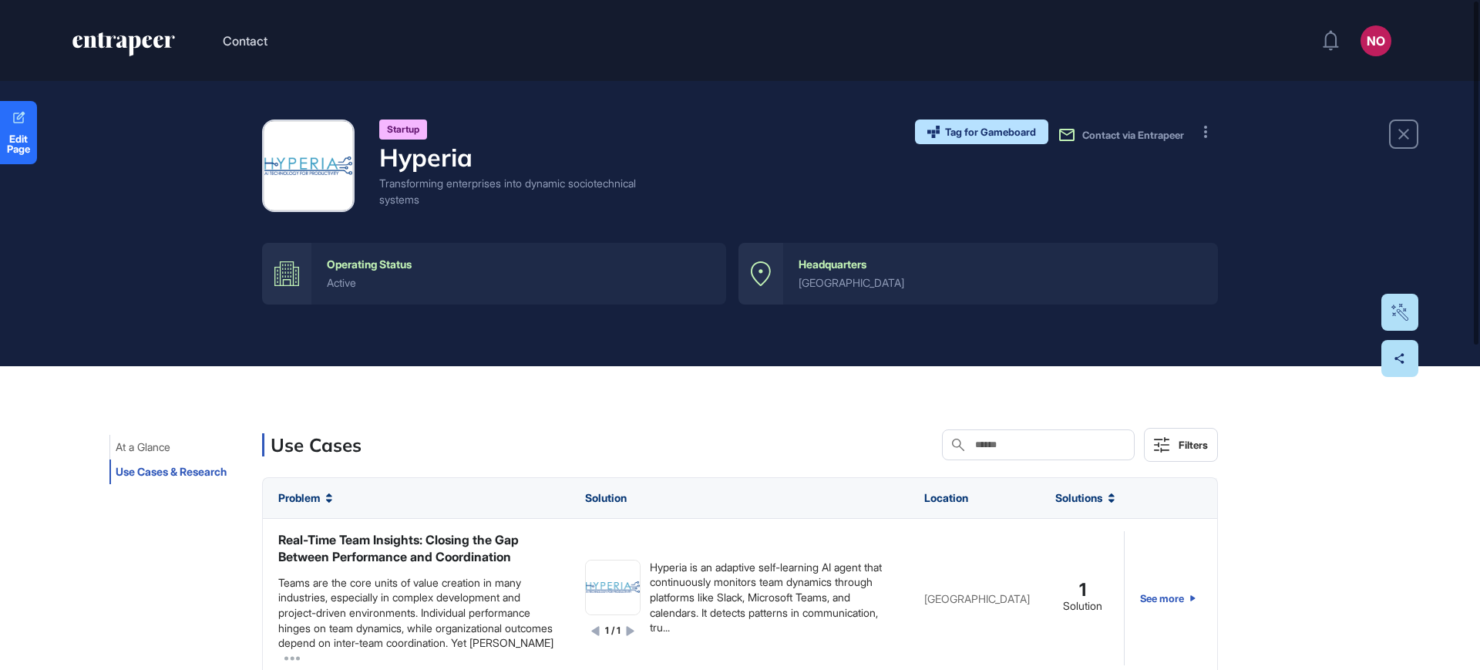
drag, startPoint x: 178, startPoint y: 446, endPoint x: 667, endPoint y: 5, distance: 658.6
click at [176, 448] on button "At a Glance" at bounding box center [142, 447] width 67 height 25
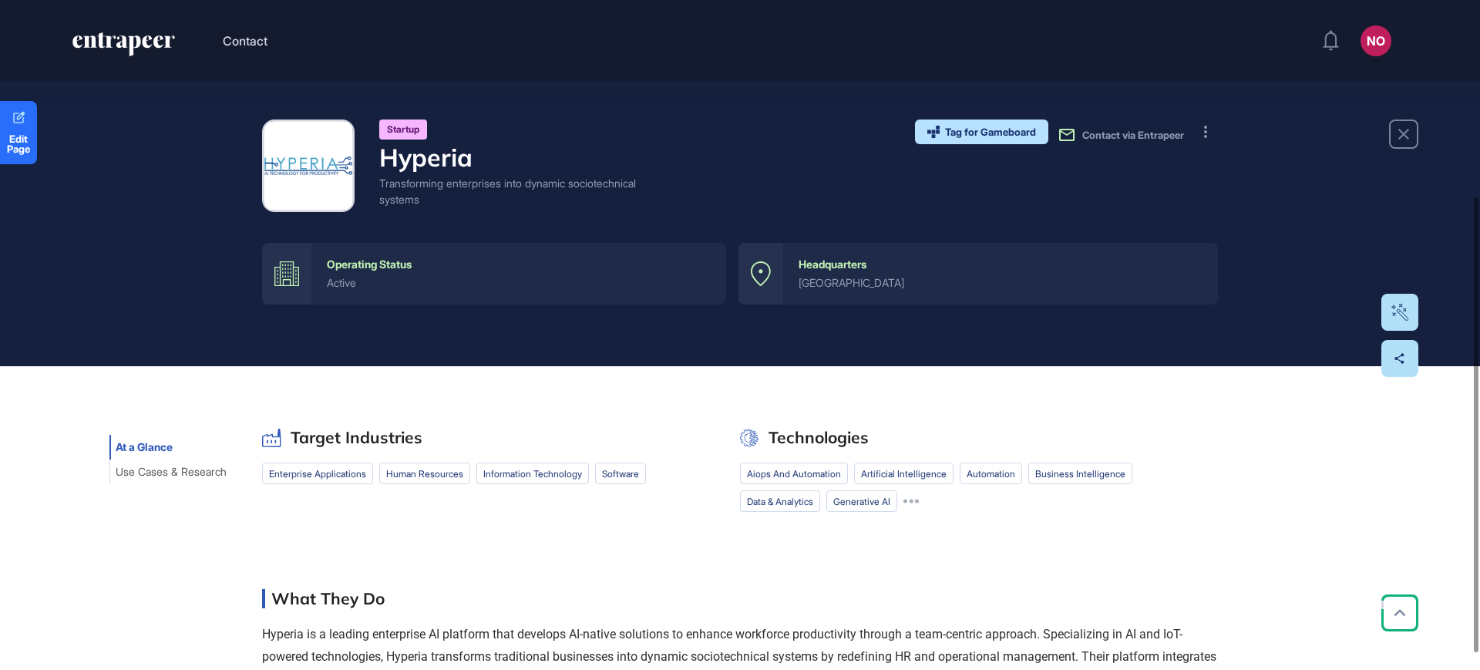
scroll to position [289, 0]
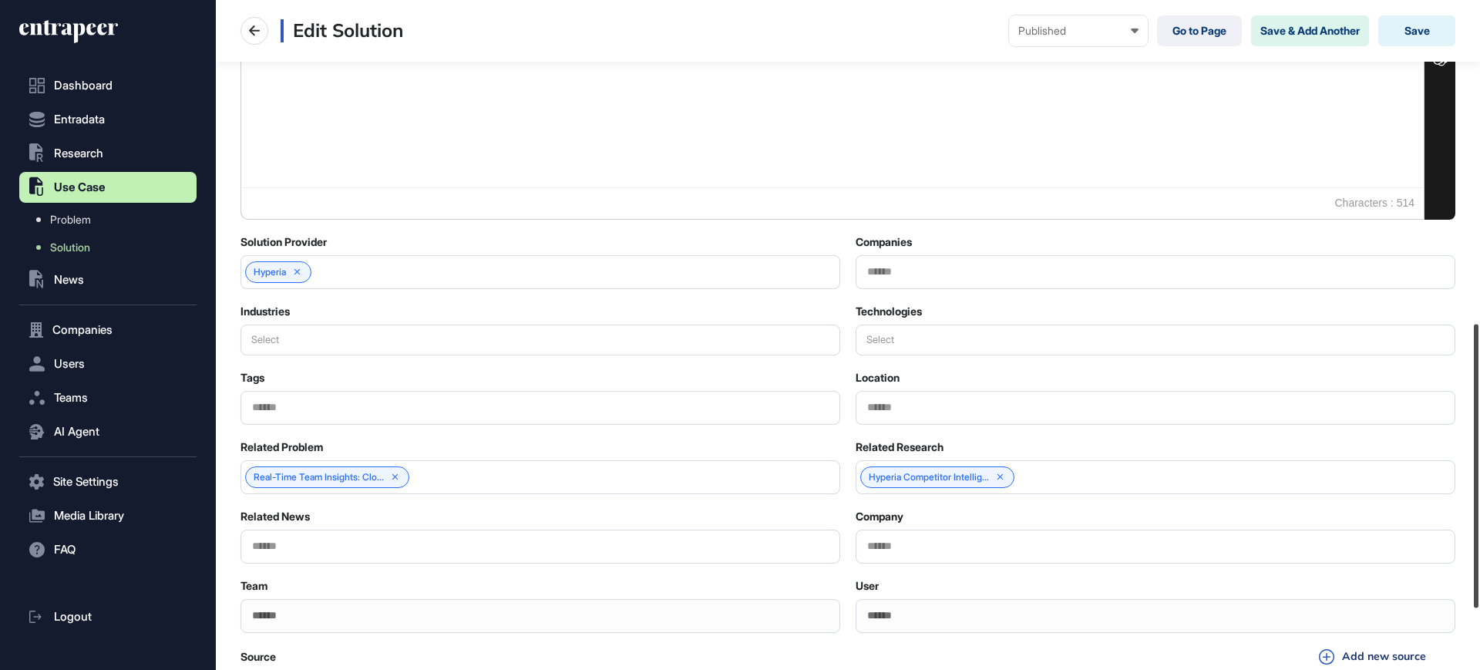
scroll to position [760, 0]
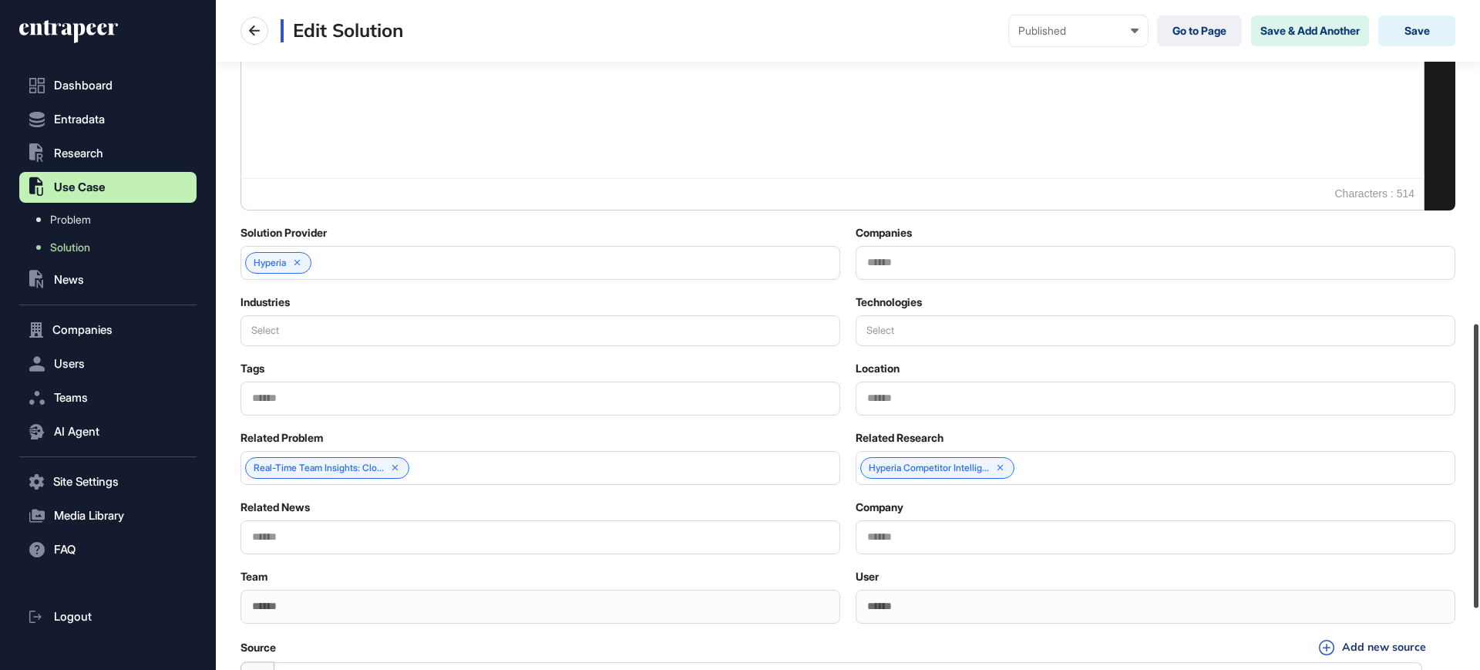
drag, startPoint x: 1479, startPoint y: 379, endPoint x: 1449, endPoint y: 453, distance: 79.9
click at [1449, 453] on div "**********" at bounding box center [848, 335] width 1264 height 670
click at [963, 318] on button "Select" at bounding box center [1155, 330] width 600 height 31
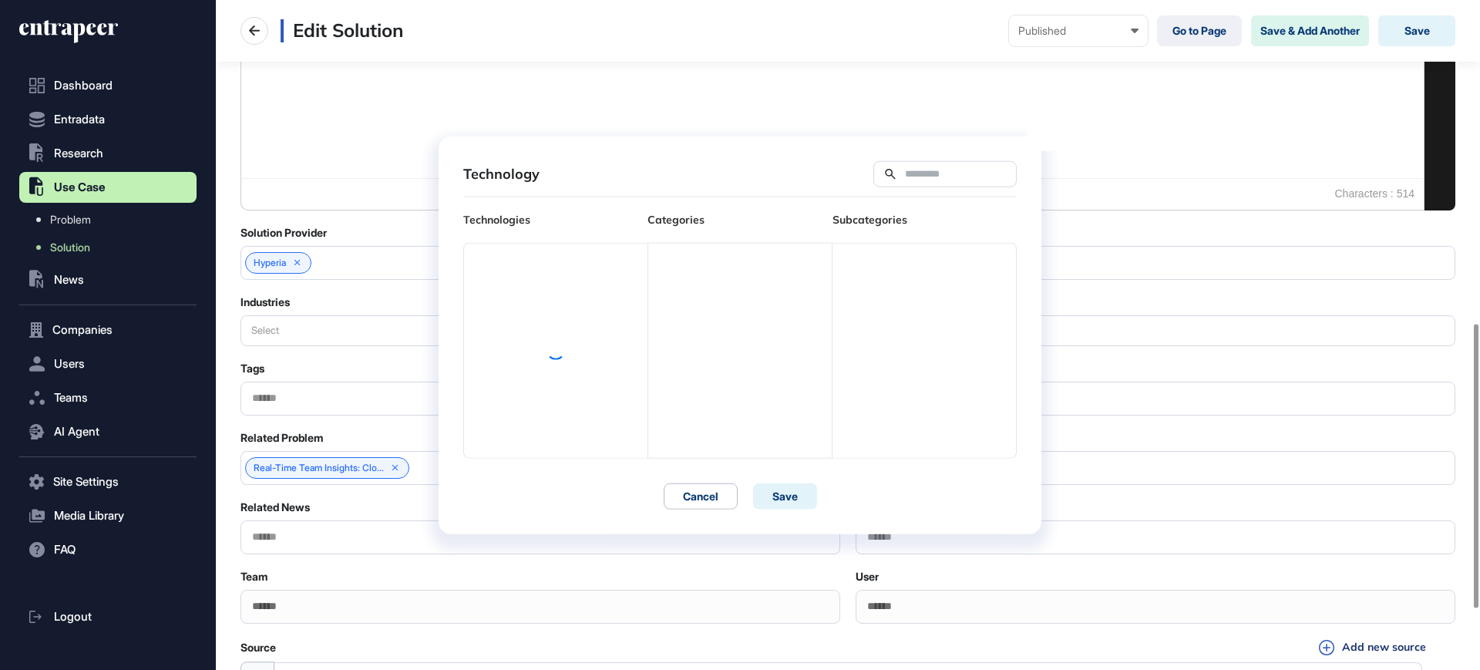
scroll to position [7, 1]
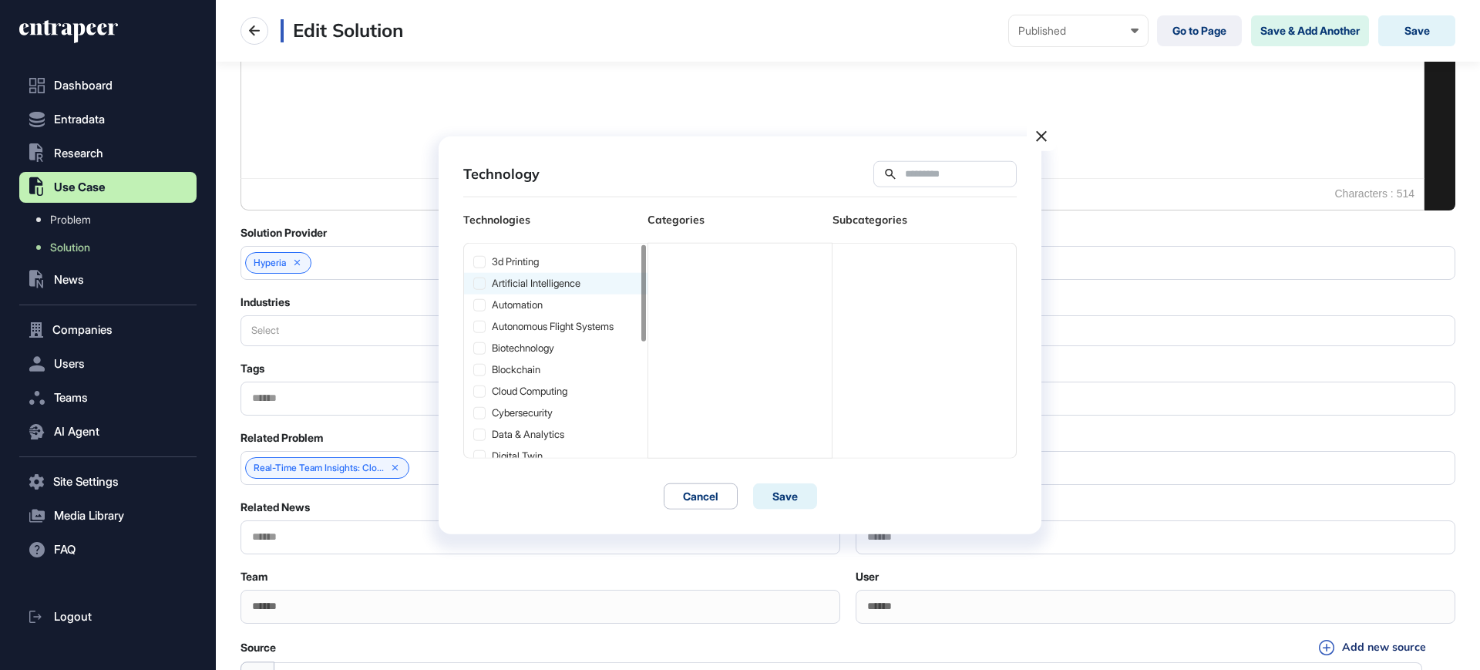
click at [561, 281] on div "artificial intelligence" at bounding box center [555, 284] width 183 height 22
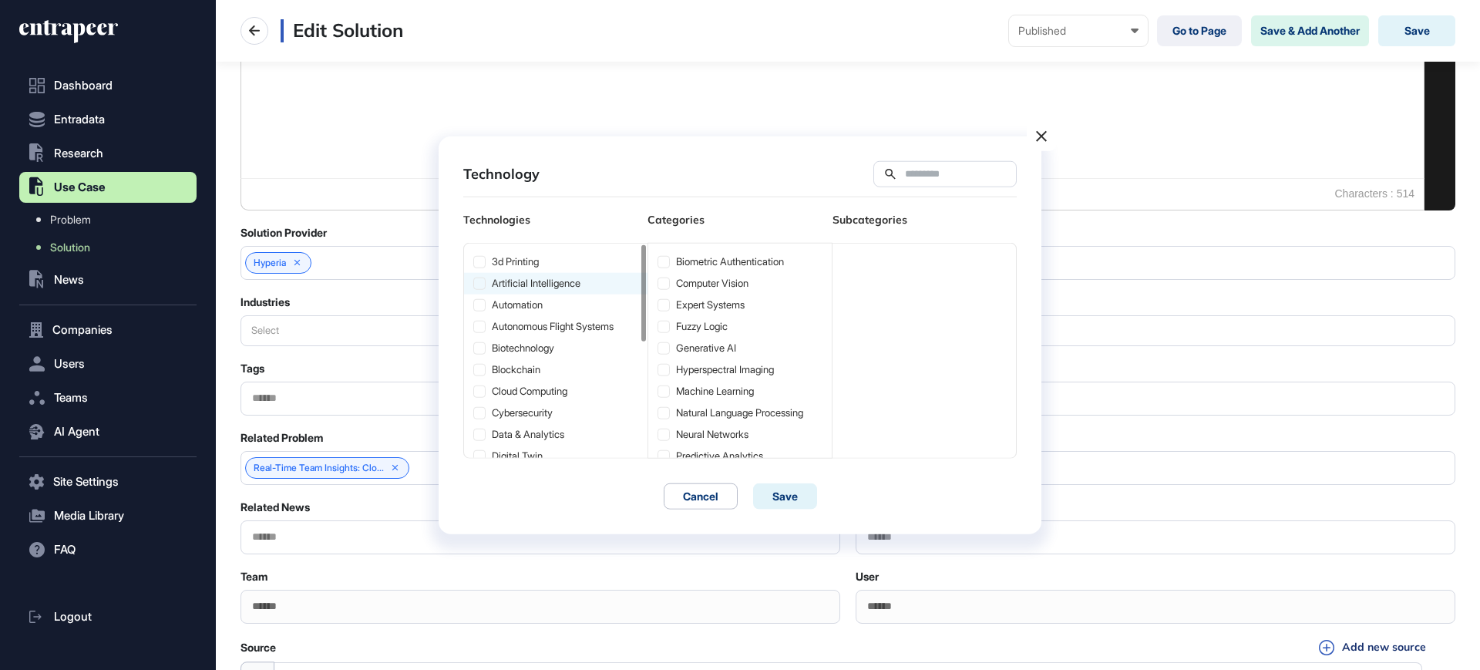
click at [484, 281] on icon at bounding box center [479, 283] width 11 height 11
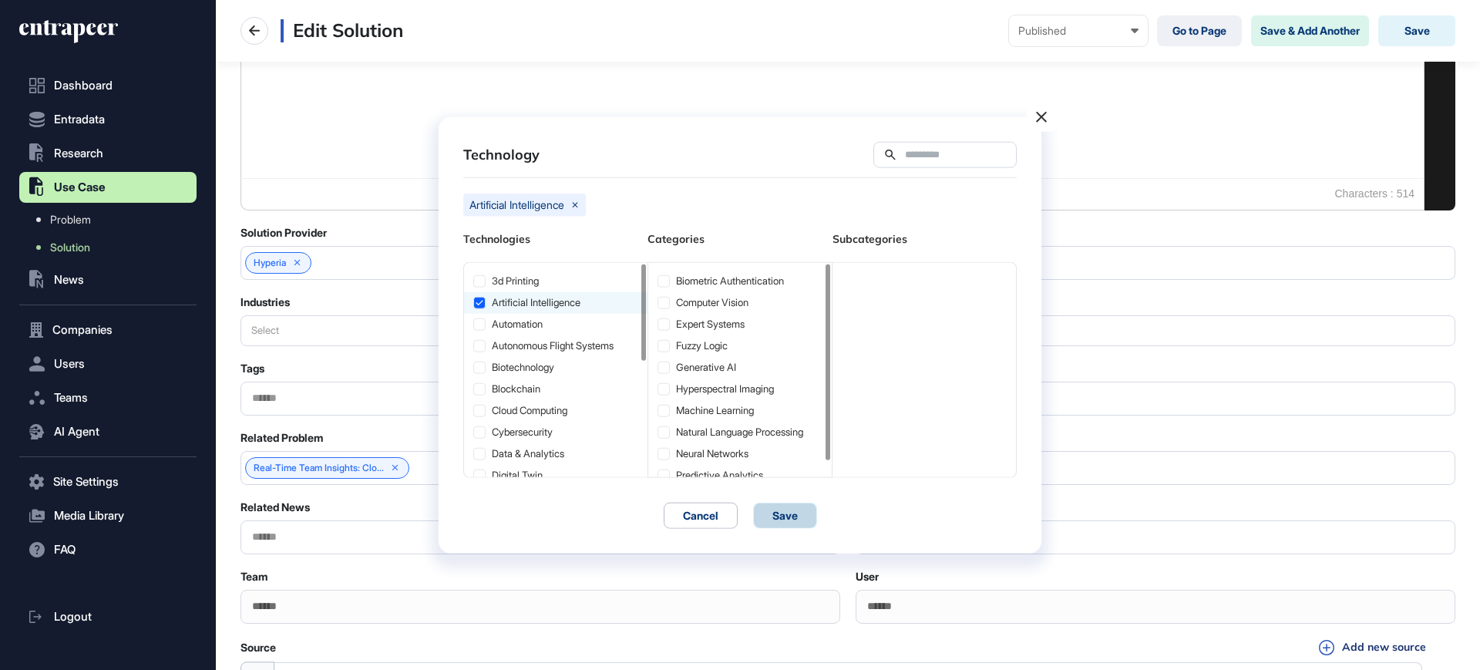
click at [790, 514] on button "Save" at bounding box center [785, 515] width 64 height 26
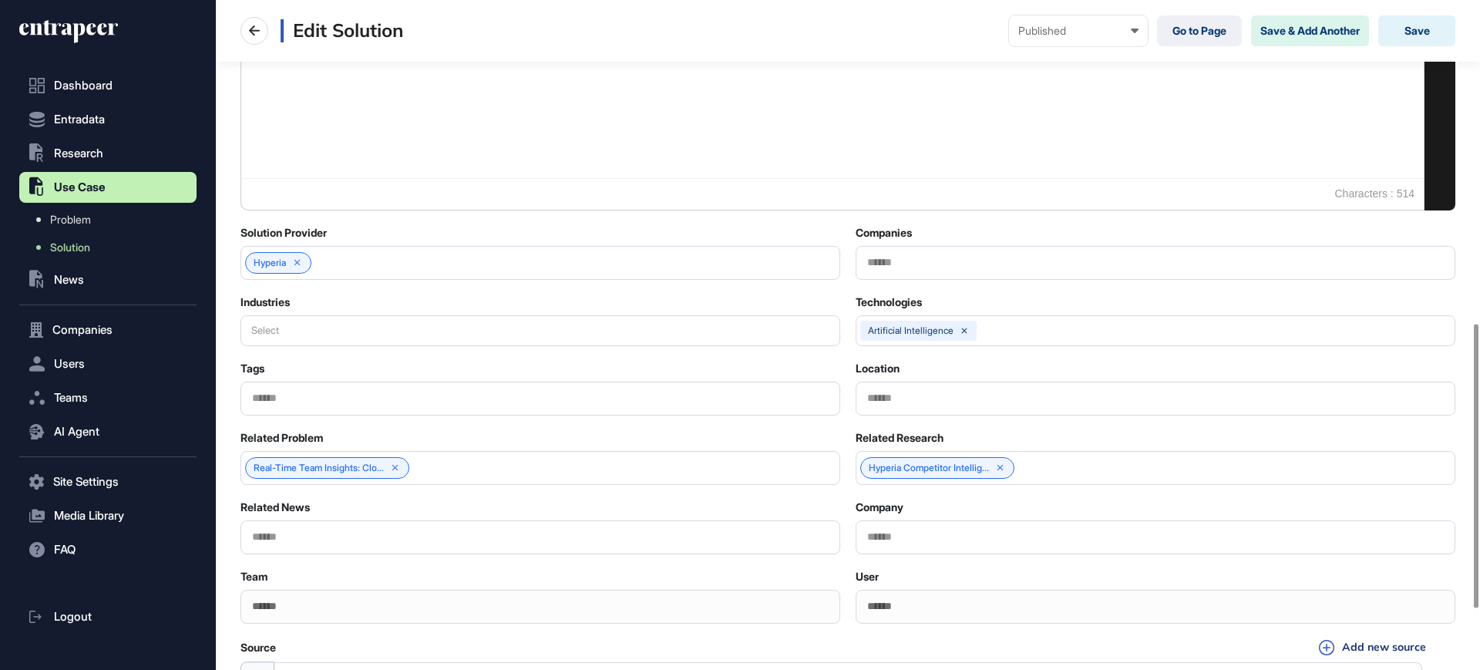
scroll to position [1, 7]
click at [349, 331] on button "Select" at bounding box center [540, 330] width 600 height 31
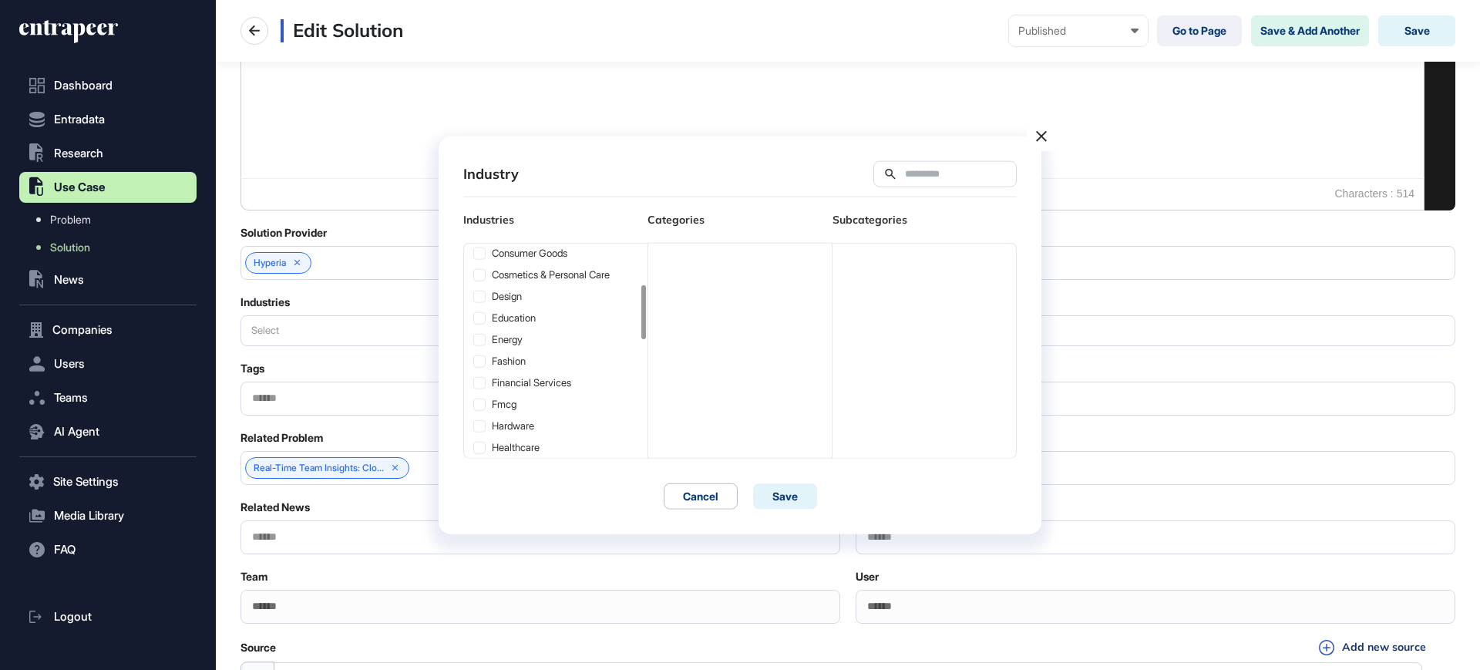
scroll to position [187, 0]
click at [903, 178] on input "text" at bounding box center [954, 173] width 103 height 13
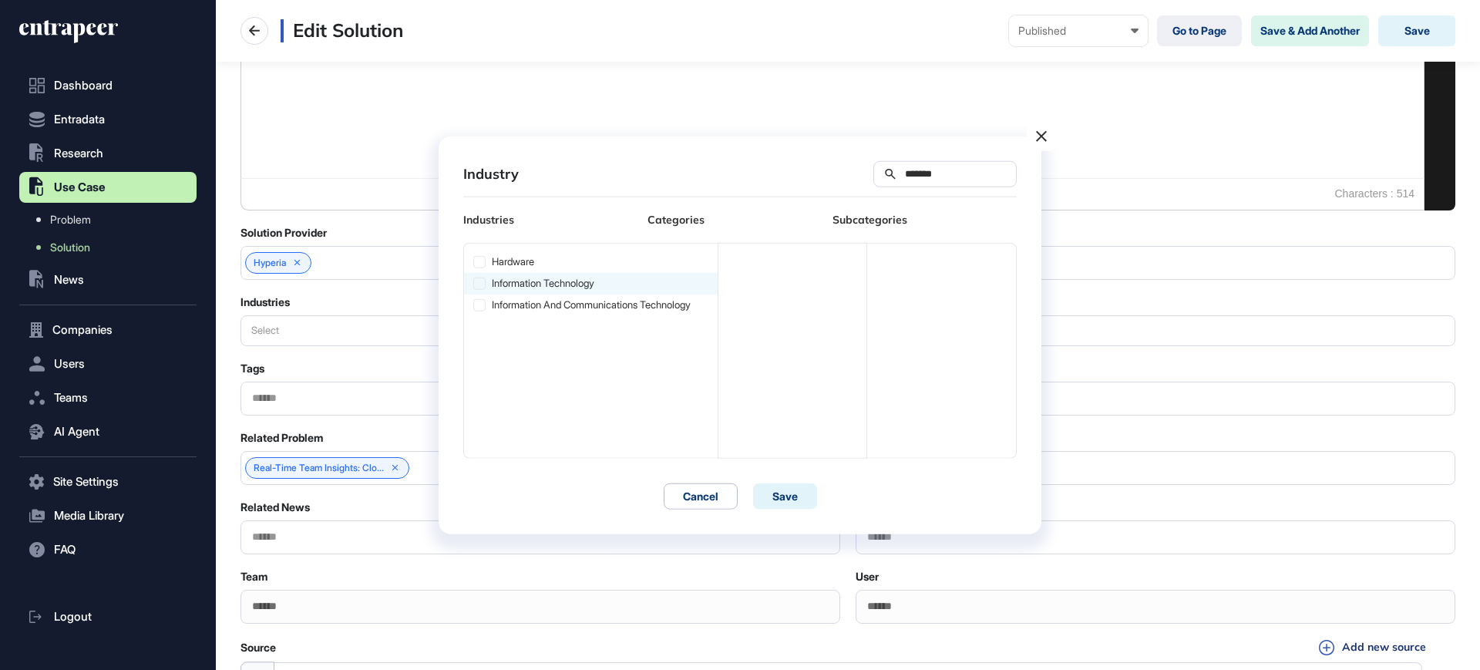
click at [486, 284] on div "Information Technology" at bounding box center [591, 284] width 254 height 22
click at [475, 284] on icon at bounding box center [479, 283] width 11 height 11
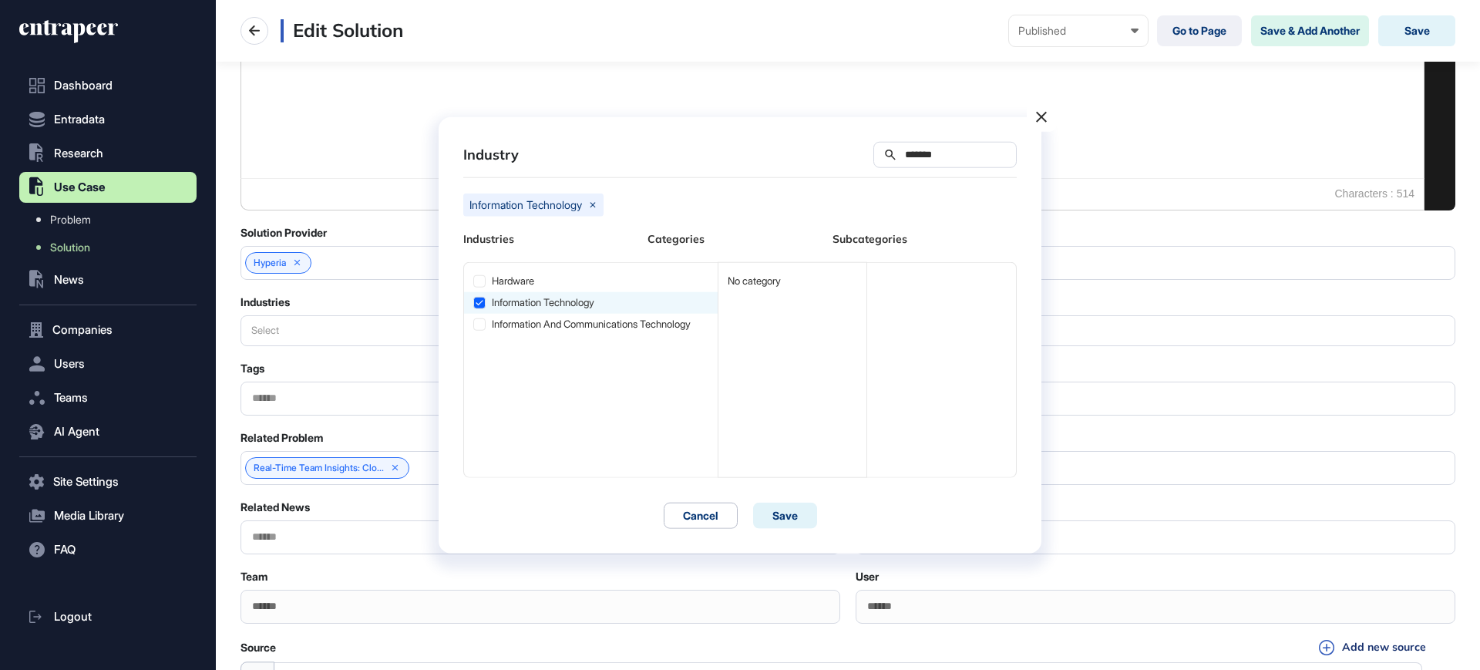
click at [909, 152] on input "*******" at bounding box center [954, 154] width 103 height 13
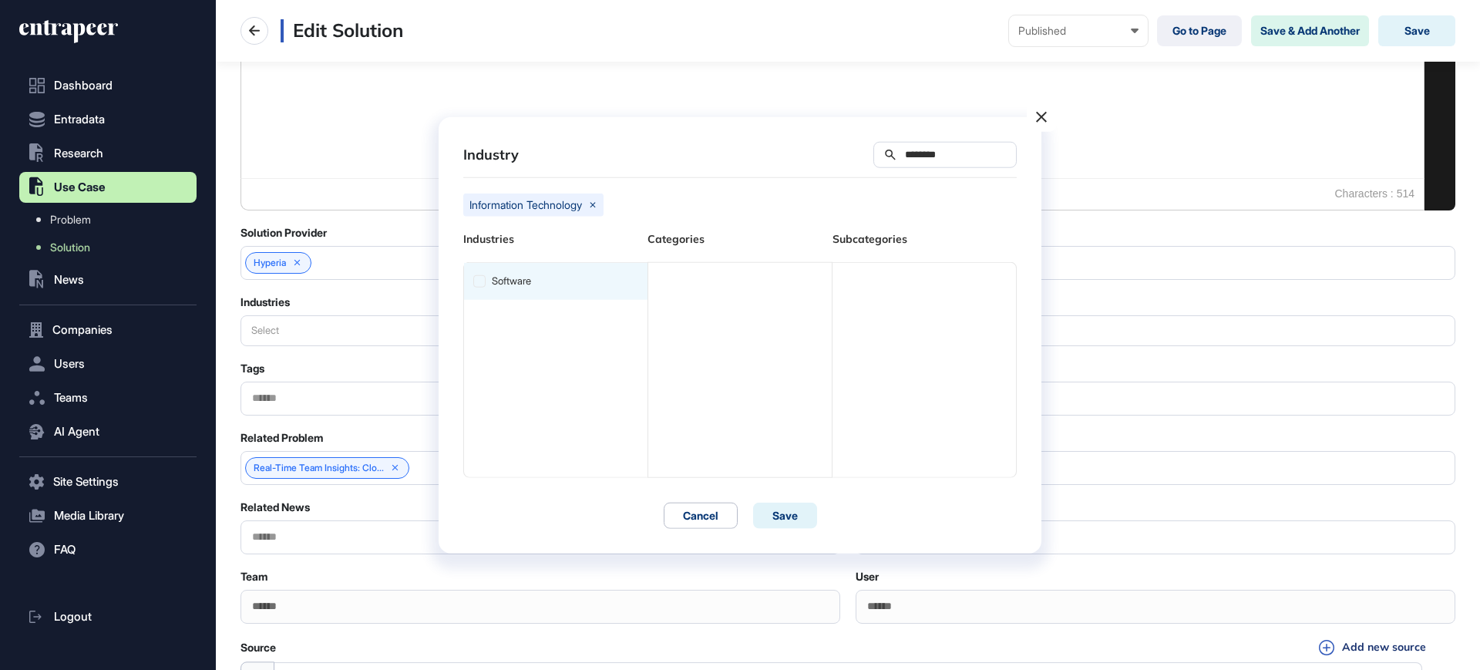
type input "********"
click at [484, 280] on icon at bounding box center [479, 281] width 11 height 11
click at [779, 510] on button "Save" at bounding box center [785, 515] width 64 height 26
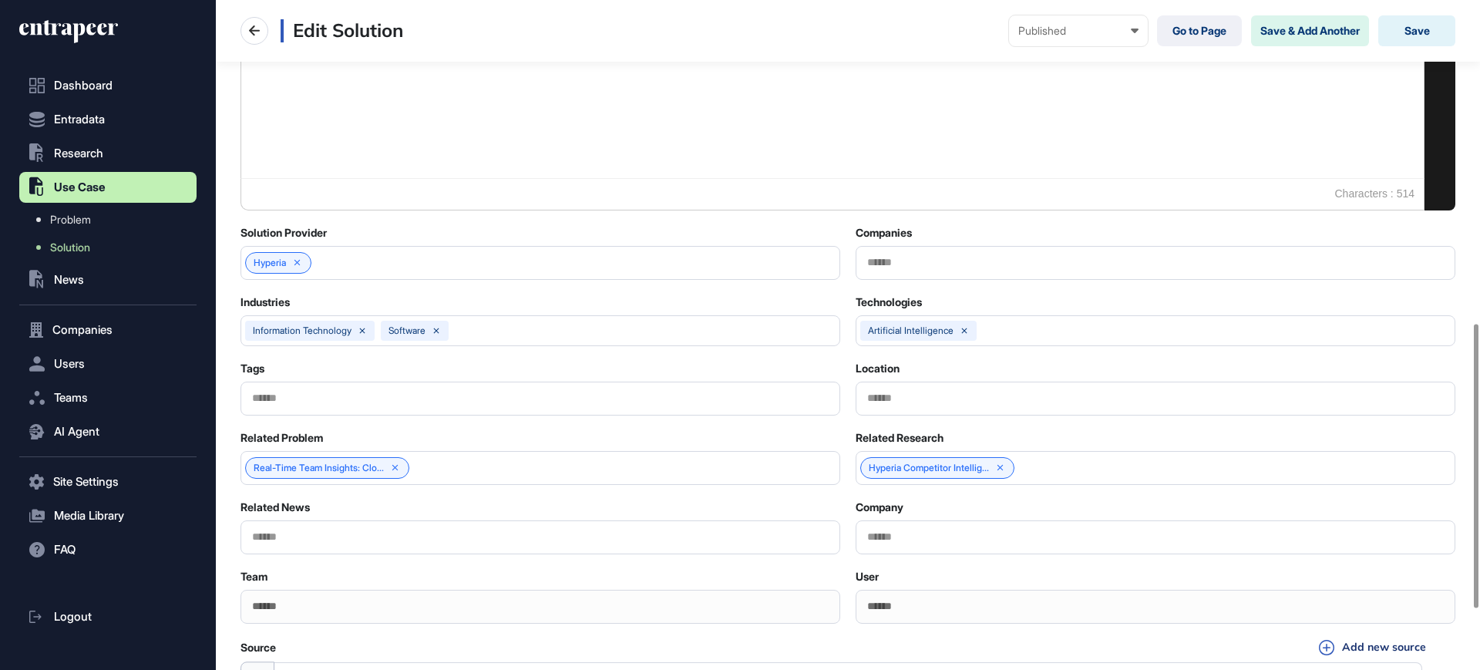
click at [1080, 321] on div "artificial intelligence" at bounding box center [1155, 331] width 598 height 20
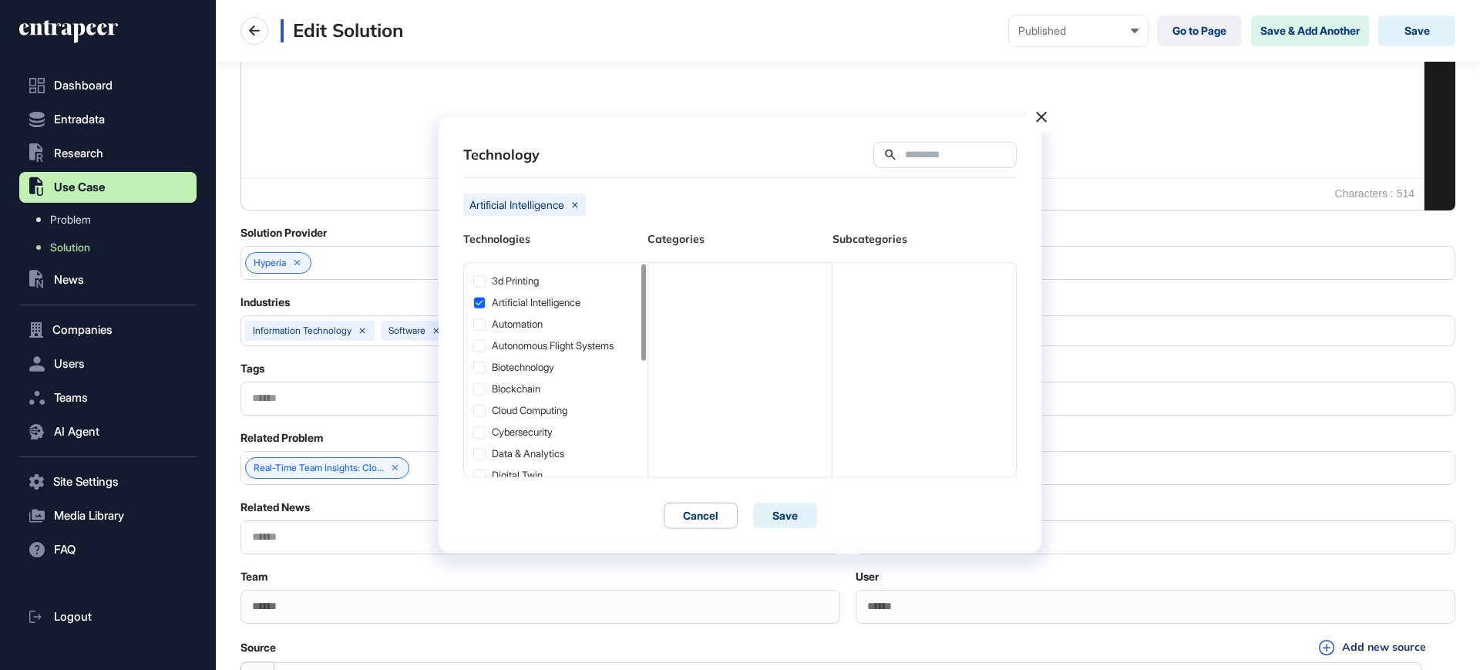
click at [906, 156] on input "text" at bounding box center [954, 154] width 103 height 13
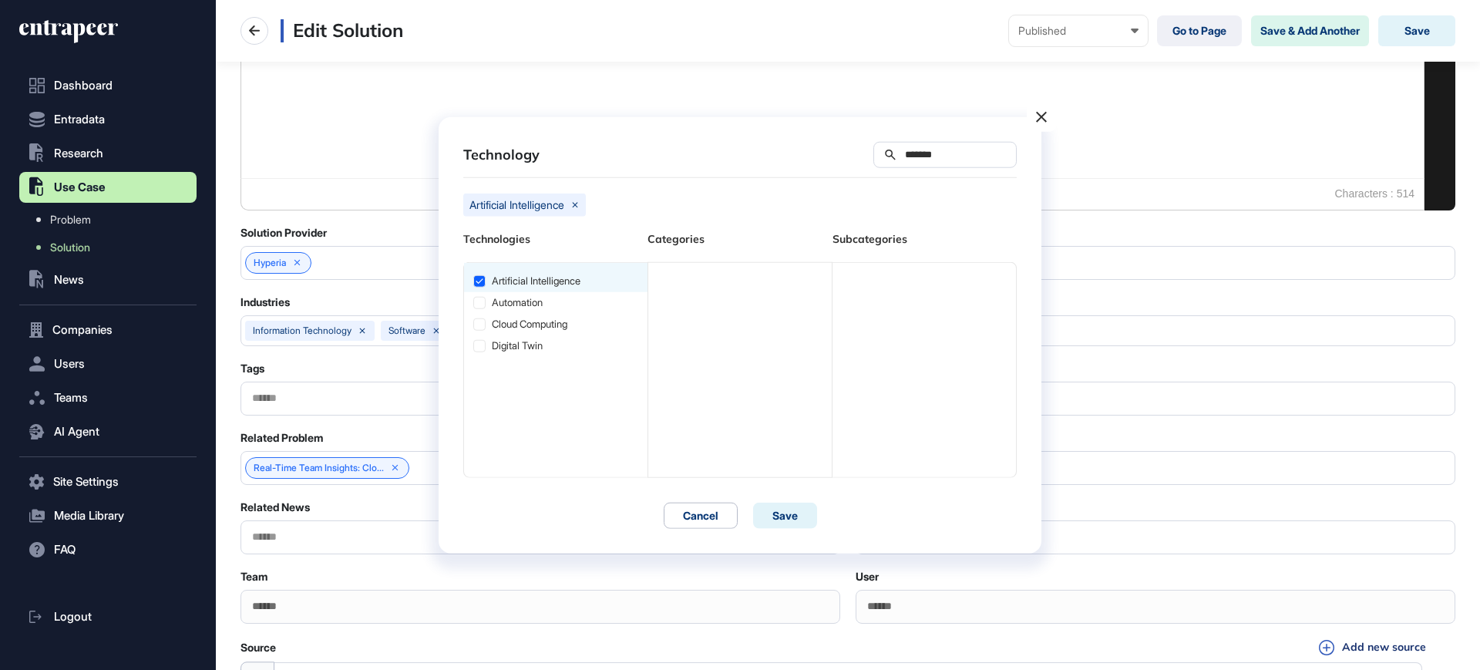
click at [549, 276] on div "artificial intelligence" at bounding box center [555, 277] width 183 height 29
click at [667, 282] on icon at bounding box center [663, 281] width 11 height 11
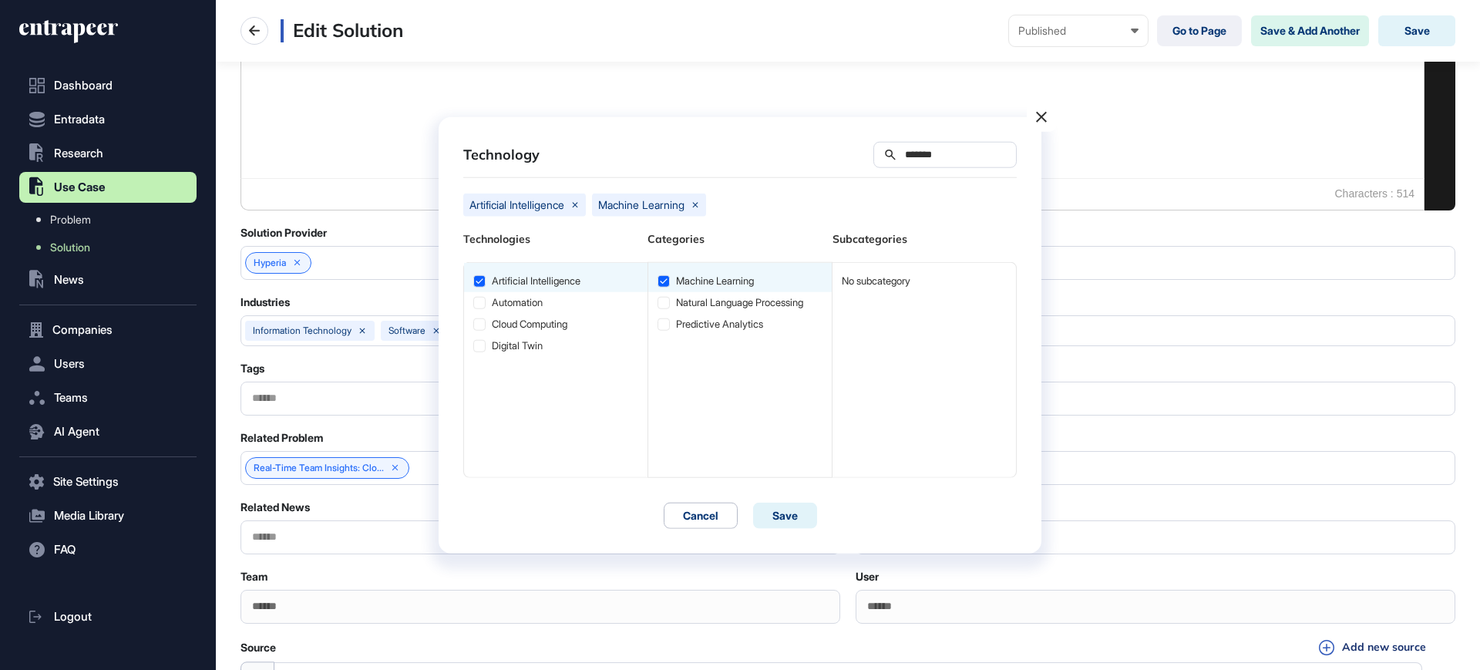
click at [903, 160] on input "*******" at bounding box center [954, 154] width 103 height 13
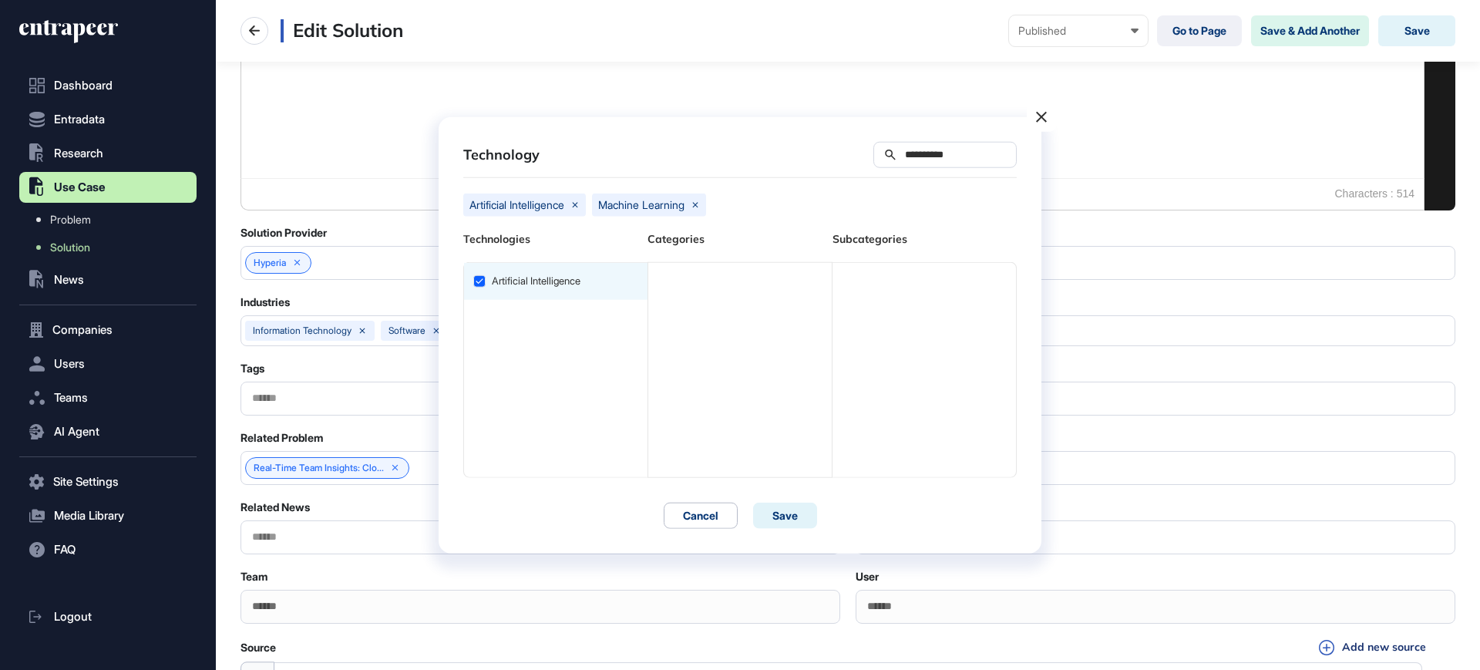
type input "**********"
click at [612, 273] on div "artificial intelligence" at bounding box center [555, 281] width 183 height 37
click at [719, 274] on div "Generative AI" at bounding box center [739, 281] width 183 height 37
click at [660, 283] on icon at bounding box center [663, 281] width 11 height 11
click at [770, 514] on button "Save" at bounding box center [785, 515] width 64 height 26
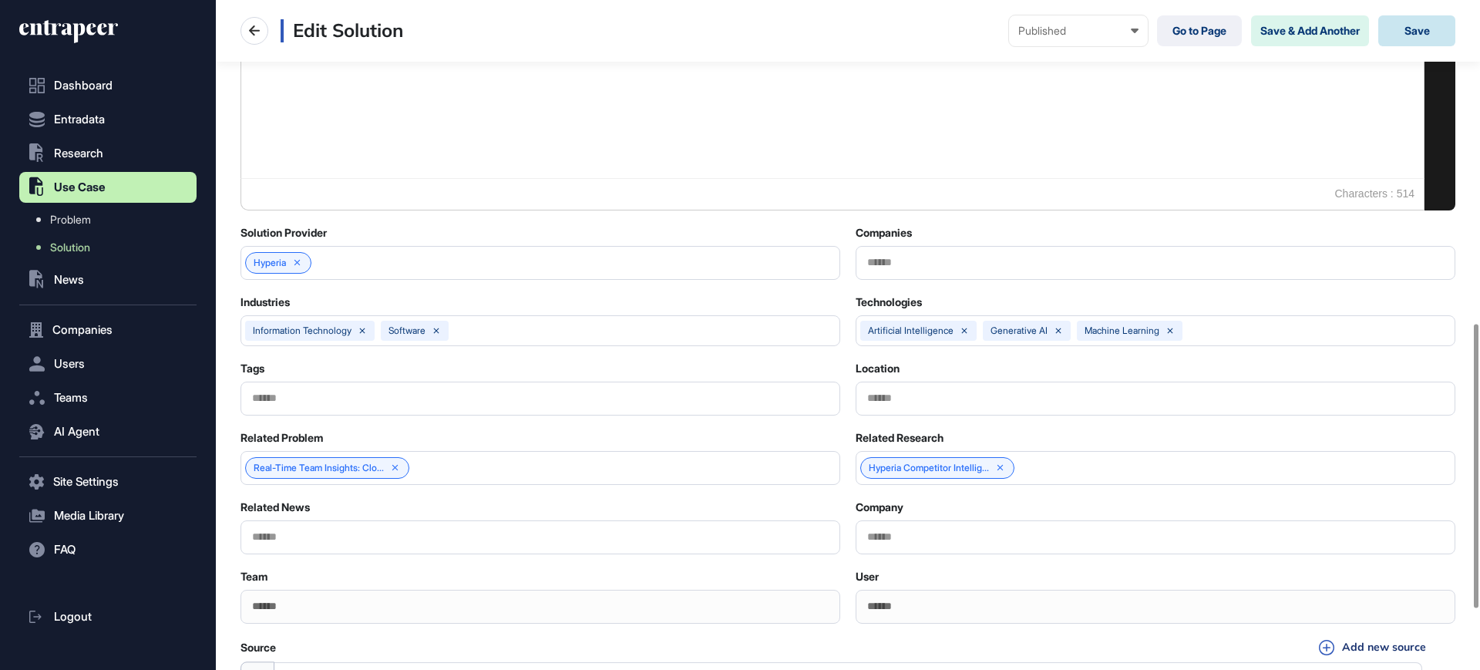
click at [1420, 27] on button "Save" at bounding box center [1416, 30] width 77 height 31
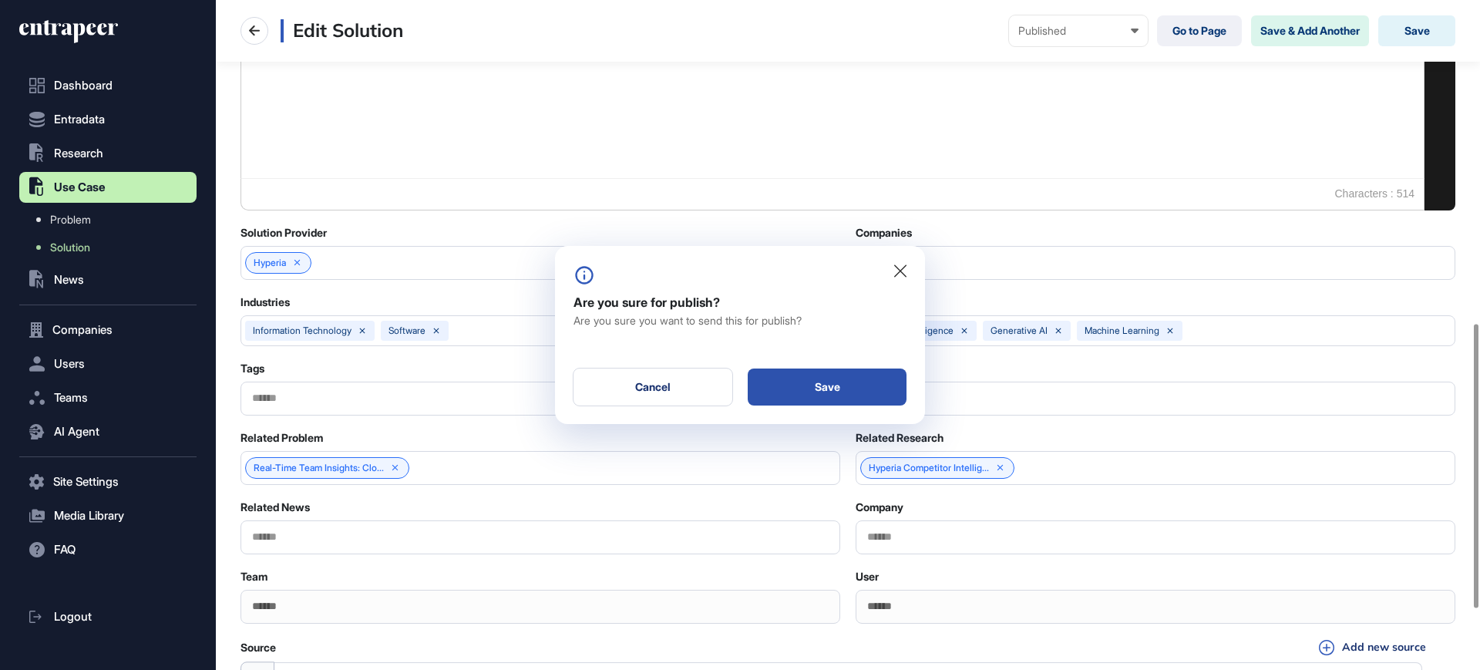
click at [826, 381] on div "Save" at bounding box center [827, 386] width 159 height 37
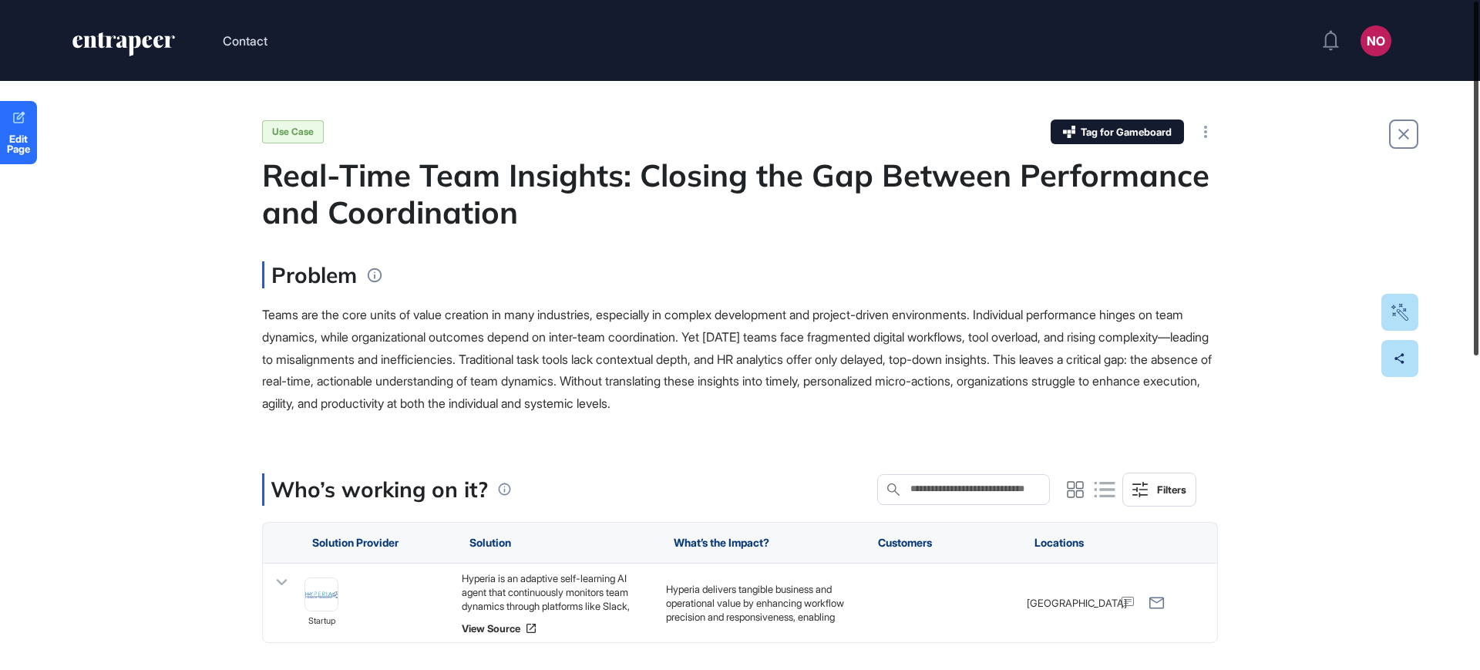
drag, startPoint x: 1475, startPoint y: 192, endPoint x: 1479, endPoint y: 173, distance: 18.9
click at [1478, 173] on div at bounding box center [1475, 179] width 5 height 354
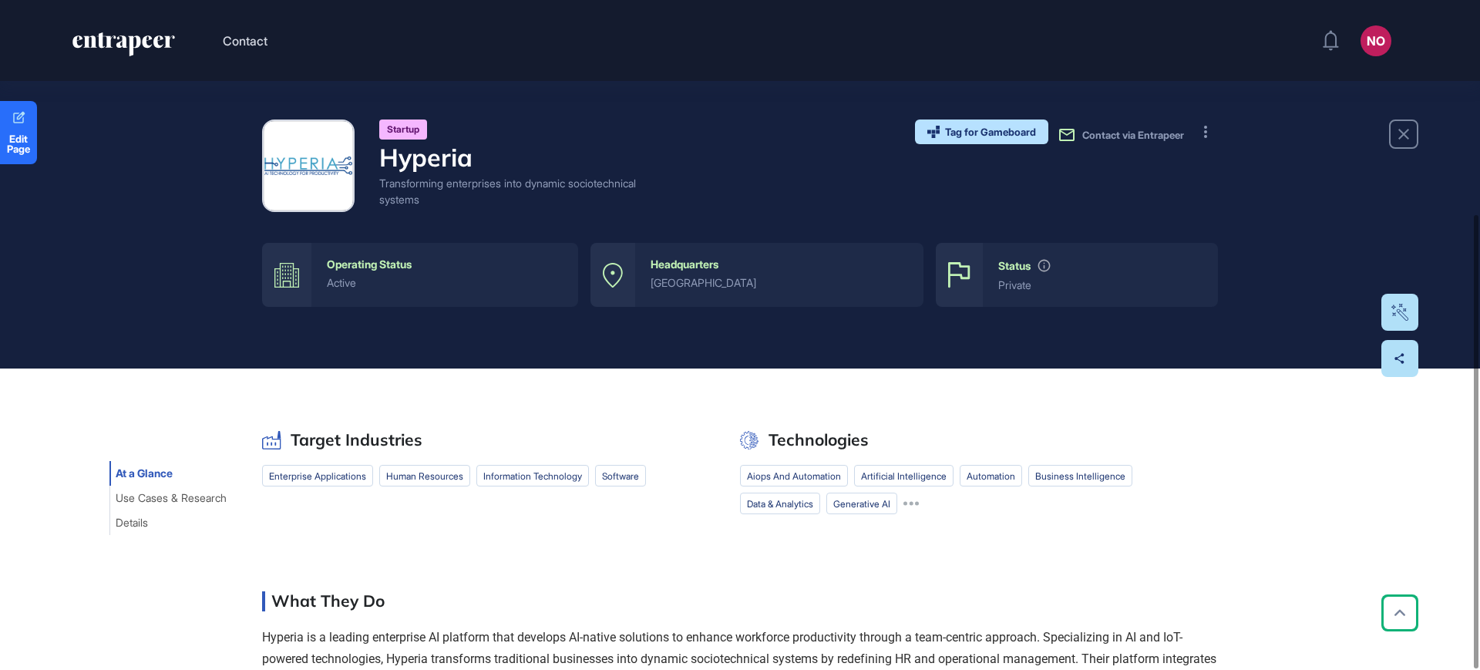
scroll to position [315, 0]
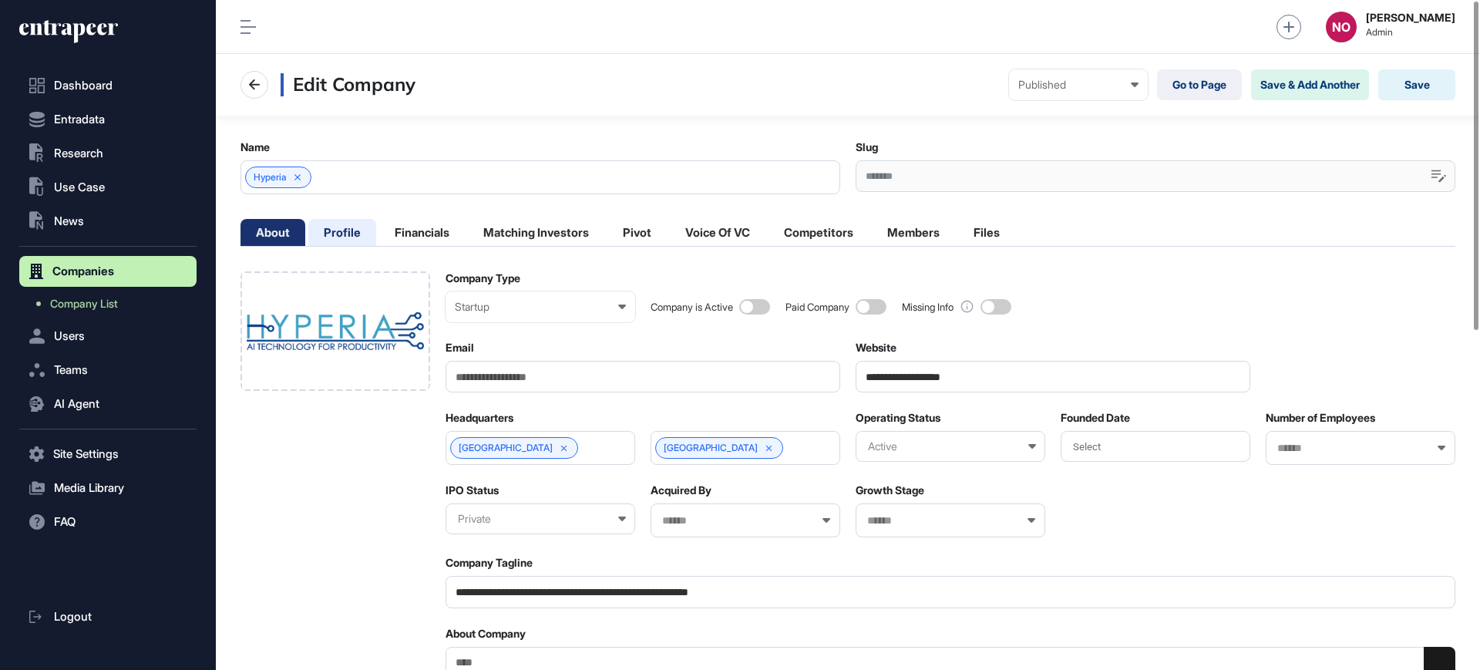
scroll to position [1, 1]
click at [348, 232] on li "Profile" at bounding box center [342, 232] width 68 height 27
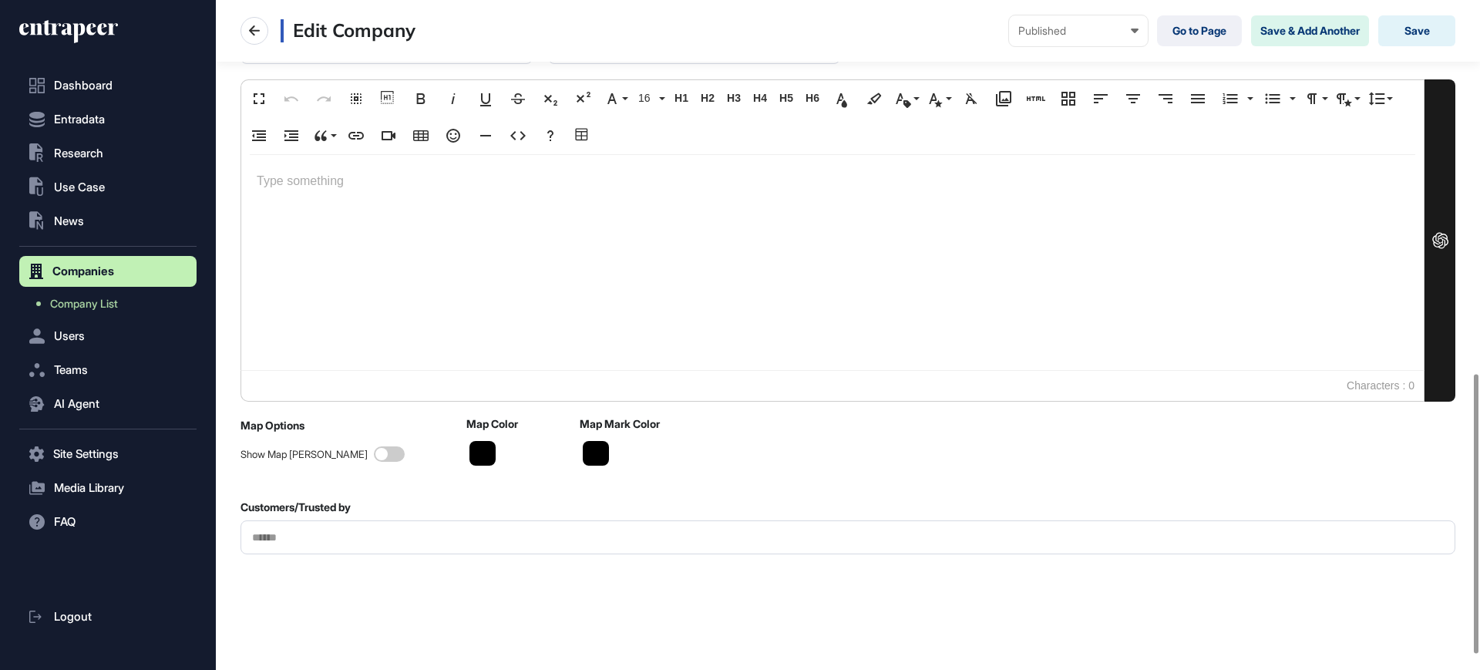
scroll to position [344, 0]
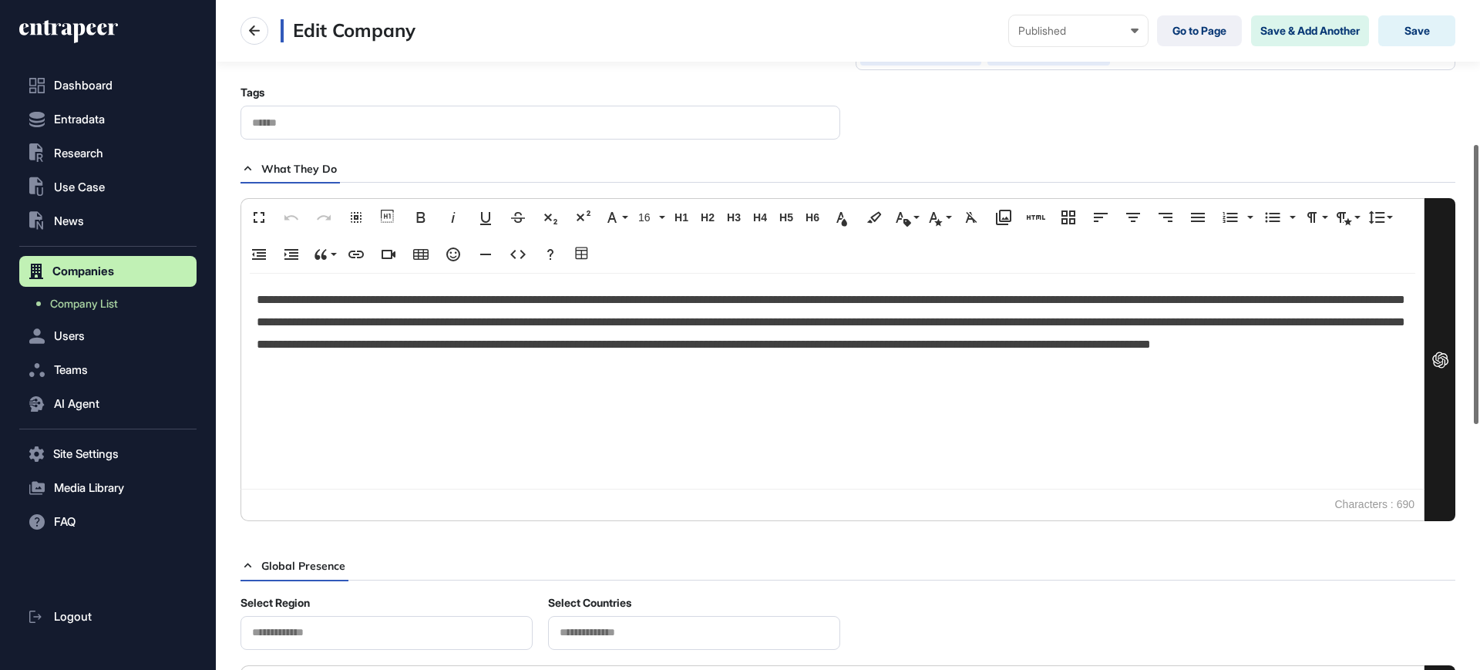
drag, startPoint x: 1479, startPoint y: 173, endPoint x: 1479, endPoint y: 257, distance: 84.0
click at [1479, 257] on div "Admin Dashboard Dashboard Profile My Content Request More Data NO [PERSON_NAME]…" at bounding box center [848, 335] width 1264 height 670
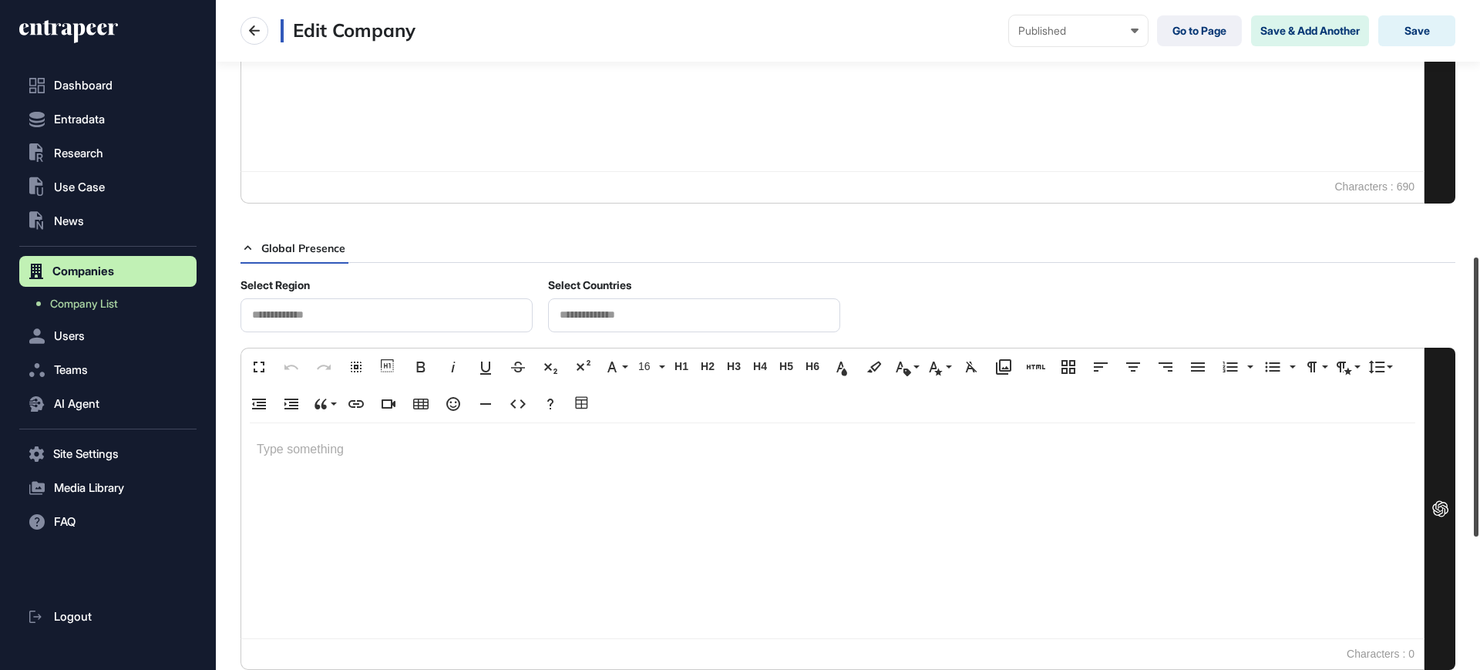
scroll to position [721, 0]
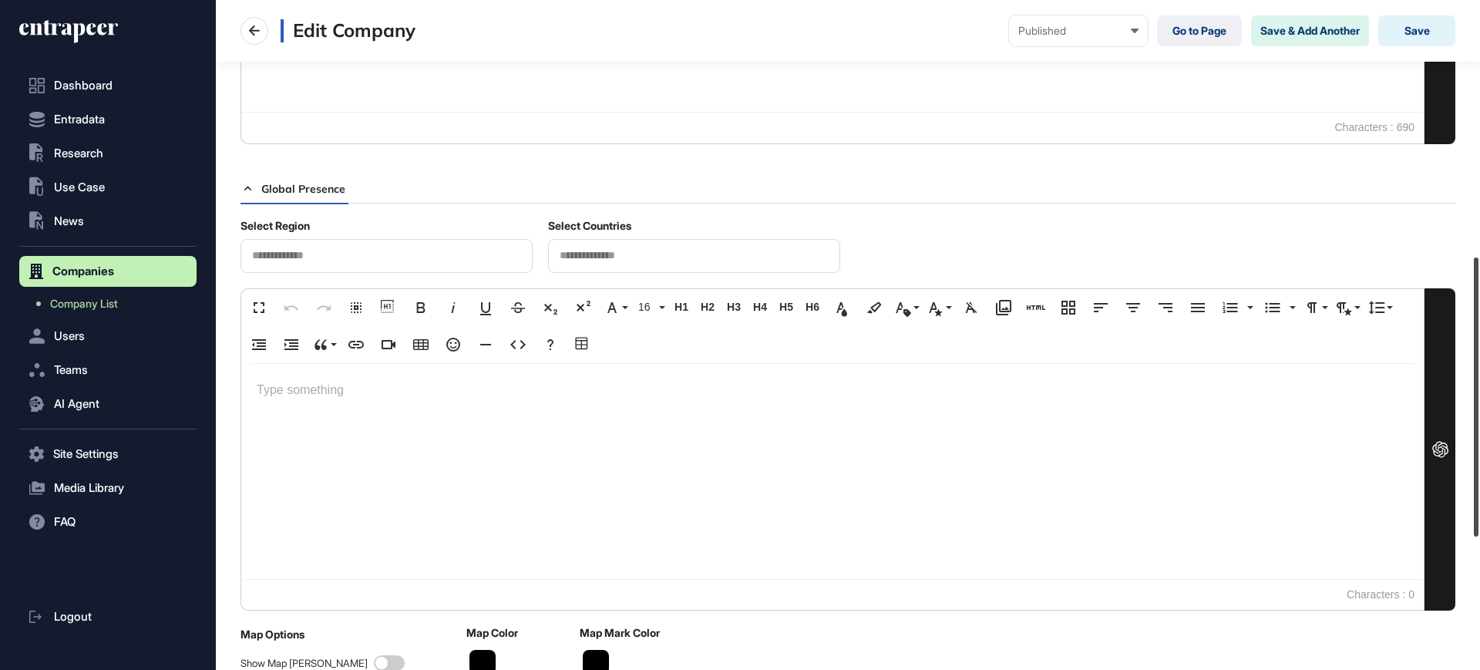
drag, startPoint x: 1479, startPoint y: 312, endPoint x: 1470, endPoint y: 444, distance: 132.1
click at [1478, 444] on div at bounding box center [1475, 396] width 5 height 279
click at [596, 243] on div at bounding box center [694, 256] width 292 height 34
click at [596, 247] on div at bounding box center [694, 256] width 292 height 34
click at [596, 250] on input "text" at bounding box center [694, 255] width 272 height 13
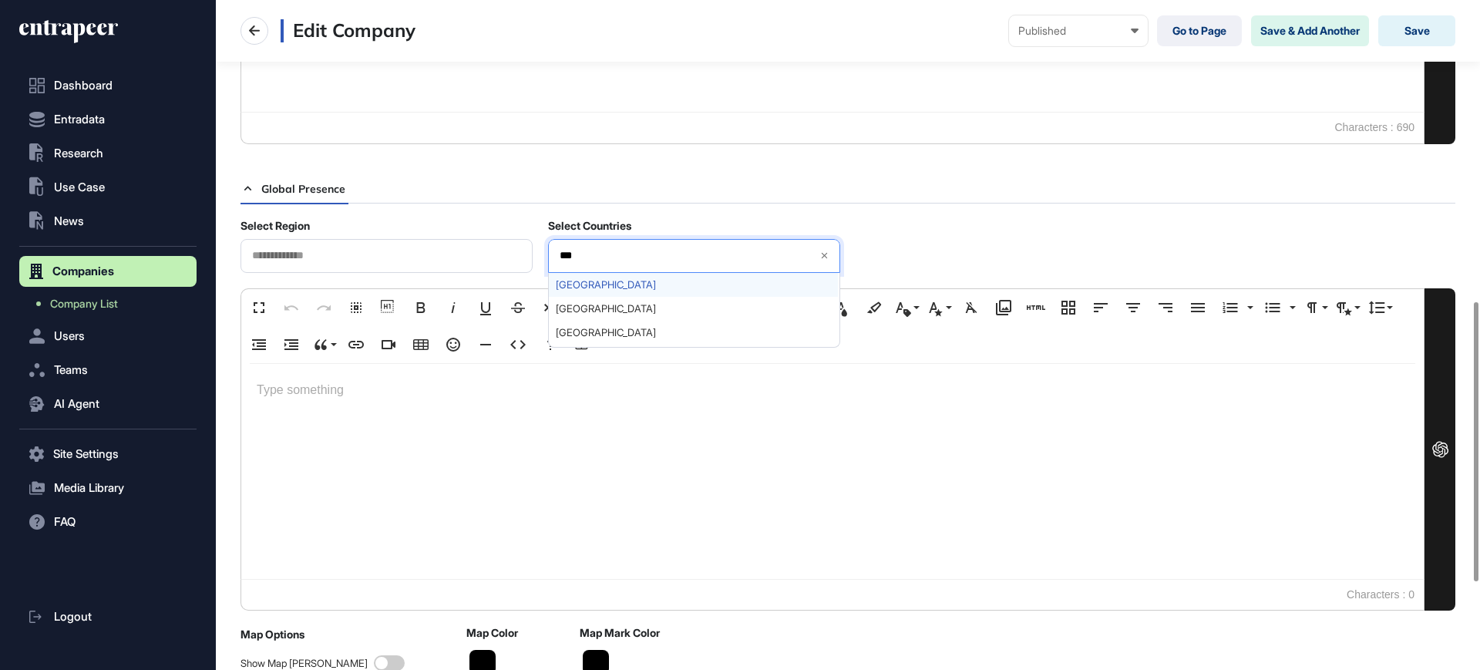
type input "***"
click at [655, 279] on span "[GEOGRAPHIC_DATA]" at bounding box center [693, 285] width 275 height 12
click at [1244, 252] on div "Select Region Select Countries Turkey *** Turkey Turkmenistan Turks and Caicos …" at bounding box center [847, 246] width 1215 height 54
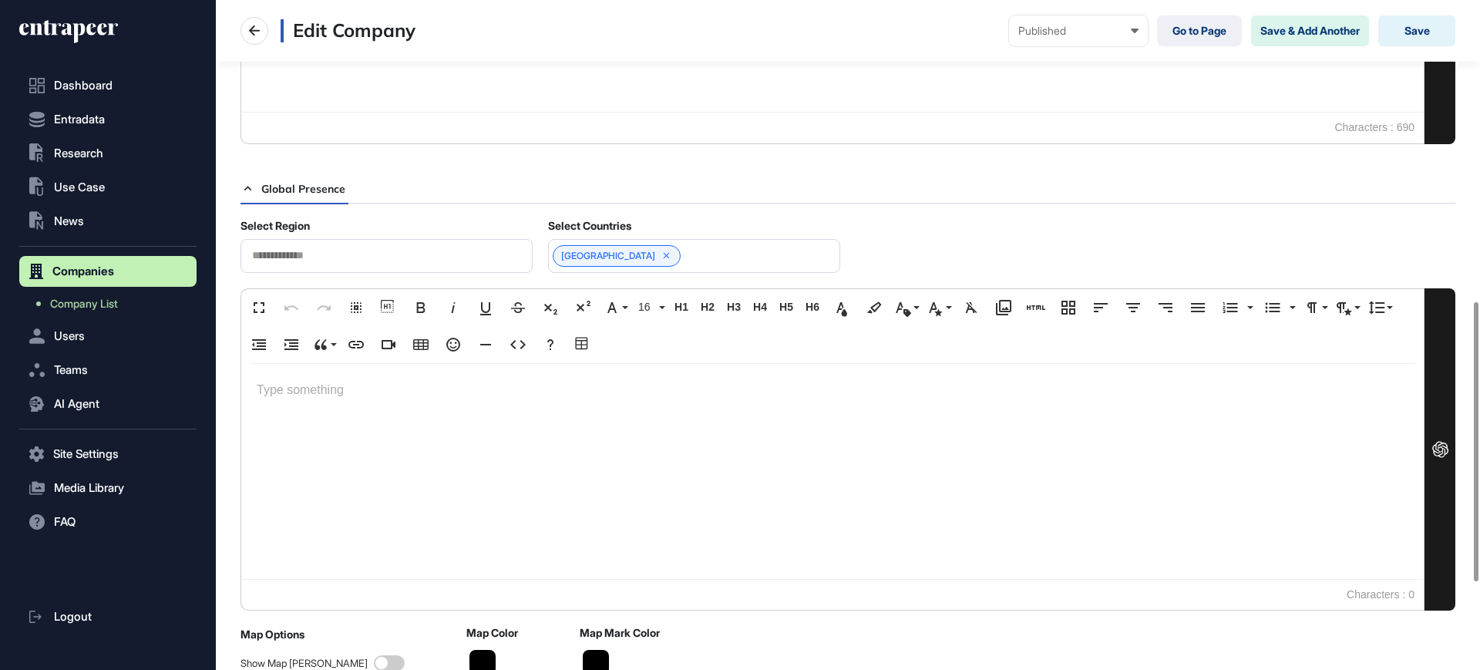
click at [1459, 29] on div "Edit Company Published Draft Pending Review Published Private Go to Page Save &…" at bounding box center [848, 31] width 1264 height 62
click at [1440, 38] on button "Save" at bounding box center [1416, 30] width 77 height 31
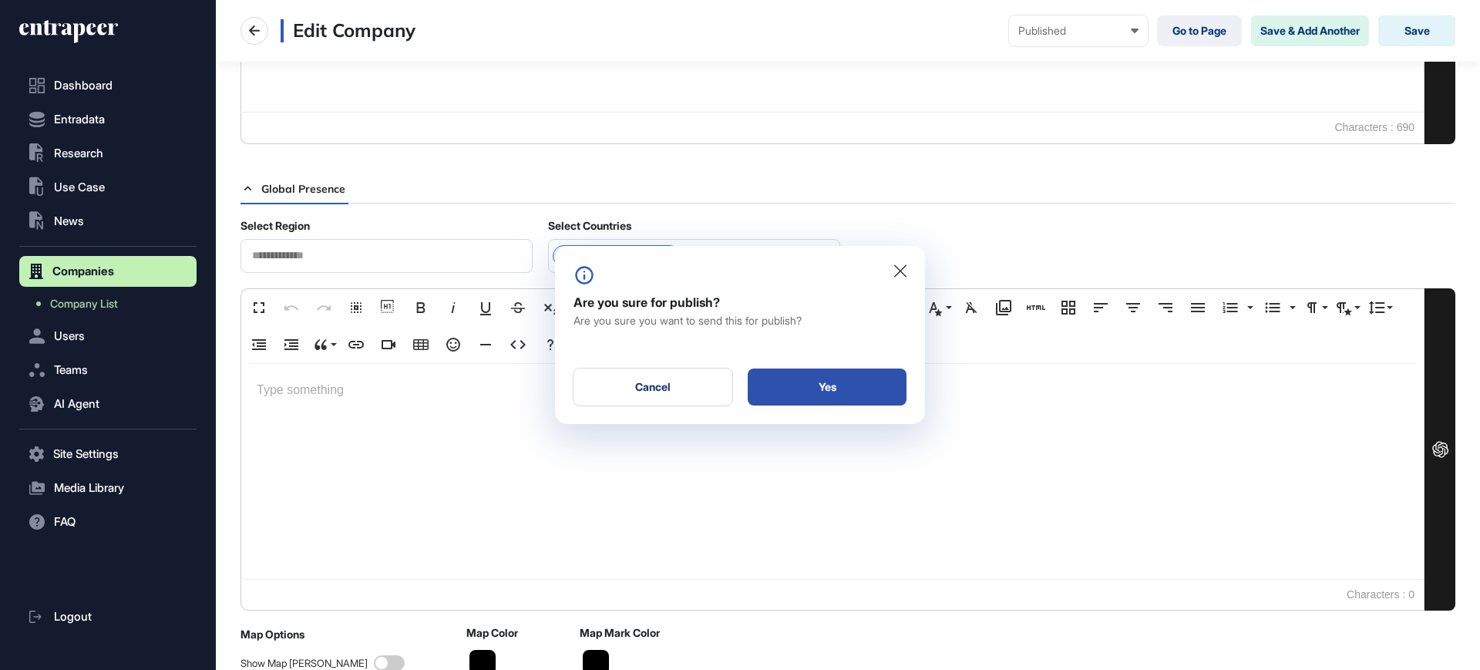
click at [776, 401] on div "Yes" at bounding box center [827, 386] width 159 height 37
